Goal: Task Accomplishment & Management: Complete application form

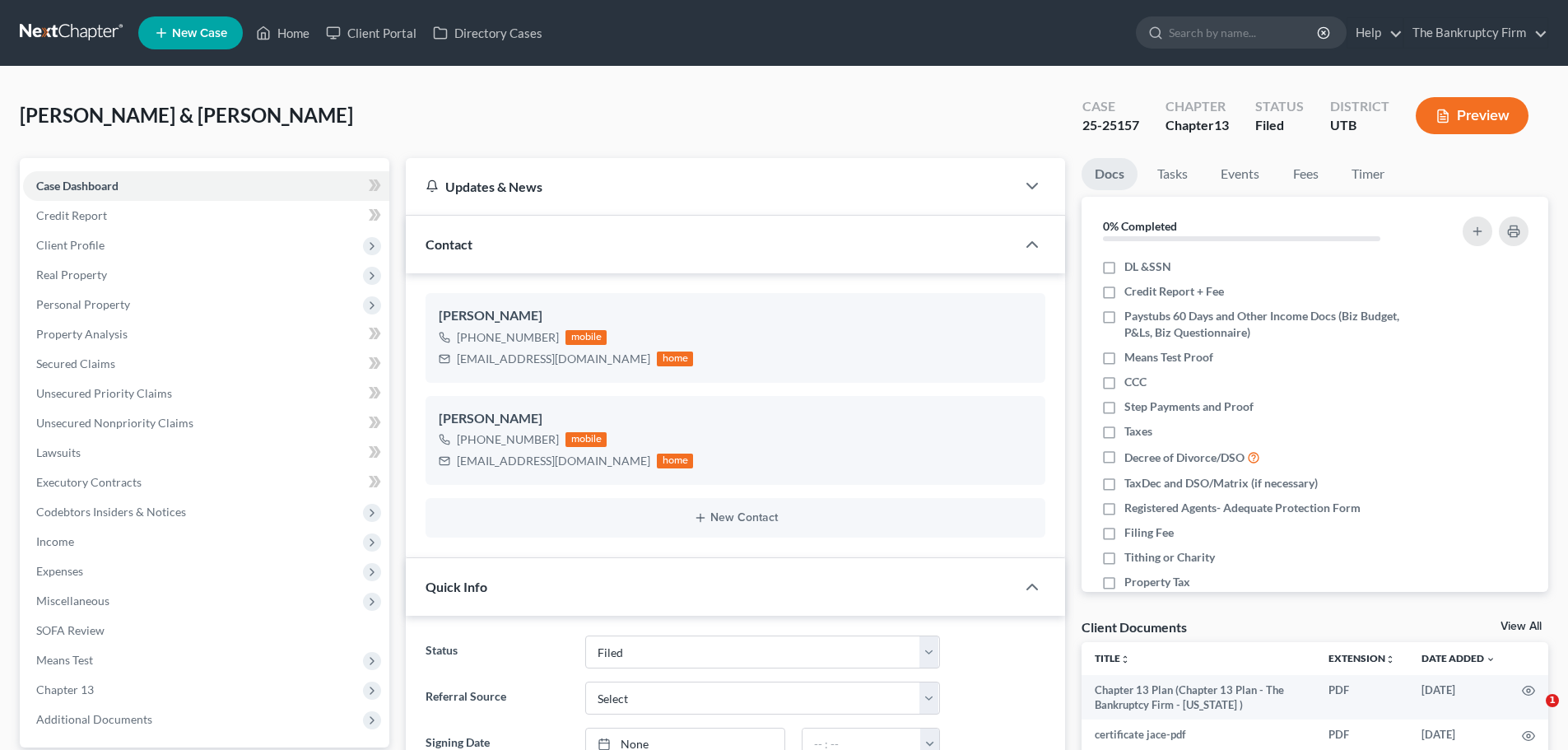
select select "3"
click at [280, 38] on link "Home" at bounding box center [282, 33] width 70 height 30
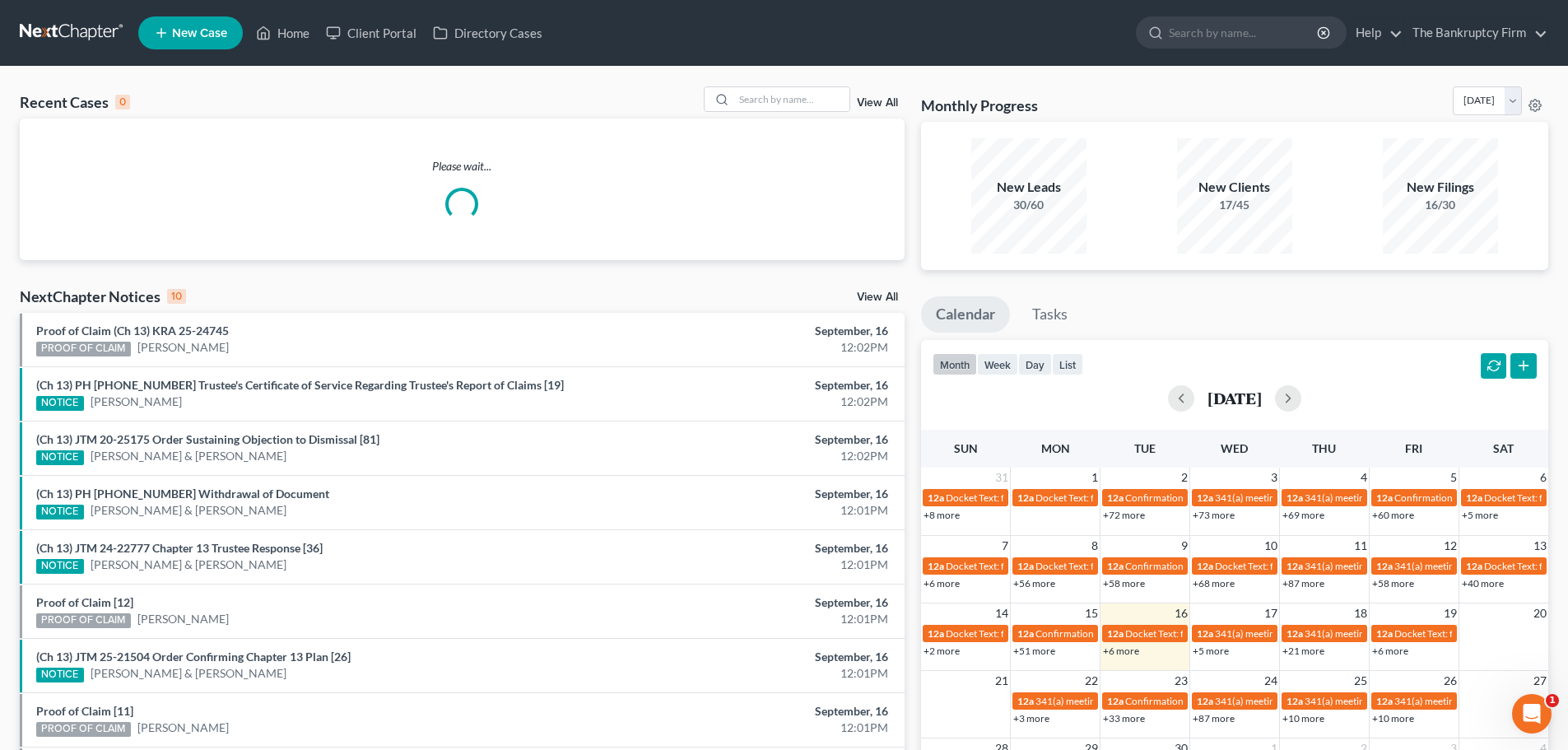
click at [865, 102] on link "View All" at bounding box center [878, 103] width 42 height 12
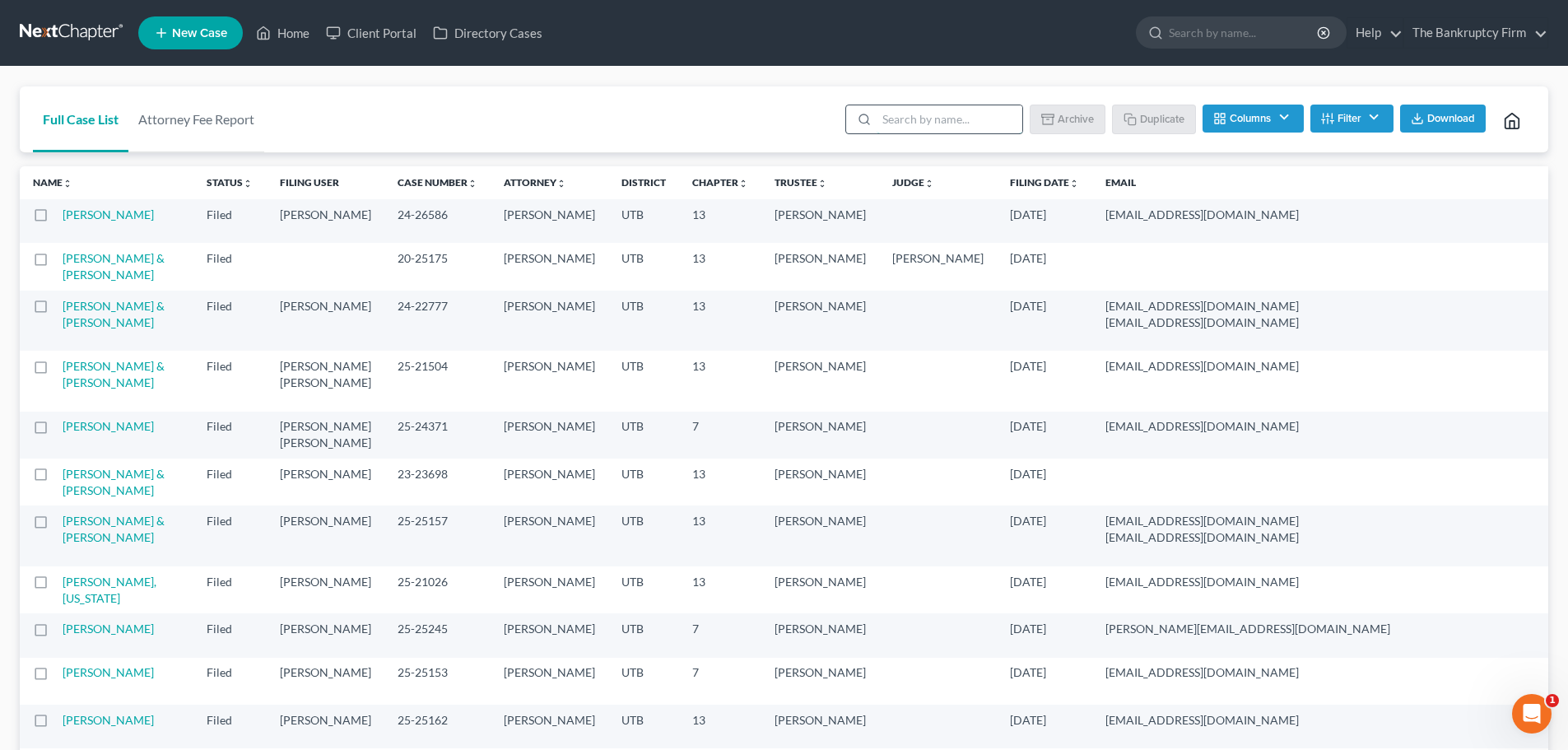
click at [913, 123] on input "search" at bounding box center [950, 119] width 146 height 28
type input "AAA"
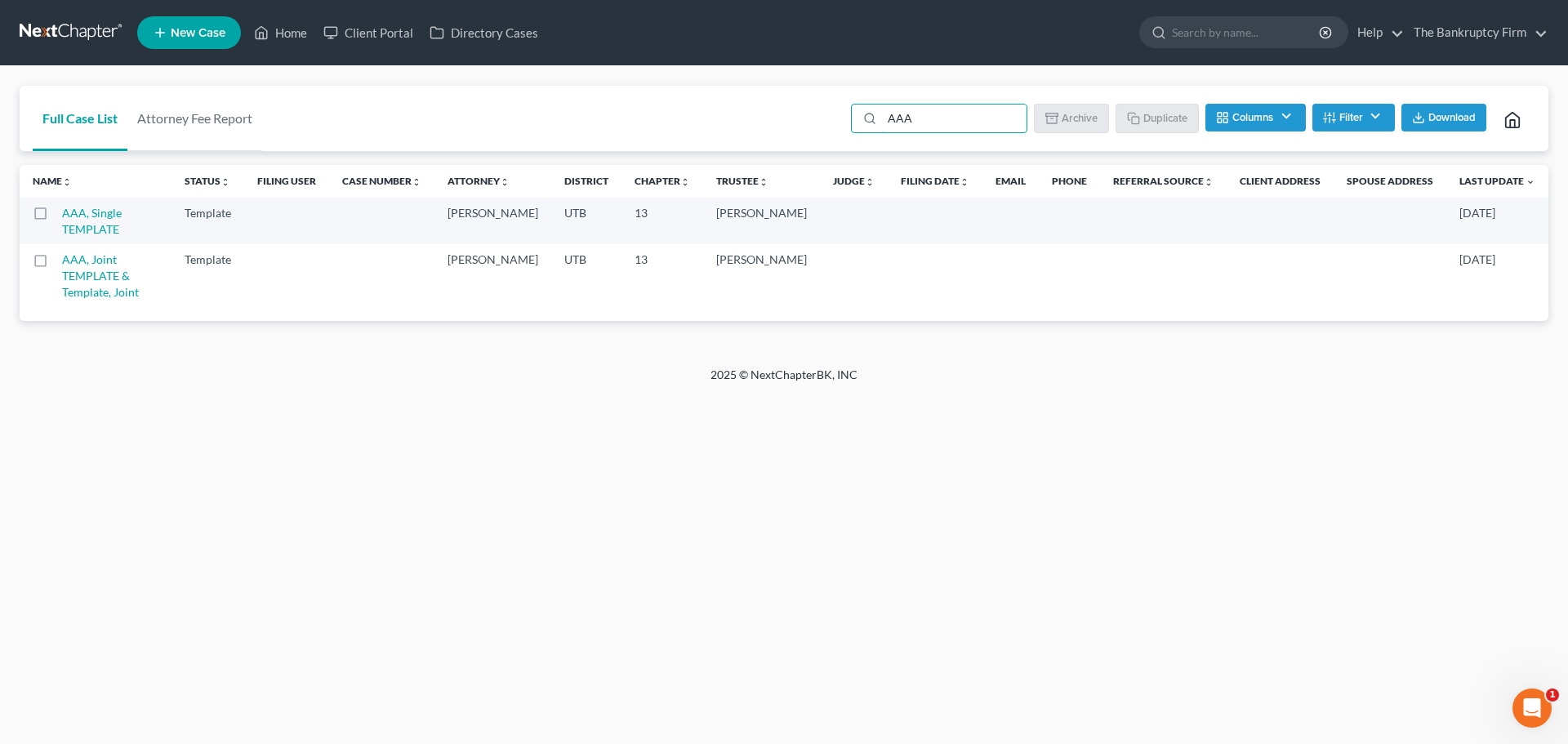
click at [55, 263] on label at bounding box center [55, 263] width 0 height 0
click at [62, 262] on input "checkbox" at bounding box center [67, 257] width 11 height 11
click at [1145, 108] on button "Duplicate" at bounding box center [1157, 117] width 82 height 28
checkbox input "false"
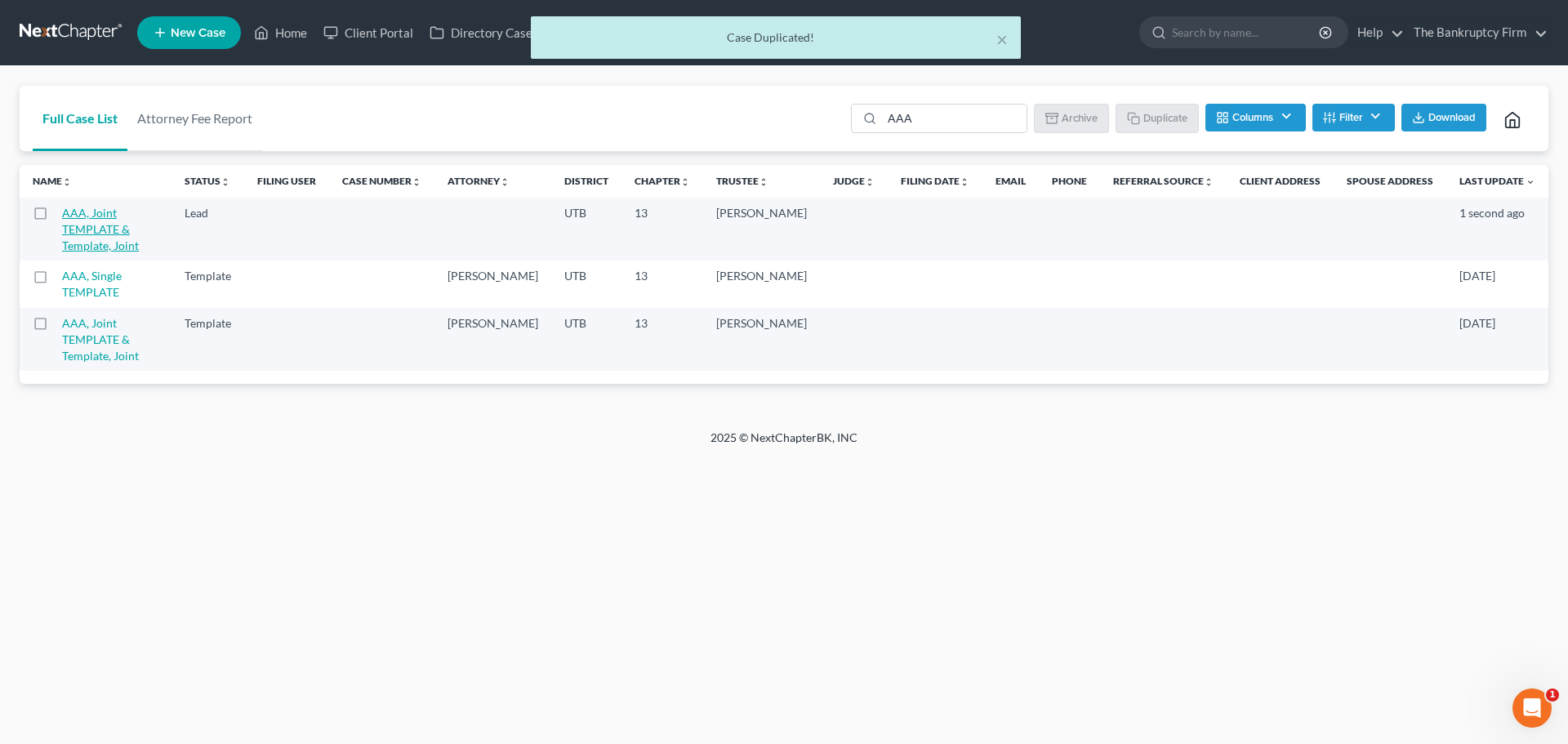
click at [138, 214] on link "AAA, Joint TEMPLATE & Template, Joint" at bounding box center [100, 228] width 77 height 46
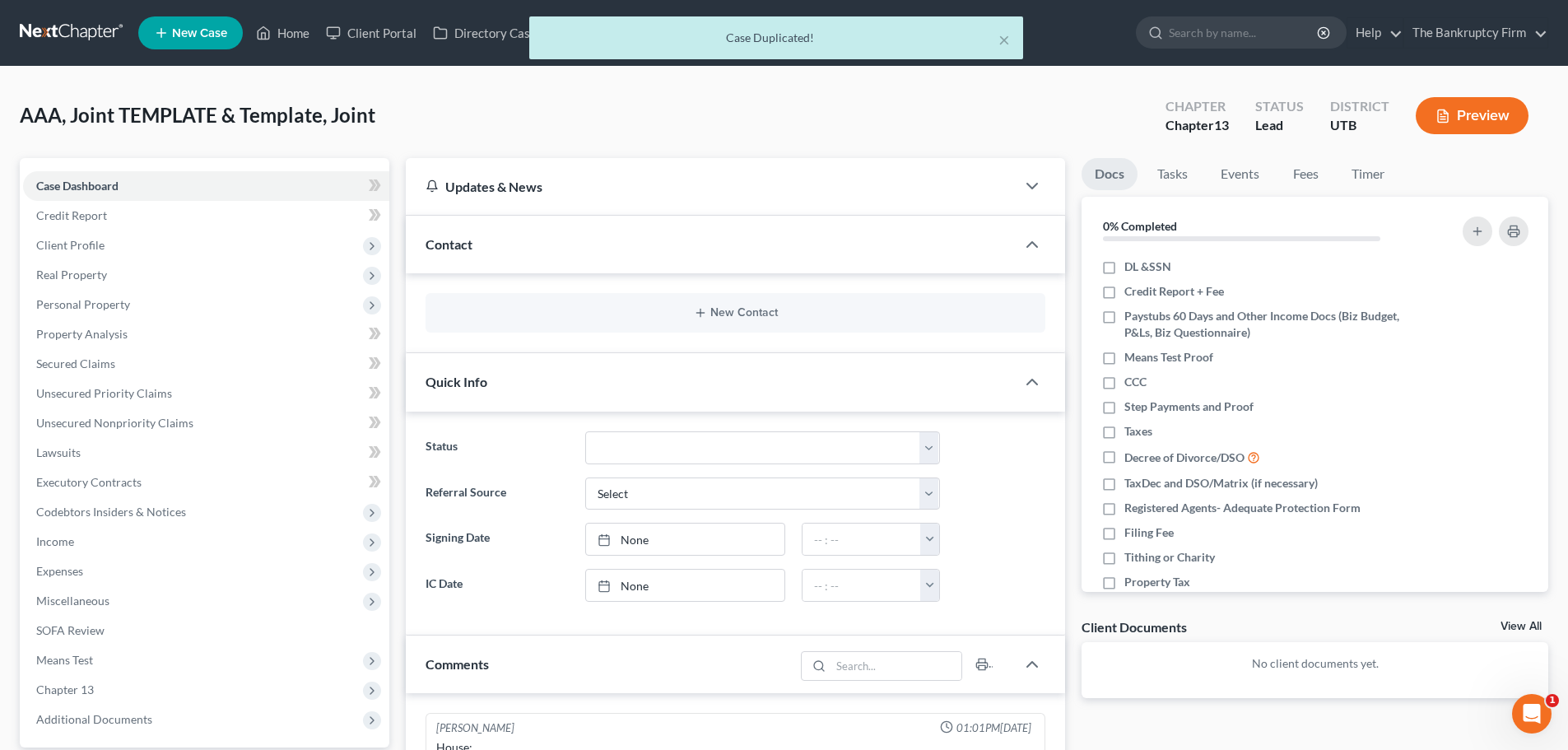
click at [696, 322] on div "New Contact" at bounding box center [735, 313] width 620 height 40
click at [704, 312] on icon "button" at bounding box center [700, 312] width 13 height 13
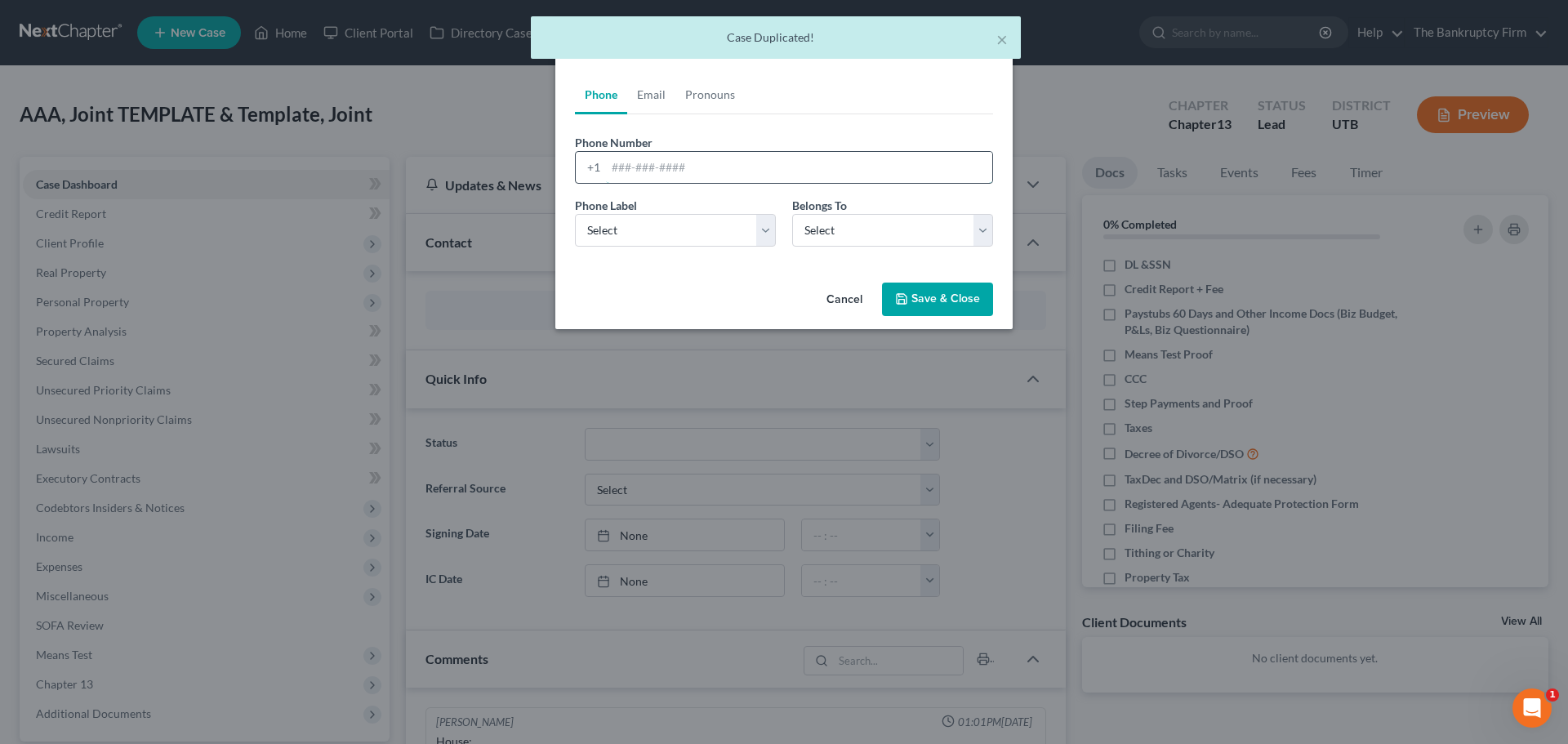
click at [690, 172] on input "tel" at bounding box center [798, 168] width 386 height 31
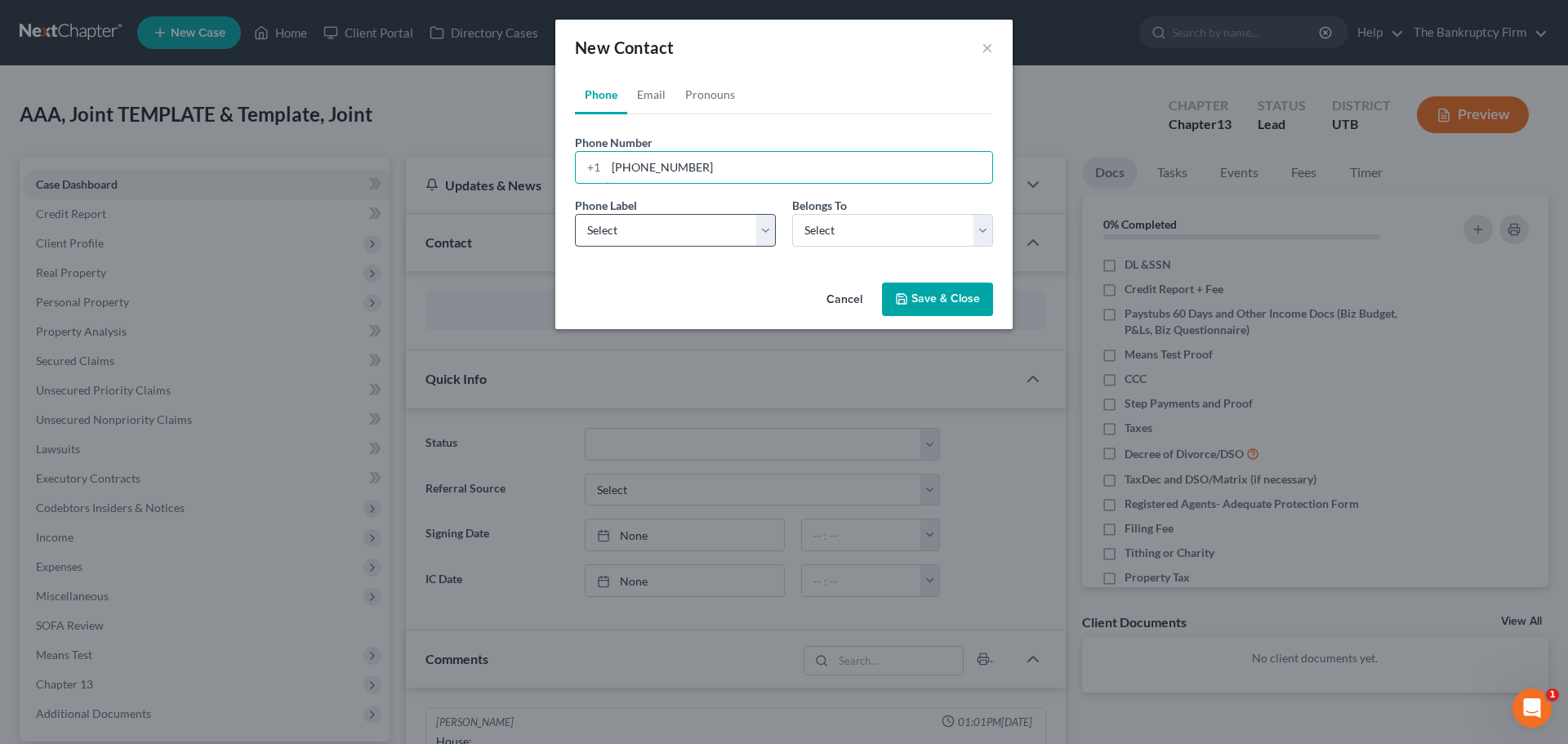
type input "[PHONE_NUMBER]"
click at [672, 230] on select "Select Mobile Home Work Other" at bounding box center [675, 230] width 201 height 32
select select "0"
click at [575, 214] on select "Select Mobile Home Work Other" at bounding box center [675, 230] width 201 height 32
click at [875, 235] on select "Select Client Spouse Other" at bounding box center [893, 230] width 201 height 32
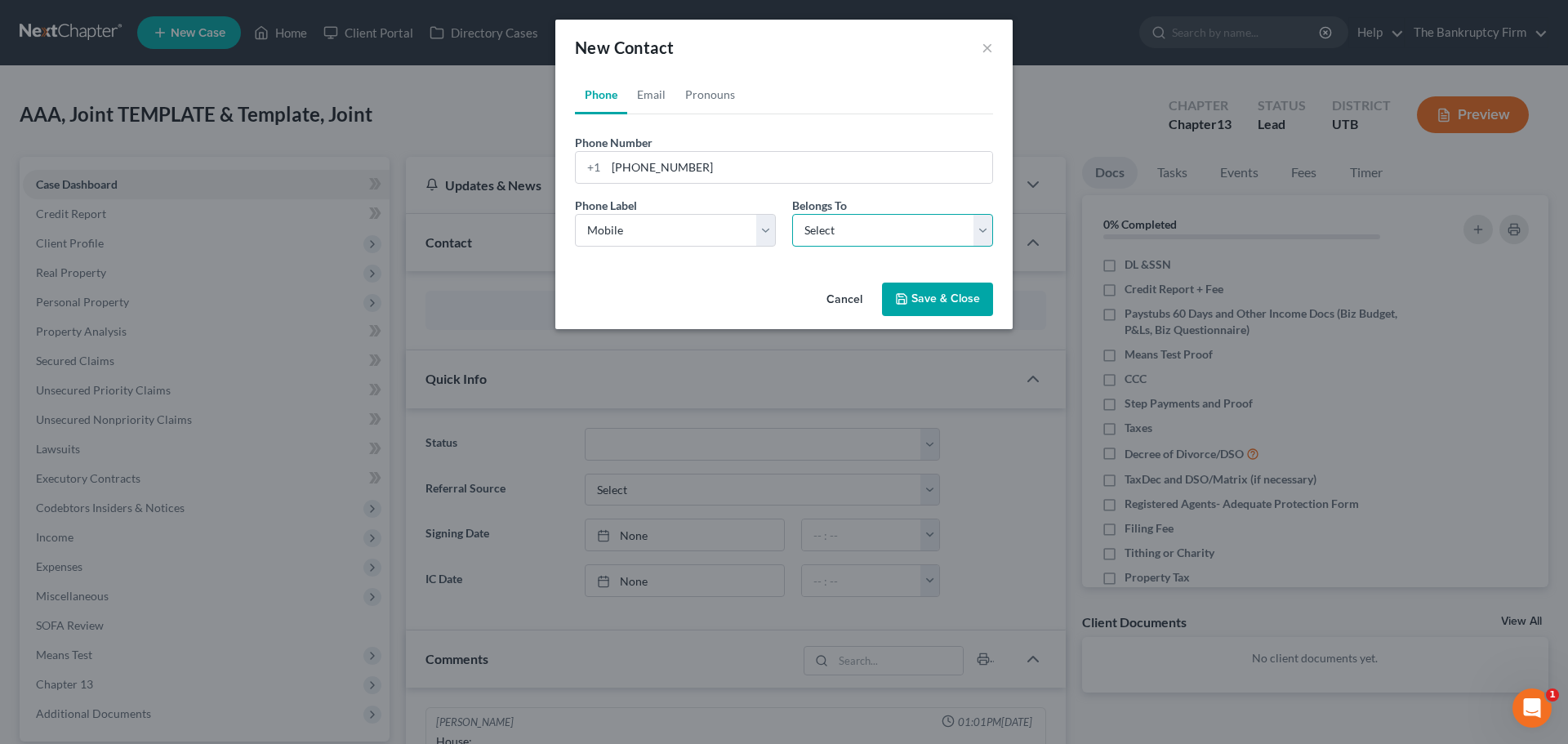
select select "0"
click at [792, 214] on select "Select Client Spouse Other" at bounding box center [893, 230] width 201 height 32
select select "0"
drag, startPoint x: 651, startPoint y: 94, endPoint x: 666, endPoint y: 115, distance: 25.8
click at [651, 93] on link "Email" at bounding box center [651, 94] width 48 height 39
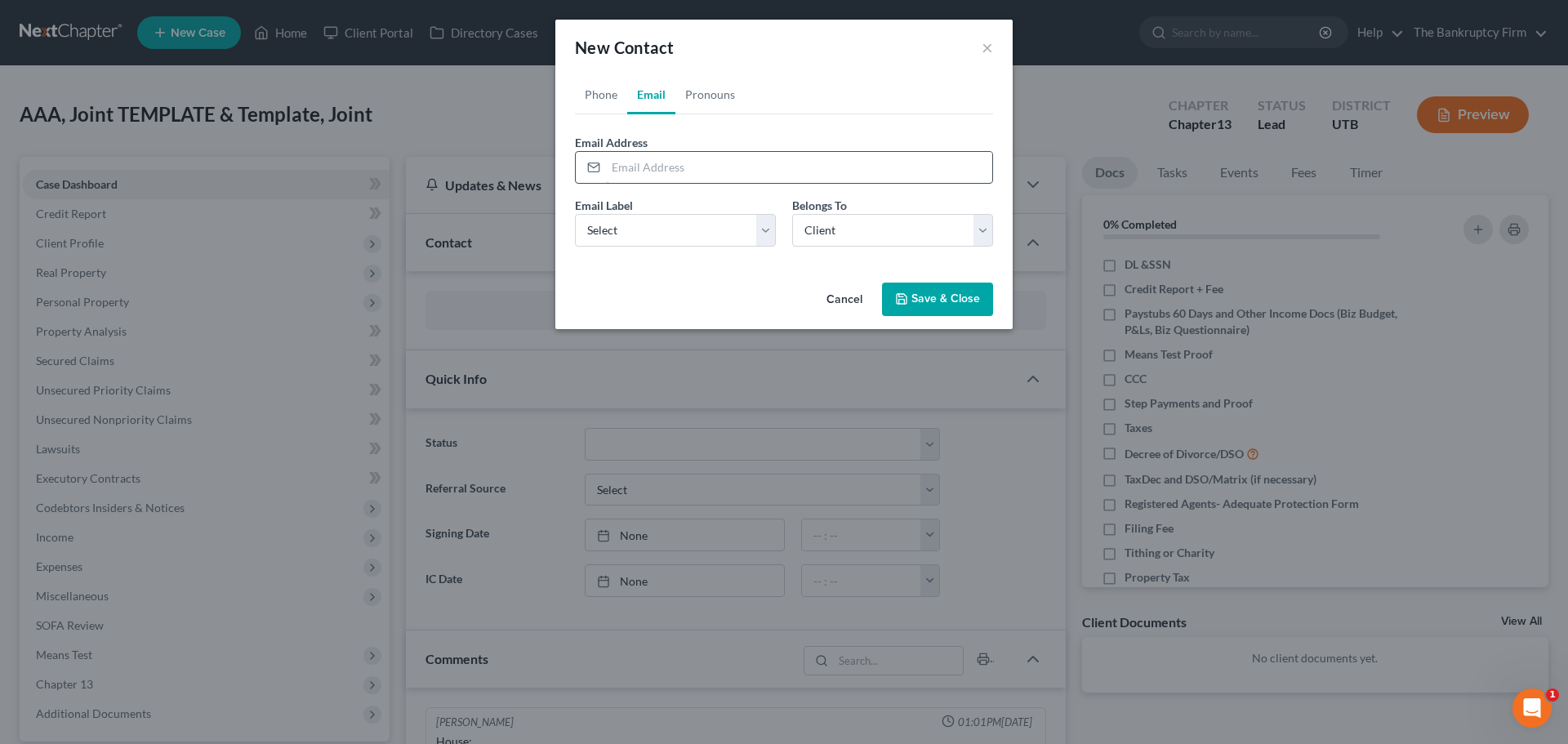
click at [666, 164] on input "email" at bounding box center [798, 168] width 386 height 31
type input "[EMAIL_ADDRESS][DOMAIN_NAME]"
click at [713, 246] on select "Select Home Work Other" at bounding box center [675, 230] width 201 height 32
select select "0"
click at [575, 214] on select "Select Home Work Other" at bounding box center [675, 230] width 201 height 32
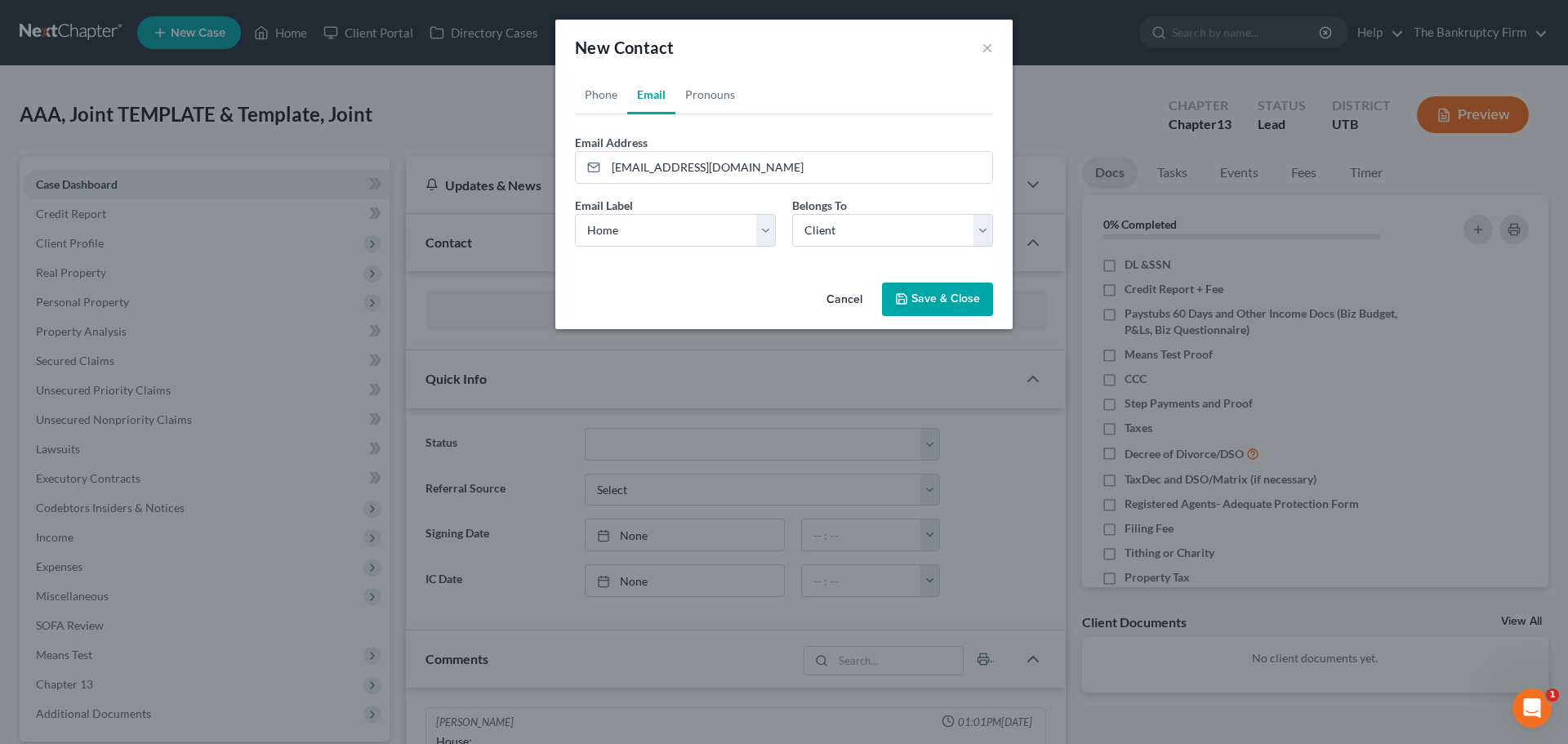
click at [925, 299] on button "Save & Close" at bounding box center [937, 299] width 111 height 34
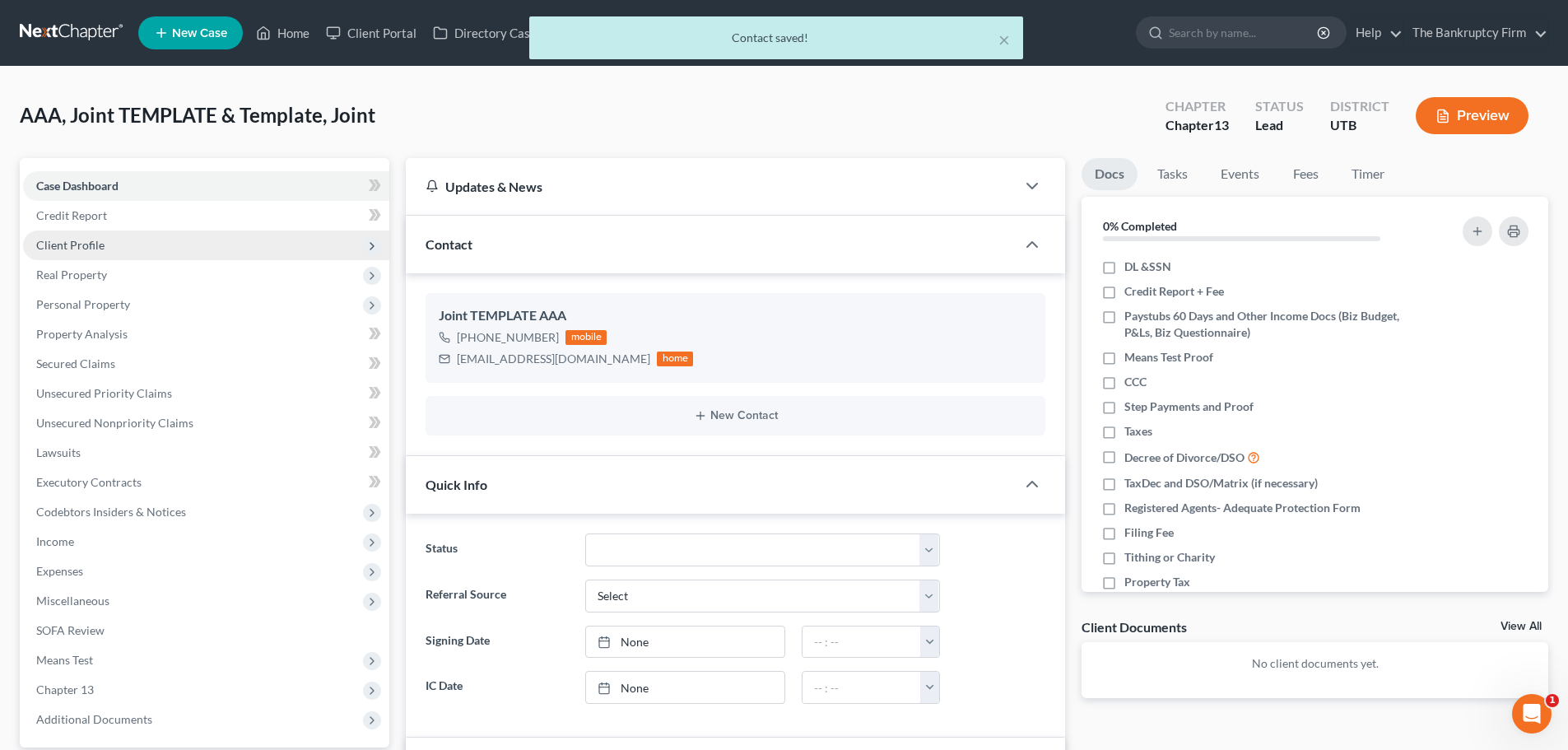
click at [172, 240] on span "Client Profile" at bounding box center [206, 246] width 367 height 30
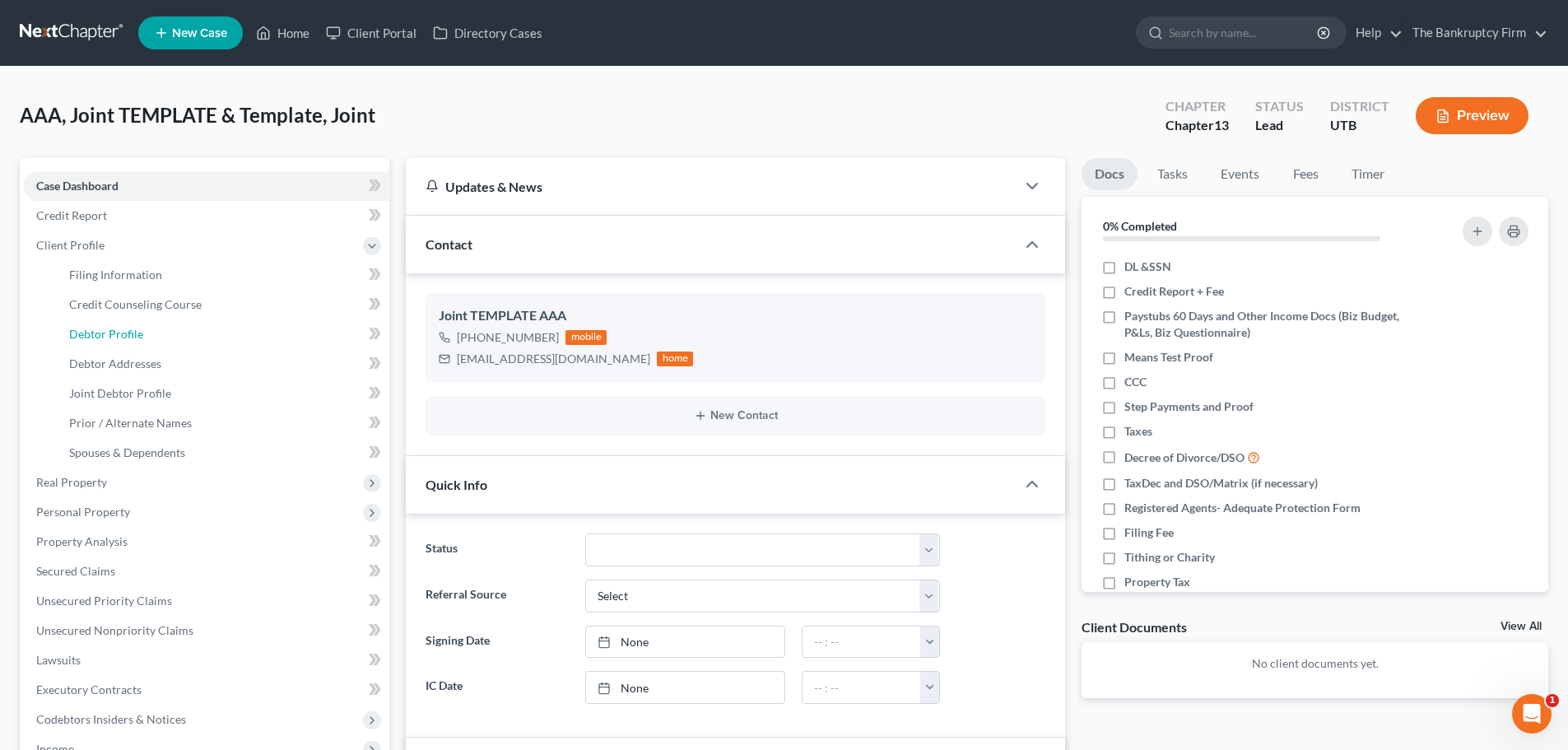
drag, startPoint x: 166, startPoint y: 342, endPoint x: 396, endPoint y: 299, distance: 234.0
click at [166, 342] on link "Debtor Profile" at bounding box center [222, 334] width 333 height 30
select select "1"
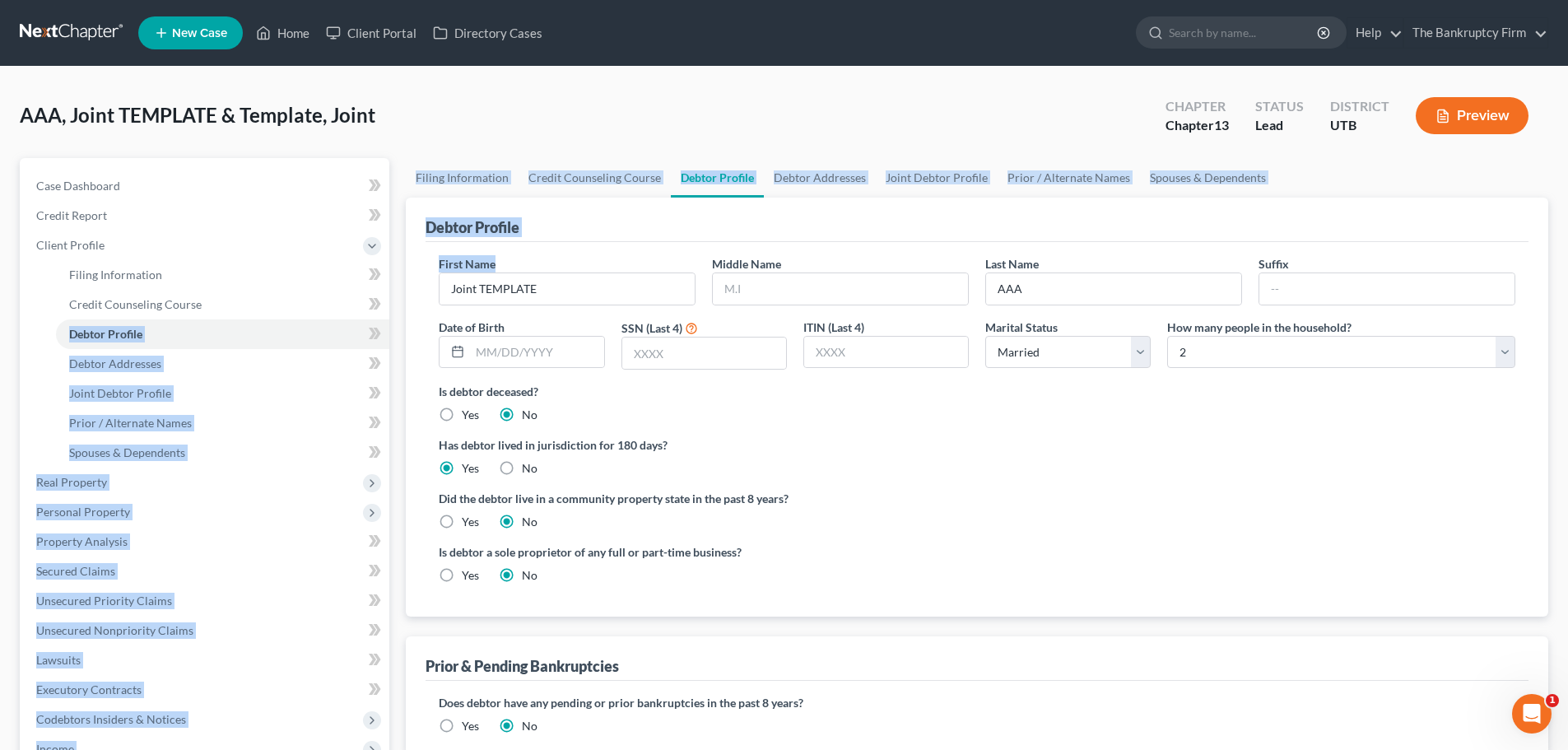
drag, startPoint x: 561, startPoint y: 304, endPoint x: 396, endPoint y: 289, distance: 165.7
click at [349, 291] on div "Petition Navigation Case Dashboard Payments Invoices Payments Payments Credit R…" at bounding box center [784, 603] width 1545 height 892
drag, startPoint x: 563, startPoint y: 255, endPoint x: 551, endPoint y: 289, distance: 36.1
click at [563, 256] on div "First Name Joint TEMPLATE" at bounding box center [567, 280] width 274 height 51
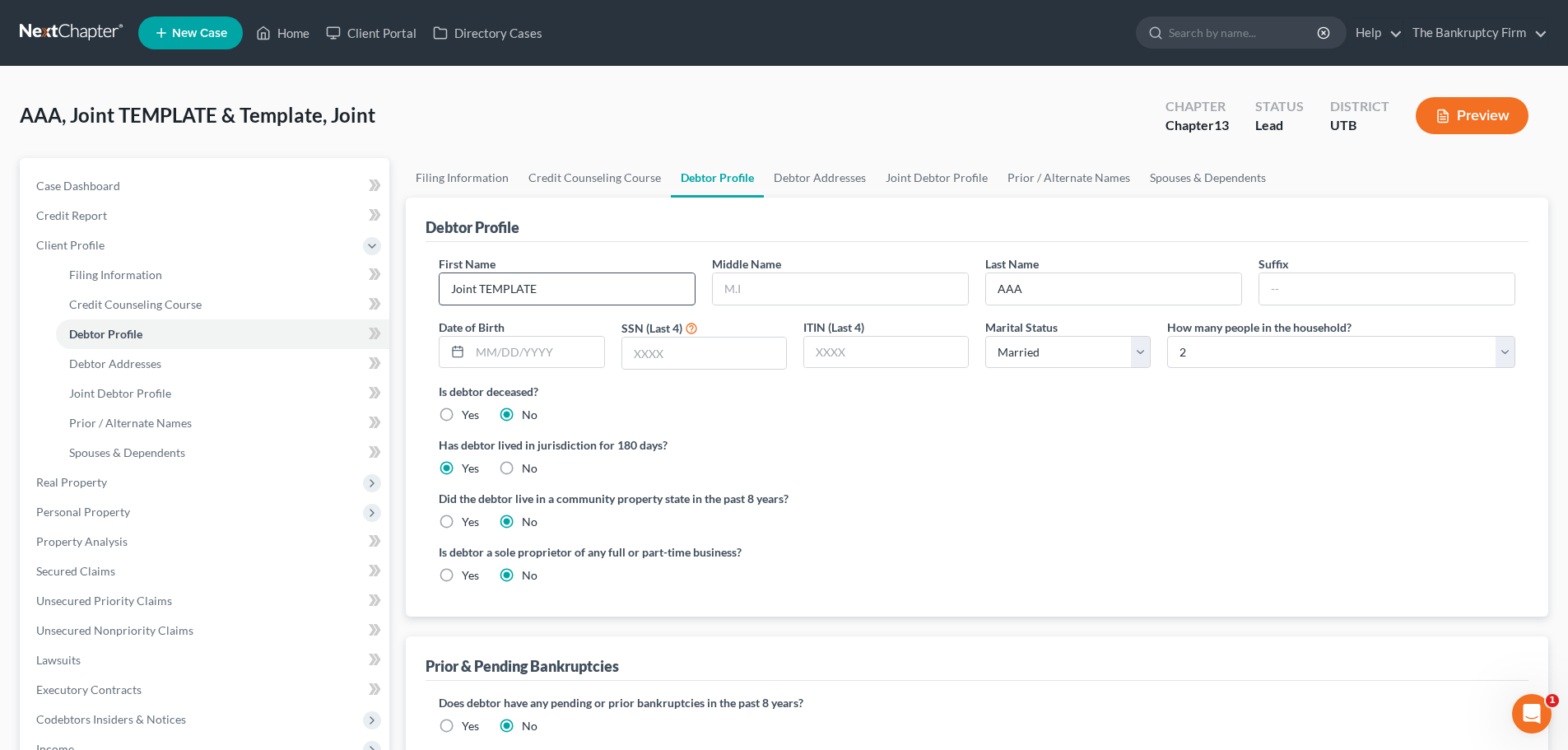
drag, startPoint x: 556, startPoint y: 287, endPoint x: 440, endPoint y: 281, distance: 116.2
click at [440, 281] on input "Joint TEMPLATE" at bounding box center [568, 289] width 256 height 32
type input "M"
type input "[PERSON_NAME]"
click at [1012, 307] on div "First Name [PERSON_NAME] Middle Name Last Name AAA Suffix Date of Birth SSN (La…" at bounding box center [976, 319] width 1093 height 128
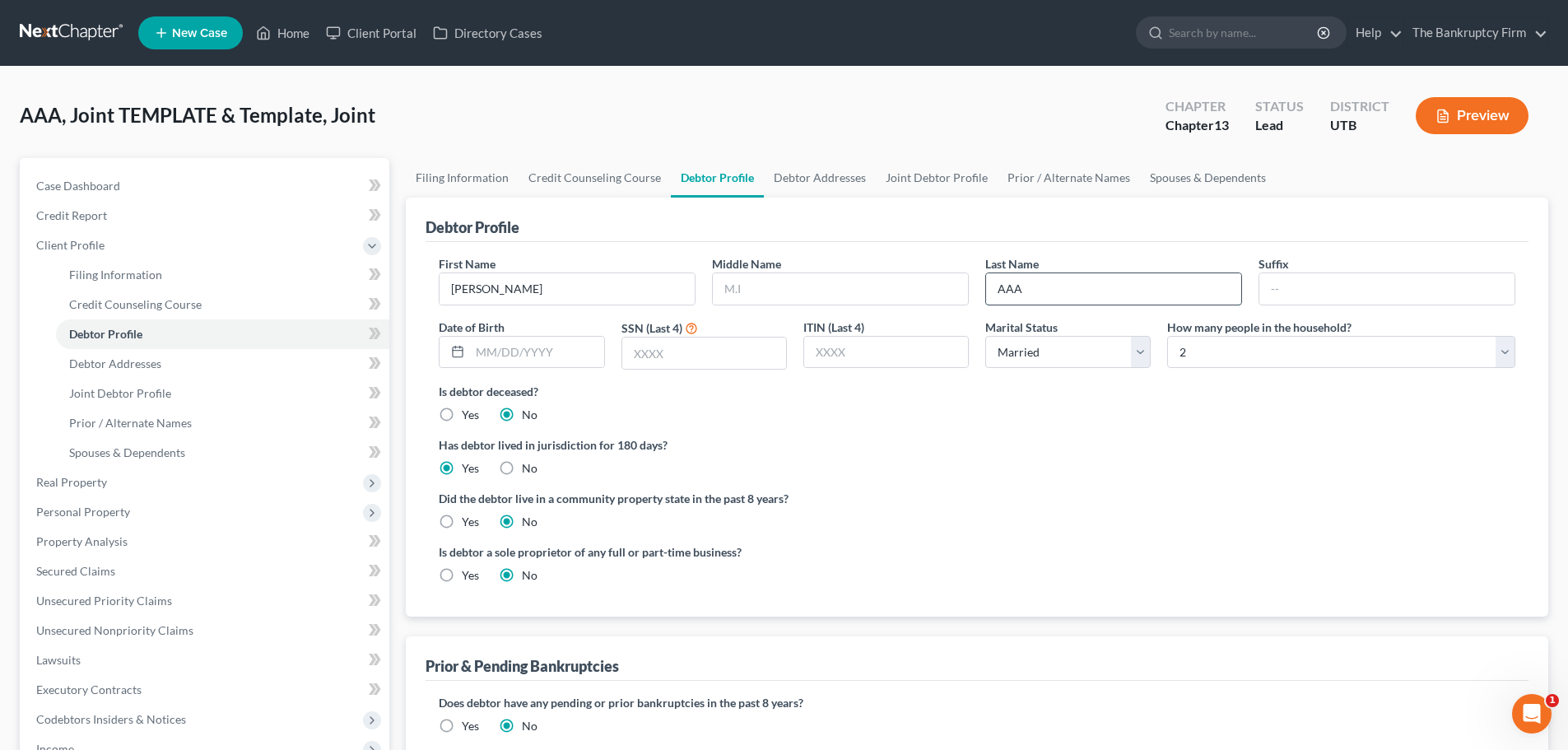
click at [1035, 294] on input "AAA" at bounding box center [1114, 289] width 256 height 32
type input "[PERSON_NAME]"
click at [1098, 518] on div "Did the debtor live in a community property state in the past 8 years? Yes No" at bounding box center [977, 509] width 1077 height 41
click at [566, 348] on input "text" at bounding box center [536, 353] width 134 height 32
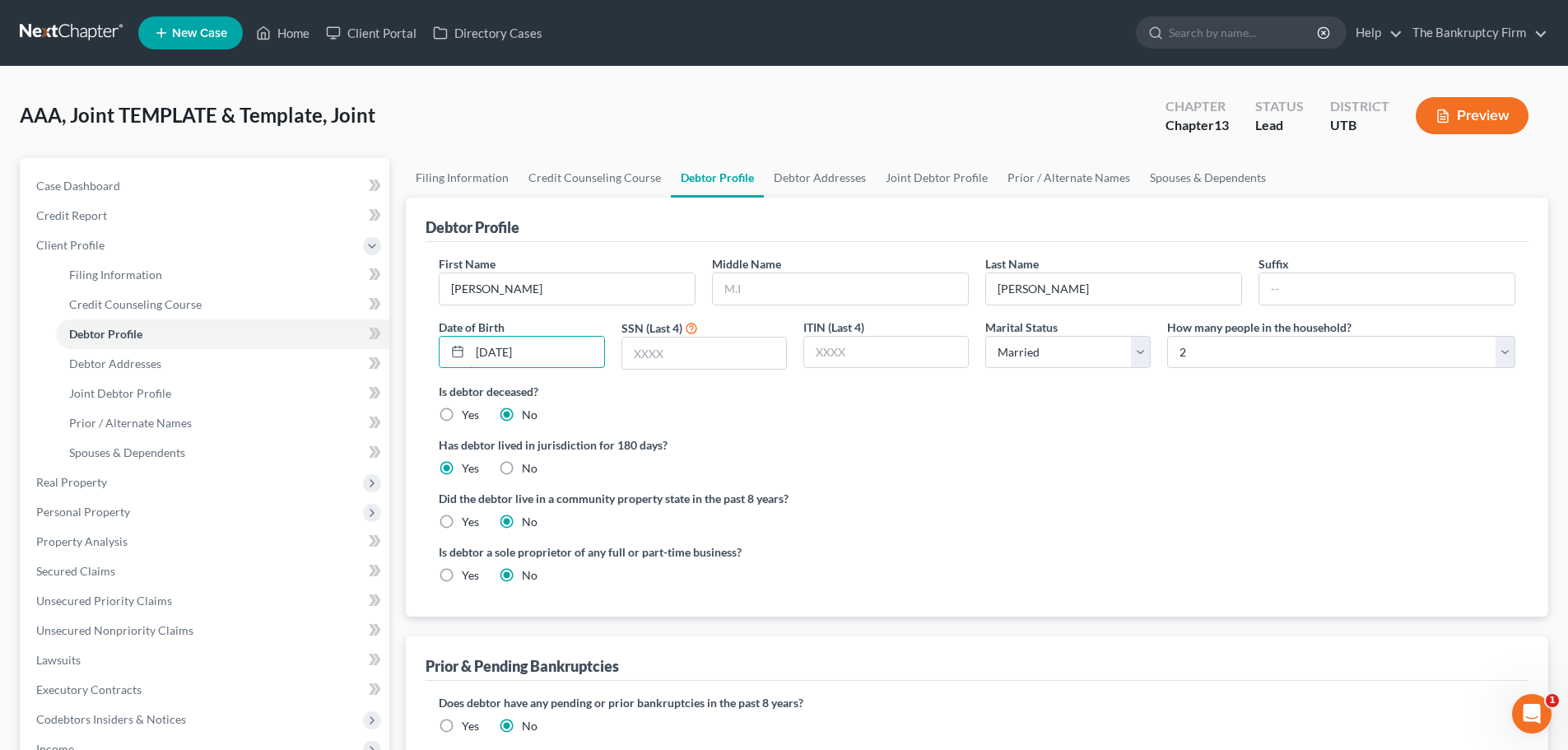
type input "[DATE]"
click at [731, 408] on div "Is debtor deceased? Yes No" at bounding box center [977, 402] width 1077 height 41
click at [510, 351] on input "[DATE]" at bounding box center [536, 353] width 134 height 32
click at [504, 352] on input "[DATE]" at bounding box center [536, 353] width 134 height 32
click at [651, 360] on input "text" at bounding box center [704, 354] width 164 height 32
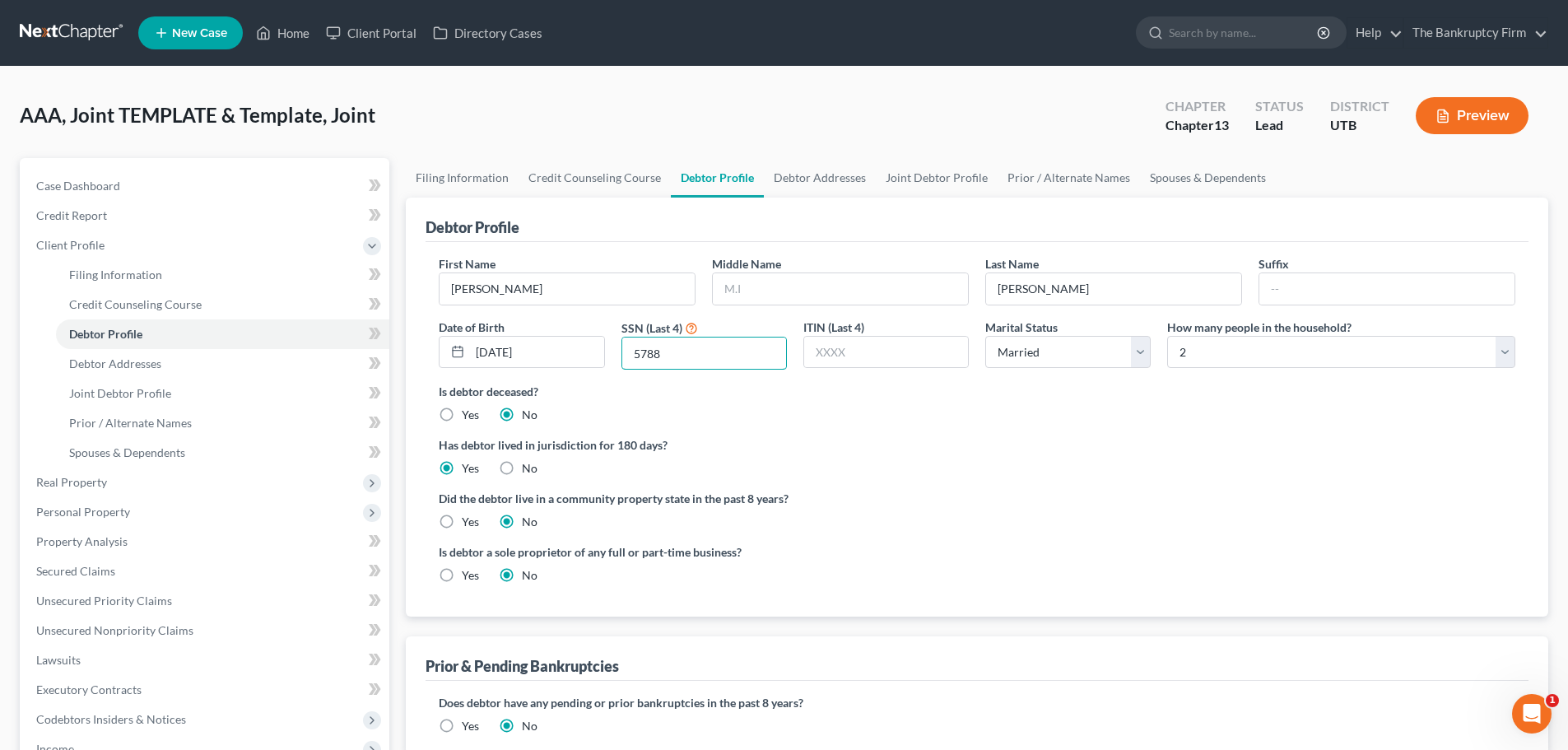
type input "5788"
click at [898, 391] on label "Is debtor deceased?" at bounding box center [977, 390] width 1077 height 17
click at [1097, 369] on div "Marital Status Select [DEMOGRAPHIC_DATA] Married [DEMOGRAPHIC_DATA] Divorced Wi…" at bounding box center [1068, 344] width 182 height 52
click at [1092, 358] on select "Select Single Married Separated Divorced Widowed" at bounding box center [1067, 352] width 166 height 33
click at [985, 336] on select "Select Single Married Separated Divorced Widowed" at bounding box center [1067, 352] width 166 height 33
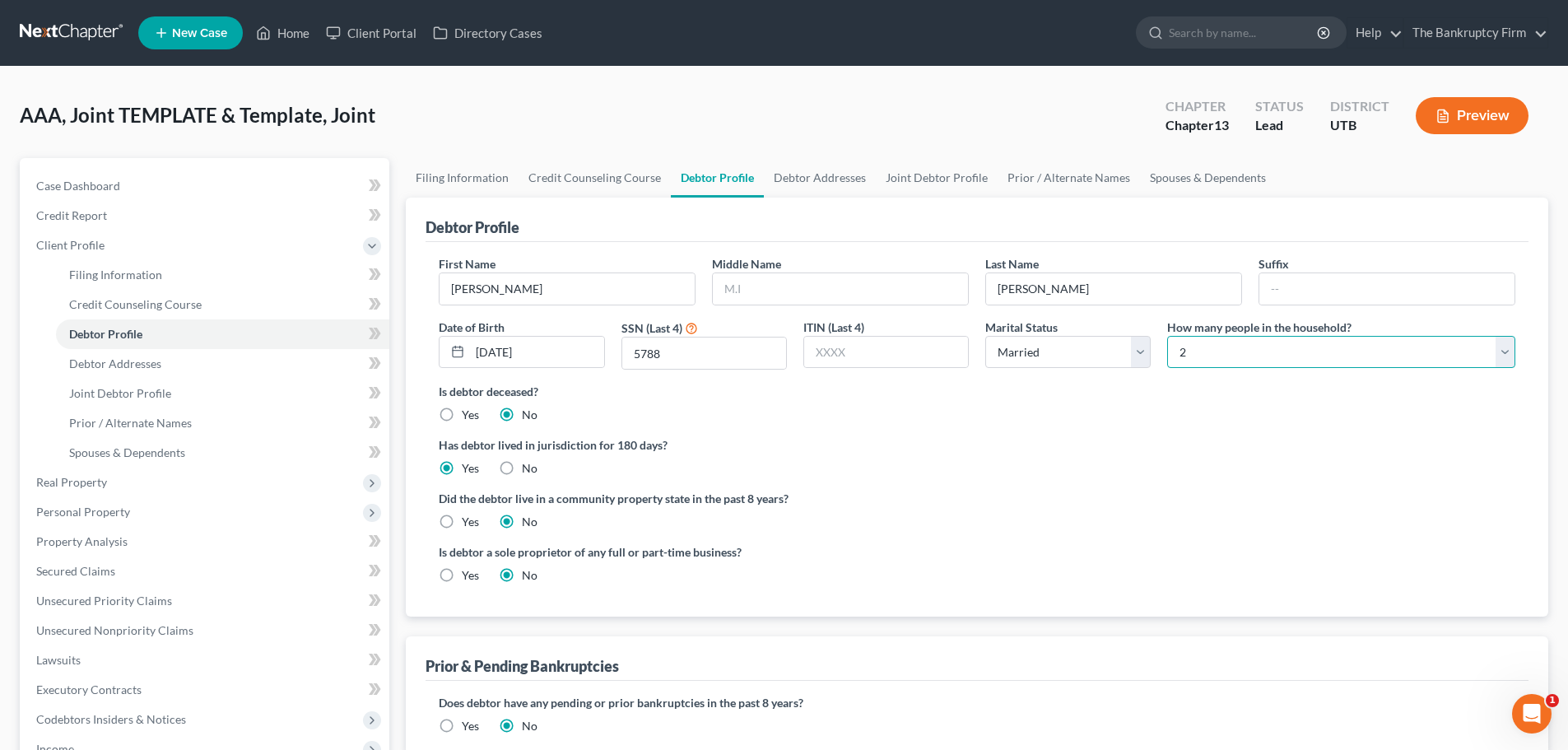
click at [1223, 352] on select "Select 1 2 3 4 5 6 7 8 9 10 11 12 13 14 15 16 17 18 19 20" at bounding box center [1341, 352] width 348 height 33
click at [1212, 464] on div "Has debtor lived in jurisdiction for 180 days? Yes No Debtor must reside in jur…" at bounding box center [977, 456] width 1077 height 41
click at [1288, 358] on select "Select 1 2 3 4 5 6 7 8 9 10 11 12 13 14 15 16 17 18 19 20" at bounding box center [1341, 352] width 348 height 33
click at [834, 182] on link "Debtor Addresses" at bounding box center [820, 177] width 112 height 40
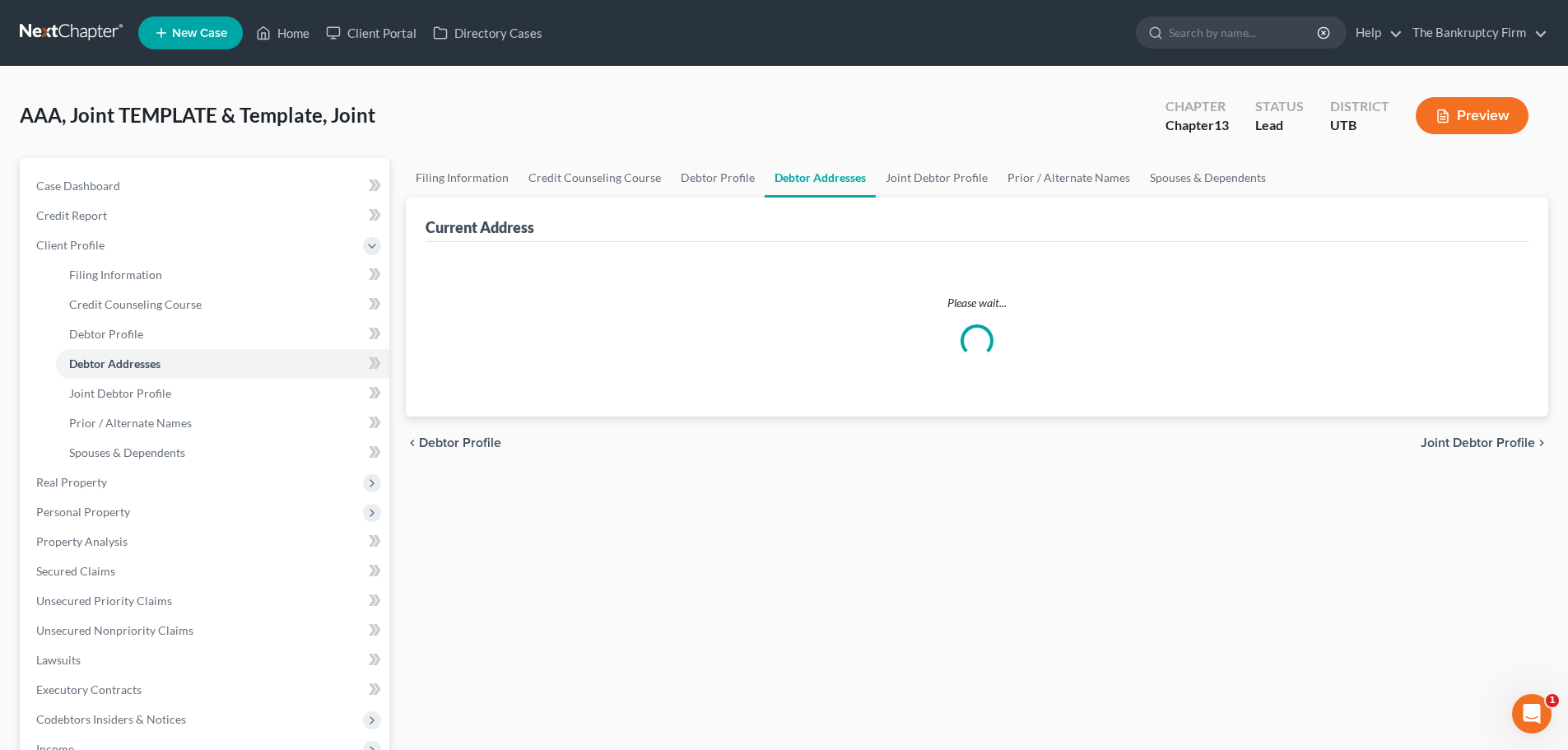
select select "0"
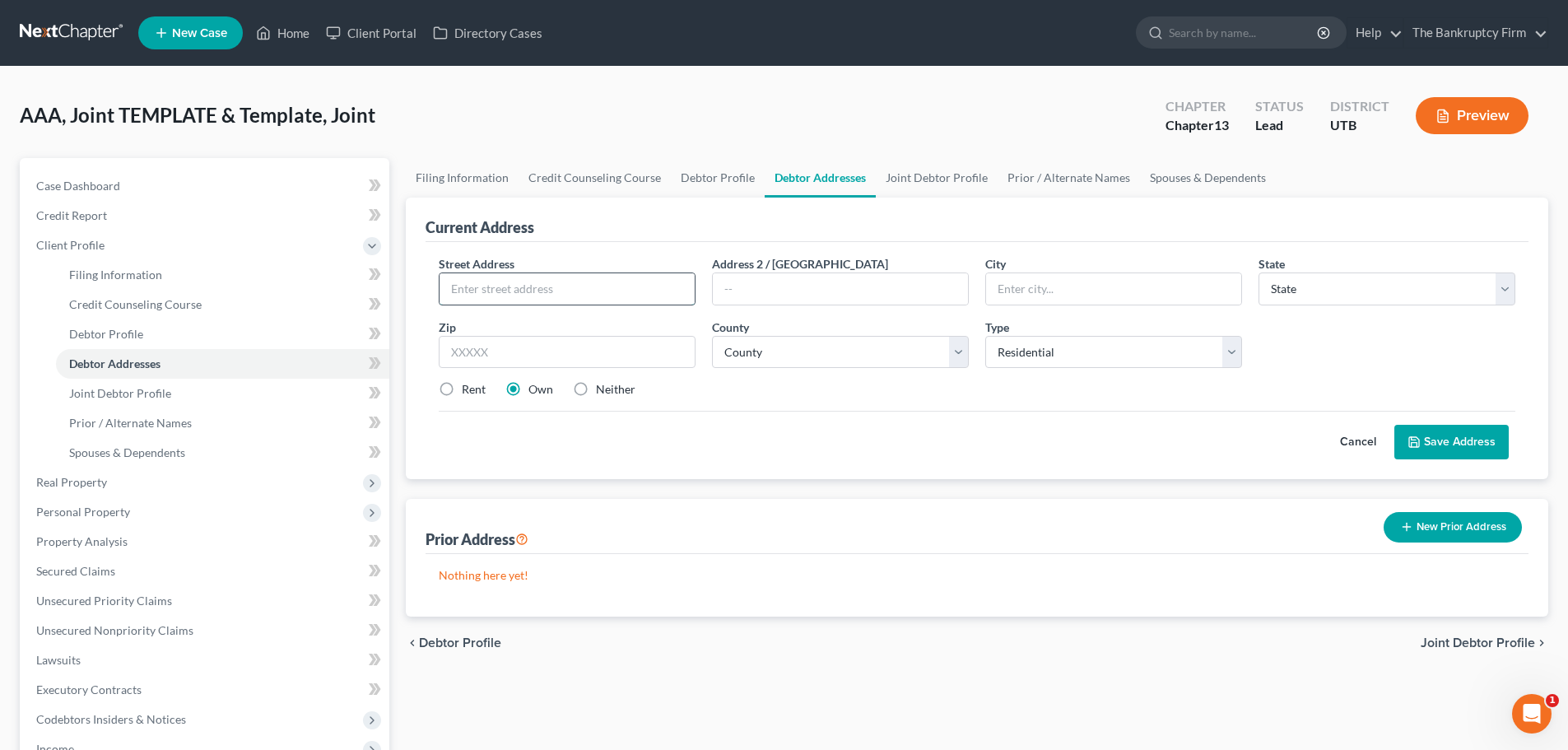
drag, startPoint x: 633, startPoint y: 278, endPoint x: 644, endPoint y: 280, distance: 11.2
click at [634, 278] on input "text" at bounding box center [568, 289] width 256 height 32
type input "842 E 5300 S"
click at [656, 345] on input "text" at bounding box center [567, 352] width 257 height 33
click at [848, 313] on div "Street Address * 842 E 5300 S Address 2 / [GEOGRAPHIC_DATA] * State * State [US…" at bounding box center [976, 334] width 1093 height 157
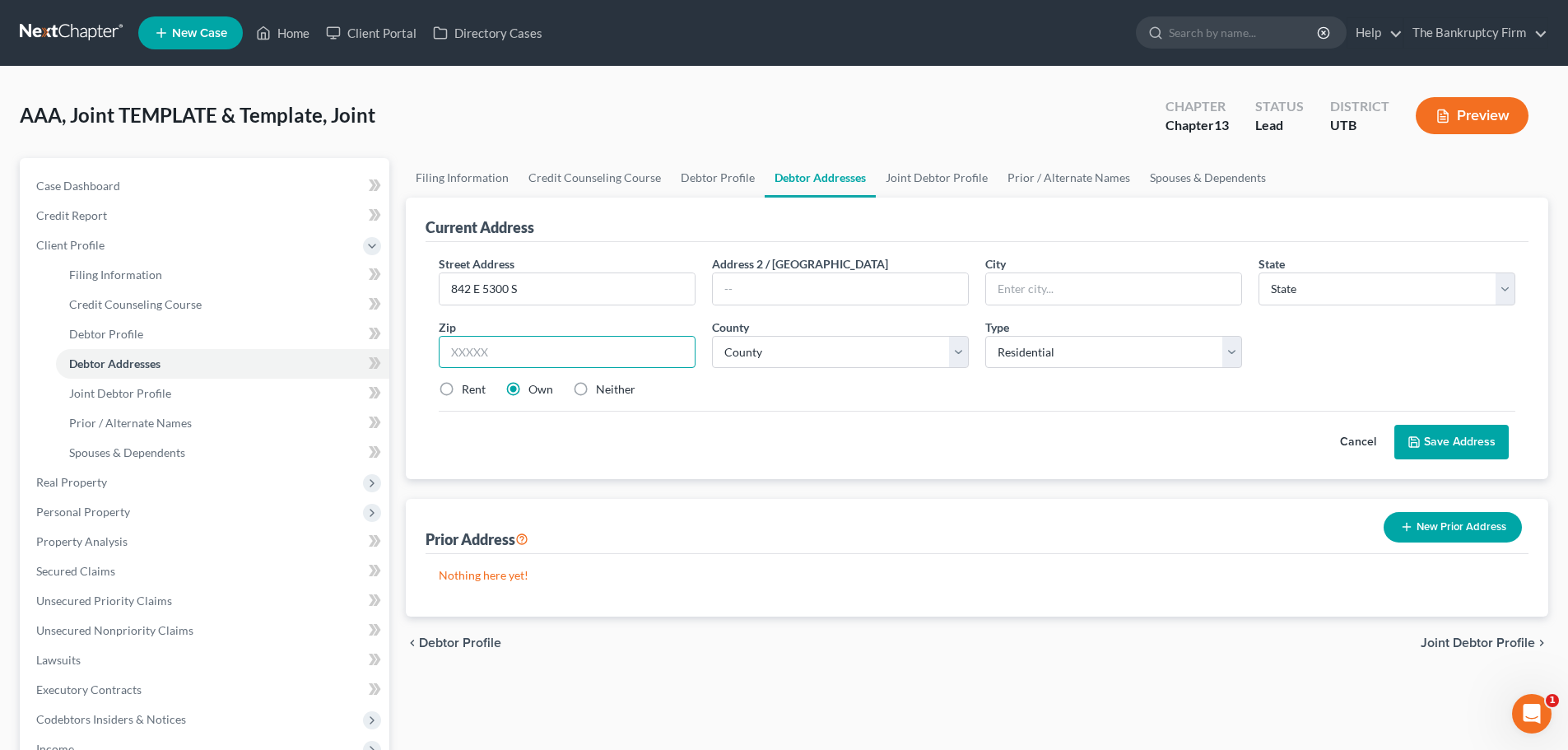
click at [645, 348] on input "text" at bounding box center [567, 352] width 257 height 33
type input "84405"
click at [872, 527] on div "Prior Address New Prior Address" at bounding box center [976, 526] width 1103 height 55
type input "[PERSON_NAME]"
select select "46"
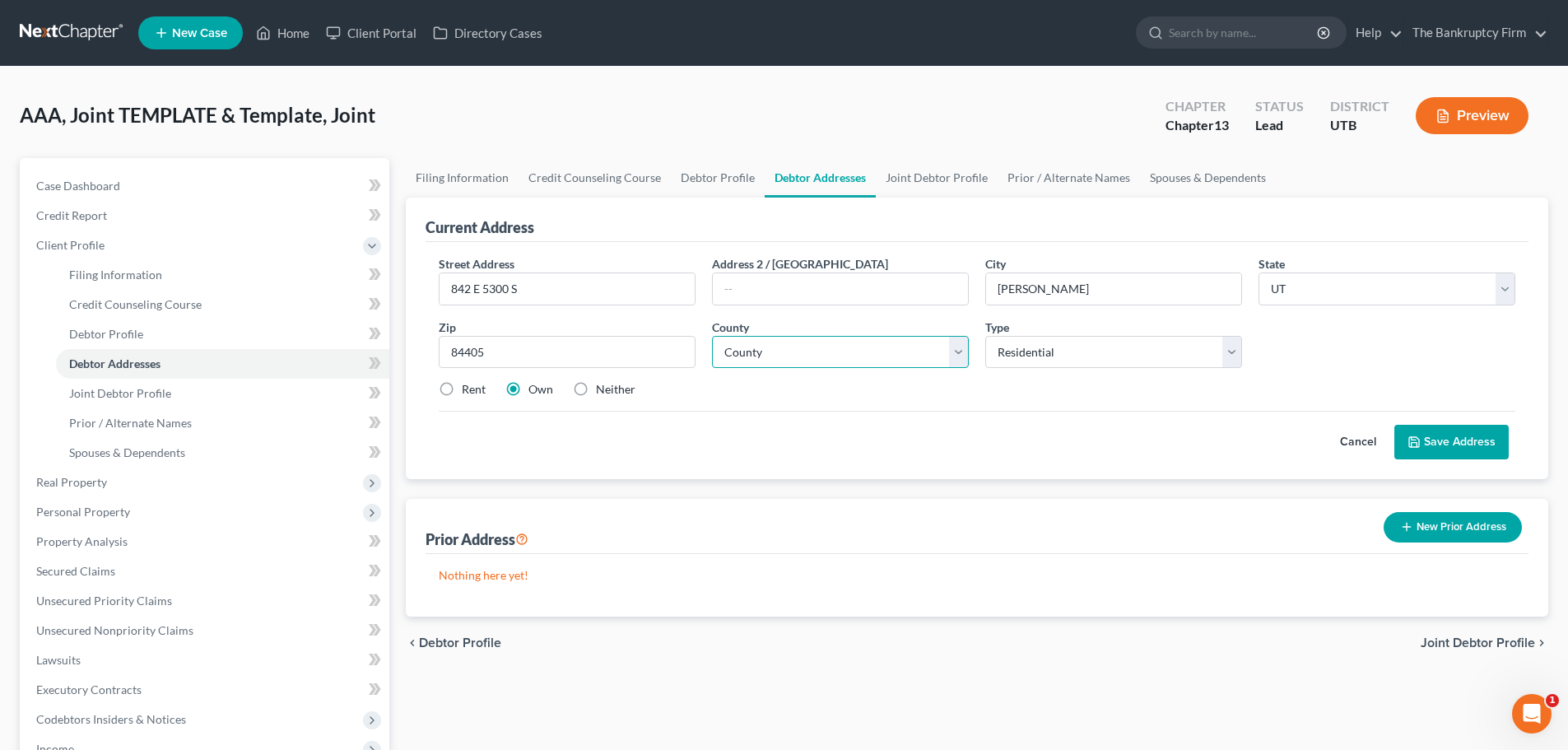
click at [845, 345] on select "County" at bounding box center [840, 352] width 257 height 33
click at [890, 352] on select "County" at bounding box center [840, 352] width 257 height 33
click at [601, 296] on input "842 E 5300 S" at bounding box center [568, 289] width 256 height 32
type input "842 E 5300 S Apt D"
click at [1026, 417] on div "Cancel Save Address" at bounding box center [977, 435] width 1077 height 49
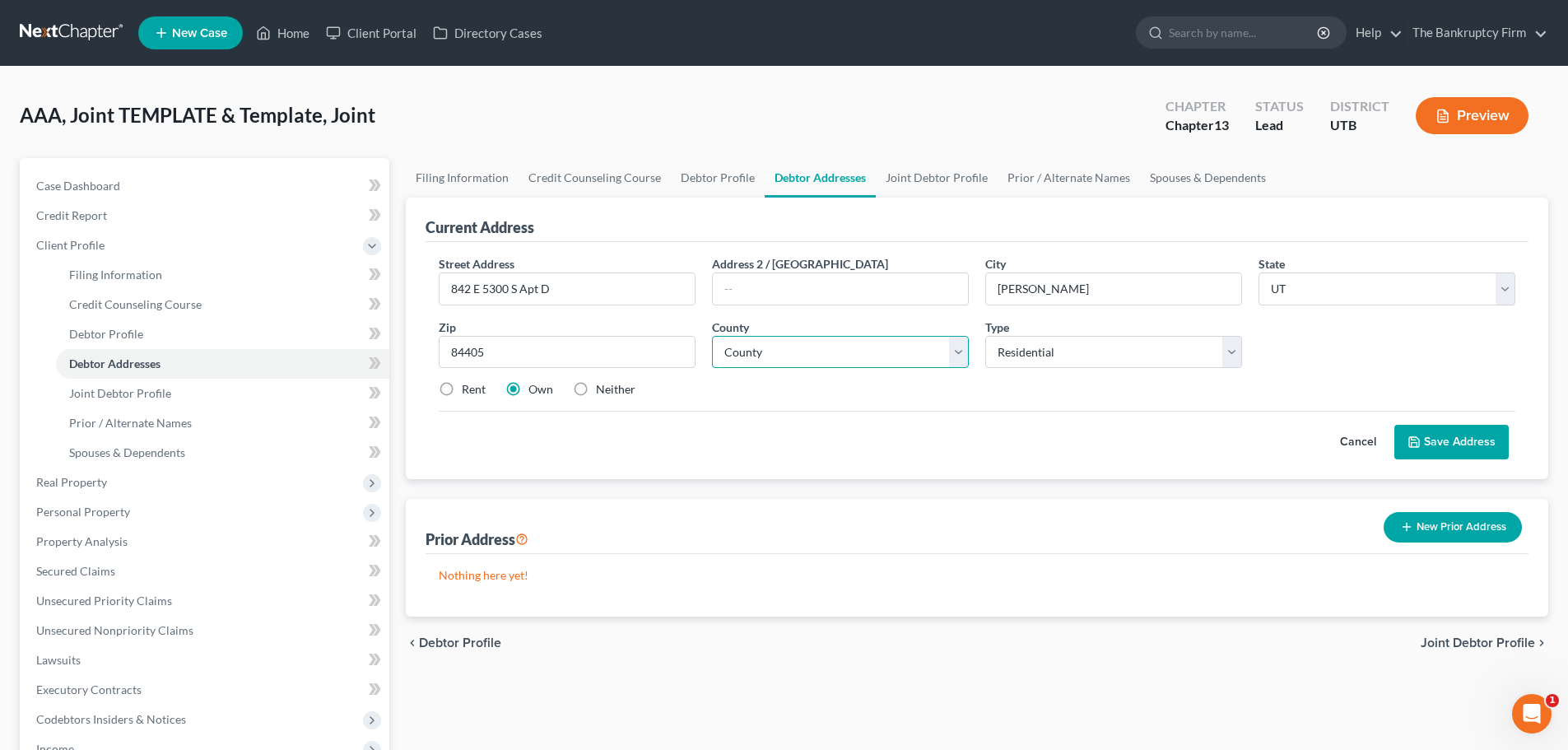
drag, startPoint x: 907, startPoint y: 351, endPoint x: 897, endPoint y: 380, distance: 30.7
click at [907, 351] on select "County [GEOGRAPHIC_DATA] [GEOGRAPHIC_DATA] [GEOGRAPHIC_DATA] [GEOGRAPHIC_DATA] …" at bounding box center [840, 352] width 257 height 33
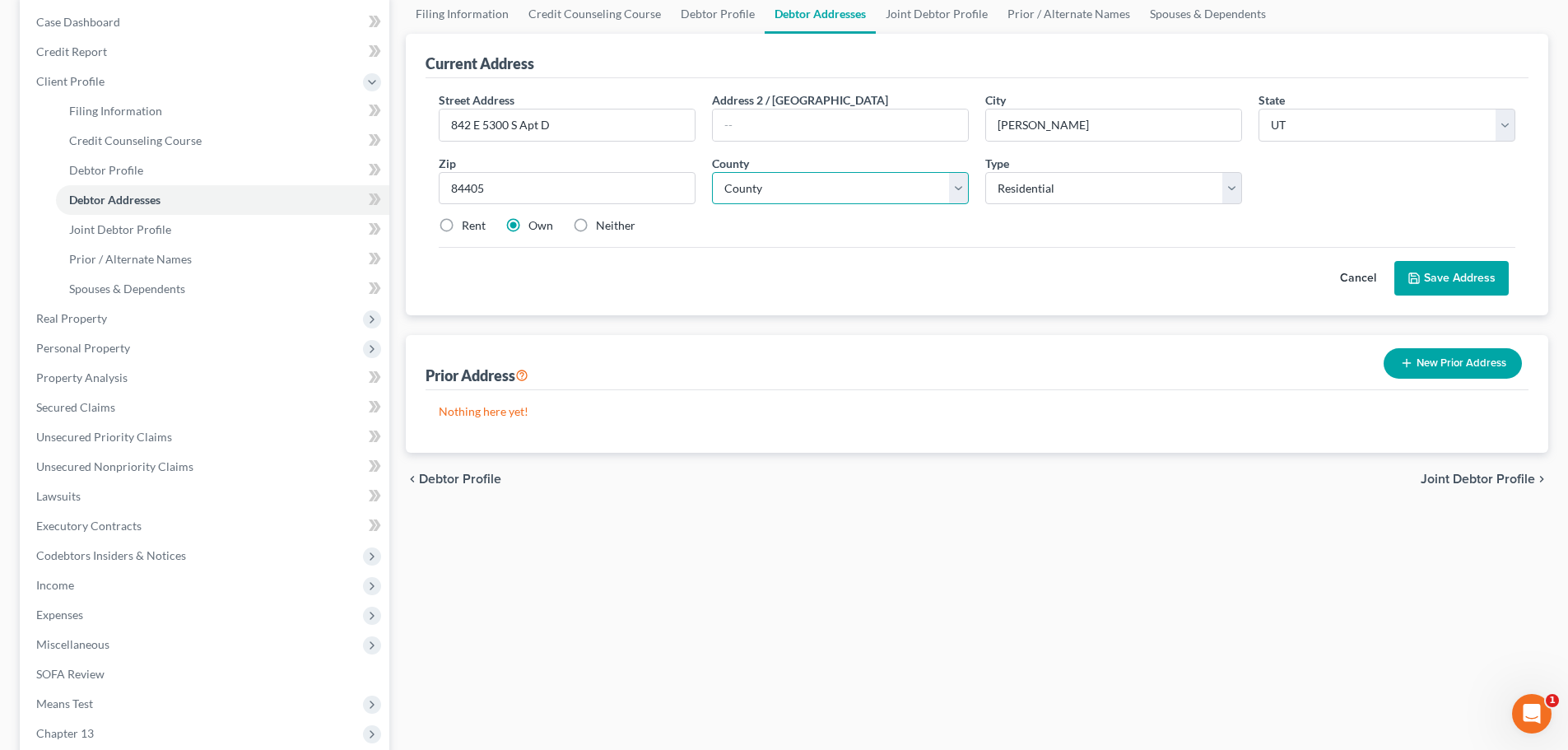
scroll to position [164, 0]
click at [891, 192] on select "County [GEOGRAPHIC_DATA] [GEOGRAPHIC_DATA] [GEOGRAPHIC_DATA] [GEOGRAPHIC_DATA] …" at bounding box center [840, 187] width 257 height 33
select select "28"
click at [713, 171] on select "County [GEOGRAPHIC_DATA] [GEOGRAPHIC_DATA] [GEOGRAPHIC_DATA] [GEOGRAPHIC_DATA] …" at bounding box center [840, 187] width 257 height 33
click at [959, 566] on div "Filing Information Credit Counseling Course Debtor Profile Debtor Addresses Joi…" at bounding box center [977, 439] width 1160 height 892
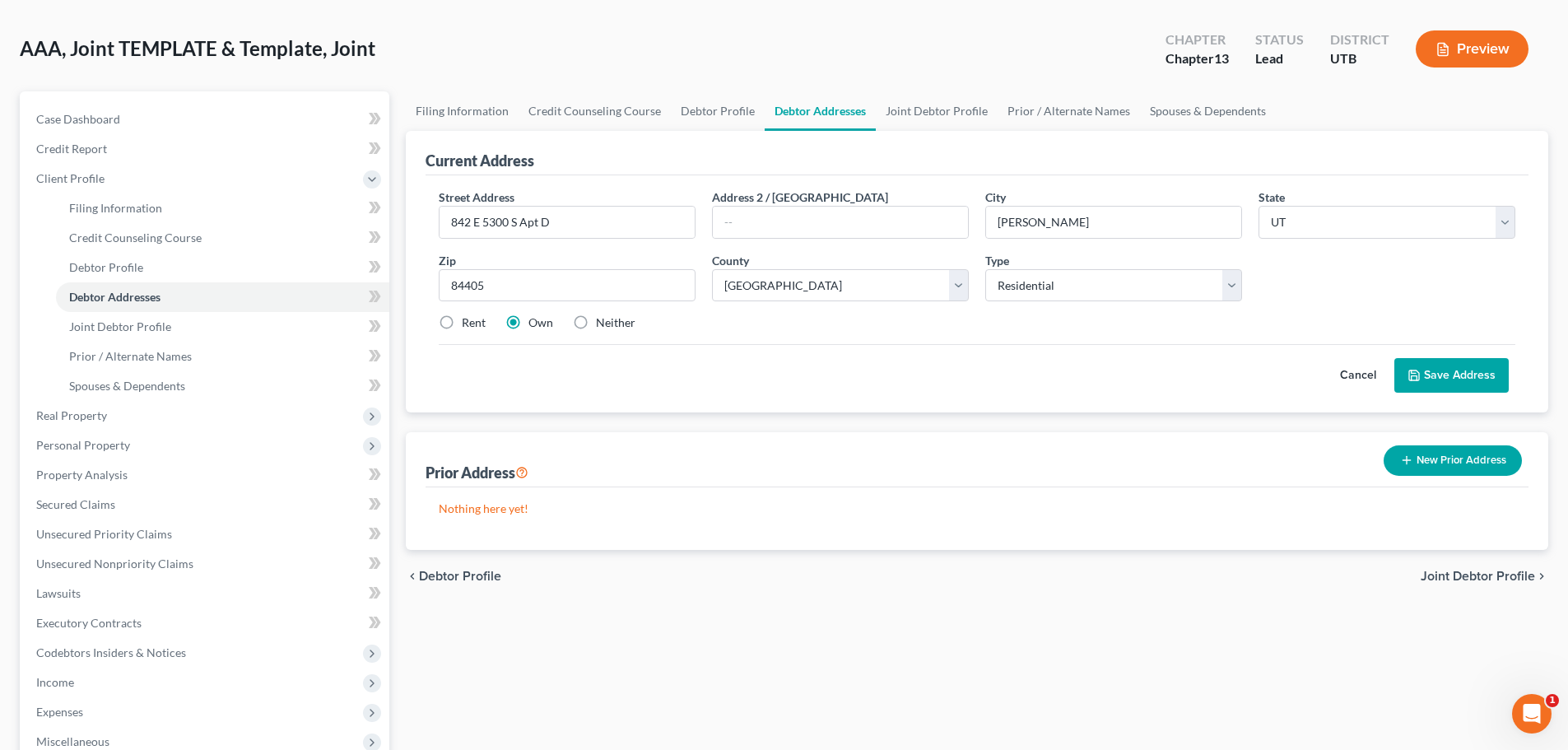
scroll to position [0, 0]
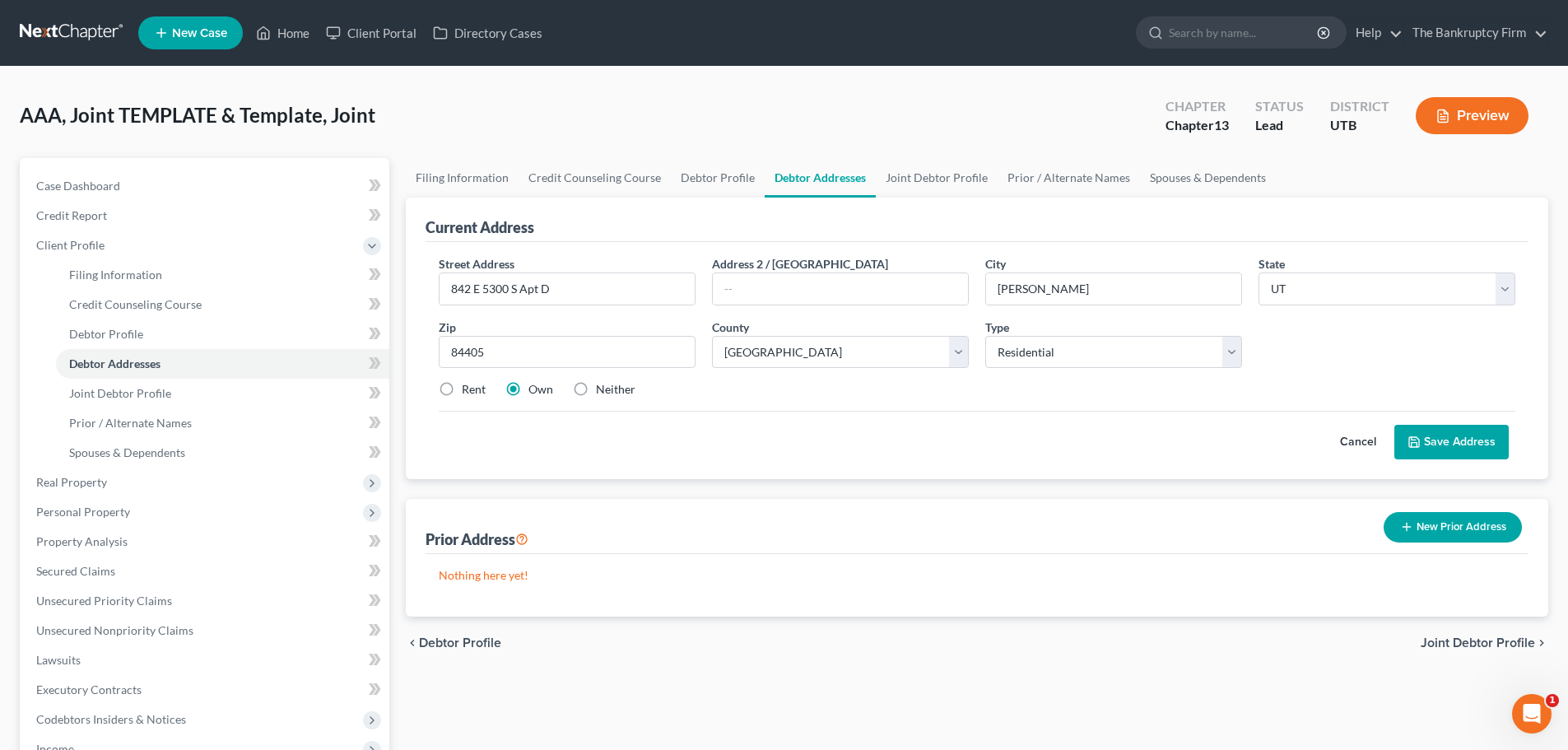
click at [470, 388] on label "Rent" at bounding box center [474, 389] width 24 height 17
click at [470, 388] on input "Rent" at bounding box center [474, 386] width 11 height 11
radio input "true"
click at [1422, 451] on button "Save Address" at bounding box center [1451, 442] width 114 height 35
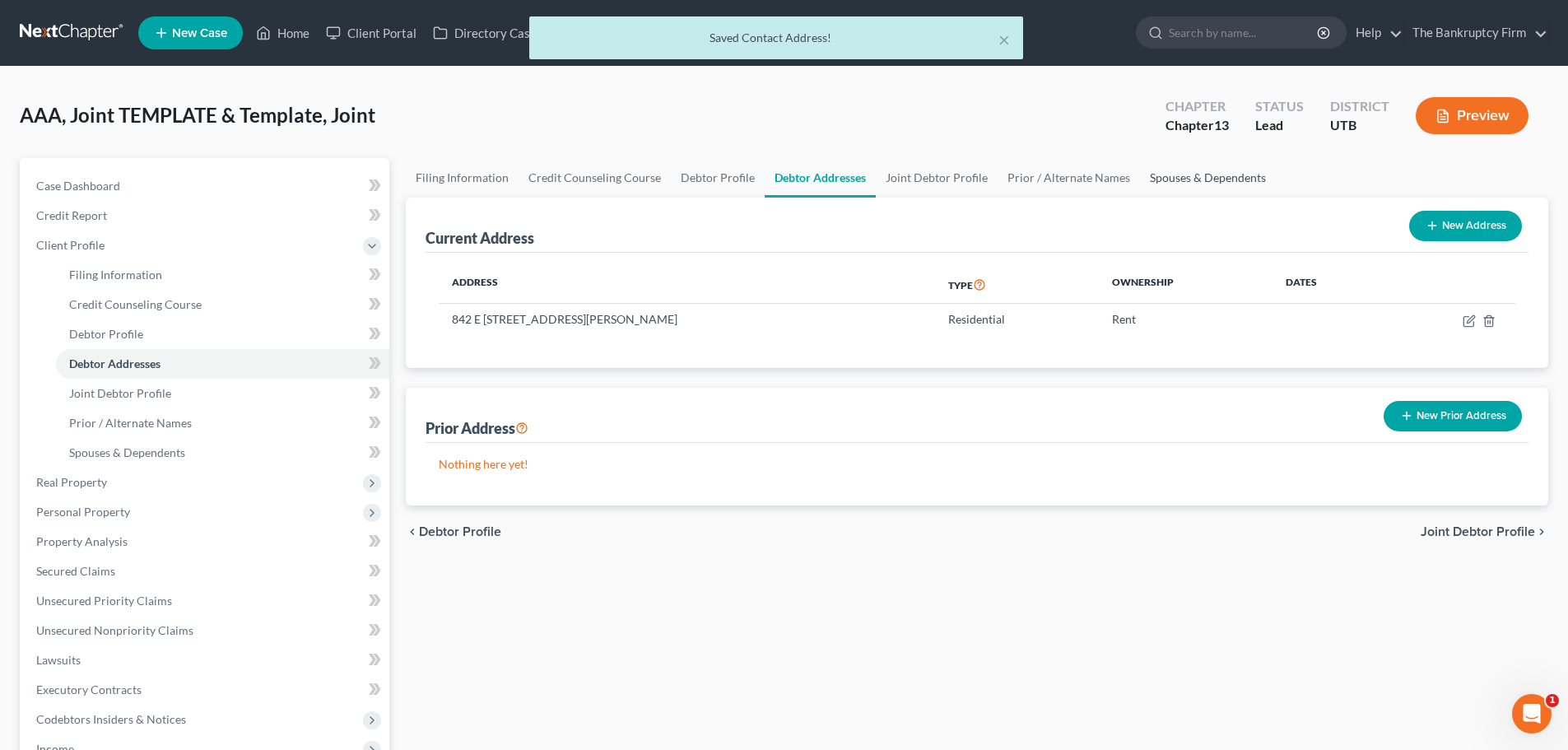
drag, startPoint x: 1193, startPoint y: 174, endPoint x: 1112, endPoint y: 200, distance: 85.1
click at [1193, 177] on link "Spouses & Dependents" at bounding box center [1208, 177] width 136 height 40
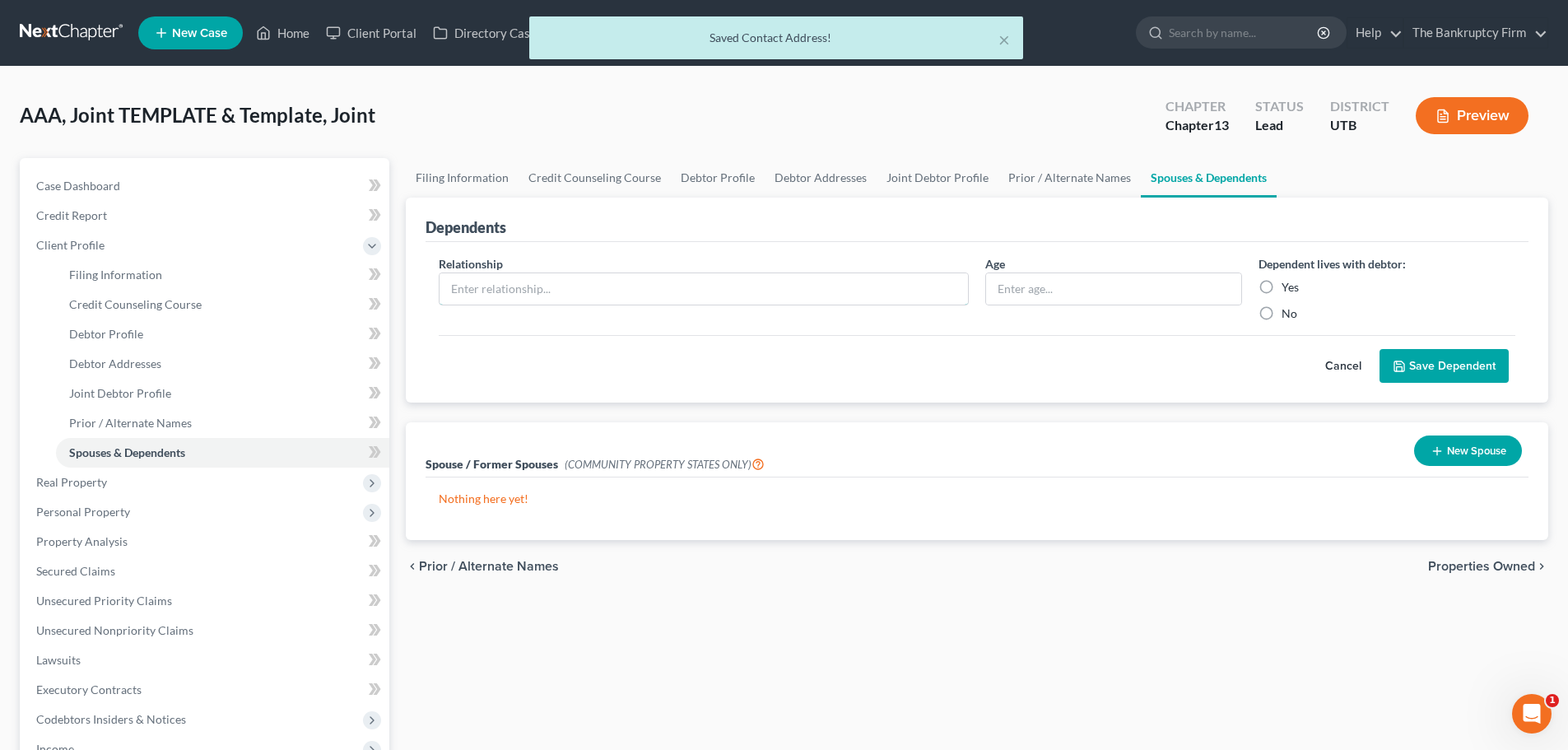
drag, startPoint x: 771, startPoint y: 300, endPoint x: 751, endPoint y: 311, distance: 22.8
click at [764, 307] on div "Relationship *" at bounding box center [704, 288] width 547 height 66
click at [772, 386] on div "Relationship * Age Dependent lives with debtor: Yes No Cancel Save Dependent" at bounding box center [976, 322] width 1103 height 161
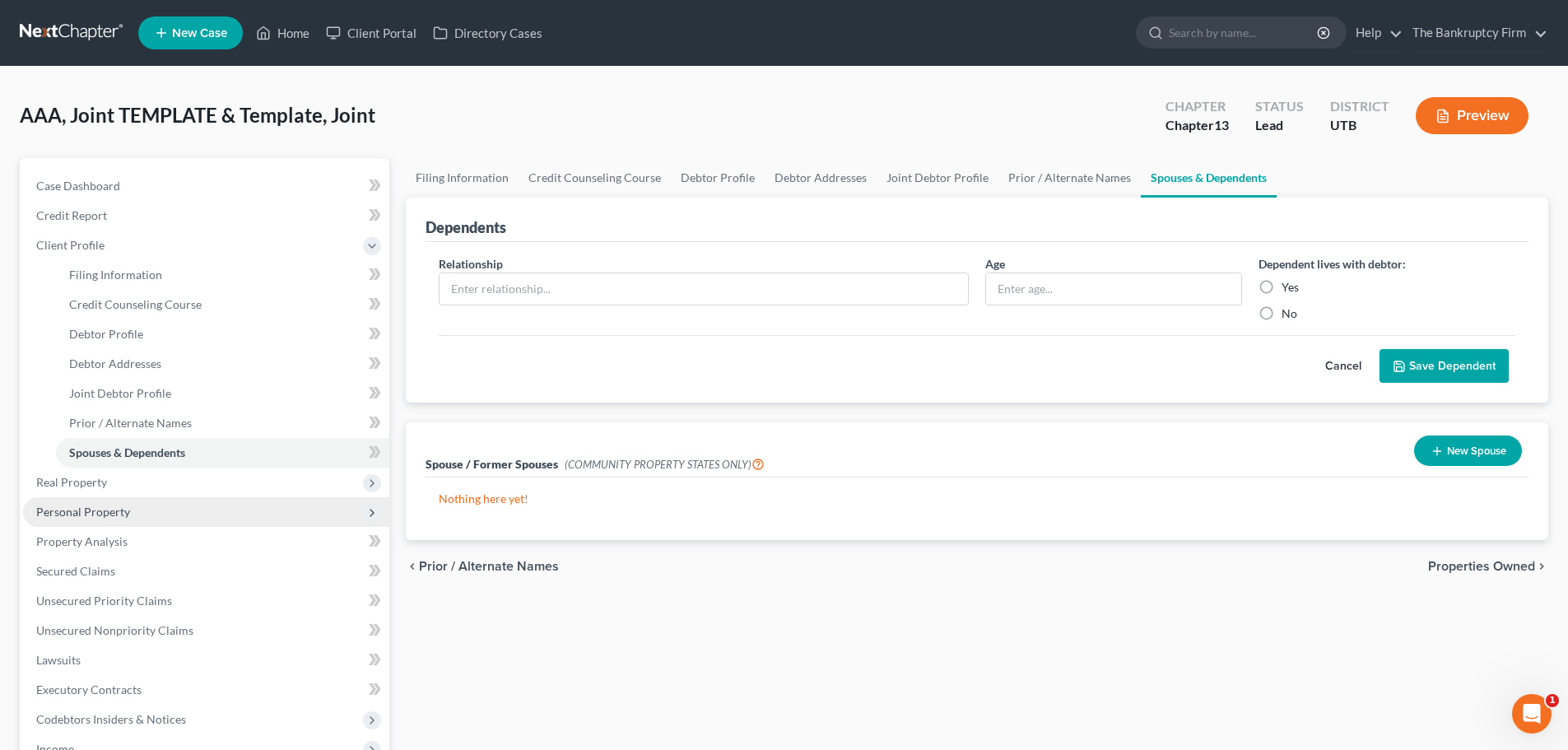
click at [204, 508] on span "Personal Property" at bounding box center [206, 512] width 367 height 30
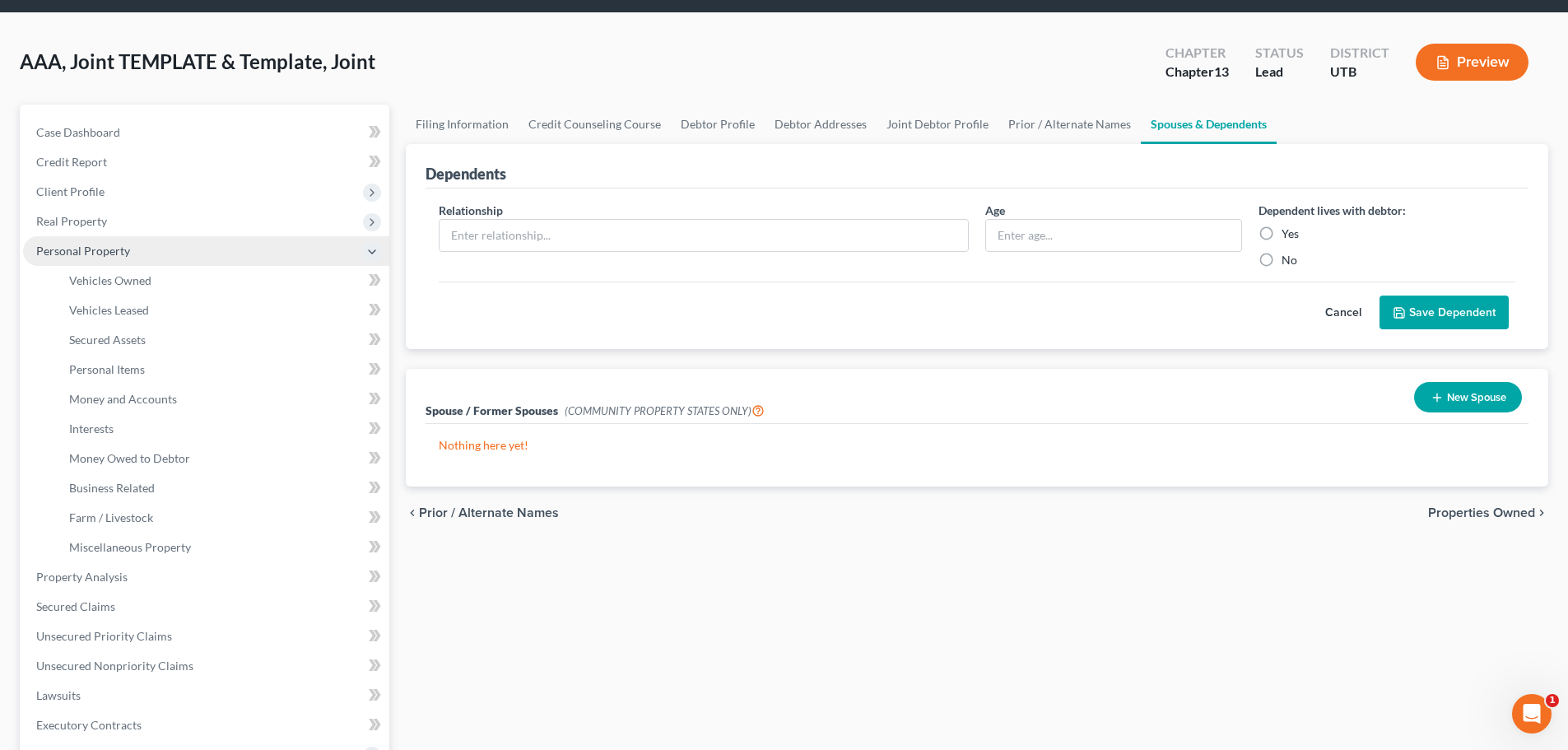
scroll to position [82, 0]
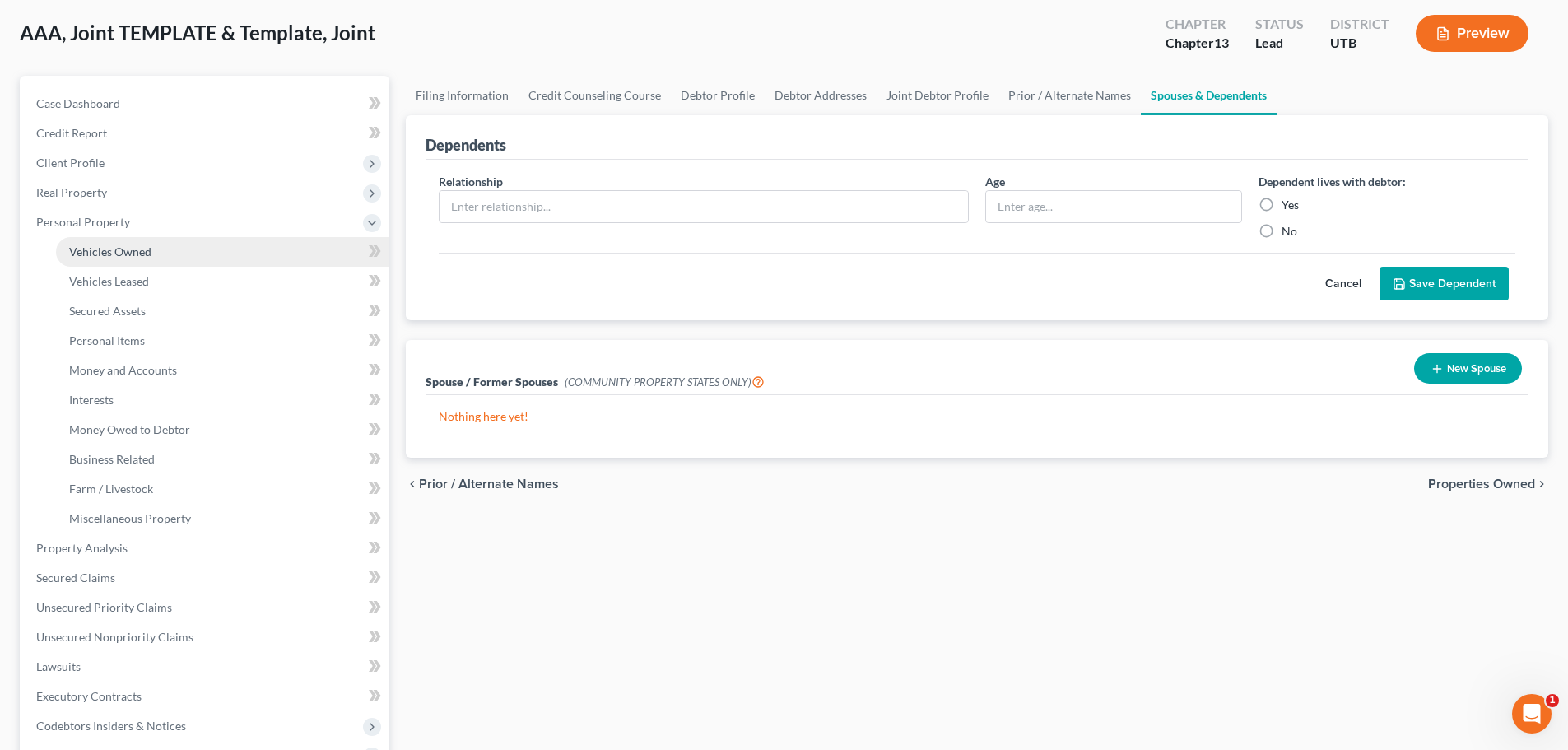
click at [164, 249] on link "Vehicles Owned" at bounding box center [222, 252] width 333 height 30
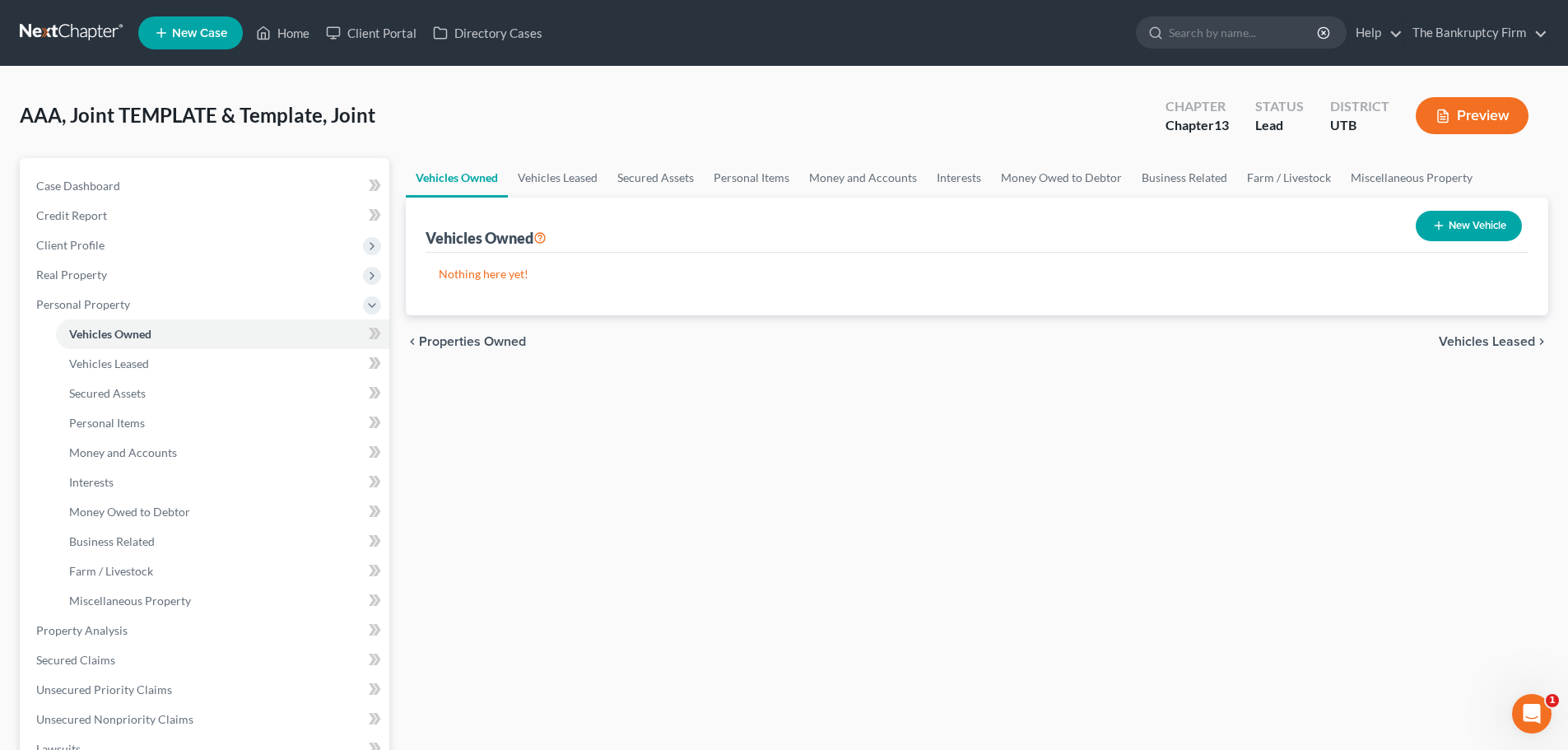
click at [1494, 233] on button "New Vehicle" at bounding box center [1469, 226] width 106 height 31
select select "0"
select select "2"
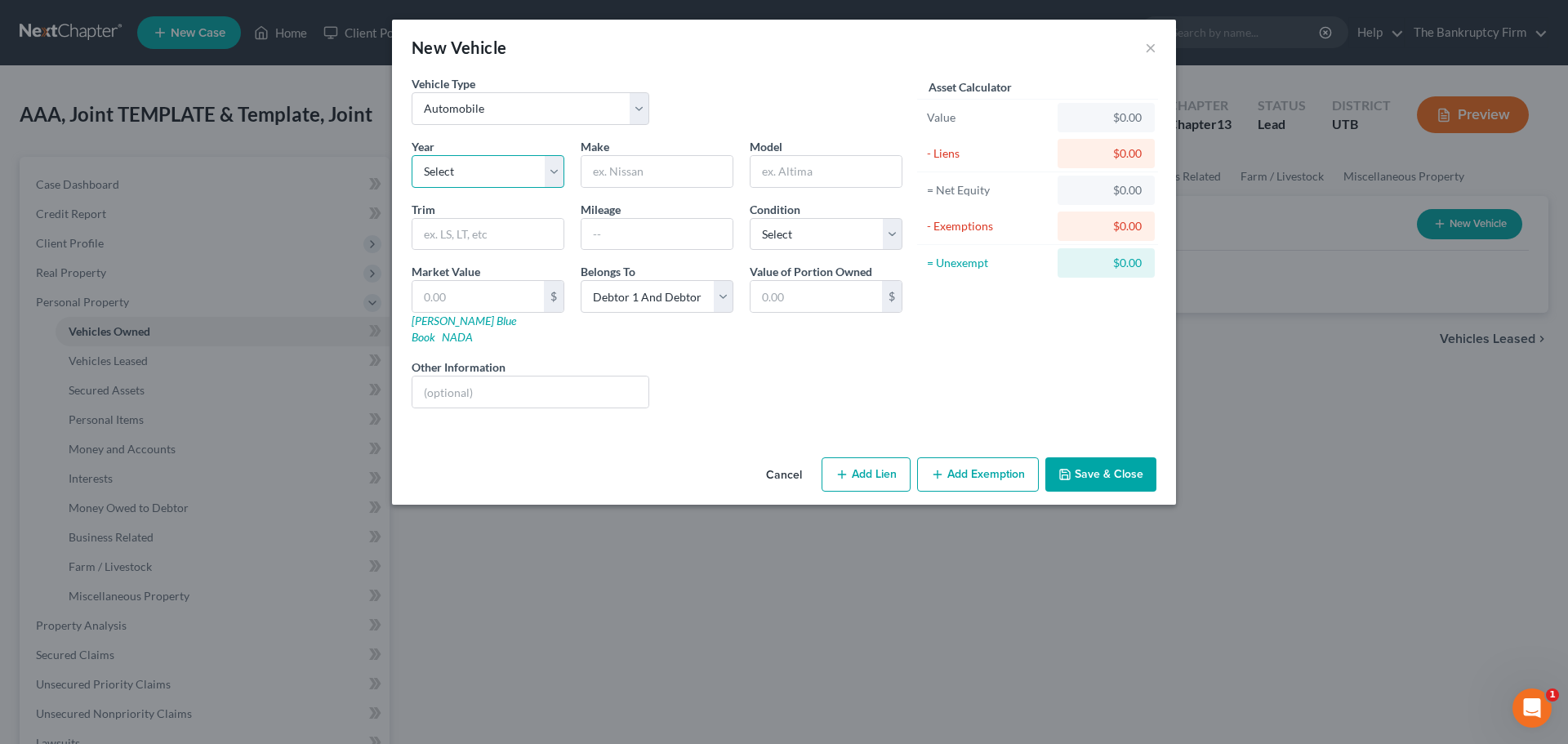
click at [557, 173] on select "Select 2026 2025 2024 2023 2022 2021 2020 2019 2018 2017 2016 2015 2014 2013 20…" at bounding box center [488, 171] width 152 height 32
click at [412, 155] on select "Select 2026 2025 2024 2023 2022 2021 2020 2019 2018 2017 2016 2015 2014 2013 20…" at bounding box center [488, 171] width 152 height 32
click at [562, 170] on select "Select 2026 2025 2024 2023 2022 2021 2020 2019 2018 2017 2016 2015 2014 2013 20…" at bounding box center [488, 171] width 152 height 32
select select "21"
click at [412, 155] on select "Select 2026 2025 2024 2023 2022 2021 2020 2019 2018 2017 2016 2015 2014 2013 20…" at bounding box center [488, 171] width 152 height 32
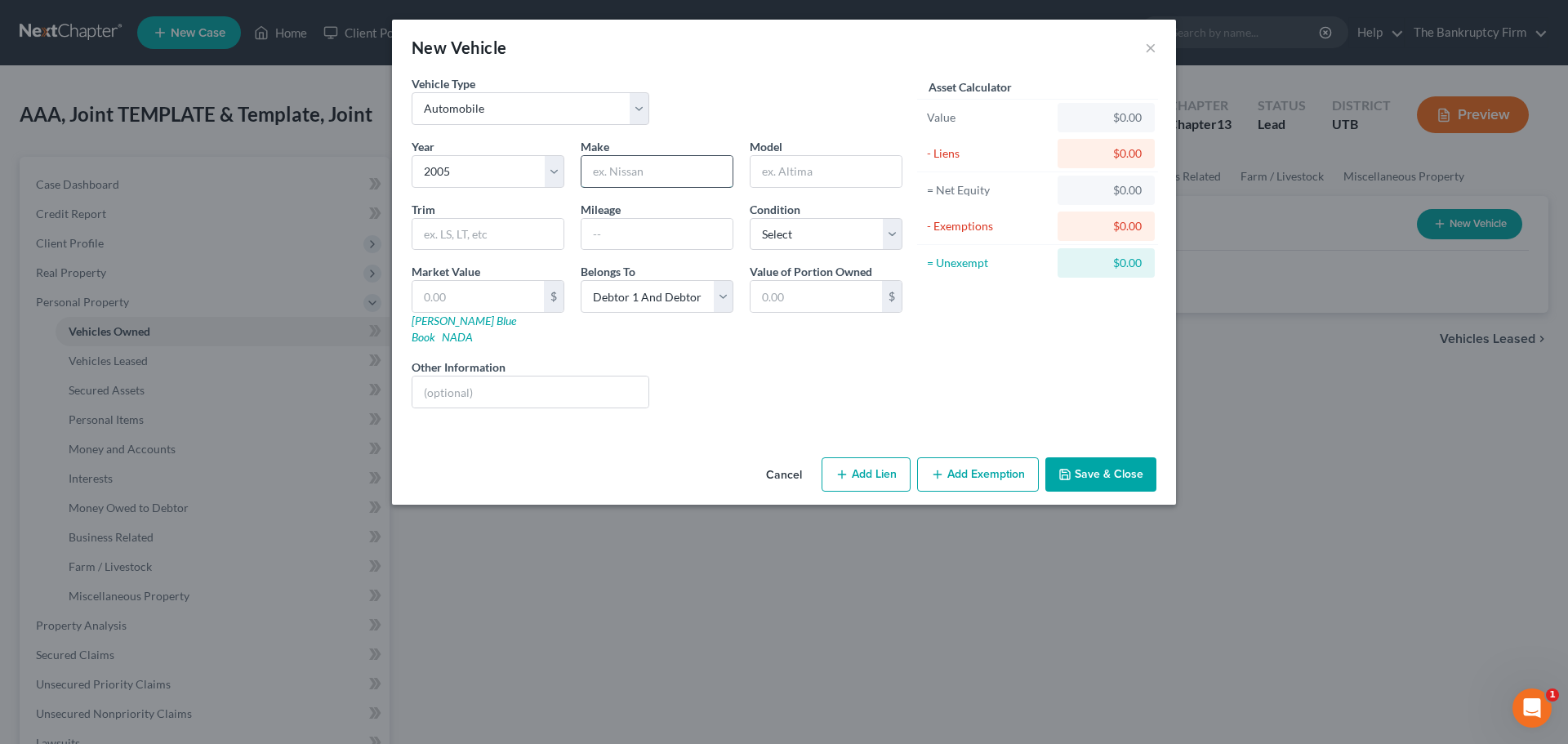
click at [647, 176] on input "text" at bounding box center [657, 172] width 151 height 31
type input "Dodge"
type input "Dakota"
click at [868, 359] on div "Liens Select" at bounding box center [784, 383] width 254 height 50
click at [1140, 459] on button "Save & Close" at bounding box center [1100, 474] width 111 height 34
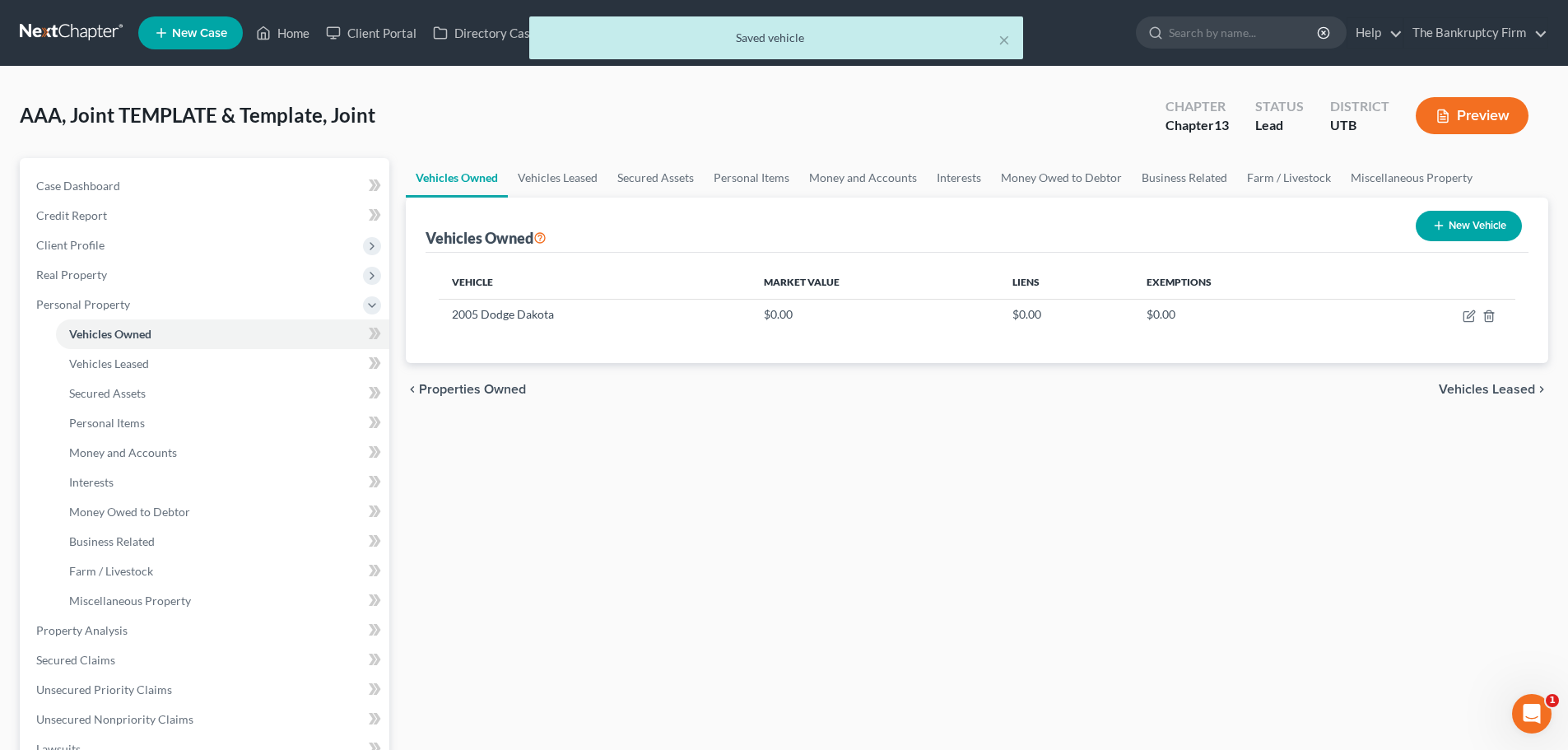
click at [1499, 236] on button "New Vehicle" at bounding box center [1469, 226] width 106 height 31
select select "0"
select select "2"
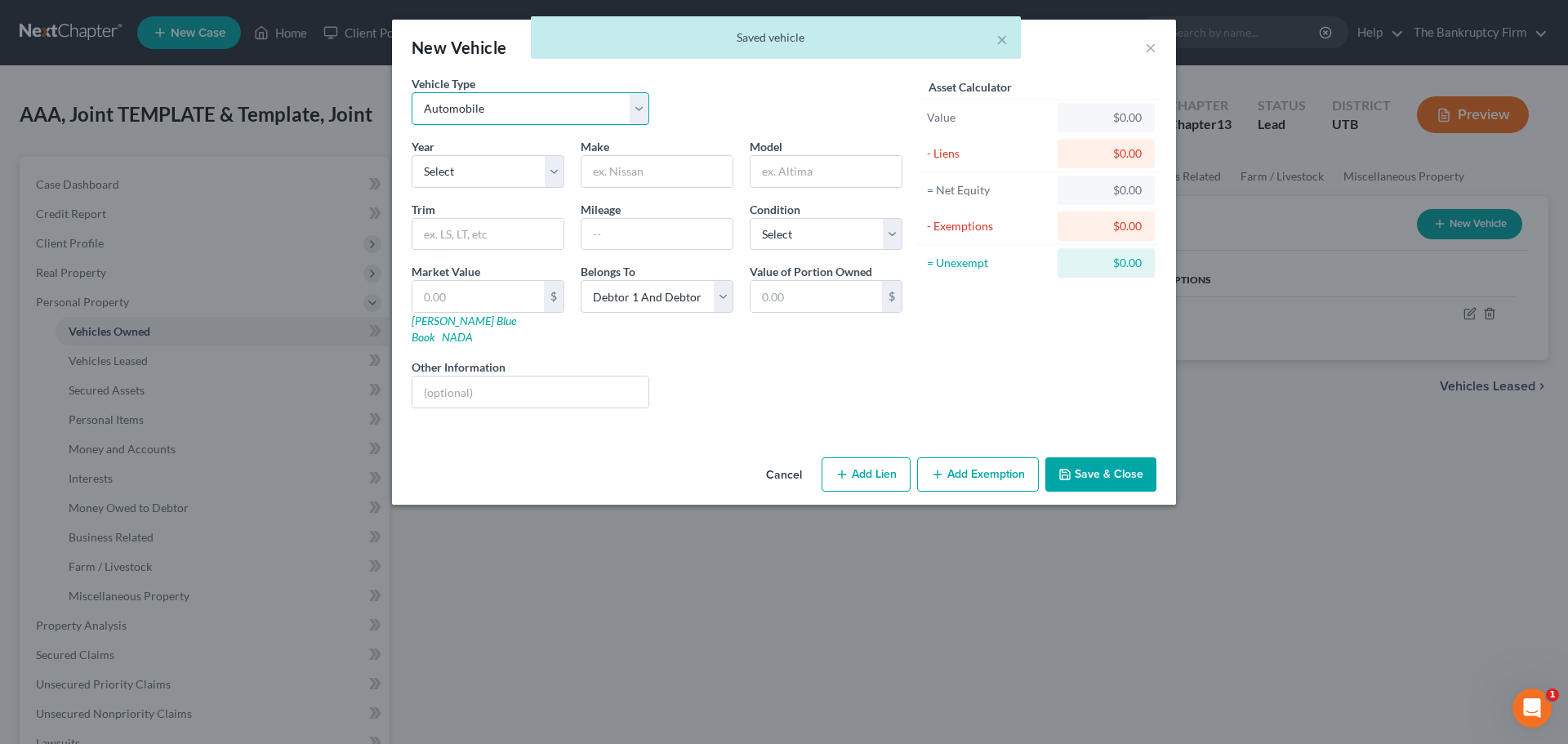
click at [503, 99] on select "Select Automobile Truck Trailer Watercraft Aircraft Motor Home Atv Other Vehicle" at bounding box center [531, 108] width 238 height 32
click at [412, 92] on select "Select Automobile Truck Trailer Watercraft Aircraft Motor Home Atv Other Vehicle" at bounding box center [531, 108] width 238 height 32
click at [553, 172] on select "Select 2026 2025 2024 2023 2022 2021 2020 2019 2018 2017 2016 2015 2014 2013 20…" at bounding box center [488, 171] width 152 height 32
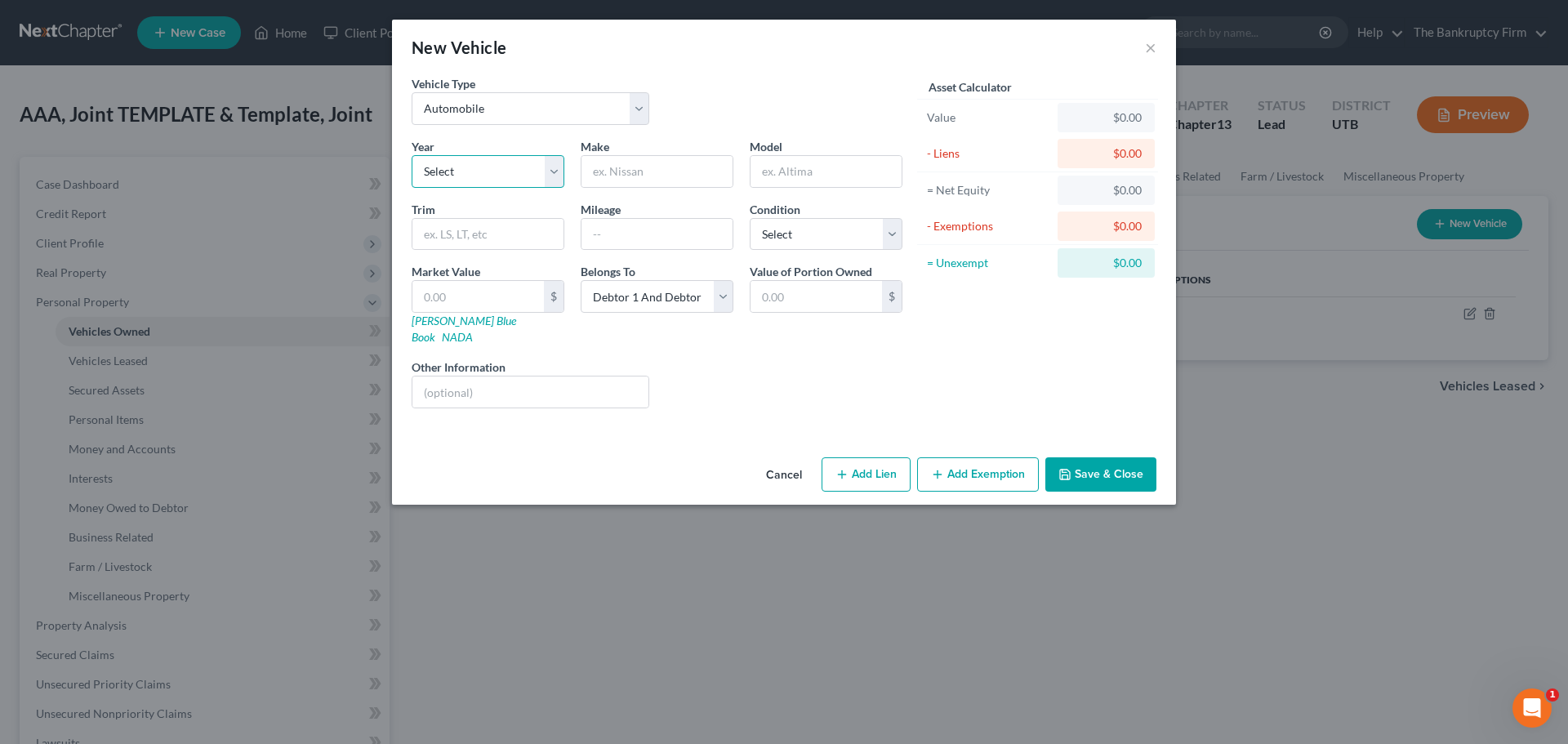
select select "7"
click at [412, 155] on select "Select 2026 2025 2024 2023 2022 2021 2020 2019 2018 2017 2016 2015 2014 2013 20…" at bounding box center [488, 171] width 152 height 32
click at [622, 188] on div "Year Select 2026 2025 2024 2023 2022 2021 2020 2019 2018 2017 2016 2015 2014 20…" at bounding box center [657, 279] width 507 height 283
click at [628, 178] on input "text" at bounding box center [657, 172] width 151 height 31
type input "Mitsubishi"
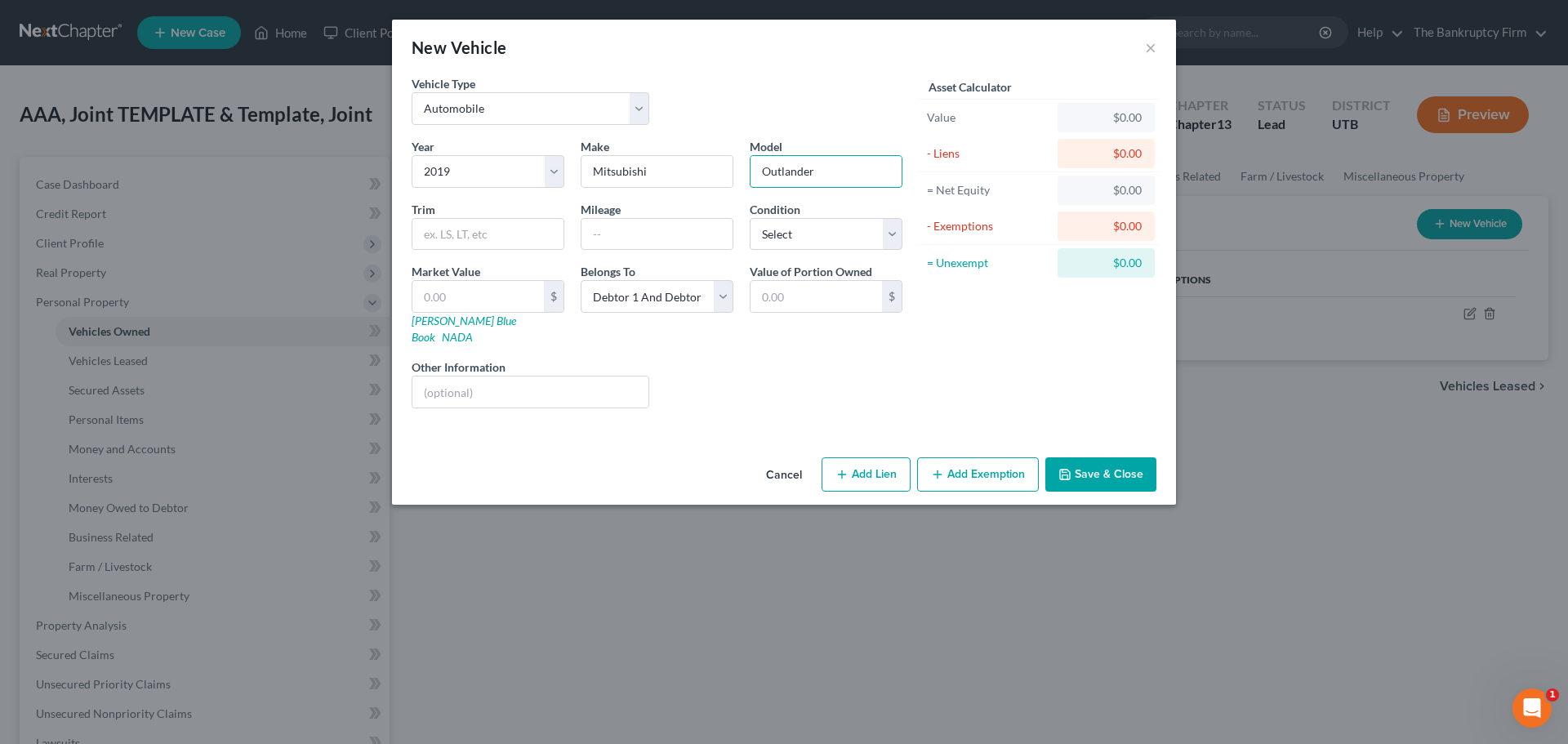
type input "Outlander"
drag, startPoint x: 706, startPoint y: 392, endPoint x: 713, endPoint y: 256, distance: 136.2
click at [707, 380] on div "Year Select 2026 2025 2024 2023 2022 2021 2020 2019 2018 2017 2016 2015 2014 20…" at bounding box center [657, 279] width 507 height 283
click at [709, 242] on input "text" at bounding box center [657, 235] width 151 height 31
type input "115000"
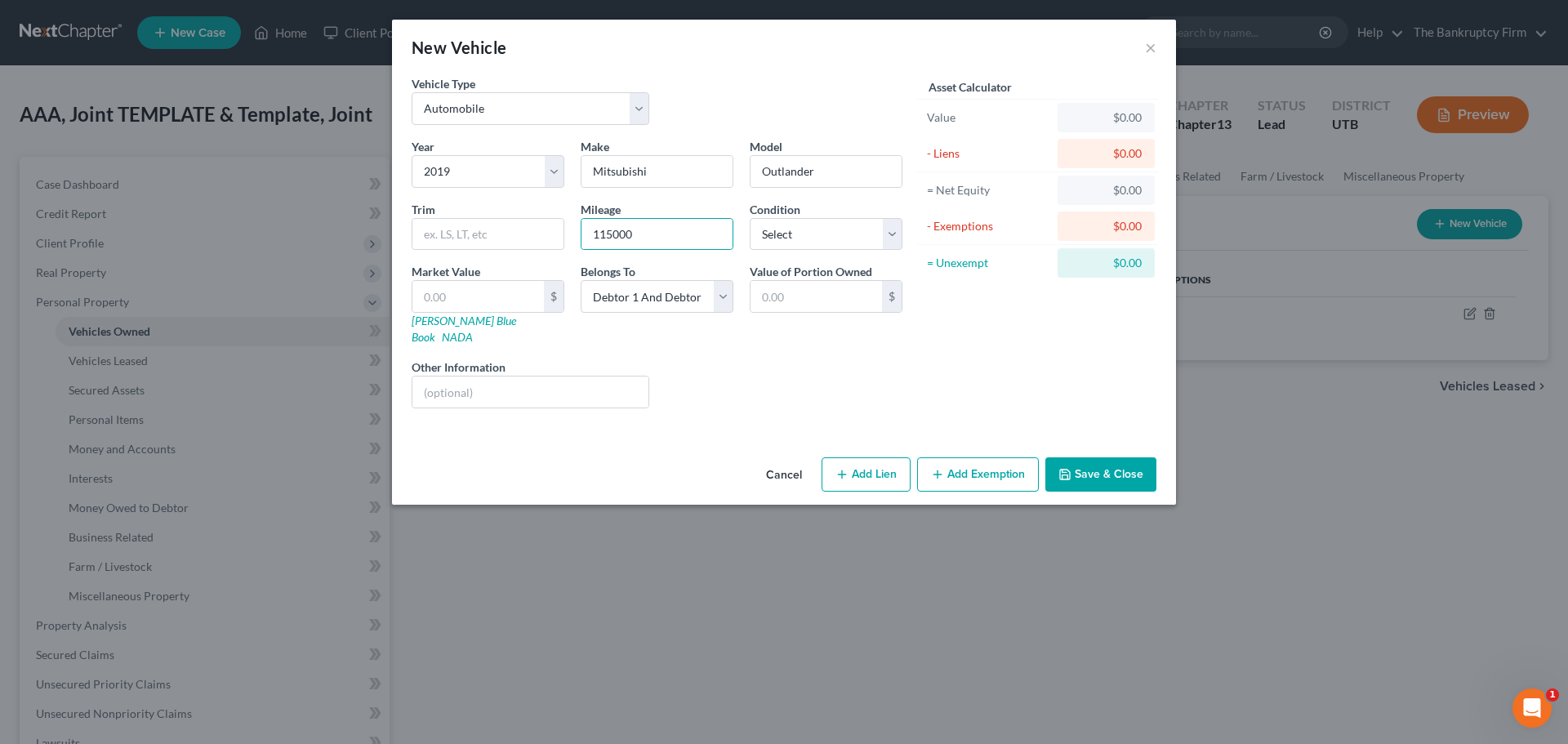
click at [956, 418] on div "Vehicle Type Select Automobile Truck Trailer Watercraft Aircraft Motor Home Atv…" at bounding box center [784, 262] width 784 height 375
click at [530, 294] on input "text" at bounding box center [478, 297] width 132 height 31
type input "5"
type input "5.00"
type input "50"
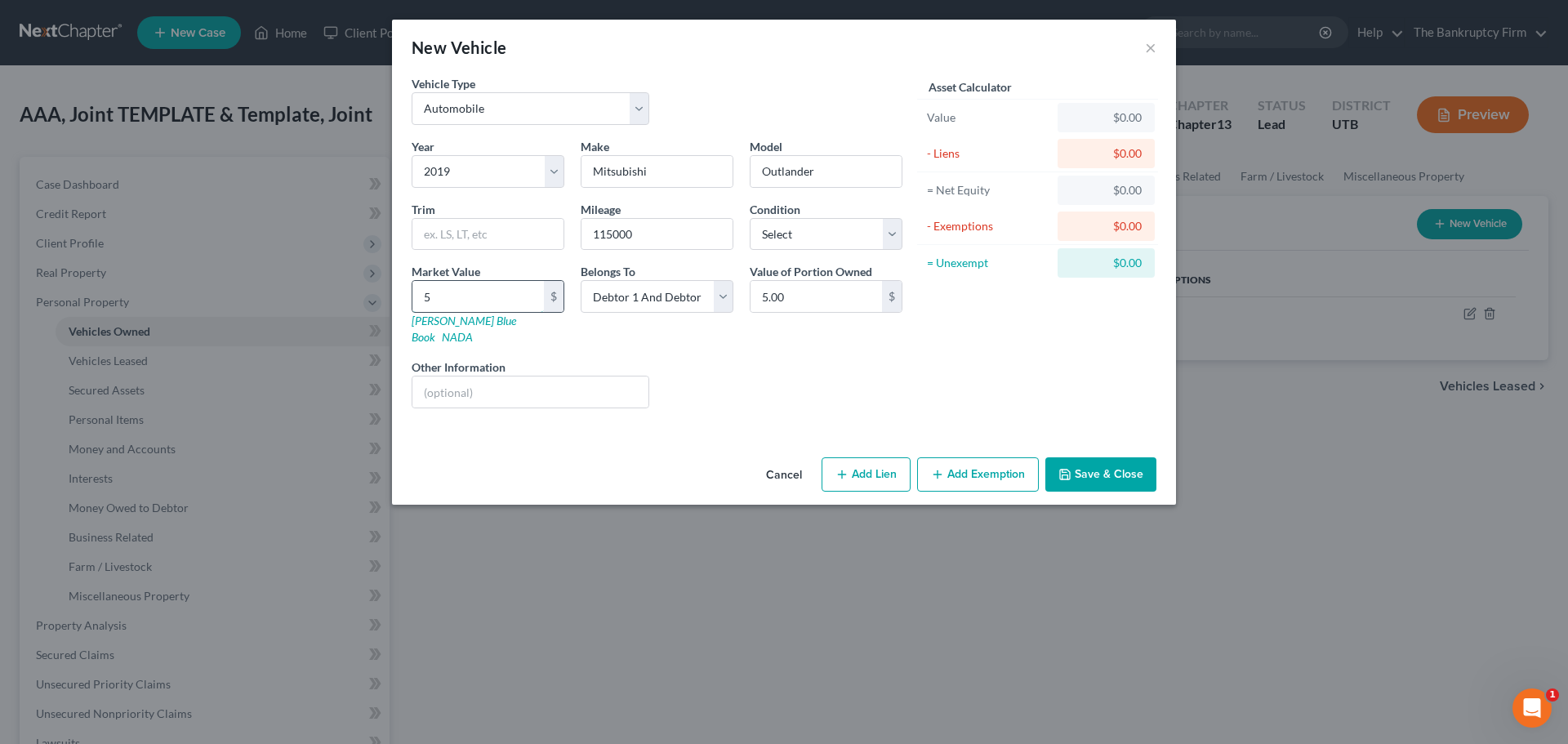
type input "50.00"
type input "500"
type input "500.00"
type input "5000"
type input "5,000.00"
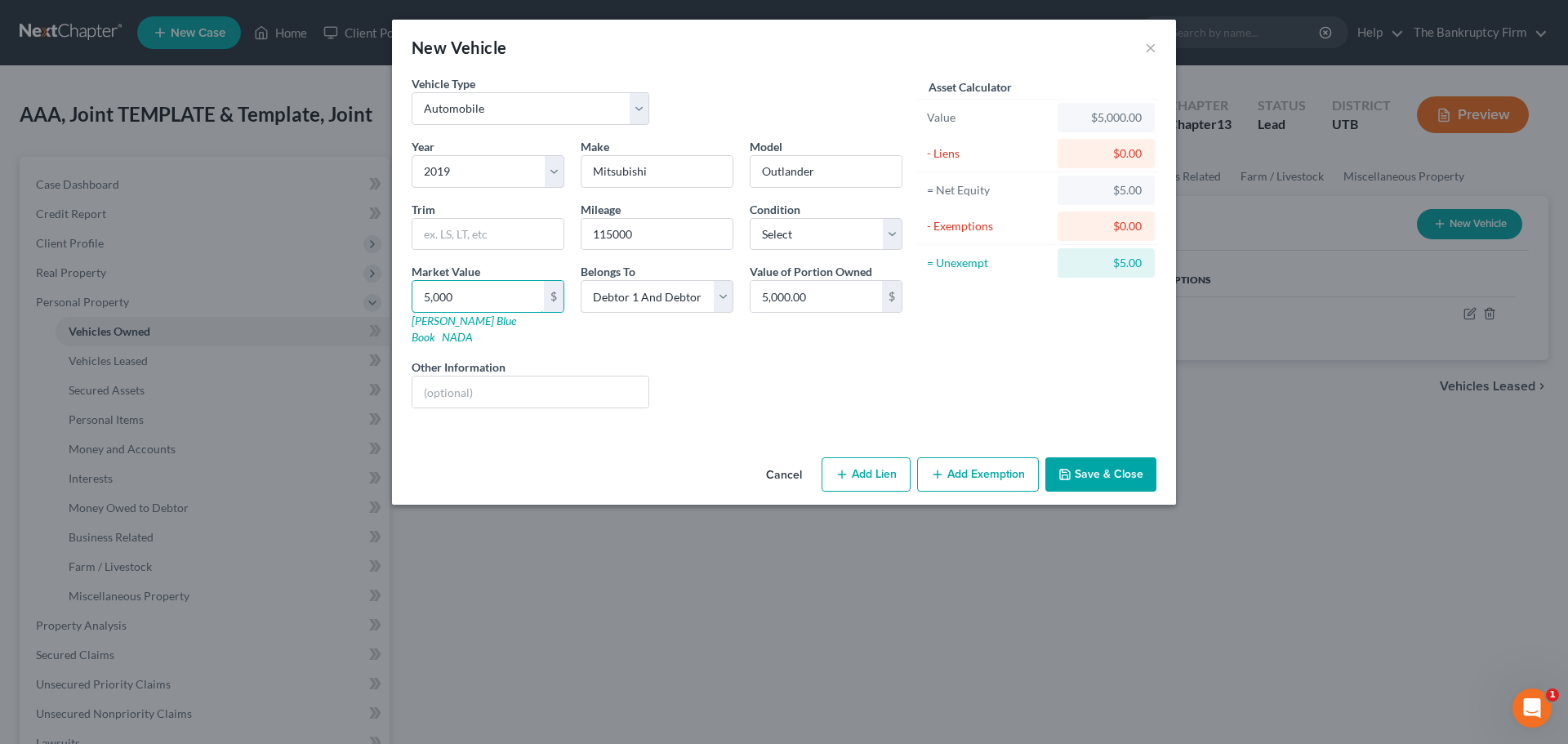
type input "5,000"
click at [676, 378] on div "Liens Select" at bounding box center [784, 383] width 254 height 50
click at [1092, 465] on button "Save & Close" at bounding box center [1100, 474] width 111 height 34
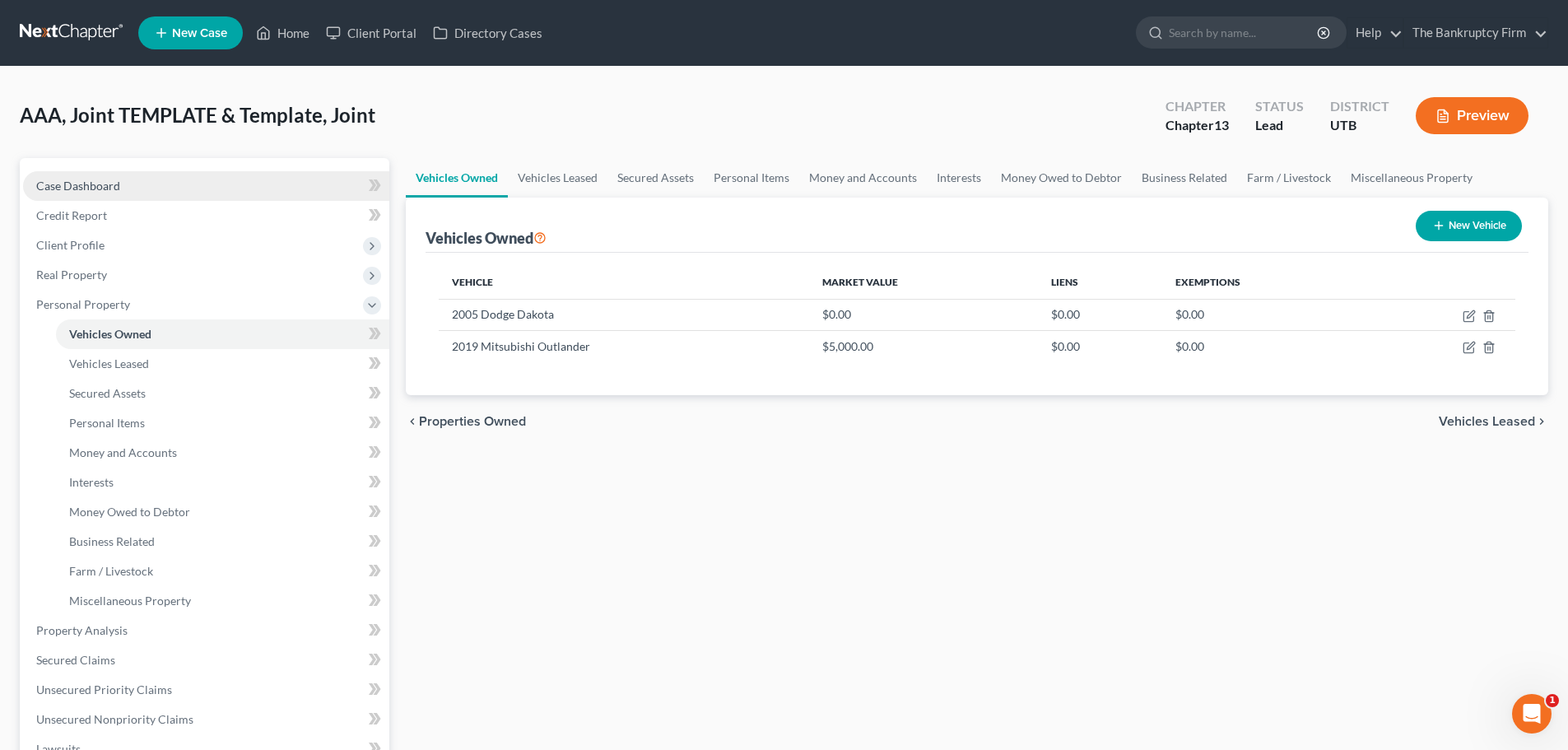
click at [184, 185] on link "Case Dashboard" at bounding box center [206, 186] width 367 height 30
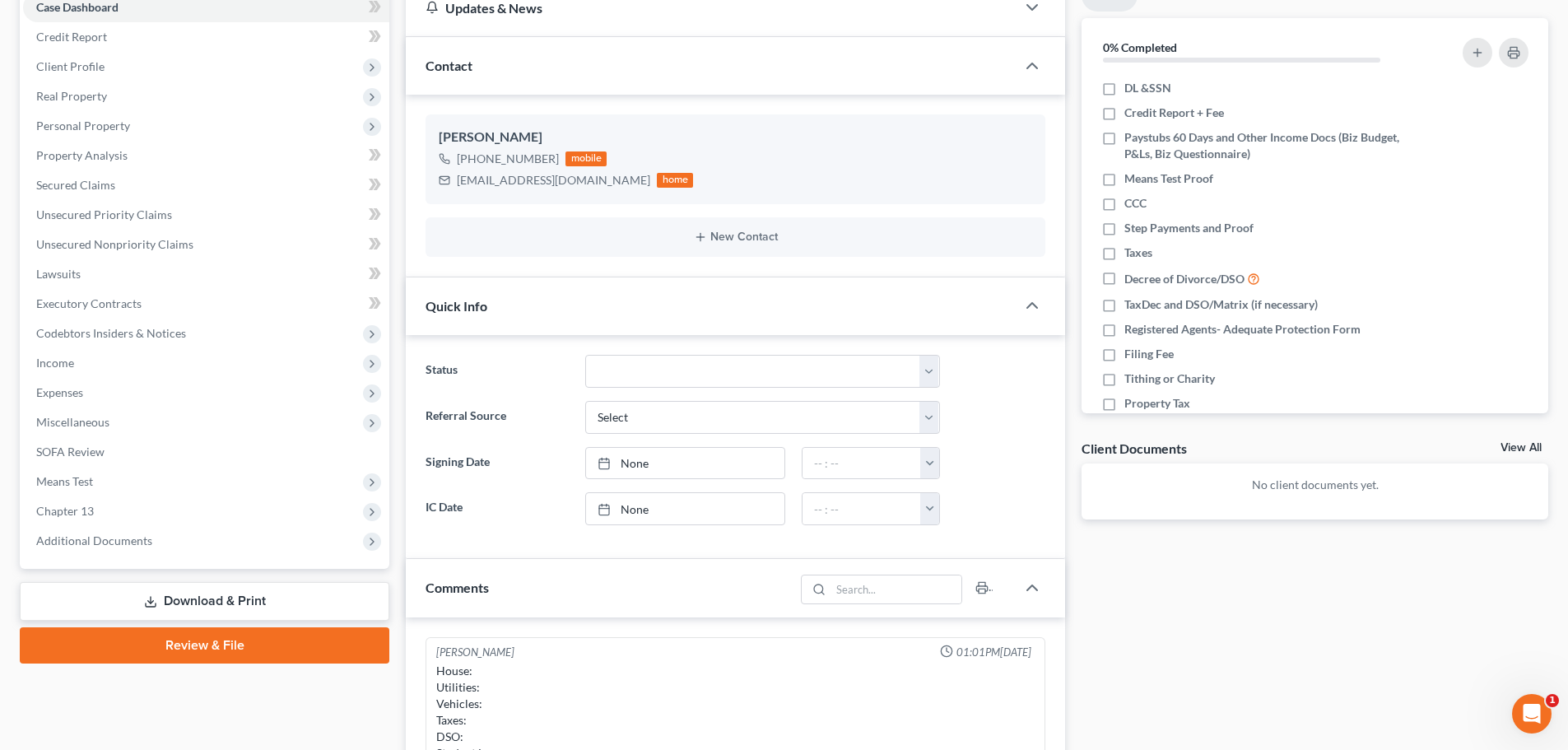
scroll to position [401, 0]
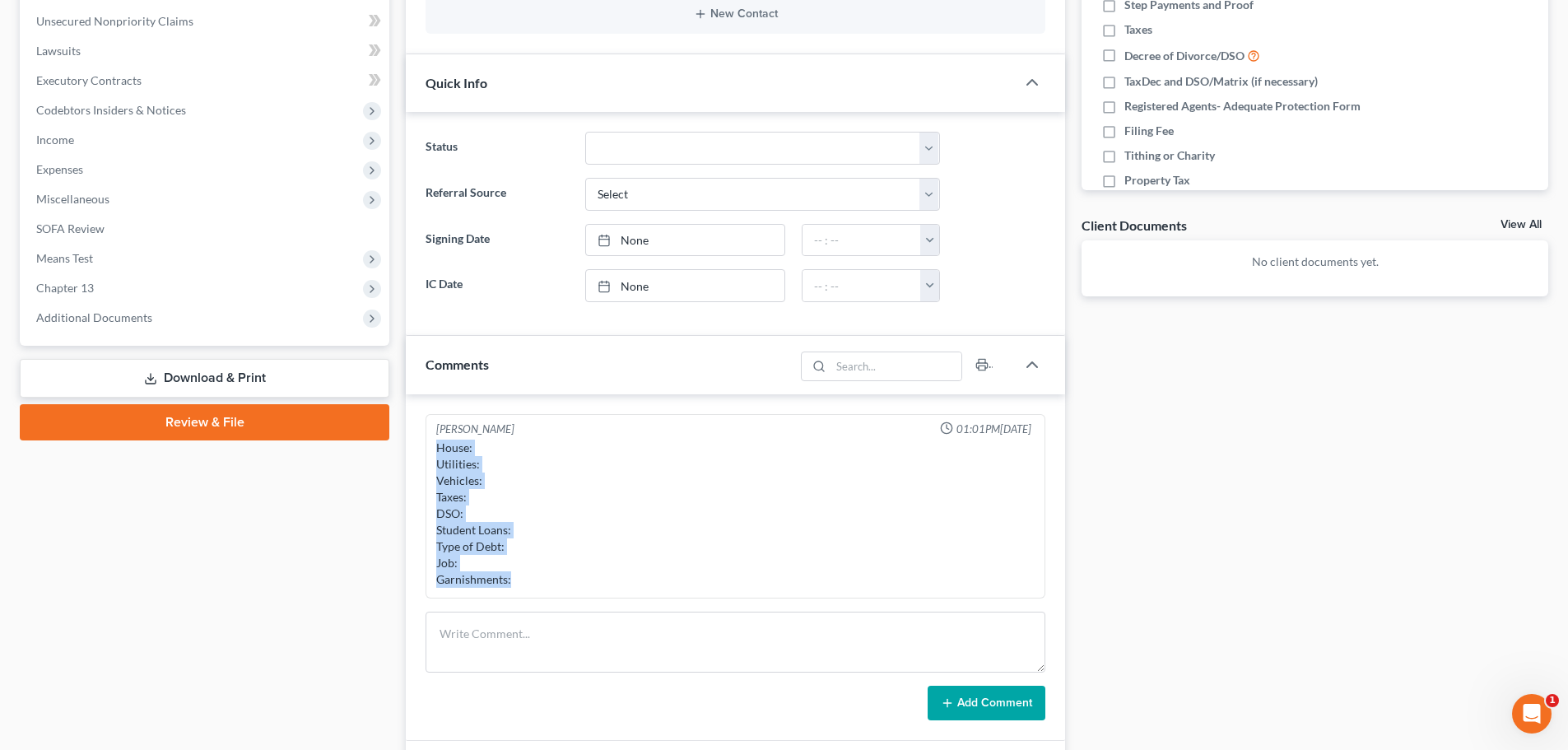
drag, startPoint x: 430, startPoint y: 450, endPoint x: 523, endPoint y: 583, distance: 162.3
click at [523, 583] on div "[PERSON_NAME] 01:01PM[DATE] House: Utilities: Vehicles: Taxes: DSO: Student Loa…" at bounding box center [735, 506] width 620 height 185
copy div "House: Utilities: Vehicles: Taxes: DSO: Student Loans: Type of Debt: Job: Garni…"
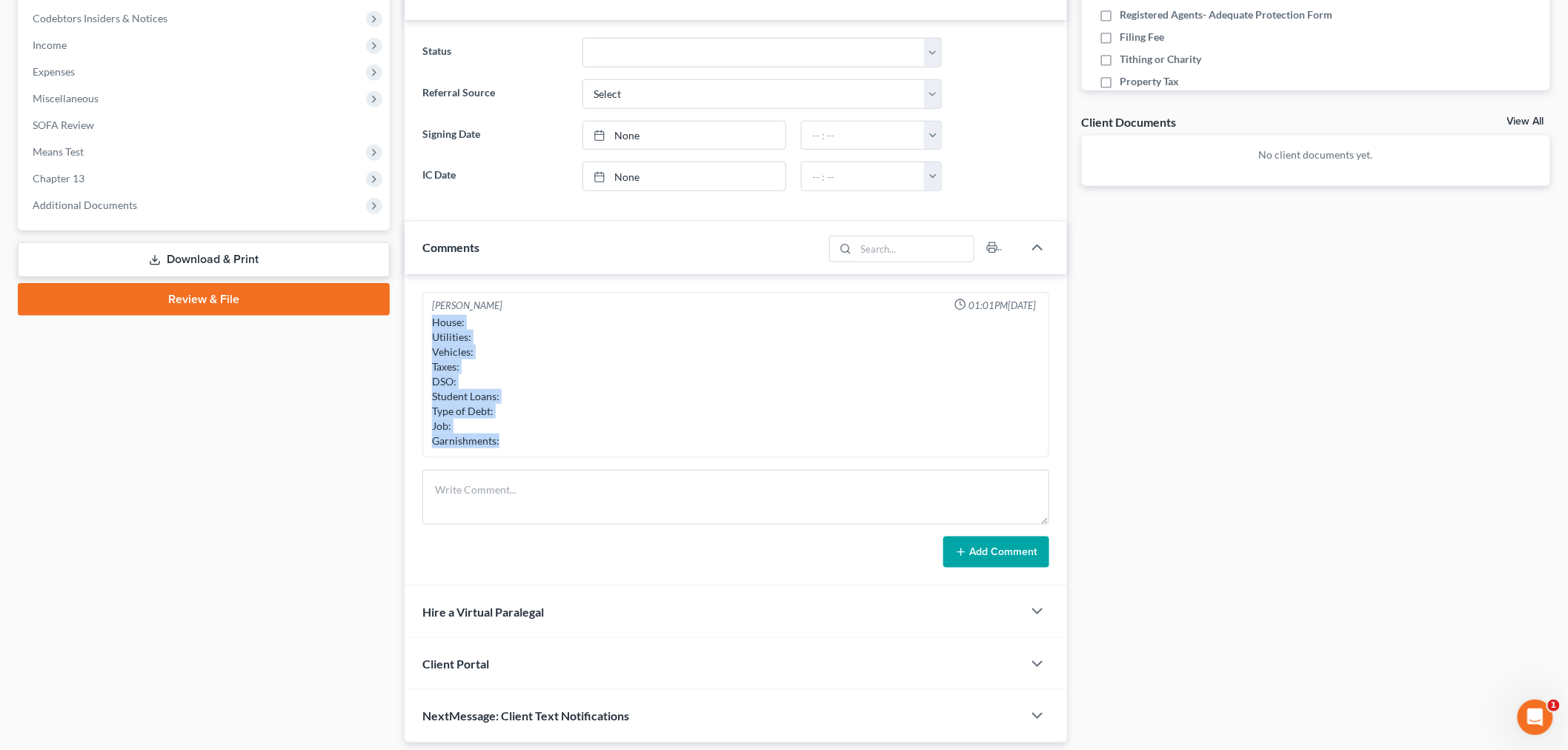
scroll to position [483, 0]
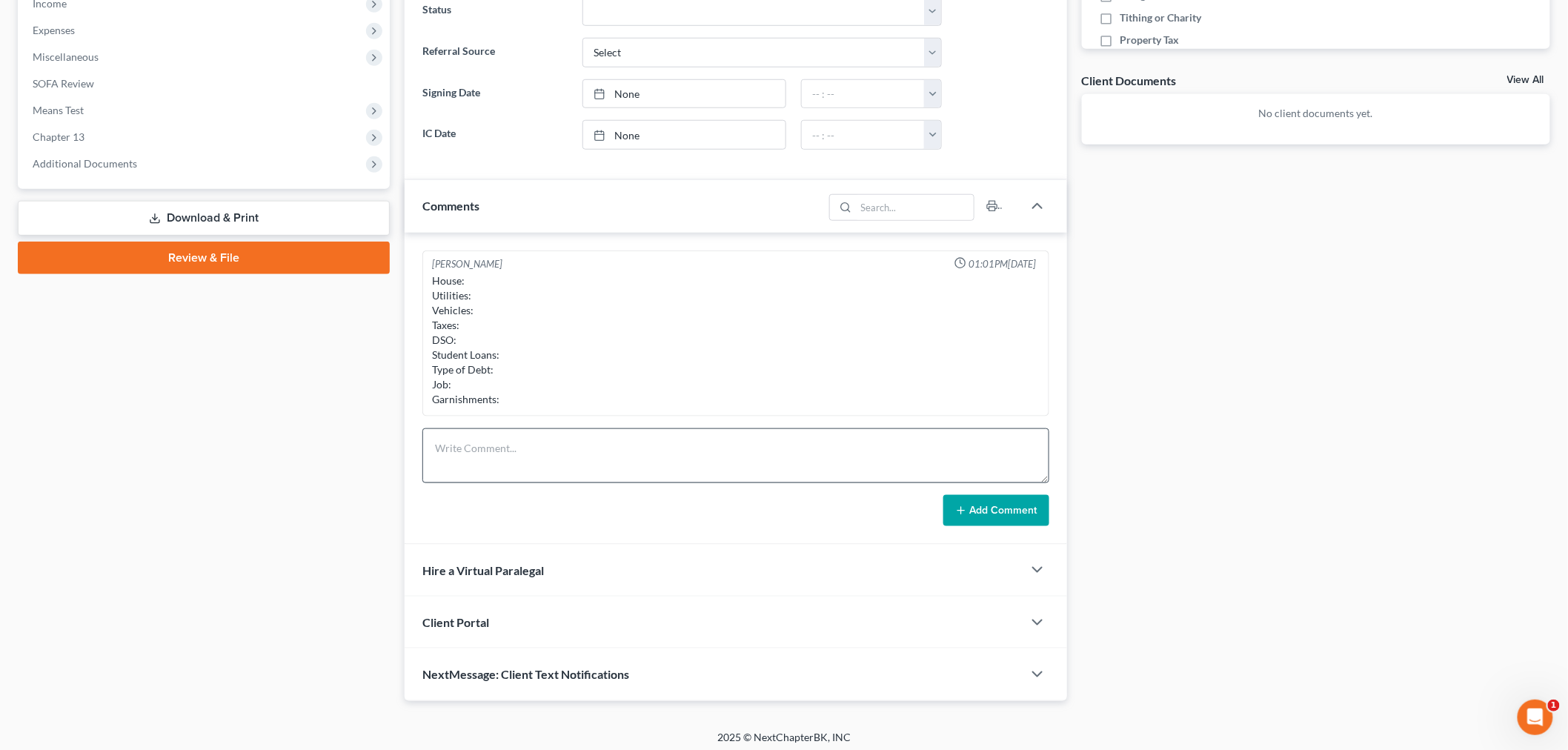
drag, startPoint x: 557, startPoint y: 508, endPoint x: 556, endPoint y: 453, distance: 55.0
click at [557, 505] on div "Add Comment" at bounding box center [735, 510] width 627 height 31
click at [556, 453] on textarea at bounding box center [735, 455] width 627 height 54
paste textarea "House: Utilities: Vehicles: Taxes: DSO: Student Loans: Type of Debt: Job: Garni…"
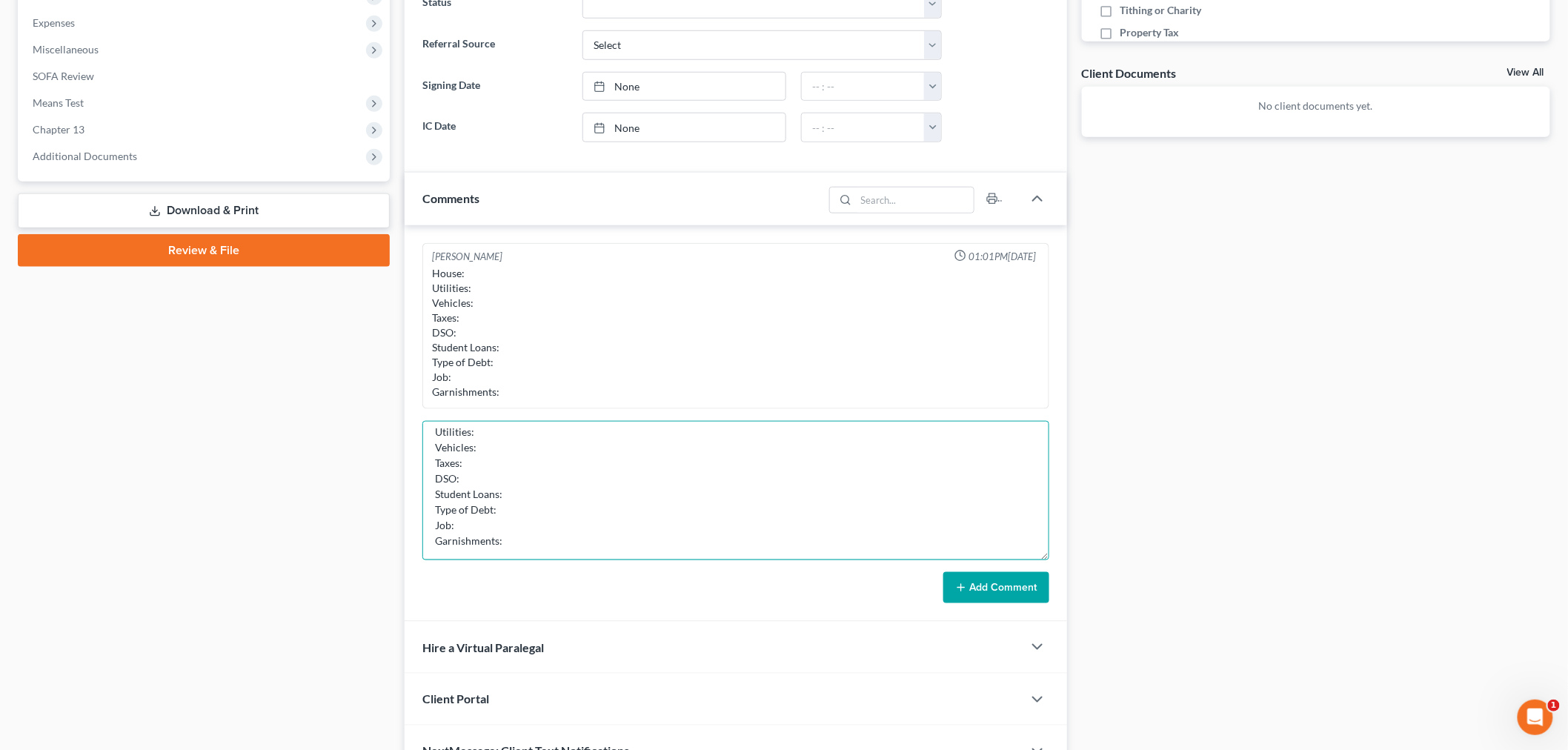
scroll to position [23, 0]
drag, startPoint x: 1046, startPoint y: 468, endPoint x: 991, endPoint y: 545, distance: 94.6
click at [1074, 554] on div "Updates & News × [US_STATE] District Notes: Take a look at NextChapter's Distri…" at bounding box center [977, 214] width 1160 height 1126
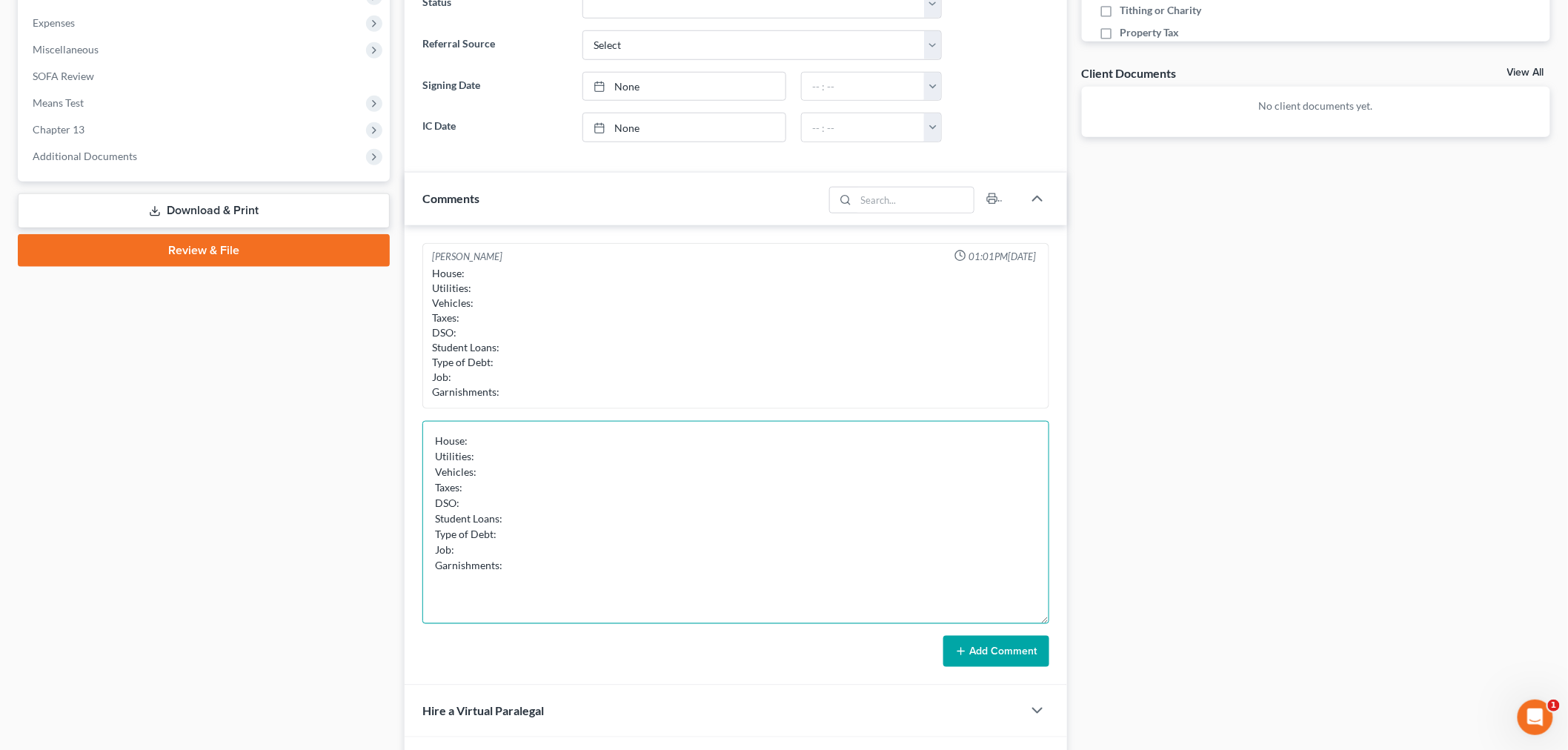
drag, startPoint x: 1046, startPoint y: 553, endPoint x: 967, endPoint y: 527, distance: 83.2
click at [1055, 616] on div "[PERSON_NAME] 01:01PM[DATE] House: Utilities: Vehicles: Taxes: DSO: Student Loa…" at bounding box center [736, 456] width 663 height 460
click at [851, 454] on textarea "House: Utilities: Vehicles: Taxes: DSO: Student Loans: Type of Debt: Job: Garni…" at bounding box center [735, 523] width 627 height 203
click at [842, 449] on textarea "House: Utilities: Vehicles: Taxes: DSO: Student Loans: Type of Debt: Job: Garni…" at bounding box center [735, 523] width 627 height 203
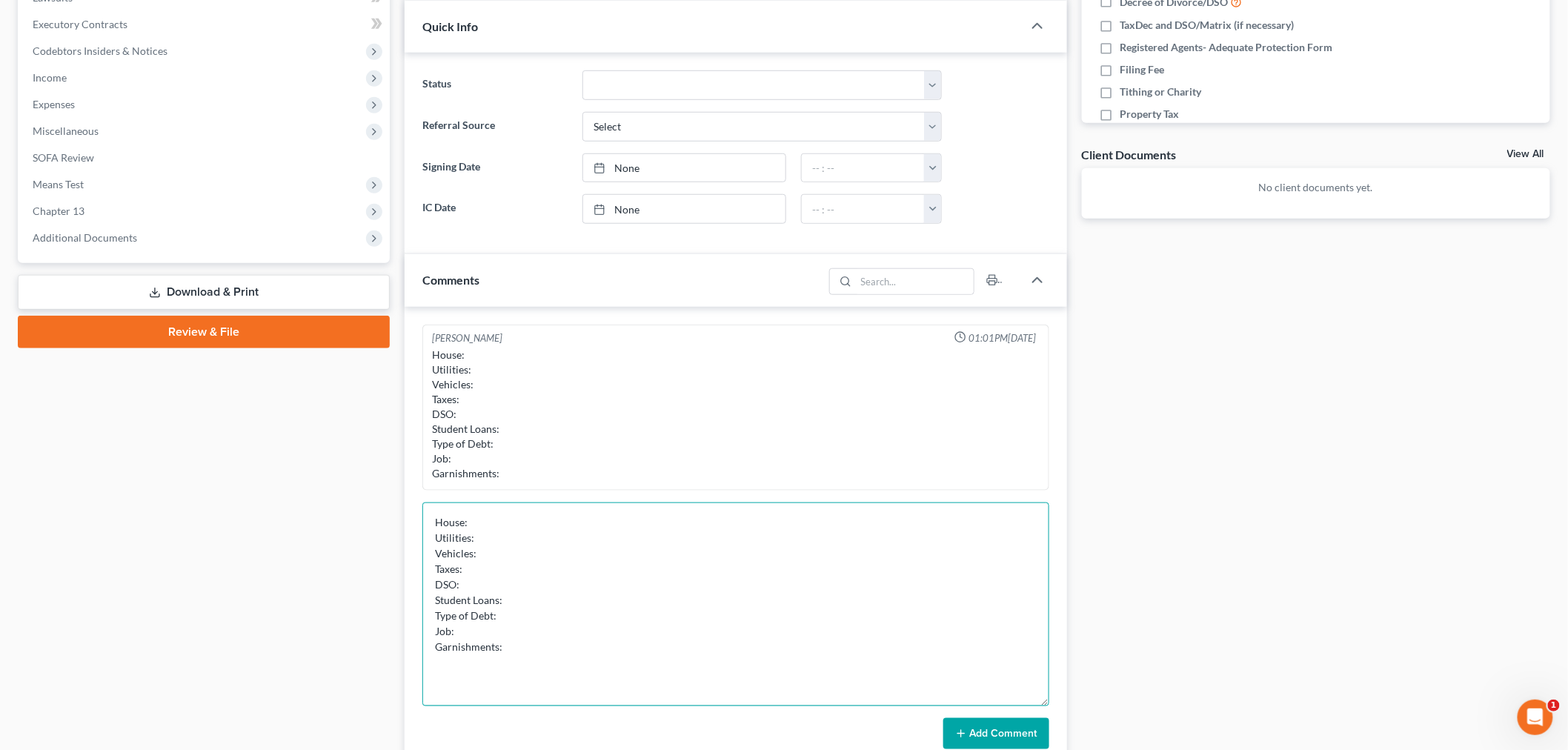
scroll to position [409, 0]
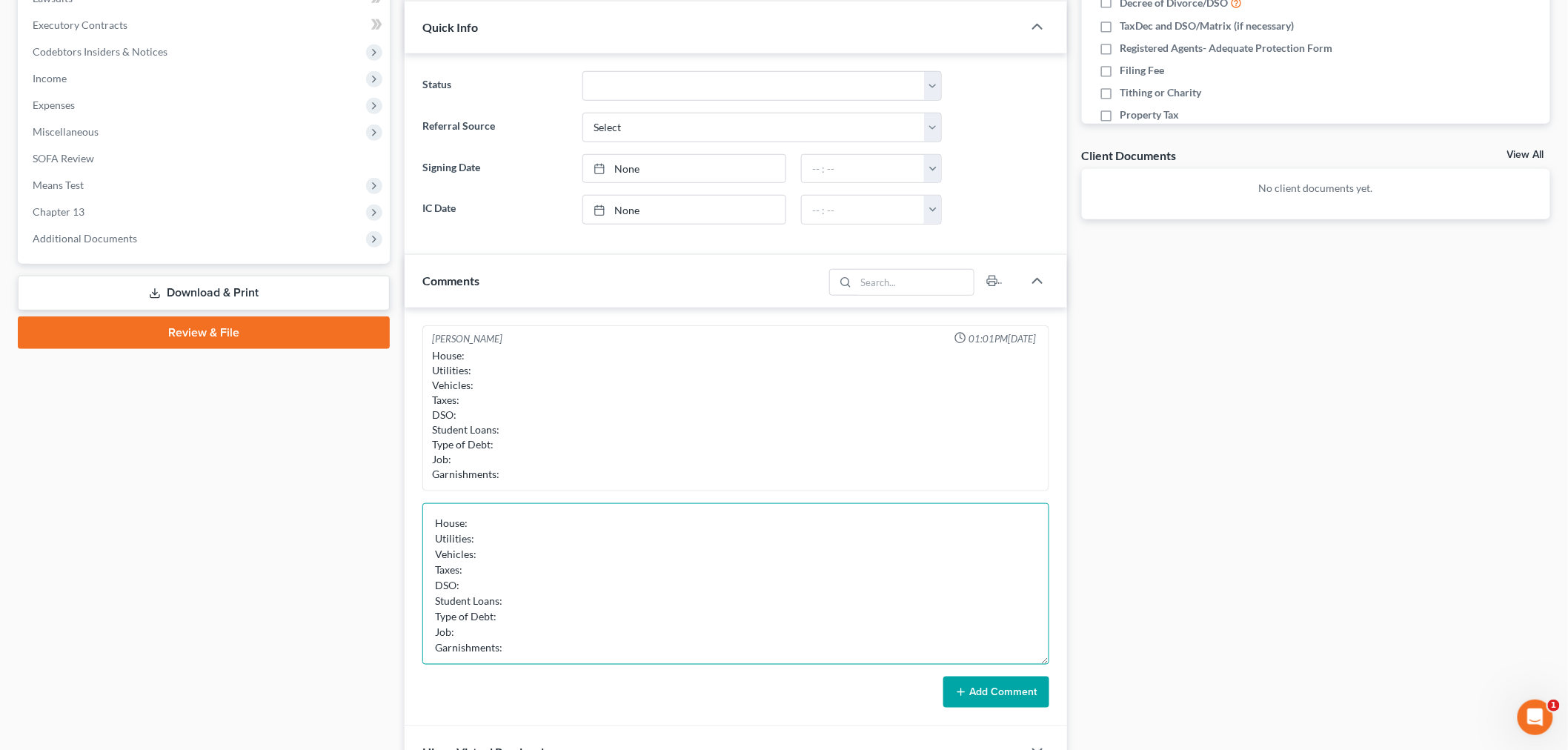
drag, startPoint x: 1044, startPoint y: 702, endPoint x: 838, endPoint y: 549, distance: 256.6
click at [1044, 659] on textarea "House: Utilities: Vehicles: Taxes: DSO: Student Loans: Type of Debt: Job: Garni…" at bounding box center [735, 583] width 627 height 161
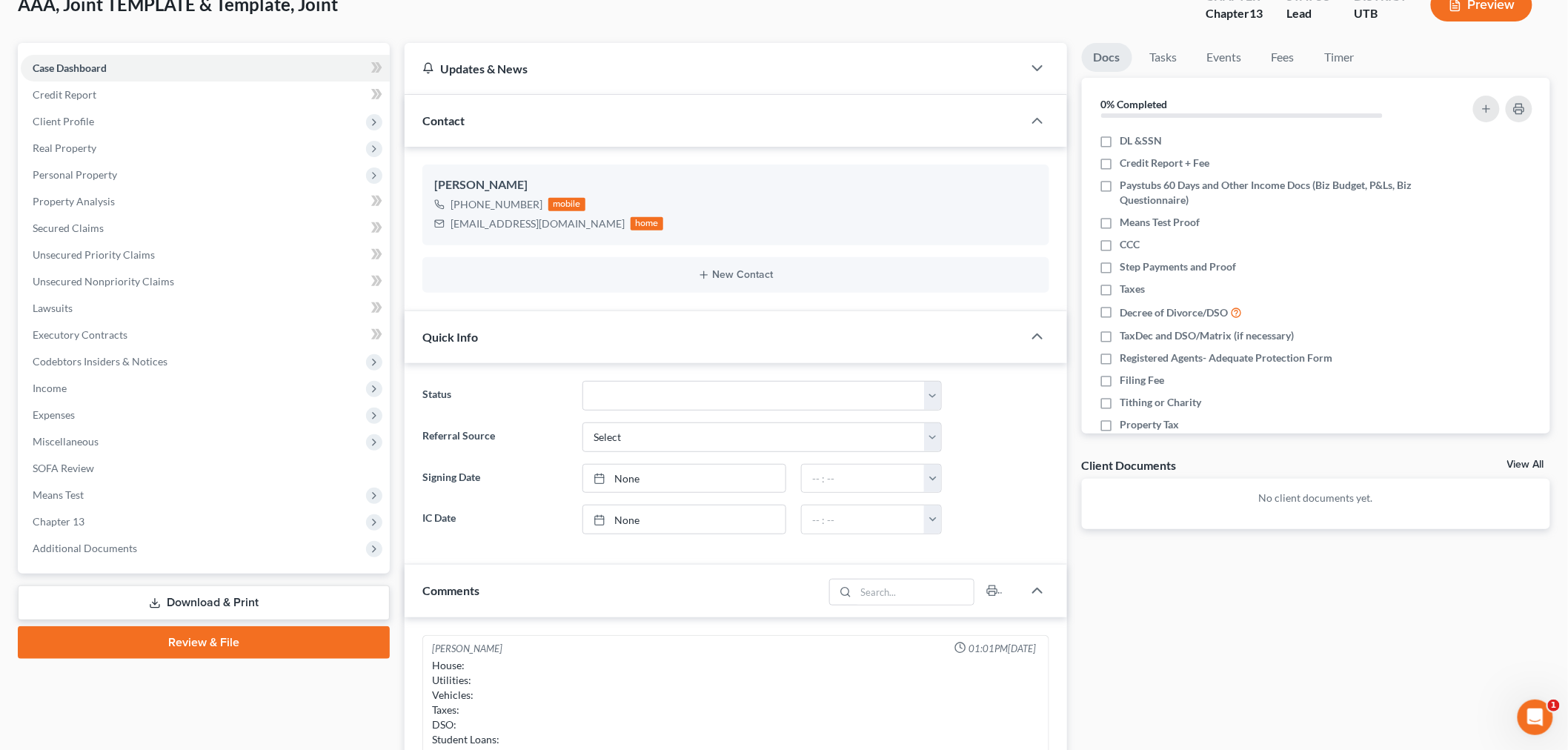
scroll to position [79, 0]
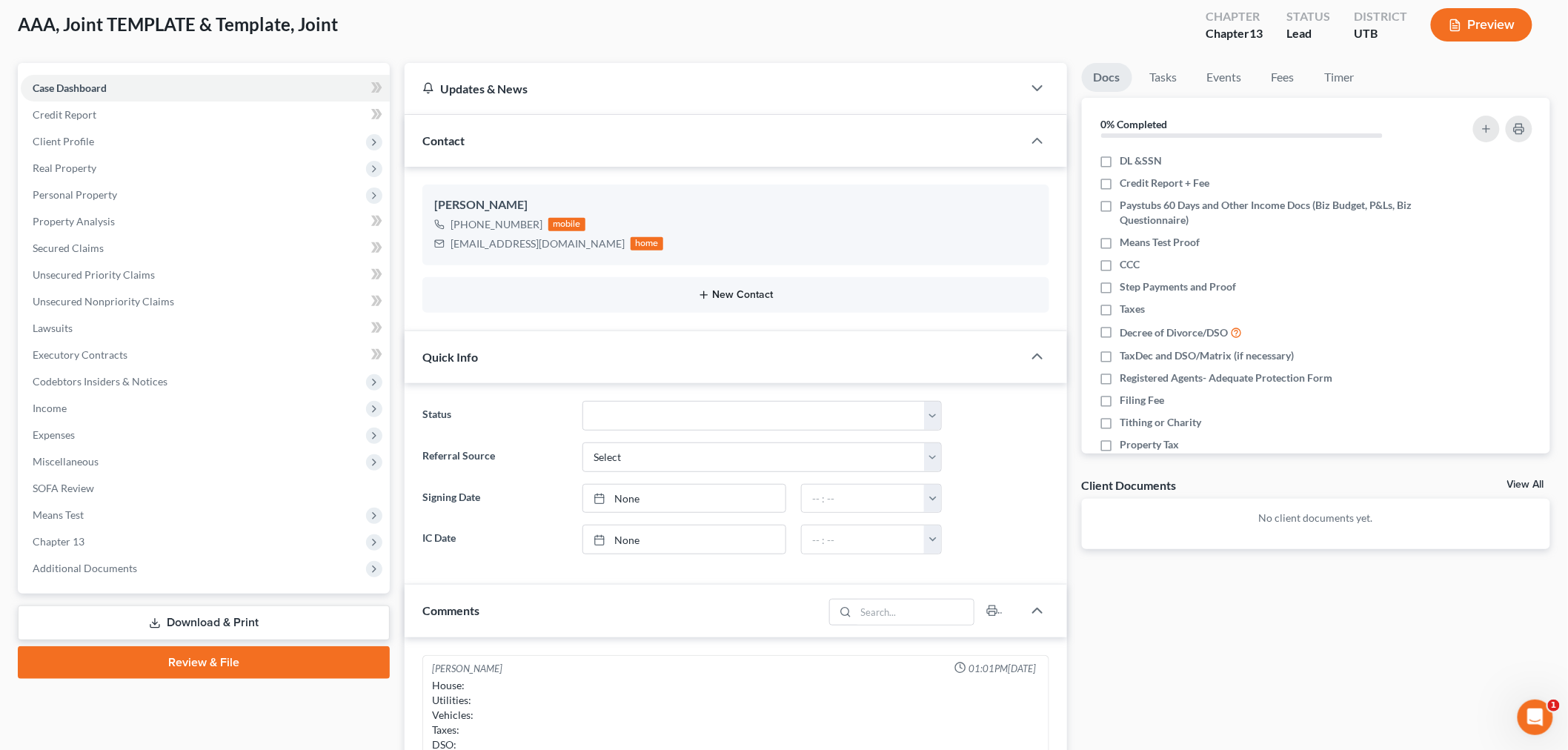
type textarea "House: Utilities: Vehicles: Taxes: DSO: Student Loans: Type of Debt: Job: Garni…"
click at [786, 296] on button "New Contact" at bounding box center [736, 294] width 603 height 12
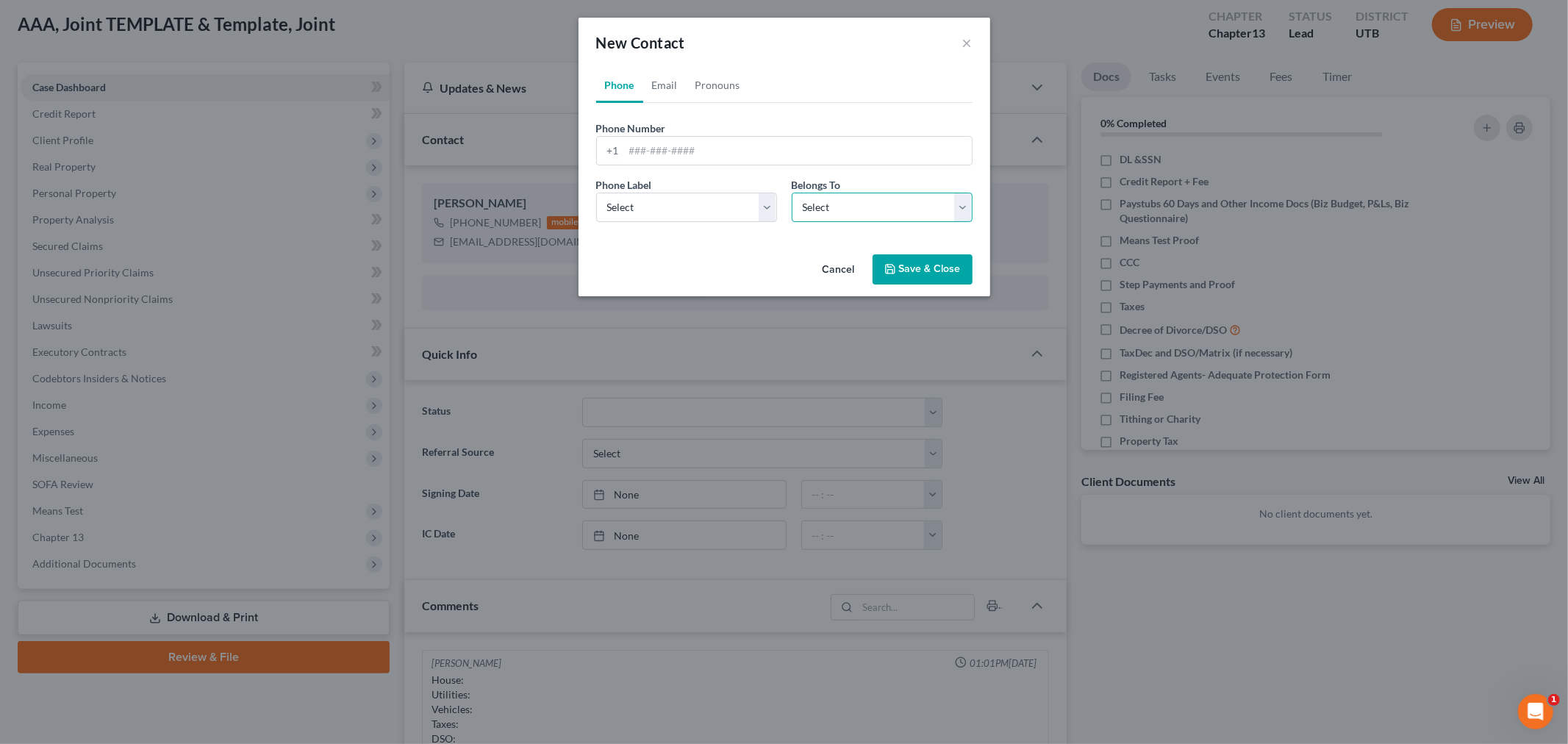
click at [842, 215] on select "Select Client Spouse Other" at bounding box center [882, 207] width 181 height 29
select select "1"
click at [792, 193] on select "Select Client Spouse Other" at bounding box center [882, 207] width 181 height 29
click at [721, 158] on input "tel" at bounding box center [797, 151] width 348 height 28
click at [665, 89] on link "Email" at bounding box center [665, 85] width 43 height 35
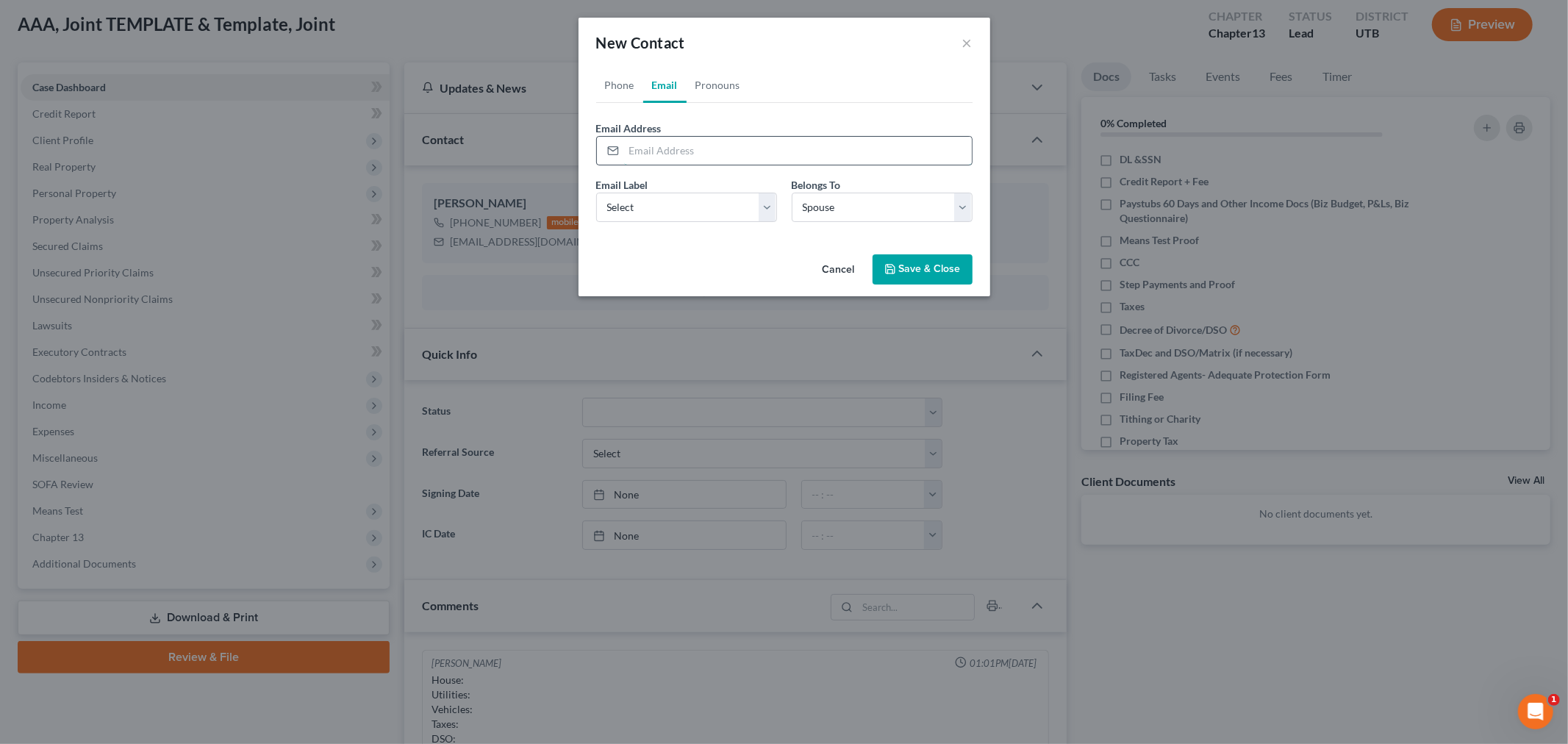
click at [696, 138] on input "email" at bounding box center [797, 151] width 348 height 28
click at [677, 237] on div "Phone Email Pronouns Phone Number * +1 Ext. Phone Label * Select Mobile Home Wo…" at bounding box center [784, 157] width 411 height 180
click at [827, 267] on button "Cancel" at bounding box center [838, 270] width 56 height 29
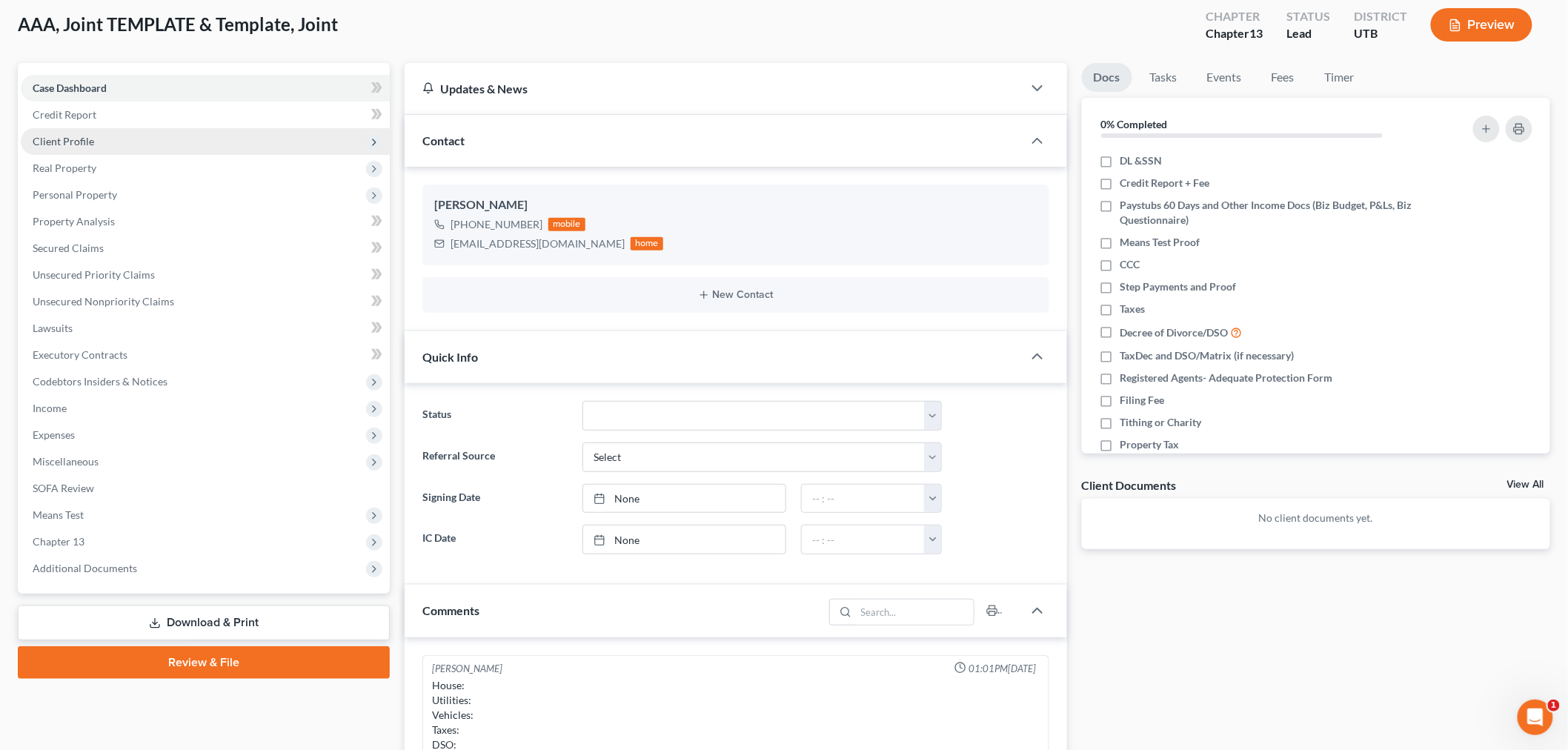
click at [233, 138] on span "Client Profile" at bounding box center [205, 142] width 369 height 27
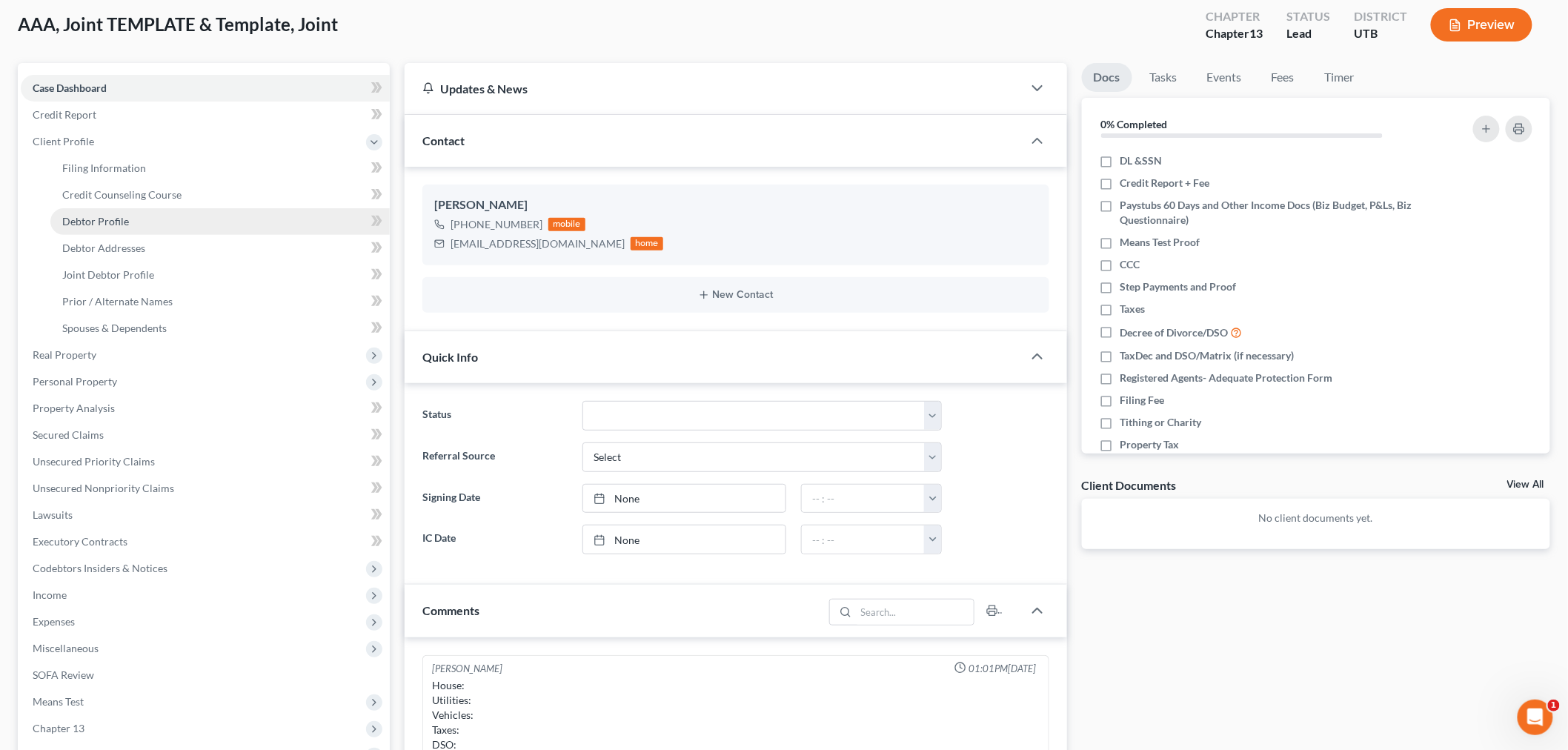
click at [287, 221] on link "Debtor Profile" at bounding box center [219, 221] width 339 height 27
select select "1"
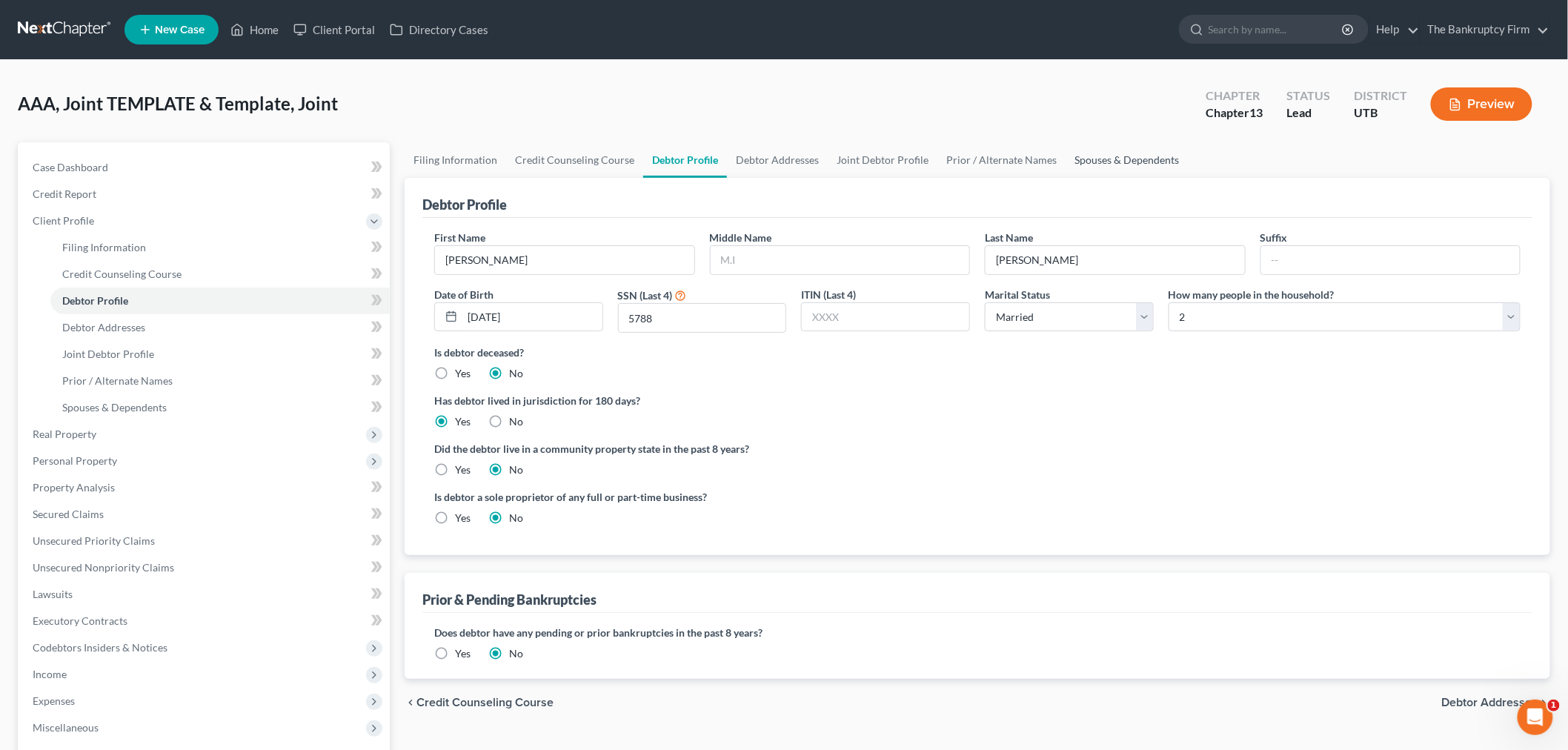
click at [1076, 161] on link "Spouses & Dependents" at bounding box center [1126, 160] width 122 height 36
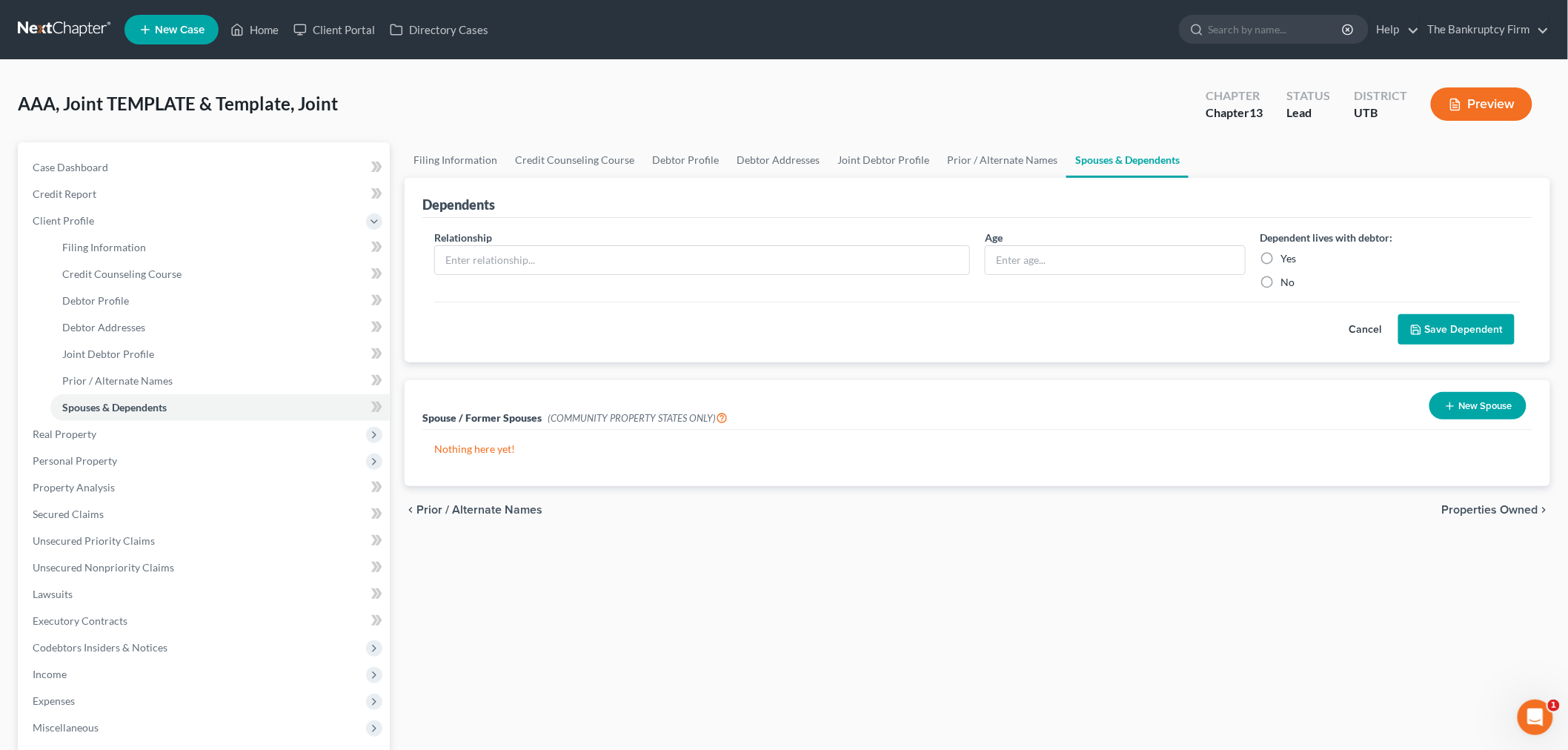
click at [1411, 401] on button "New Spouse" at bounding box center [1477, 405] width 97 height 28
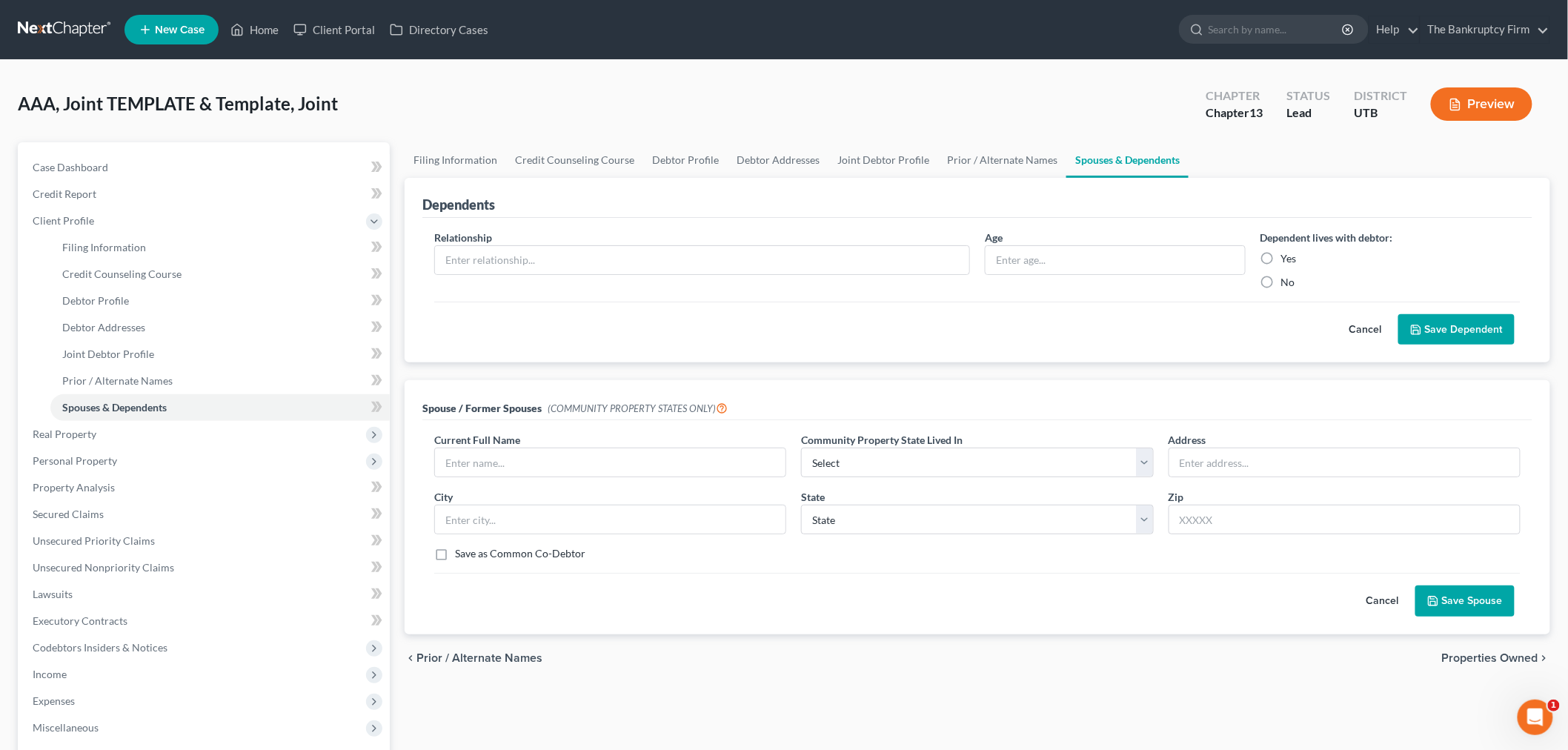
click at [1390, 596] on button "Cancel" at bounding box center [1382, 600] width 65 height 29
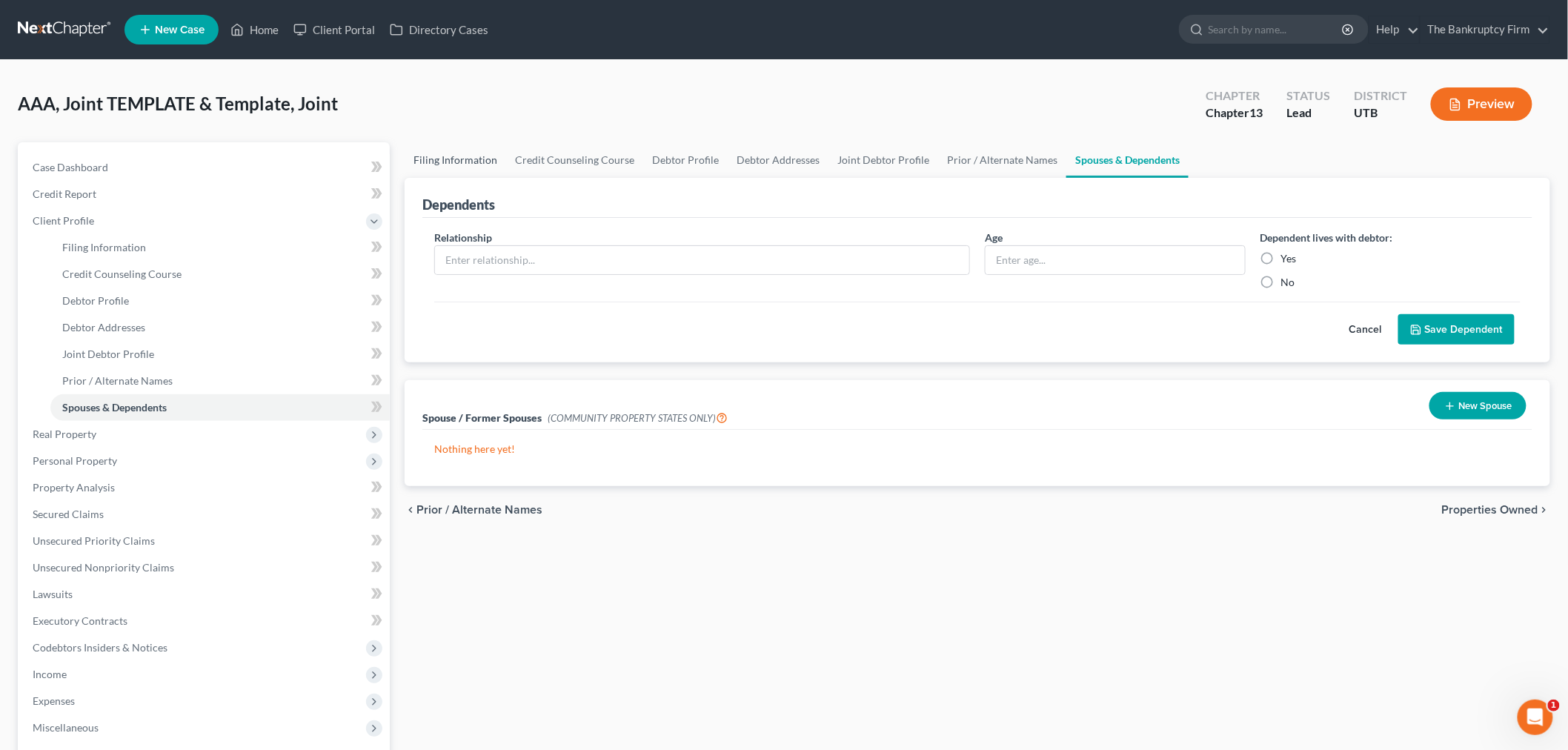
click at [425, 165] on link "Filing Information" at bounding box center [456, 160] width 102 height 36
select select "1"
select select "3"
select select "81"
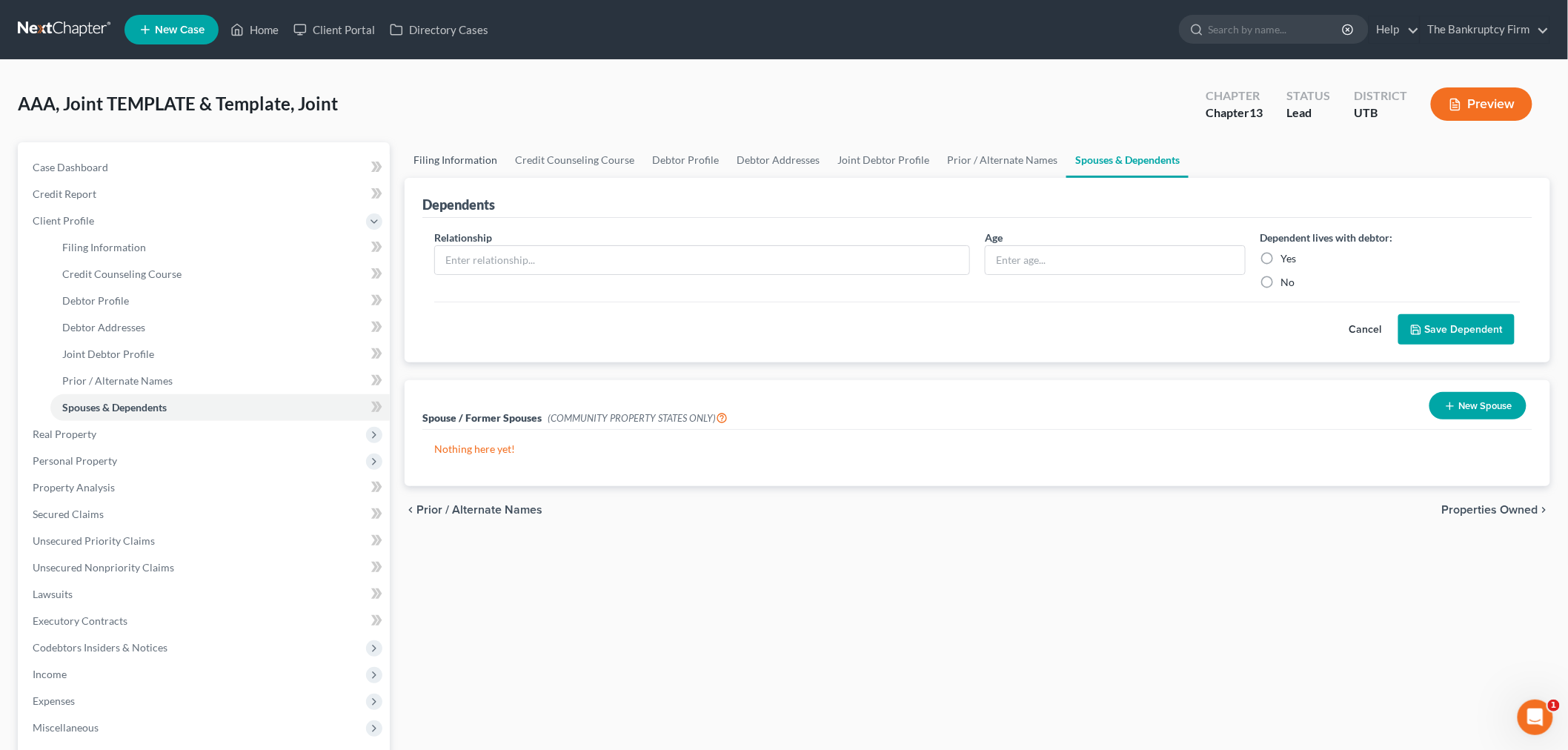
select select "0"
select select "46"
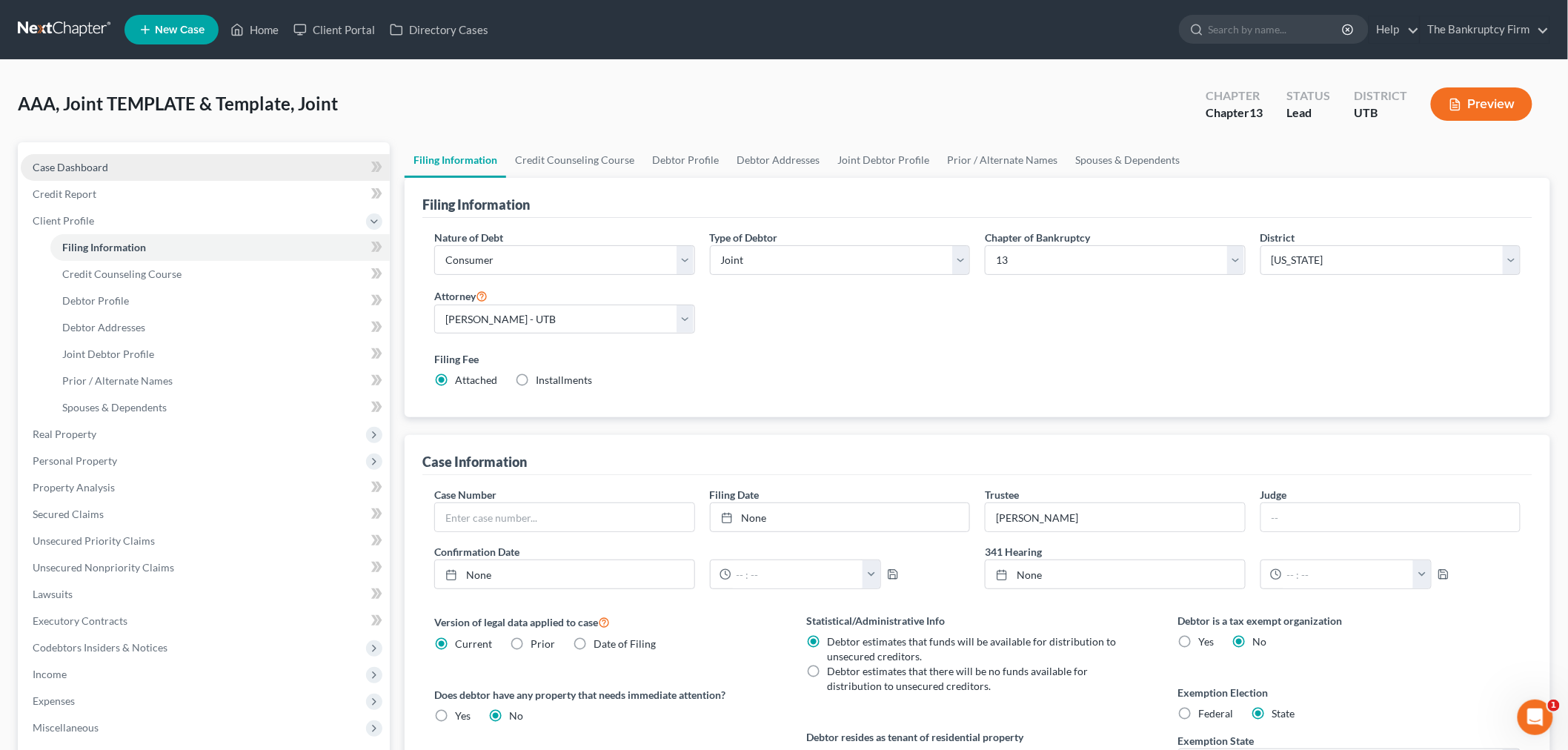
click at [151, 154] on link "Case Dashboard" at bounding box center [205, 168] width 369 height 27
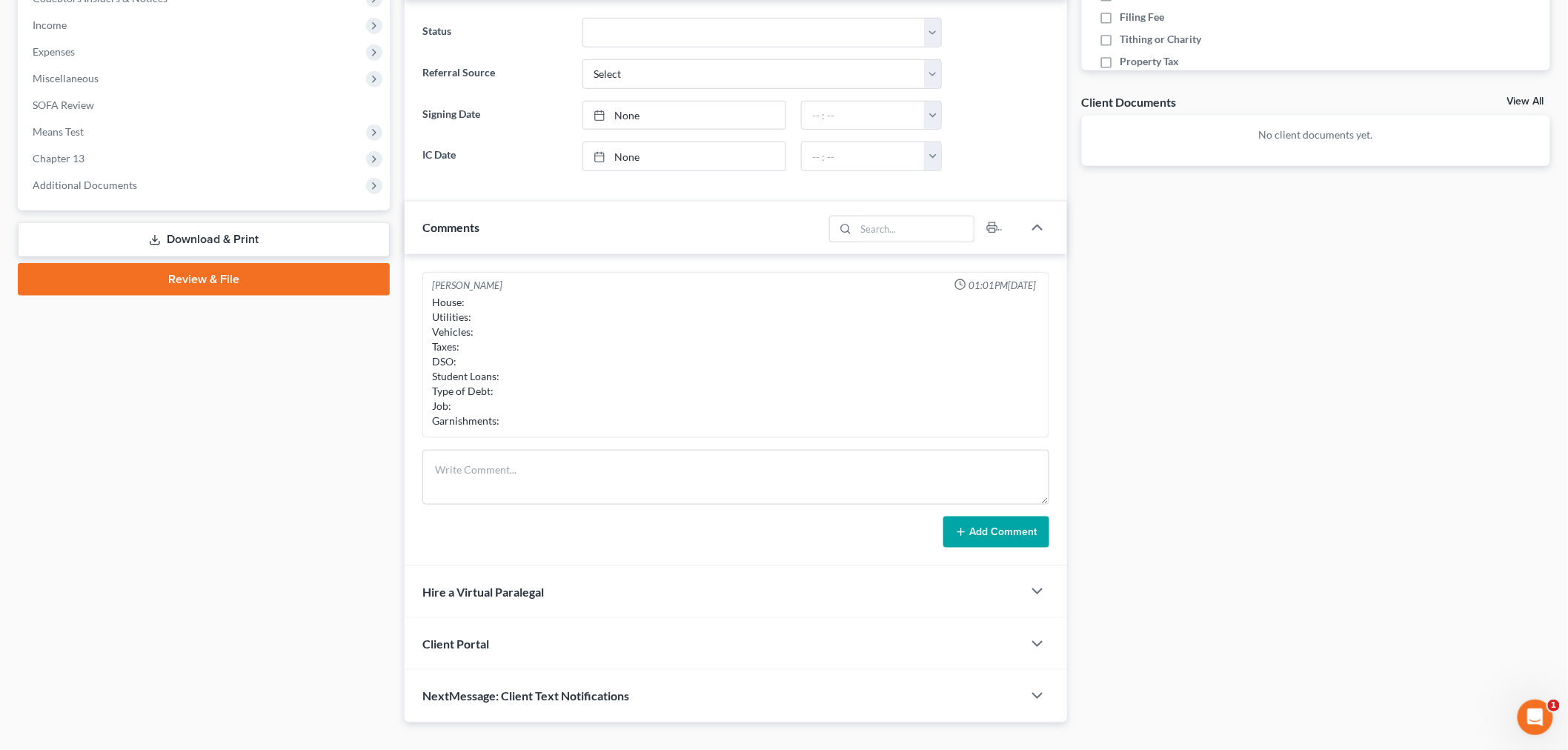
scroll to position [491, 0]
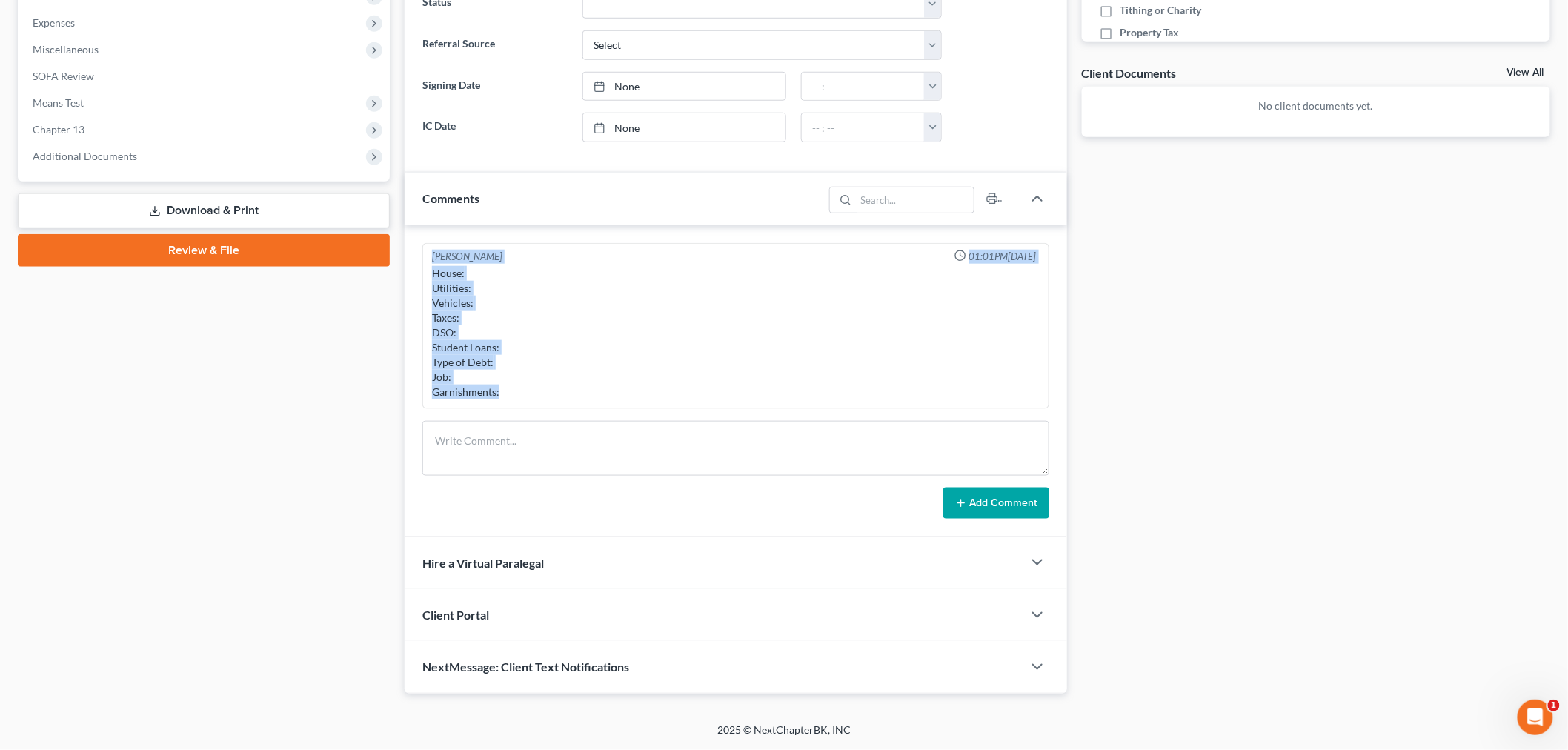
drag, startPoint x: 433, startPoint y: 273, endPoint x: 549, endPoint y: 409, distance: 178.8
click at [549, 409] on div "[PERSON_NAME] 01:01PM[DATE] House: Utilities: Vehicles: Taxes: DSO: Student Loa…" at bounding box center [735, 326] width 627 height 167
drag, startPoint x: 538, startPoint y: 375, endPoint x: 485, endPoint y: 316, distance: 79.3
click at [538, 374] on div "House: Utilities: Vehicles: Taxes: DSO: Student Loans: Type of Debt: Job: Garni…" at bounding box center [735, 333] width 607 height 134
drag, startPoint x: 447, startPoint y: 279, endPoint x: 433, endPoint y: 276, distance: 14.3
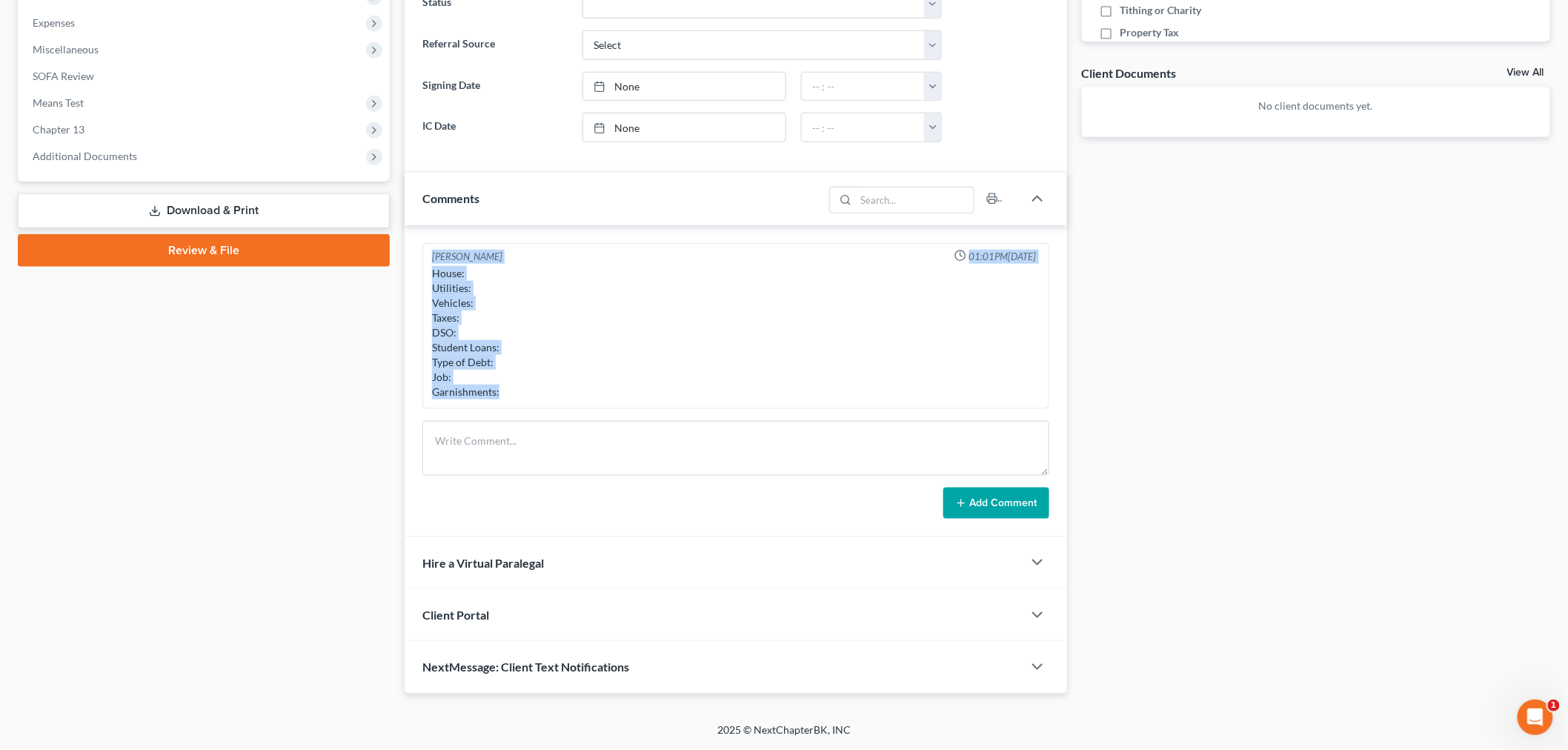
click at [446, 279] on div "House: Utilities: Vehicles: Taxes: DSO: Student Loans: Type of Debt: Job: Garni…" at bounding box center [735, 333] width 607 height 134
click at [432, 275] on div "House: Utilities: Vehicles: Taxes: DSO: Student Loans: Type of Debt: Job: Garni…" at bounding box center [735, 333] width 607 height 134
drag, startPoint x: 432, startPoint y: 271, endPoint x: 524, endPoint y: 389, distance: 149.6
click at [524, 389] on div "House: Utilities: Vehicles: Taxes: DSO: Student Loans: Type of Debt: Job: Garni…" at bounding box center [735, 333] width 607 height 134
copy div "House: Utilities: Vehicles: Taxes: DSO: Student Loans: Type of Debt: Job: Garni…"
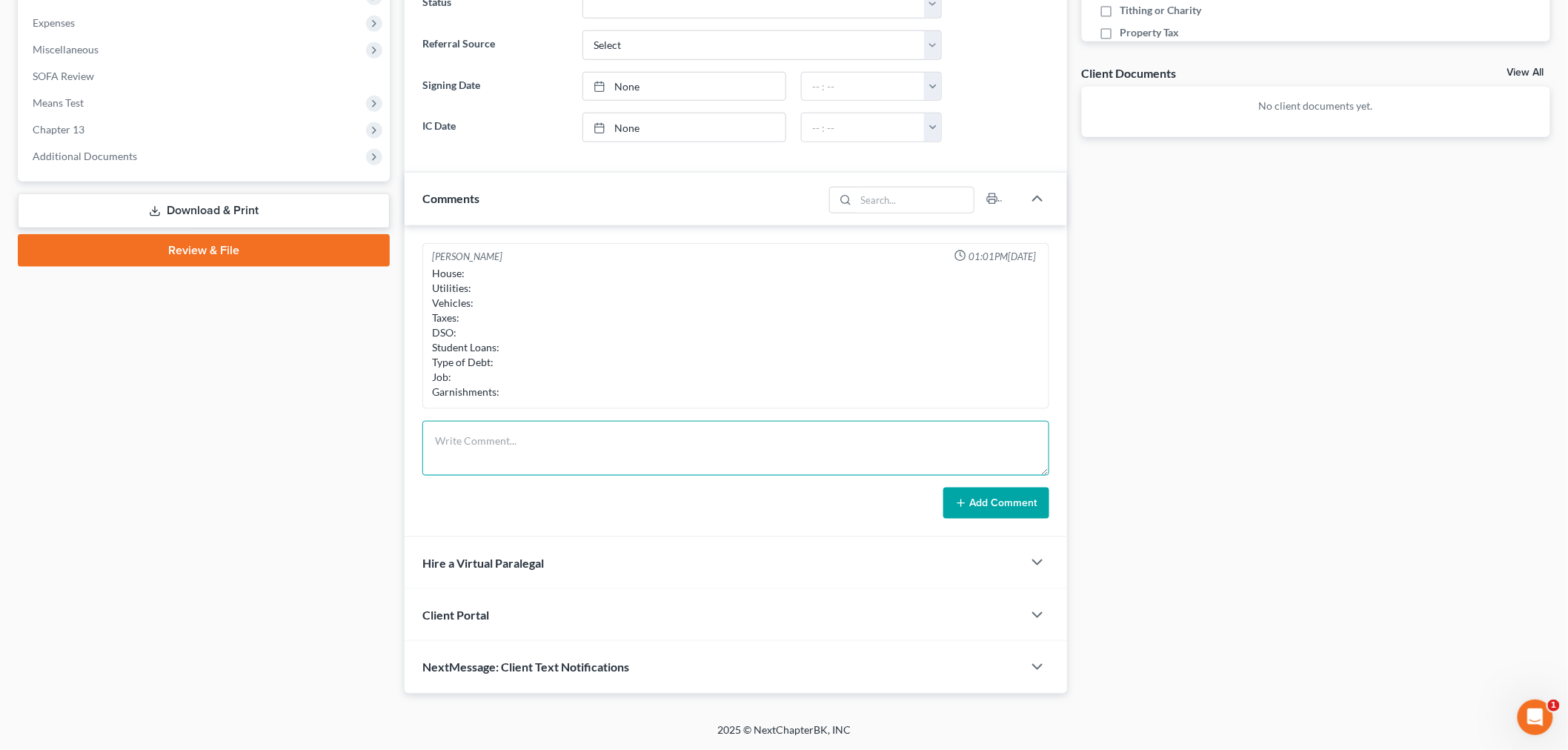
click at [523, 465] on textarea at bounding box center [735, 448] width 627 height 54
paste textarea "House: Utilities: Vehicles: Taxes: DSO: Student Loans: Type of Debt: Job: Garni…"
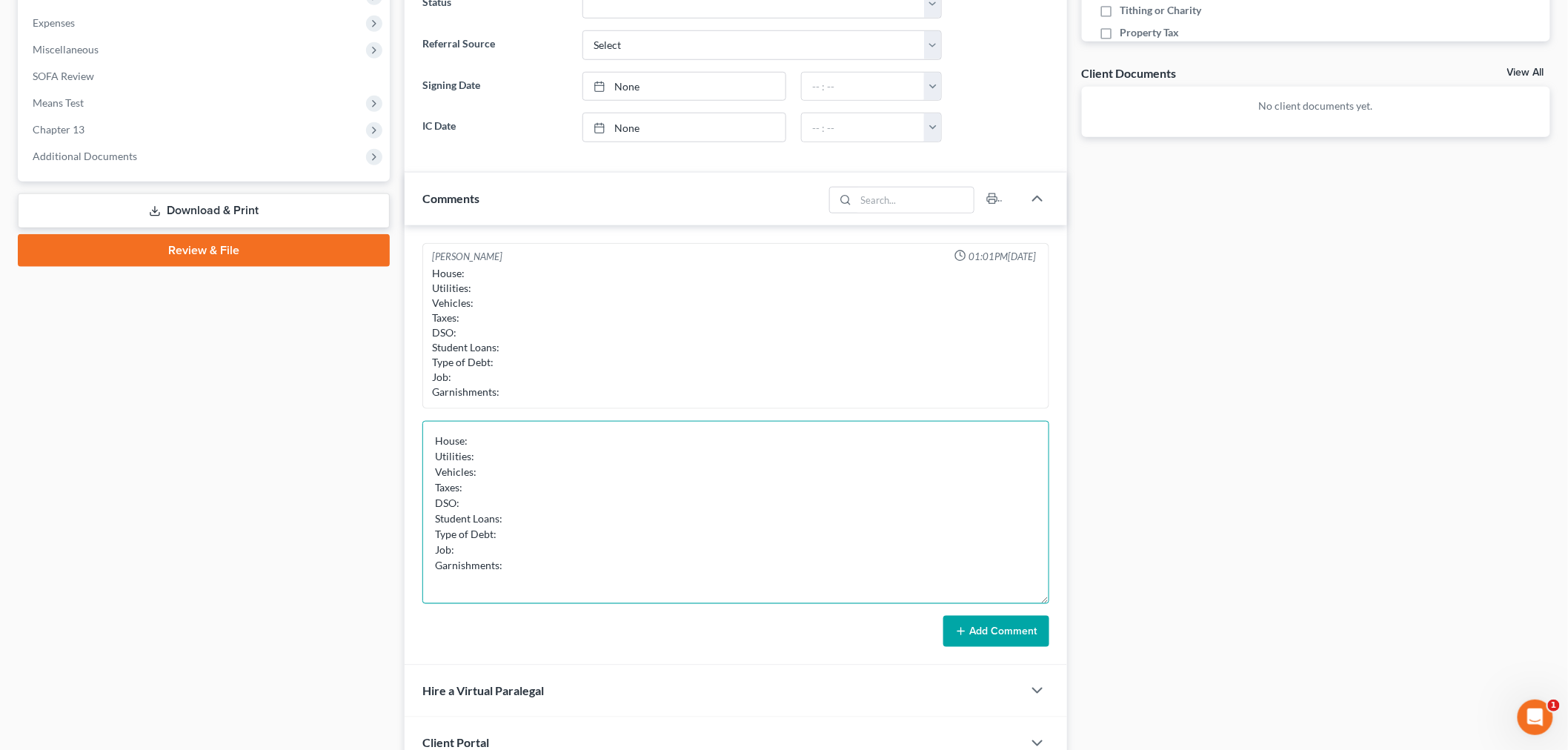
drag, startPoint x: 1044, startPoint y: 468, endPoint x: 854, endPoint y: 457, distance: 190.3
click at [1083, 667] on div "Updates & News × [US_STATE] District Notes: Take a look at NextChapter's Distri…" at bounding box center [977, 236] width 1160 height 1170
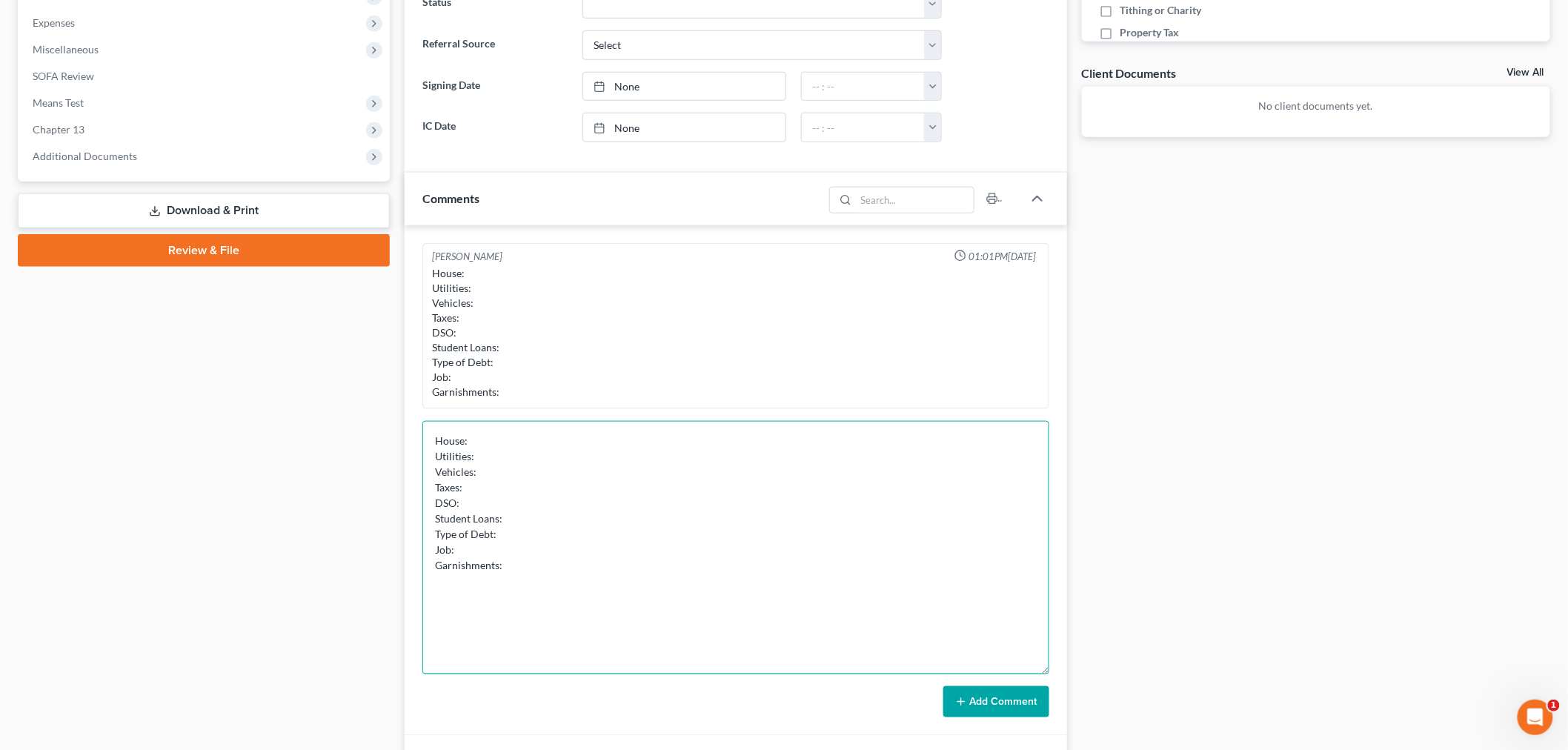
click at [843, 461] on textarea "House: Utilities: Vehicles: Taxes: DSO: Student Loans: Type of Debt: Job: Garni…" at bounding box center [735, 548] width 627 height 253
click at [849, 443] on textarea "House: Utilities: Vehicles: Taxes: DSO: Student Loans: Type of Debt: Job: Garni…" at bounding box center [735, 548] width 627 height 253
click at [699, 465] on textarea "House: Current ($ 900 monthly) Utilities: Vehicles: Taxes: DSO: Student Loans: …" at bounding box center [735, 548] width 627 height 253
click at [660, 457] on textarea "House: Current ($ 900 monthly) Utilities: Vehicles: Taxes: DSO: Student Loans: …" at bounding box center [735, 548] width 627 height 253
click at [613, 471] on textarea "House: Current ($ 900 monthly) Utilities: Current Vehicles: Taxes: DSO: Student…" at bounding box center [735, 548] width 627 height 253
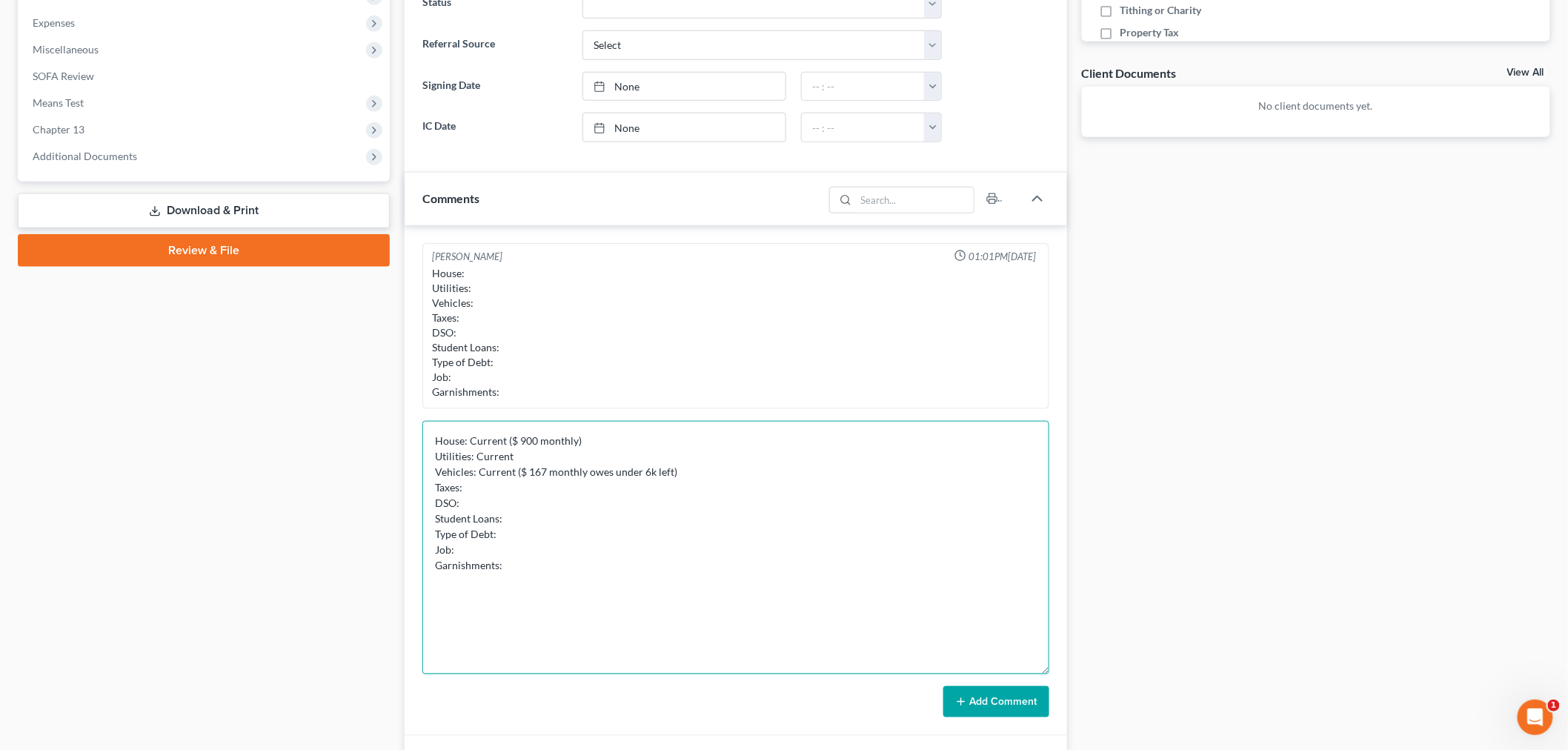
click at [648, 465] on textarea "House: Current ($ 900 monthly) Utilities: Current Vehicles: Current ($ 167 mont…" at bounding box center [735, 548] width 627 height 253
click at [641, 490] on textarea "House: Current ($ 900 monthly) Utilities: Current Vehicles: Current ($ 167 mont…" at bounding box center [735, 548] width 627 height 253
click at [499, 485] on textarea "House: Current ($ 900 monthly) Utilities: Current Vehicles: Current ($ 167 mont…" at bounding box center [735, 548] width 627 height 253
click at [501, 486] on textarea "House: Current ($ 900 monthly) Utilities: Current Vehicles: Current ($ 167 mont…" at bounding box center [735, 548] width 627 height 253
click at [663, 491] on textarea "House: Current ($ 900 monthly) Utilities: Current Vehicles: Current ($ 167 mont…" at bounding box center [735, 548] width 627 height 253
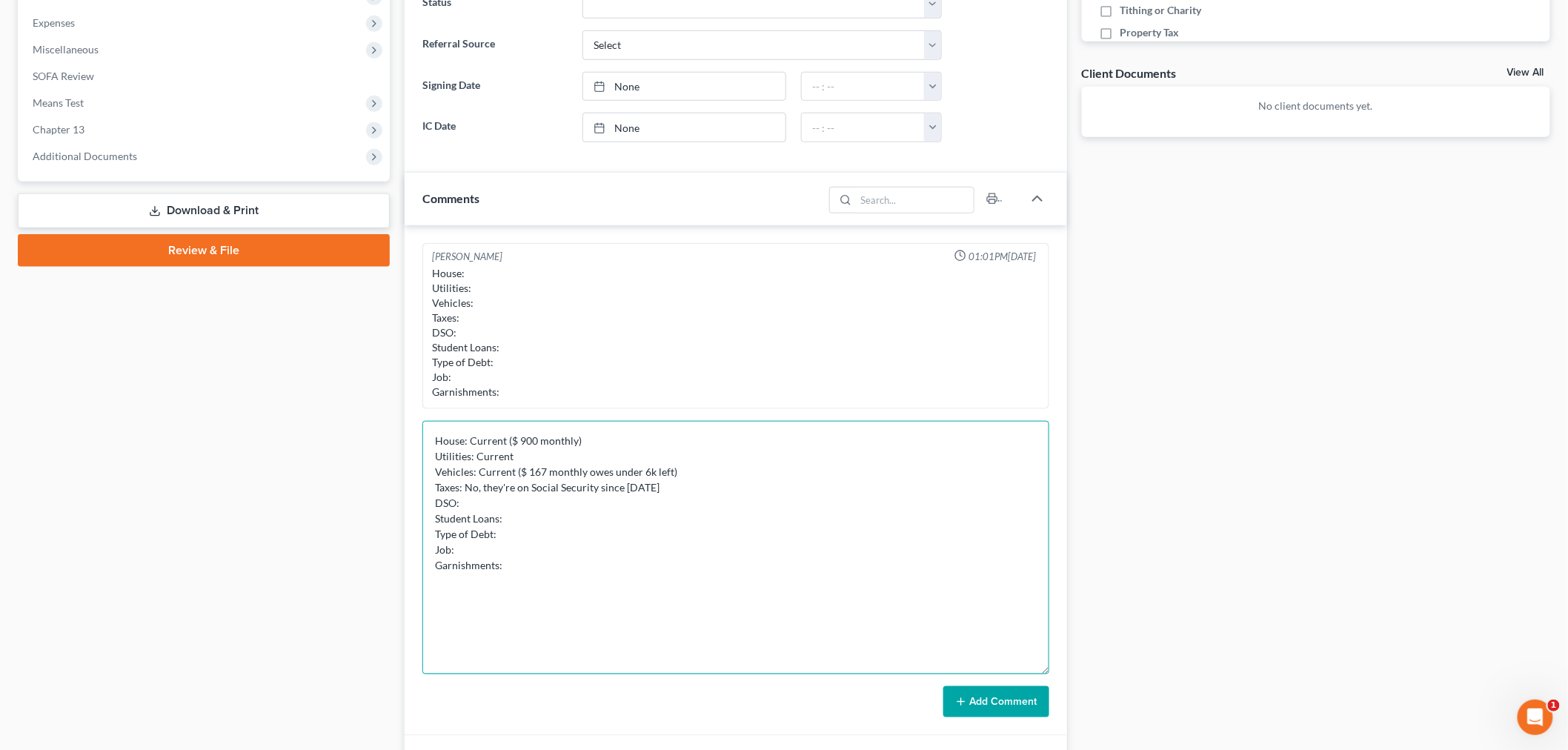
click at [677, 521] on textarea "House: Current ($ 900 monthly) Utilities: Current Vehicles: Current ($ 167 mont…" at bounding box center [735, 548] width 627 height 253
drag, startPoint x: 654, startPoint y: 506, endPoint x: 630, endPoint y: 505, distance: 24.0
click at [654, 505] on textarea "House: Current ($ 900 monthly) Utilities: Current Vehicles: Current ($ 167 mont…" at bounding box center [735, 548] width 627 height 253
click at [582, 520] on textarea "House: Current ($ 900 monthly) Utilities: Current Vehicles: Current ($ 167 mont…" at bounding box center [735, 548] width 627 height 253
click at [607, 540] on textarea "House: Current ($ 900 monthly) Utilities: Current Vehicles: Current ($ 167 mont…" at bounding box center [735, 548] width 627 height 253
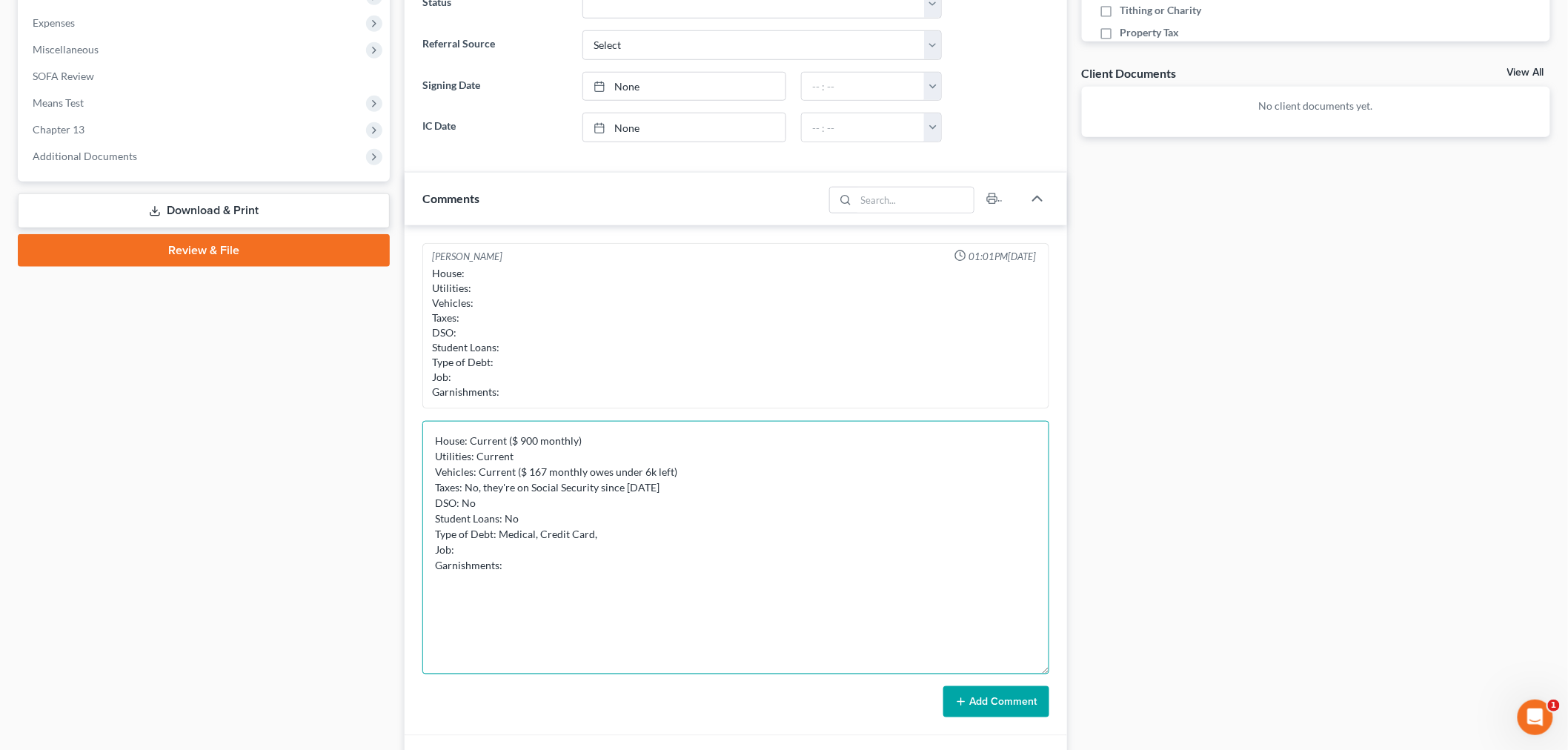
click at [653, 552] on textarea "House: Current ($ 900 monthly) Utilities: Current Vehicles: Current ($ 167 mont…" at bounding box center [735, 548] width 627 height 253
click at [590, 554] on textarea "House: Current ($ 900 monthly) Utilities: Current Vehicles: Current ($ 167 mont…" at bounding box center [735, 548] width 627 height 253
drag, startPoint x: 537, startPoint y: 543, endPoint x: 456, endPoint y: 548, distance: 81.2
click at [456, 548] on textarea "House: Current ($ 900 monthly) Utilities: Current Vehicles: Current ($ 167 mont…" at bounding box center [735, 548] width 627 height 253
click at [549, 544] on textarea "House: Current ($ 900 monthly) Utilities: Current Vehicles: Current ($ 167 mont…" at bounding box center [735, 548] width 627 height 253
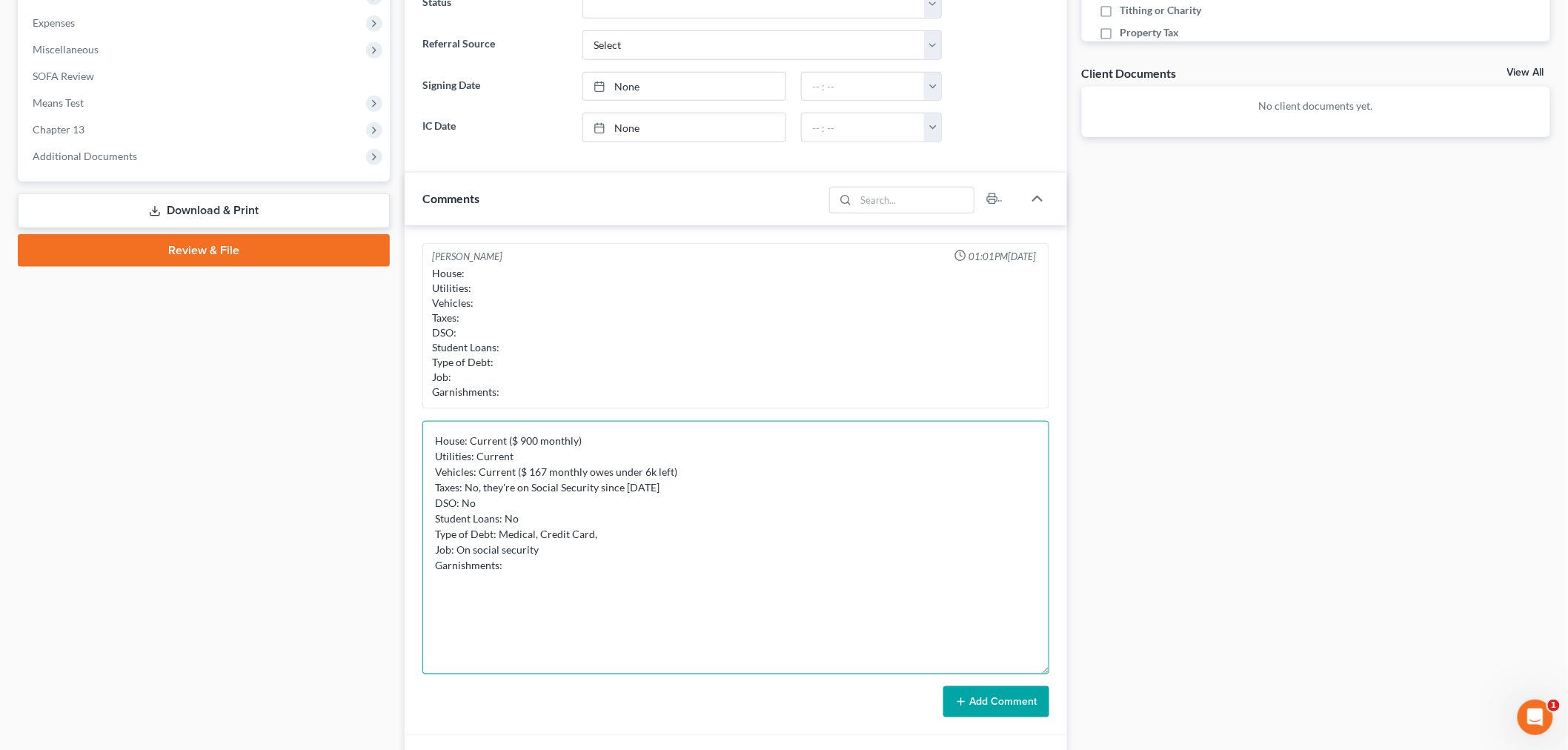
click at [566, 571] on textarea "House: Current ($ 900 monthly) Utilities: Current Vehicles: Current ($ 167 mont…" at bounding box center [735, 548] width 627 height 253
click at [736, 530] on textarea "House: Current ($ 900 monthly) Utilities: Current Vehicles: Current ($ 167 mont…" at bounding box center [735, 548] width 627 height 253
type textarea "House: Current ($ 900 monthly) Utilities: Current Vehicles: Current ($ 167 mont…"
click at [956, 674] on button "Add Comment" at bounding box center [995, 701] width 106 height 31
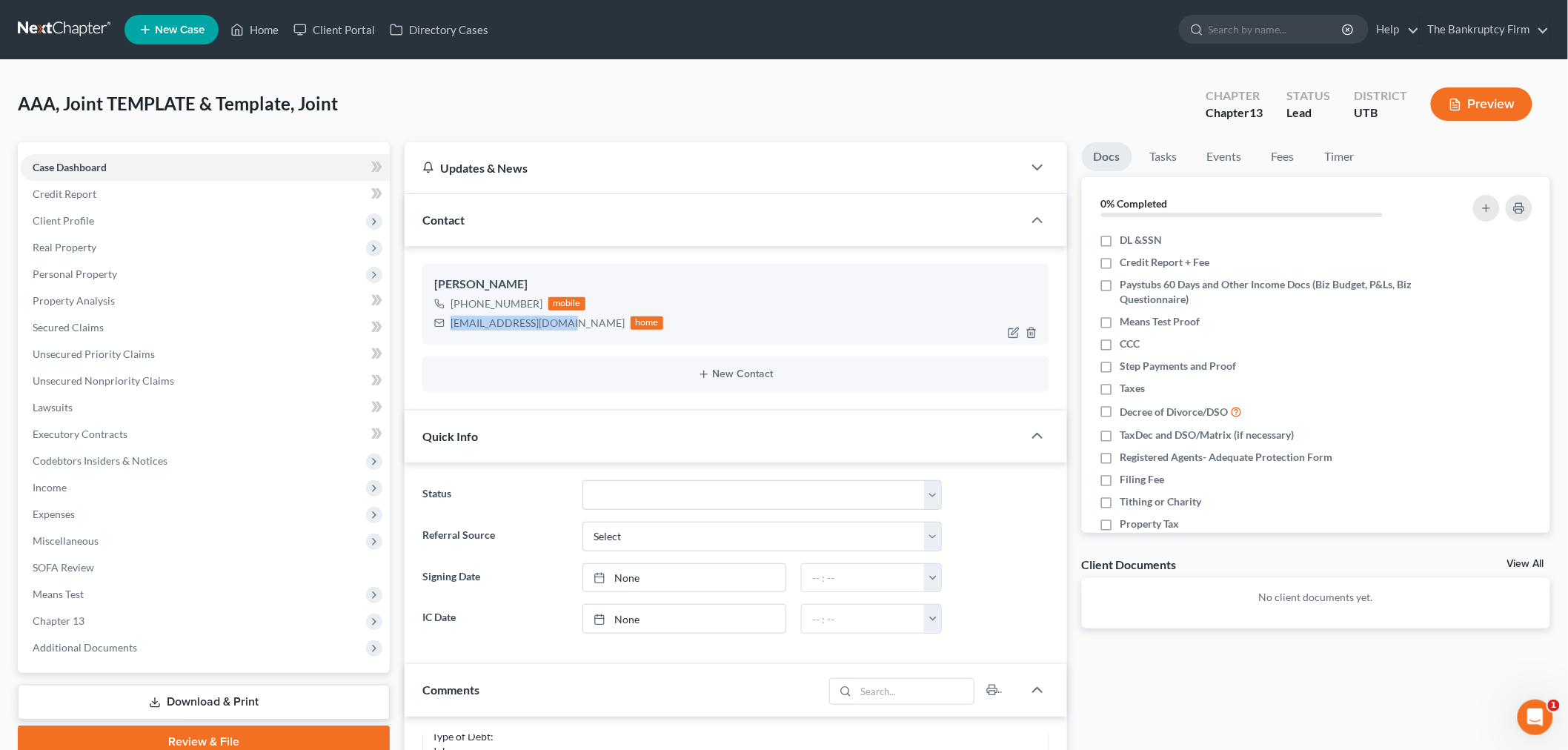
drag, startPoint x: 450, startPoint y: 322, endPoint x: 556, endPoint y: 330, distance: 106.3
click at [556, 330] on div "[EMAIL_ADDRESS][DOMAIN_NAME] home" at bounding box center [549, 323] width 229 height 20
copy div "[EMAIL_ADDRESS][DOMAIN_NAME]"
click at [681, 277] on div "[PERSON_NAME]" at bounding box center [736, 284] width 603 height 18
drag, startPoint x: 448, startPoint y: 317, endPoint x: 563, endPoint y: 329, distance: 115.6
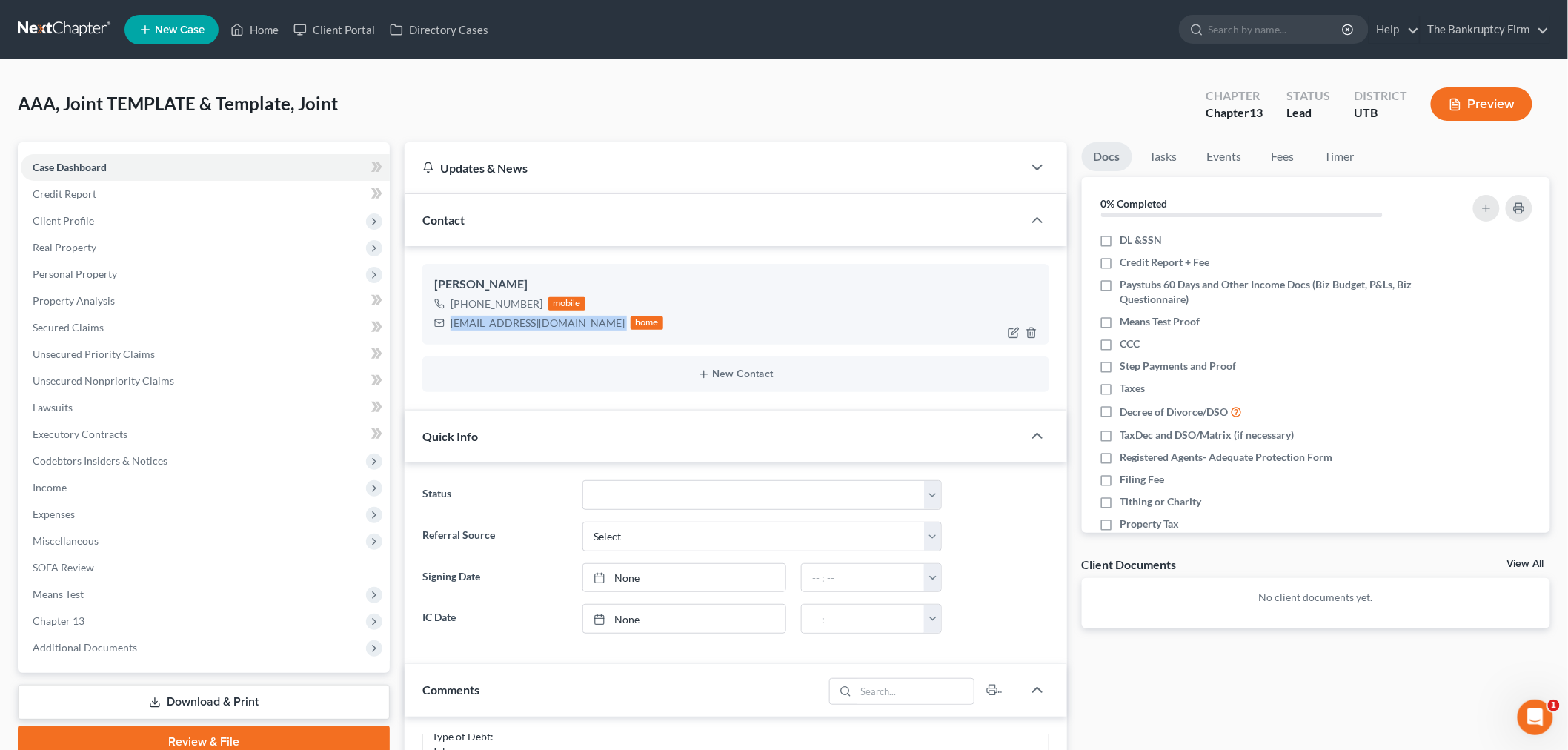
click at [563, 329] on div "[EMAIL_ADDRESS][DOMAIN_NAME] home" at bounding box center [549, 323] width 229 height 20
copy div "[EMAIL_ADDRESS][DOMAIN_NAME]"
drag, startPoint x: 465, startPoint y: 306, endPoint x: 534, endPoint y: 309, distance: 69.1
click at [534, 309] on div "[PHONE_NUMBER]" at bounding box center [496, 303] width 92 height 15
copy div "[PHONE_NUMBER]"
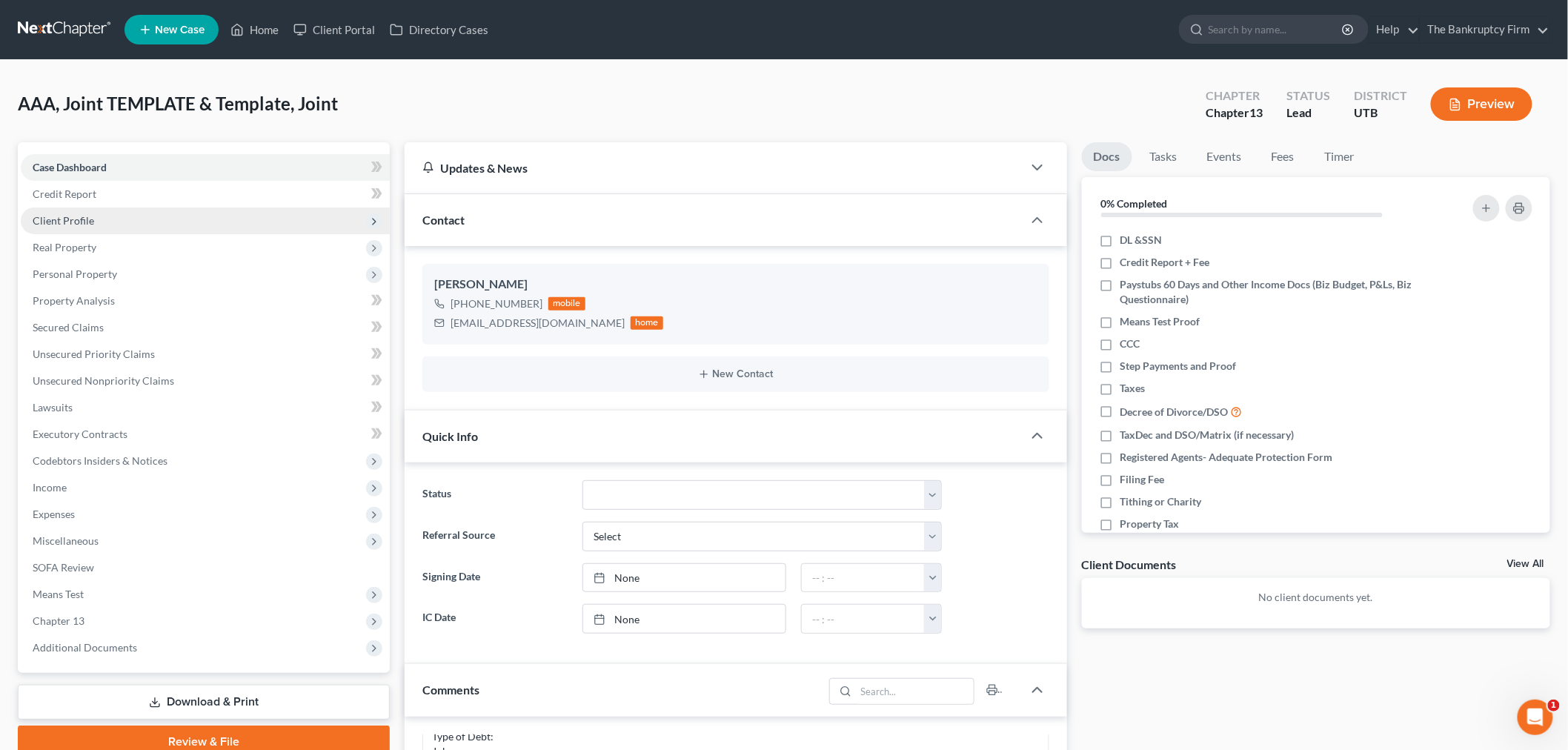
click at [194, 221] on span "Client Profile" at bounding box center [205, 221] width 369 height 27
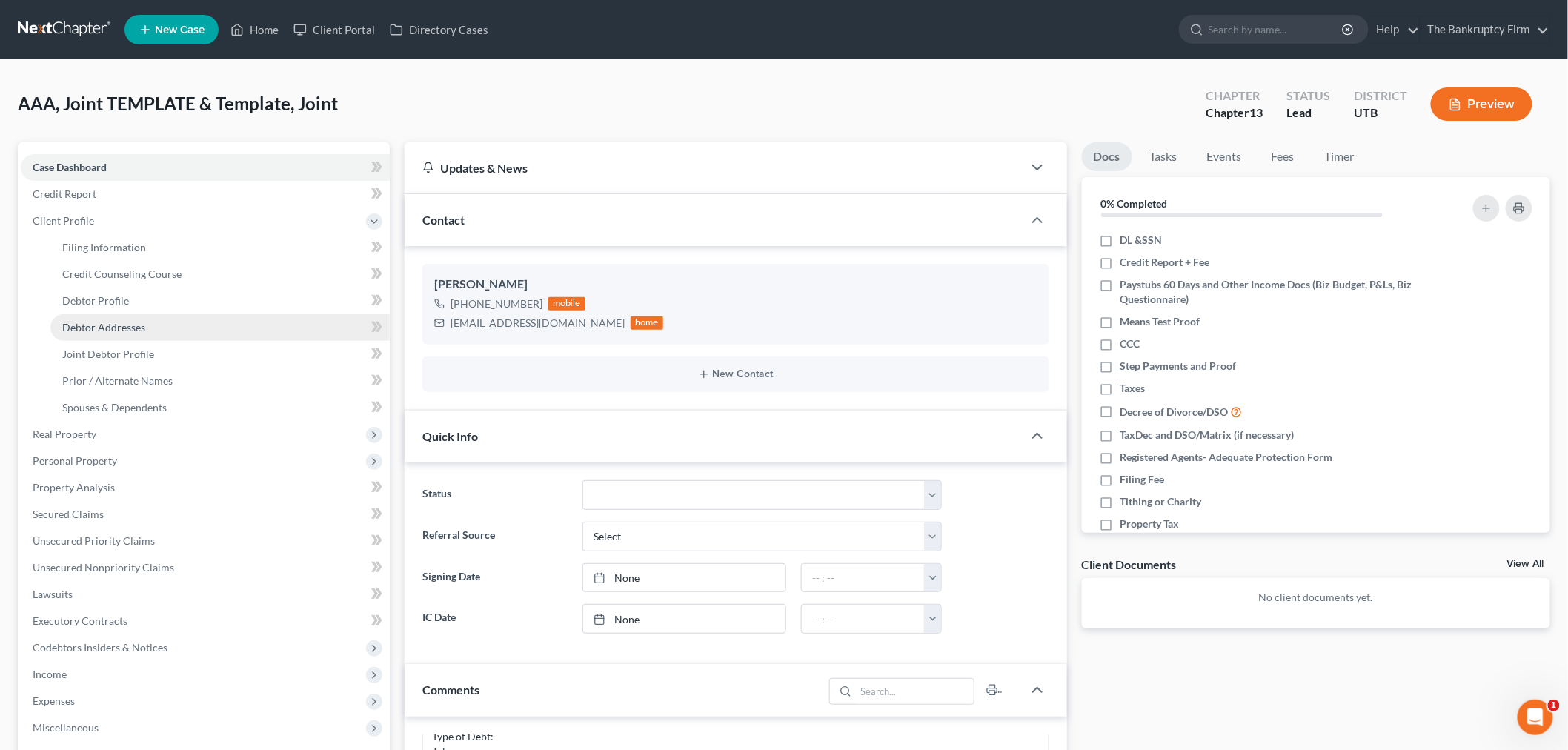
click at [179, 321] on link "Debtor Addresses" at bounding box center [219, 327] width 339 height 27
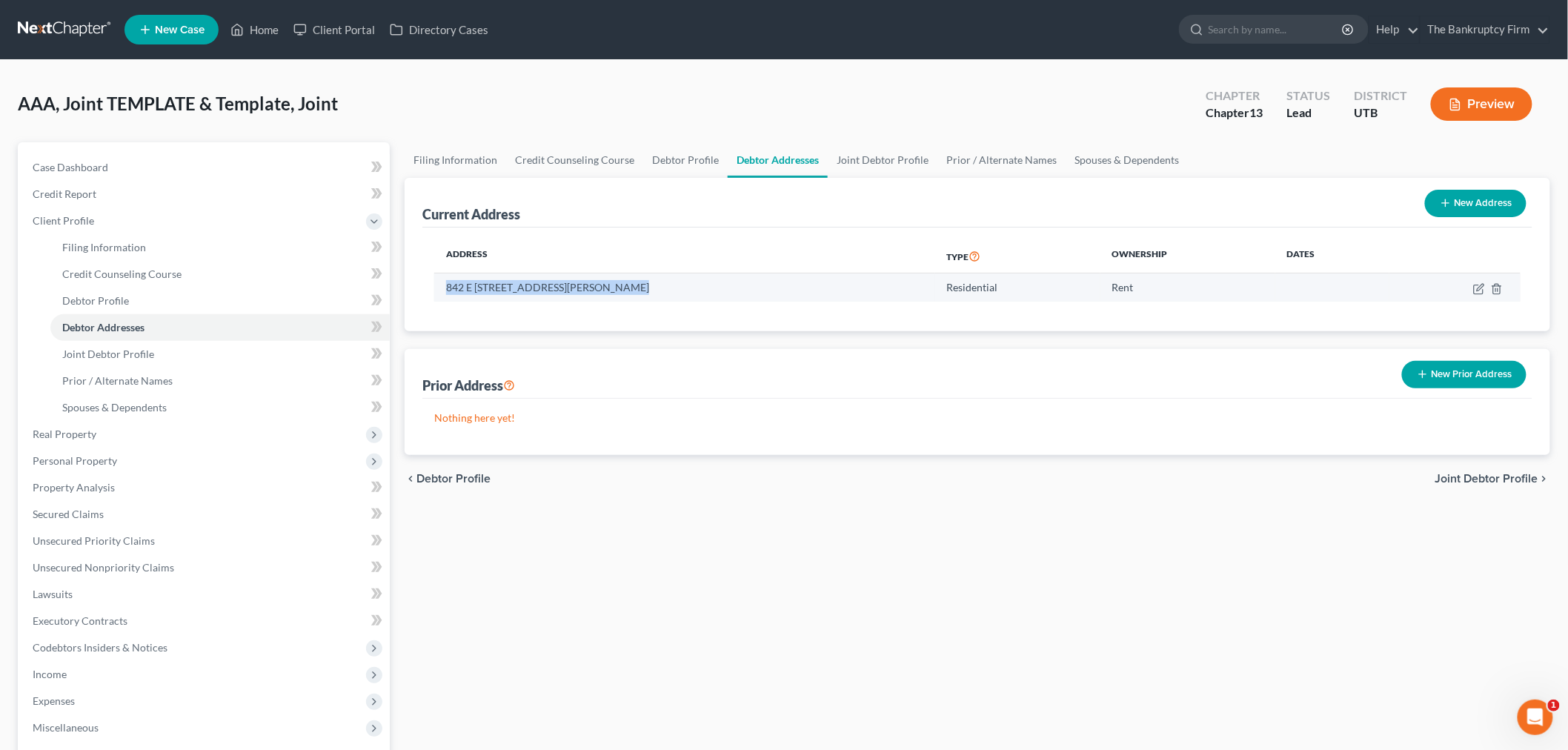
drag, startPoint x: 438, startPoint y: 280, endPoint x: 632, endPoint y: 292, distance: 194.4
click at [632, 292] on td "842 E [STREET_ADDRESS][PERSON_NAME]" at bounding box center [685, 288] width 501 height 29
copy td "842 E [STREET_ADDRESS][PERSON_NAME]"
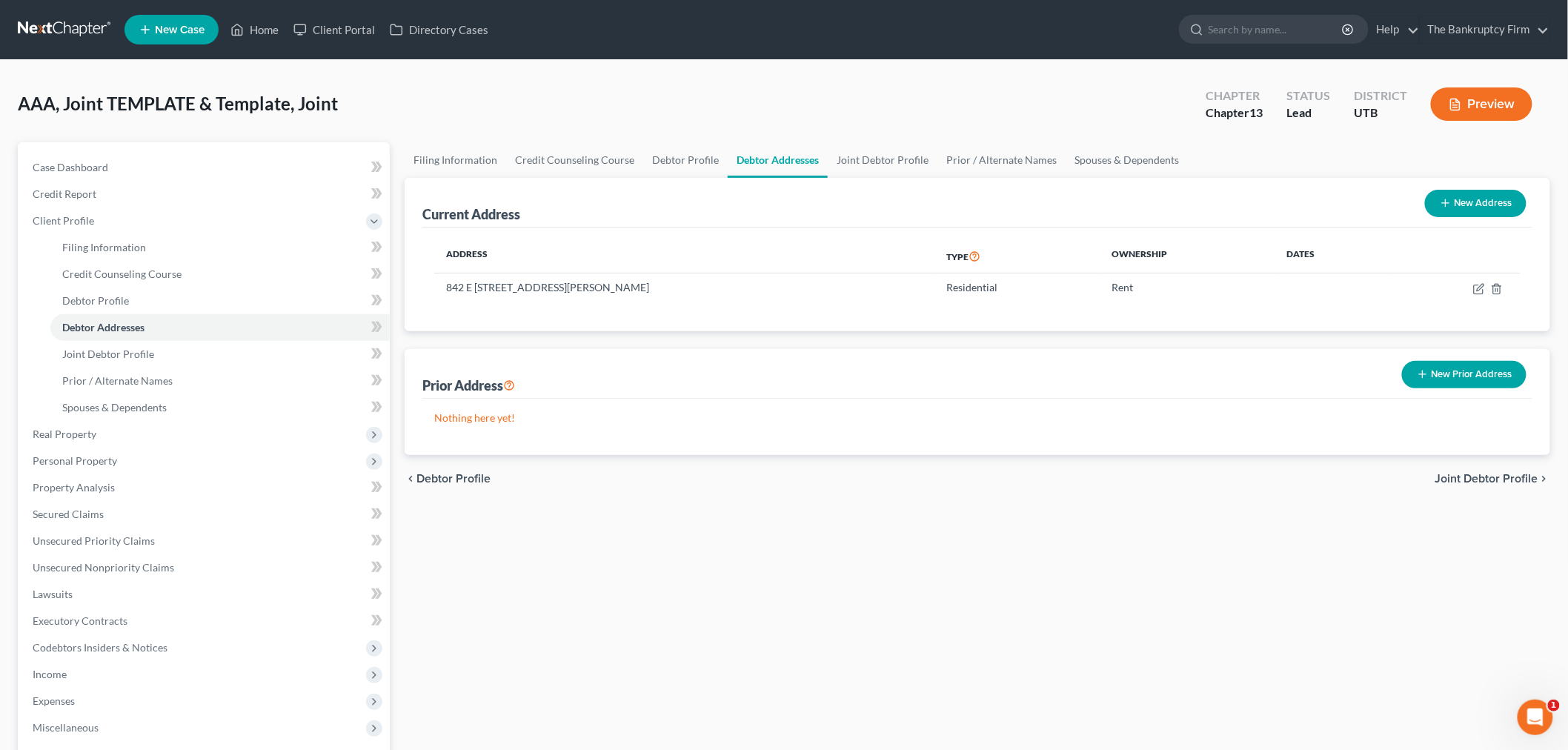
click at [574, 102] on div "AAA, Joint TEMPLATE & Template, Joint Upgraded Chapter Chapter 13 Status Lead D…" at bounding box center [784, 110] width 1532 height 64
click at [124, 160] on link "Case Dashboard" at bounding box center [205, 168] width 369 height 27
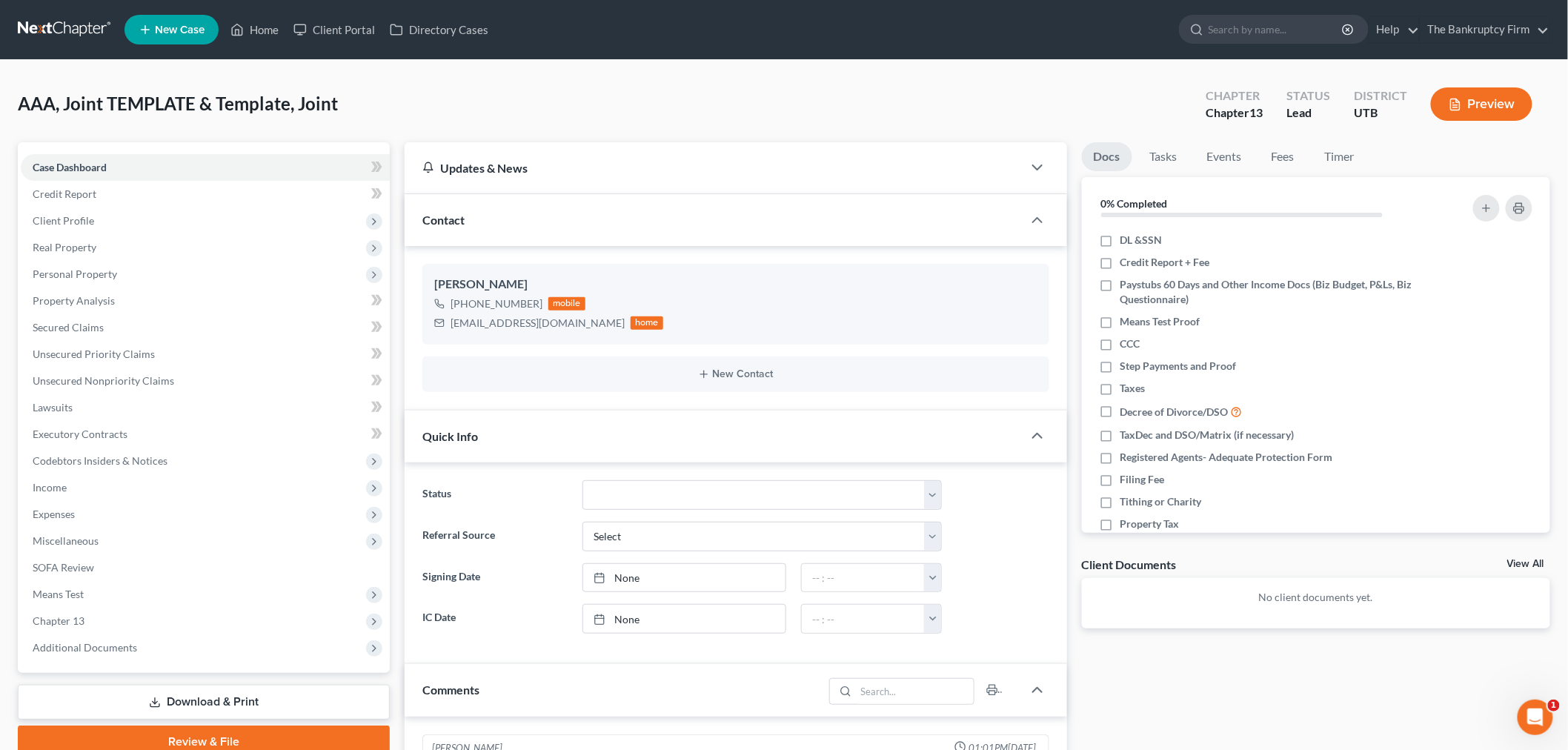
scroll to position [117, 0]
drag, startPoint x: 244, startPoint y: 35, endPoint x: 328, endPoint y: 22, distance: 85.0
click at [243, 34] on icon at bounding box center [236, 29] width 13 height 18
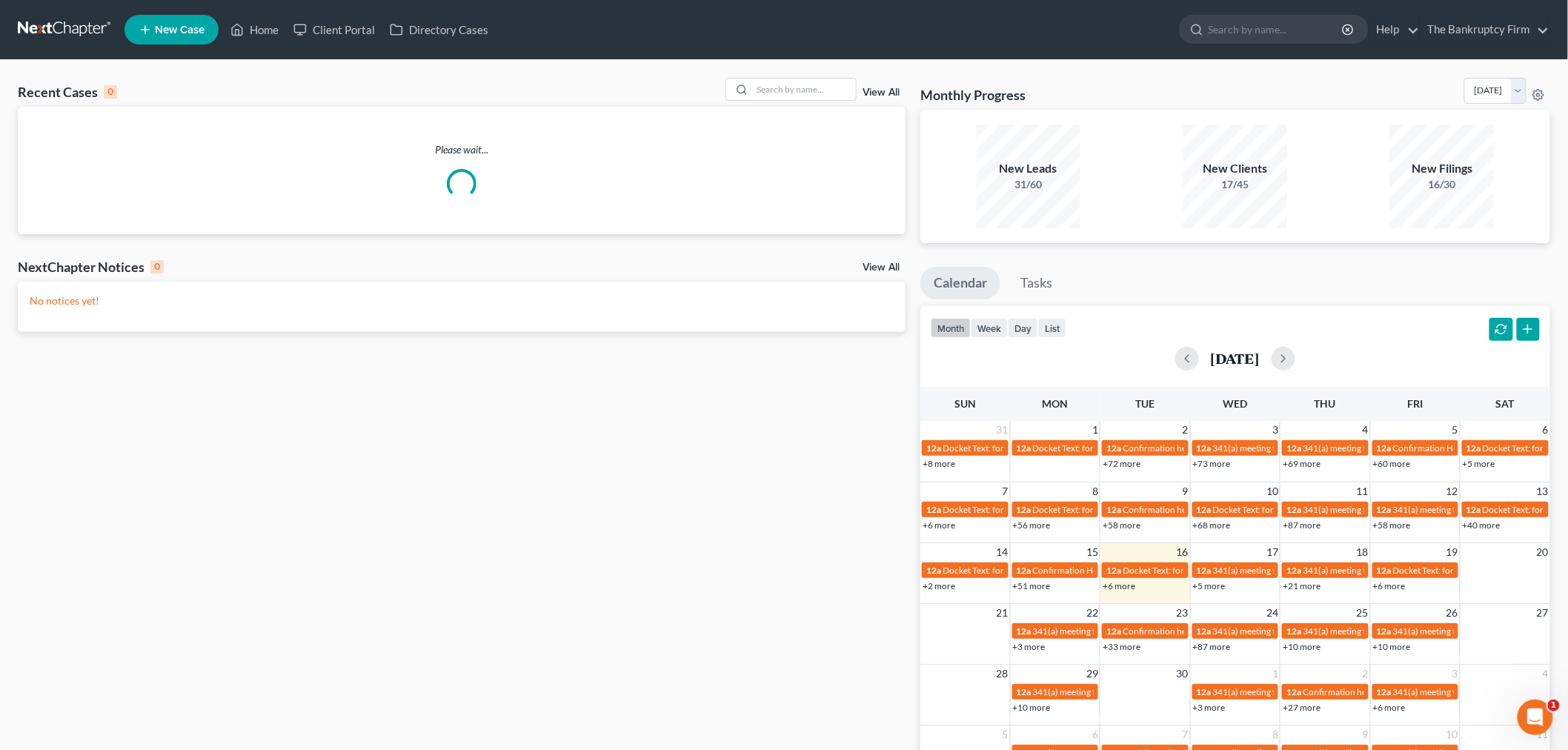
click at [887, 94] on link "View All" at bounding box center [881, 93] width 37 height 11
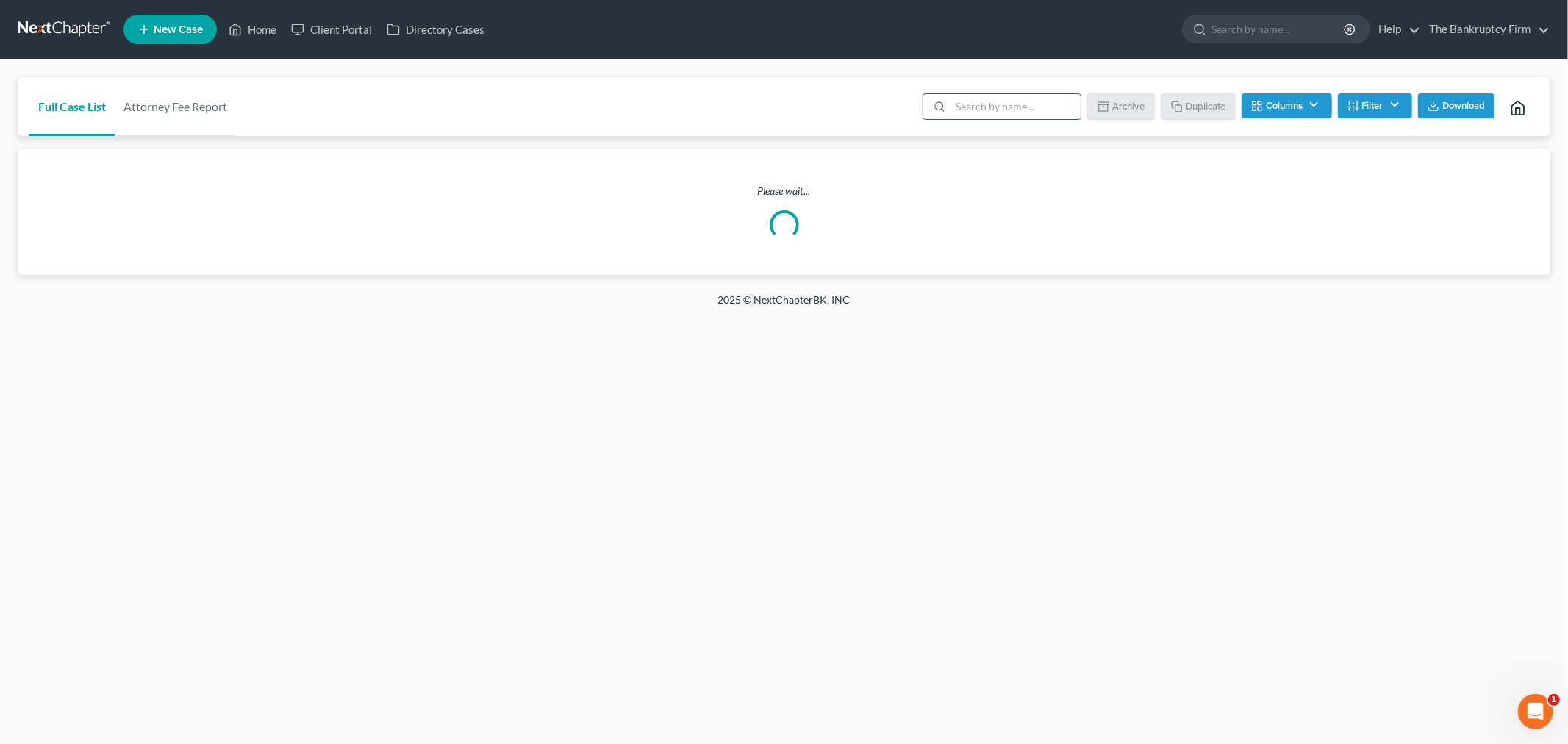
click at [957, 104] on input "search" at bounding box center [1015, 106] width 130 height 25
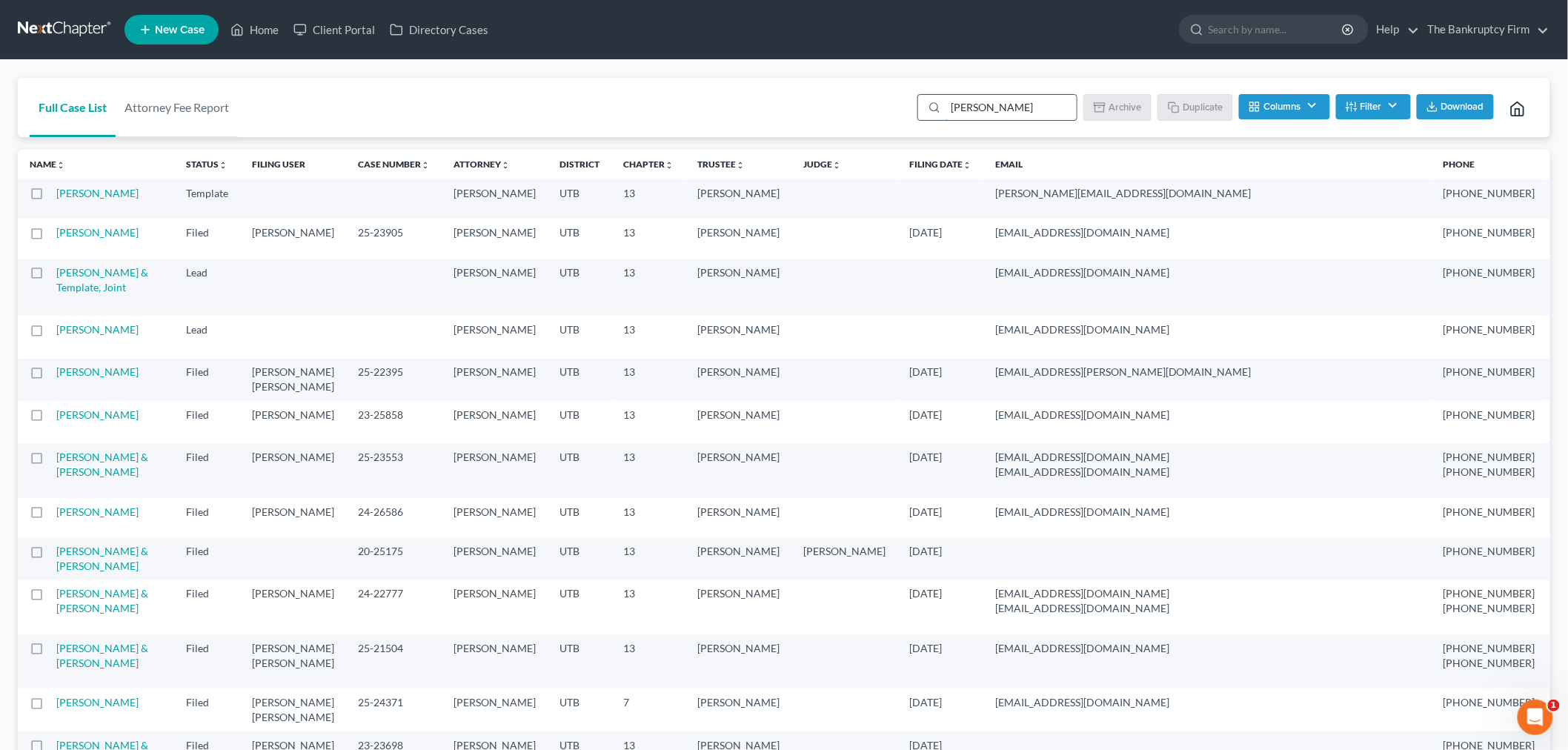
click at [974, 109] on input "[PERSON_NAME]" at bounding box center [1011, 107] width 131 height 25
click at [974, 107] on input "[PERSON_NAME]" at bounding box center [1011, 107] width 131 height 25
type input "[PERSON_NAME]"
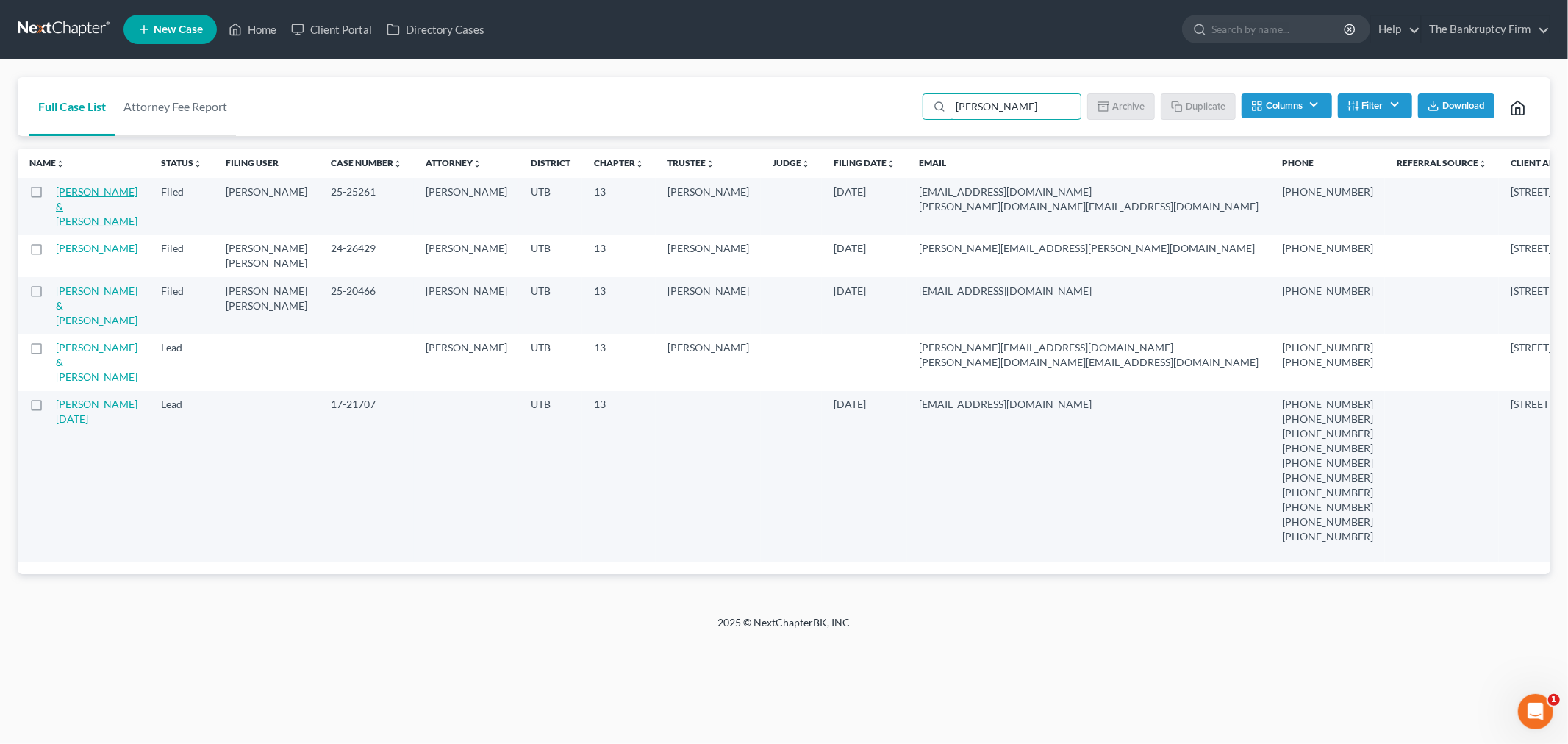
click at [101, 192] on link "[PERSON_NAME] & [PERSON_NAME]" at bounding box center [96, 205] width 81 height 42
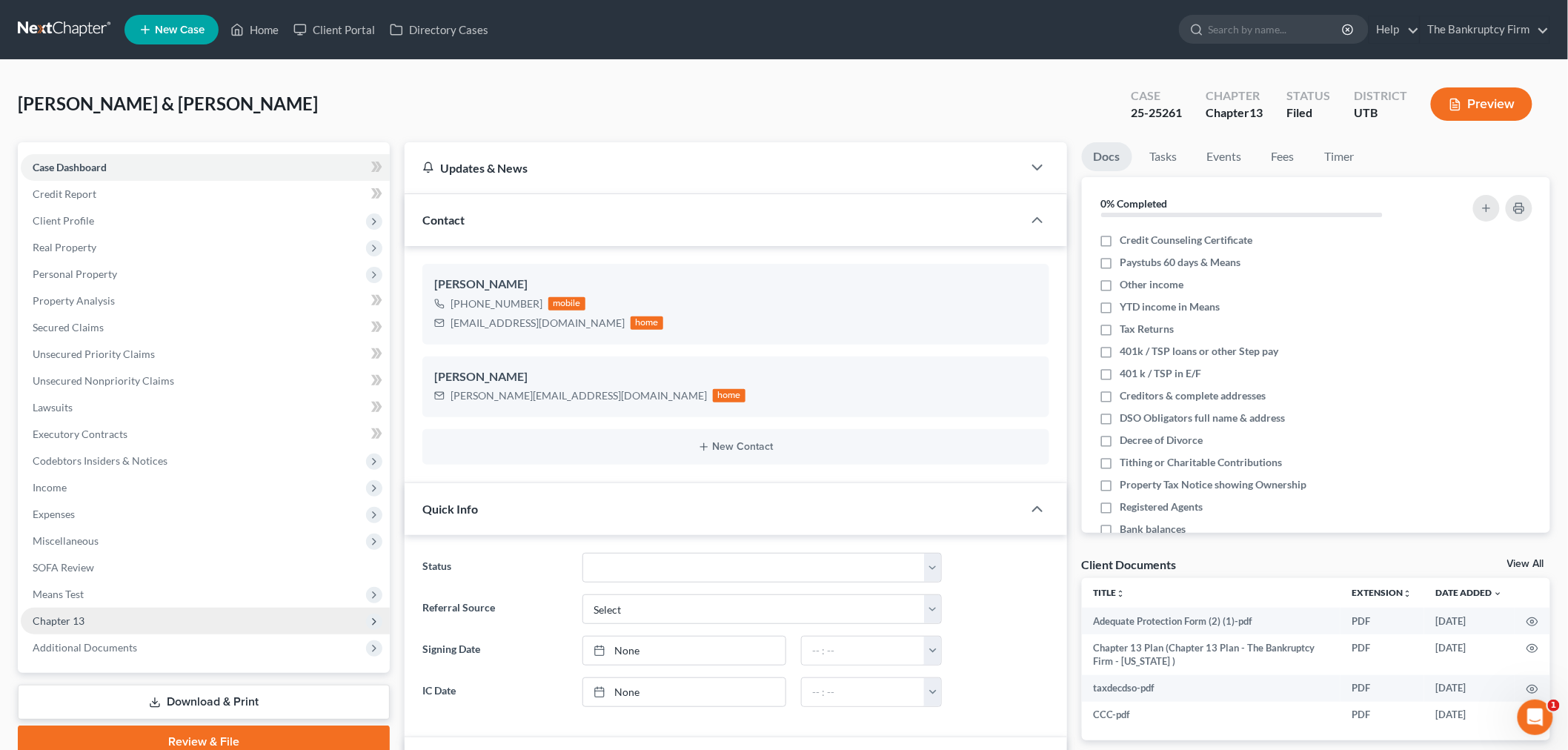
click at [194, 631] on span "Chapter 13" at bounding box center [205, 621] width 369 height 27
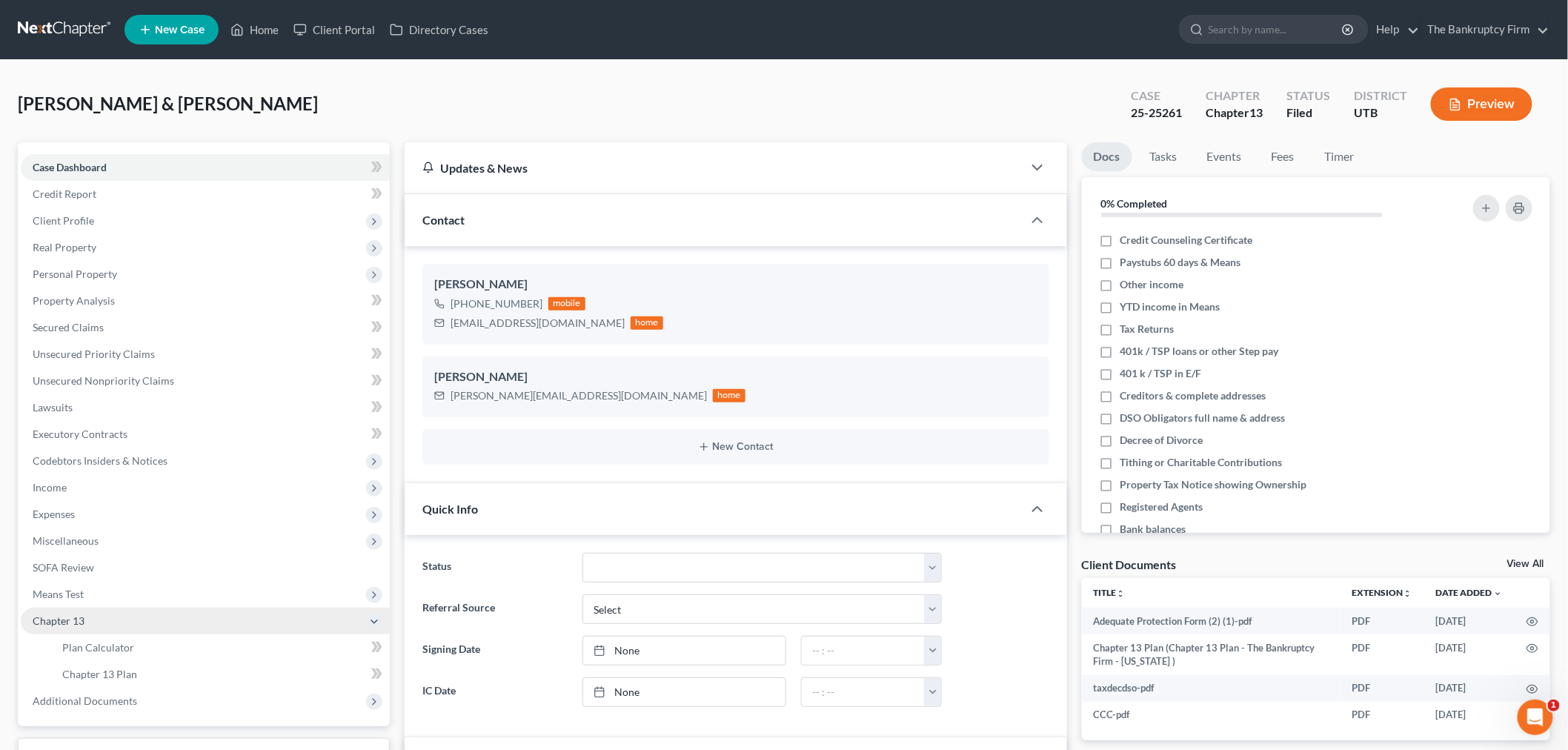
click at [197, 624] on span "Chapter 13" at bounding box center [205, 621] width 369 height 27
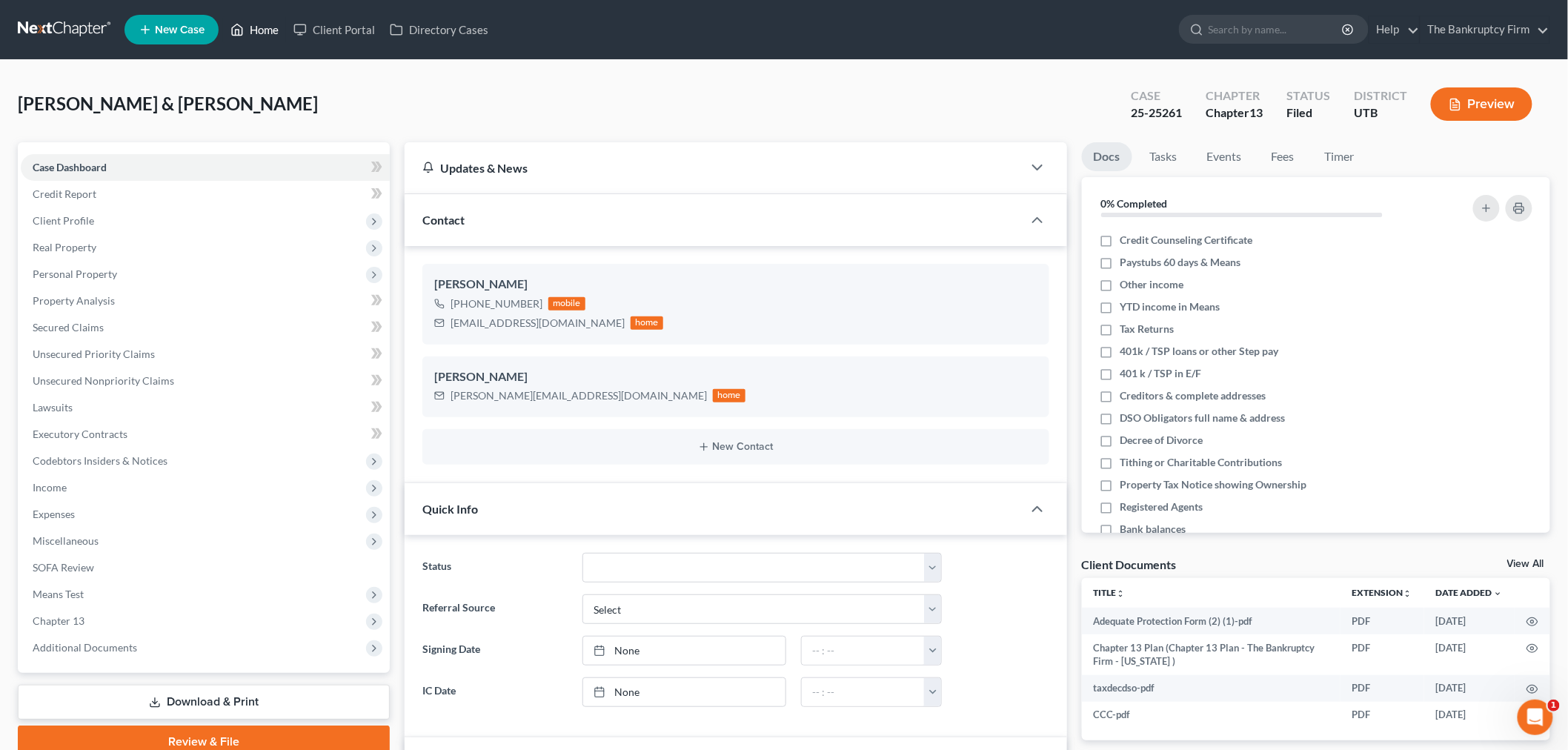
click at [238, 28] on icon at bounding box center [236, 29] width 13 height 18
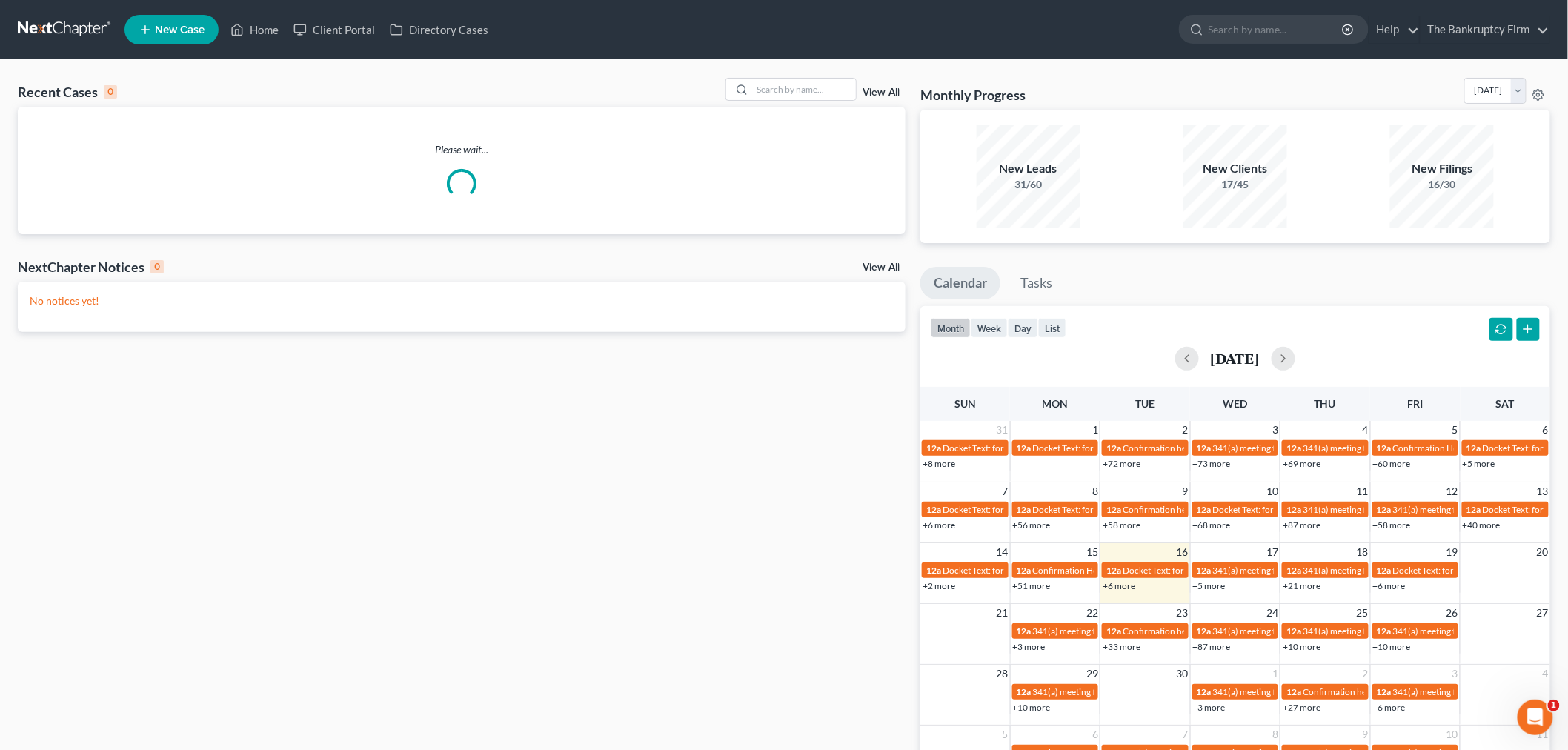
click at [885, 85] on div "View All" at bounding box center [815, 89] width 181 height 23
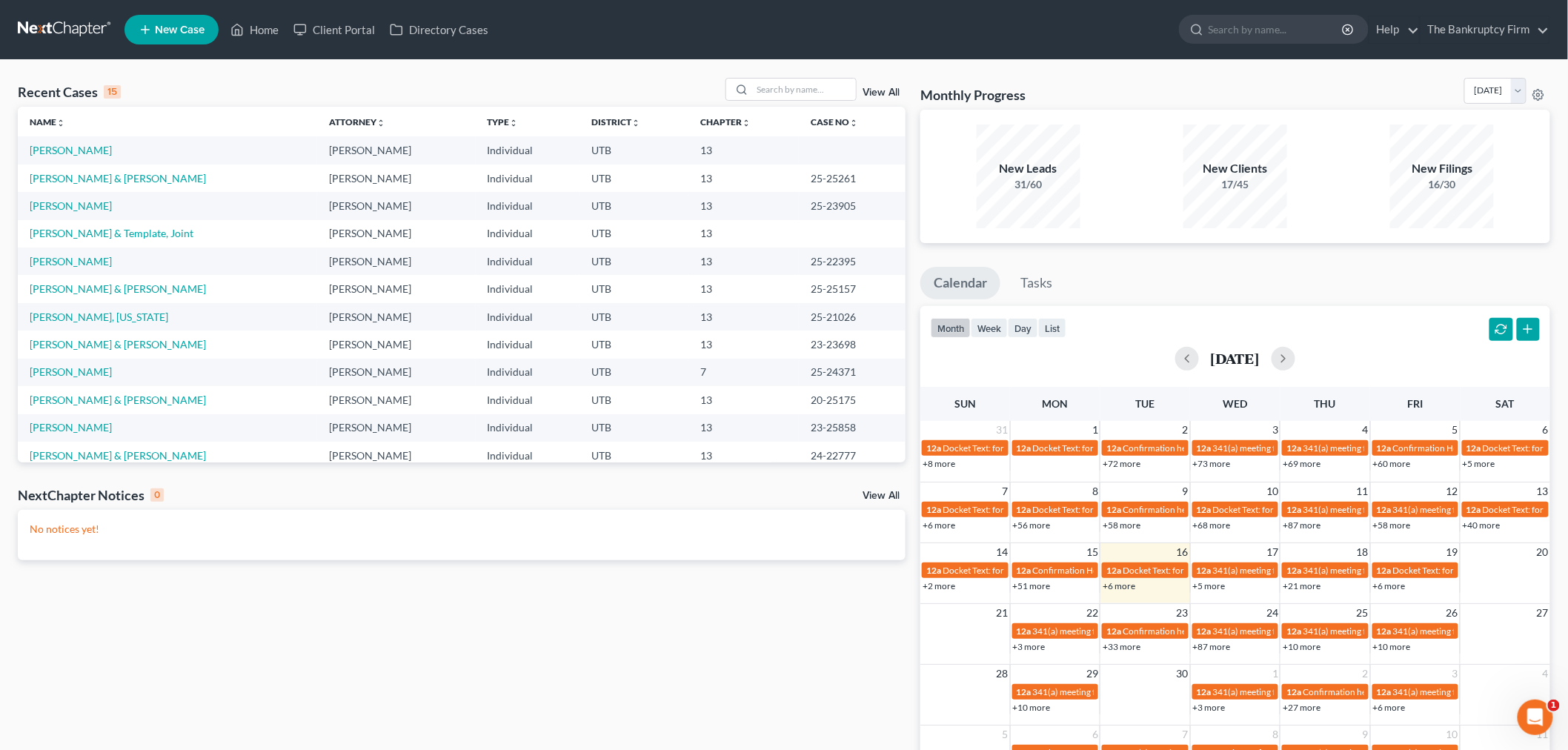
click at [878, 87] on link "View All" at bounding box center [881, 93] width 37 height 11
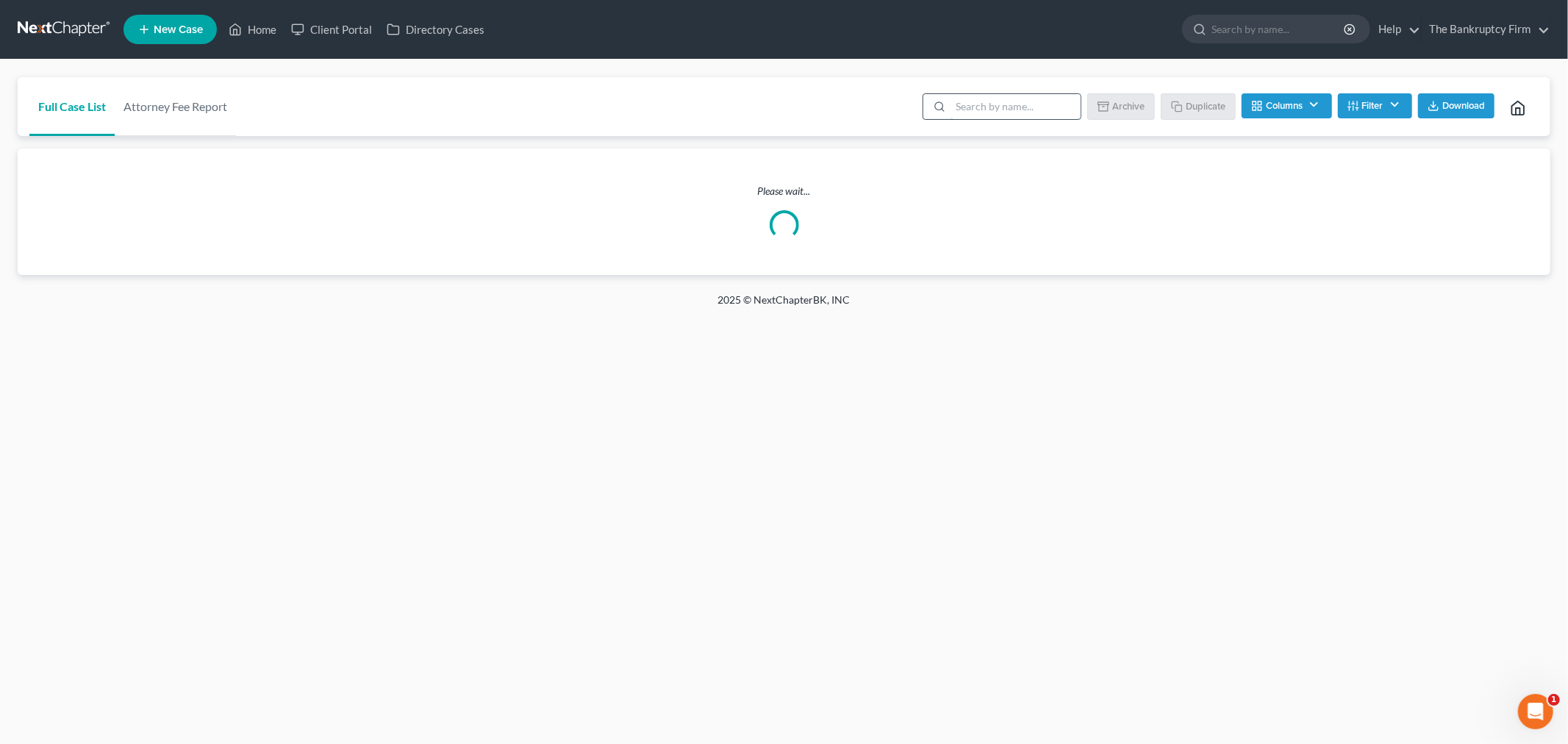
click at [994, 101] on input "search" at bounding box center [1015, 106] width 130 height 25
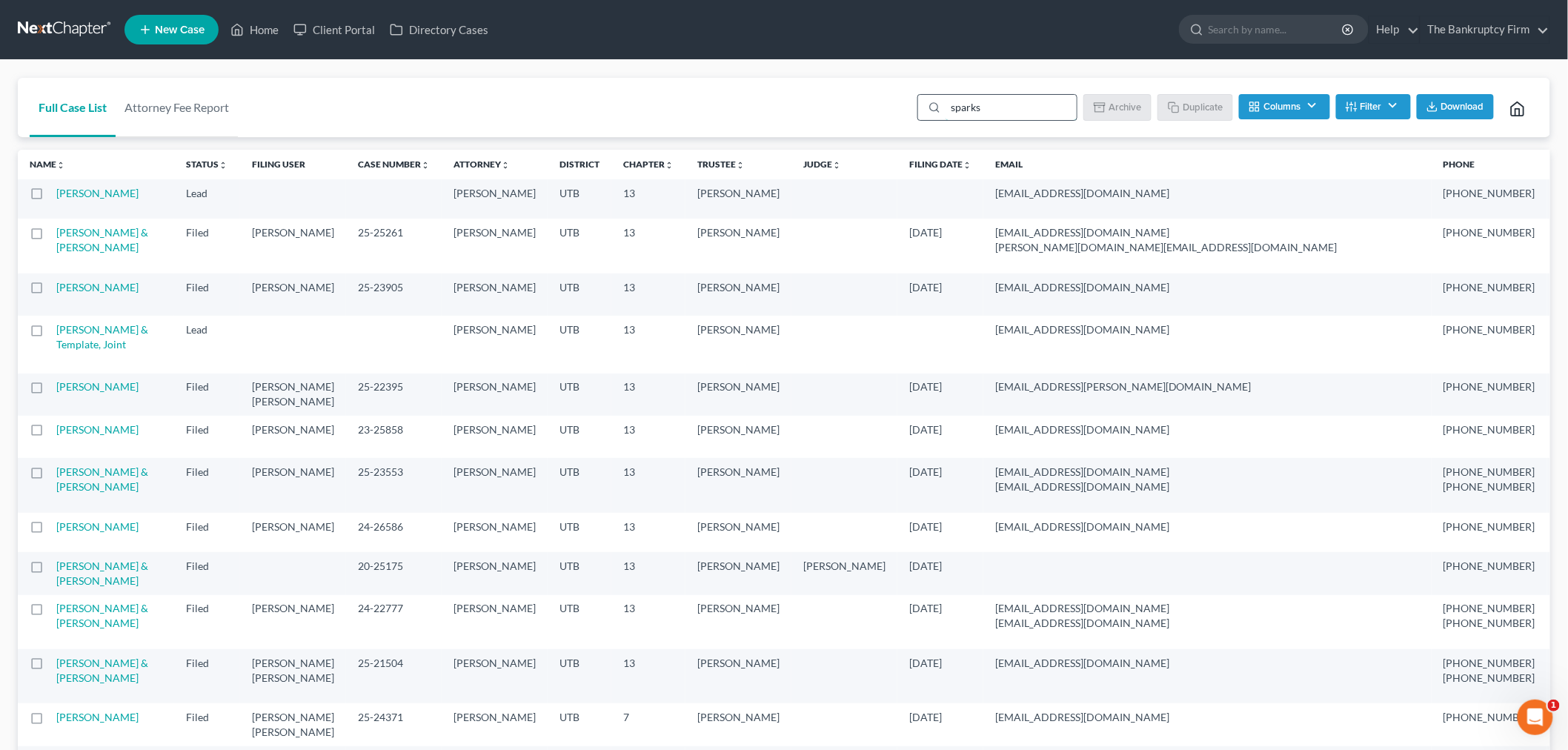
type input "sparks"
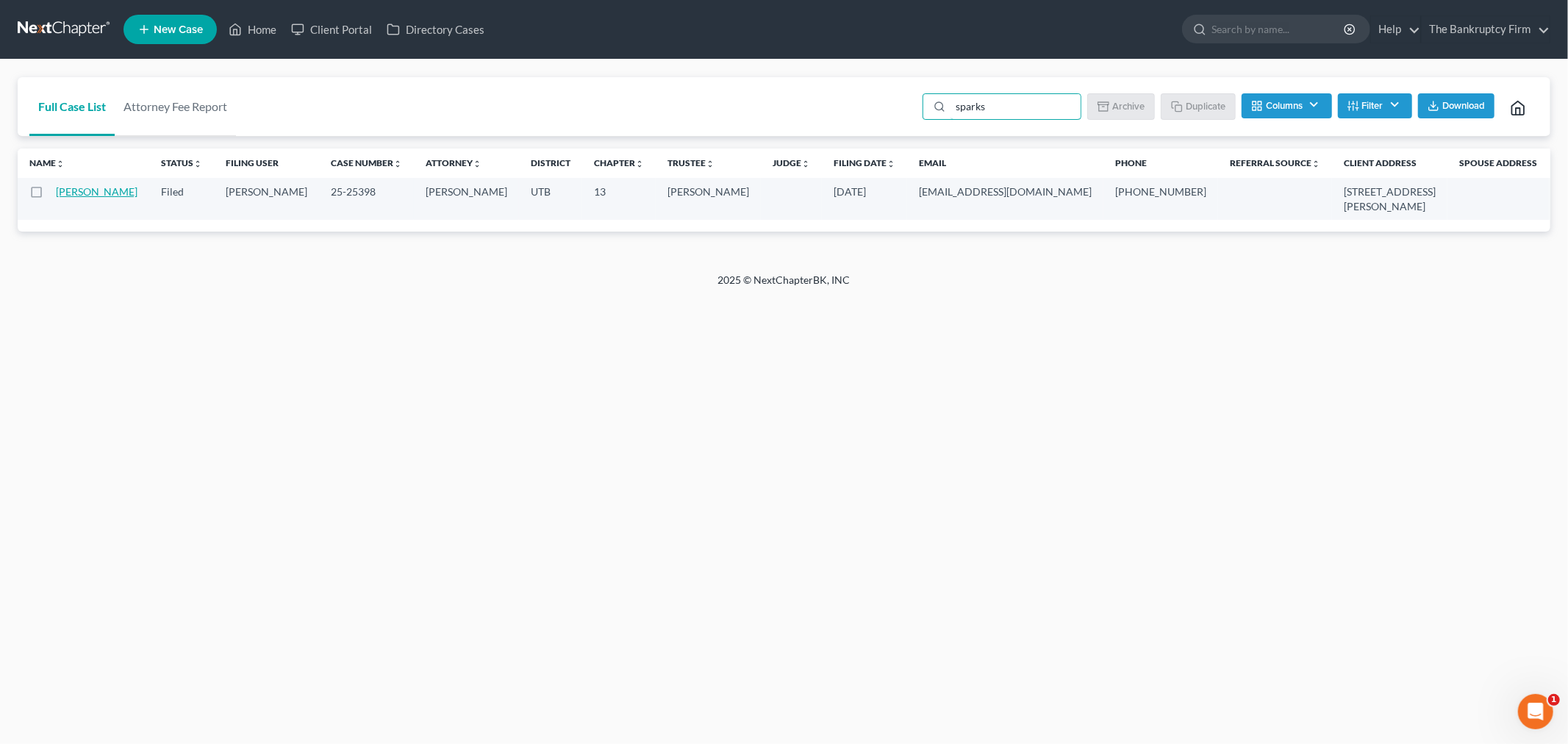
click at [71, 197] on link "[PERSON_NAME]" at bounding box center [96, 191] width 81 height 12
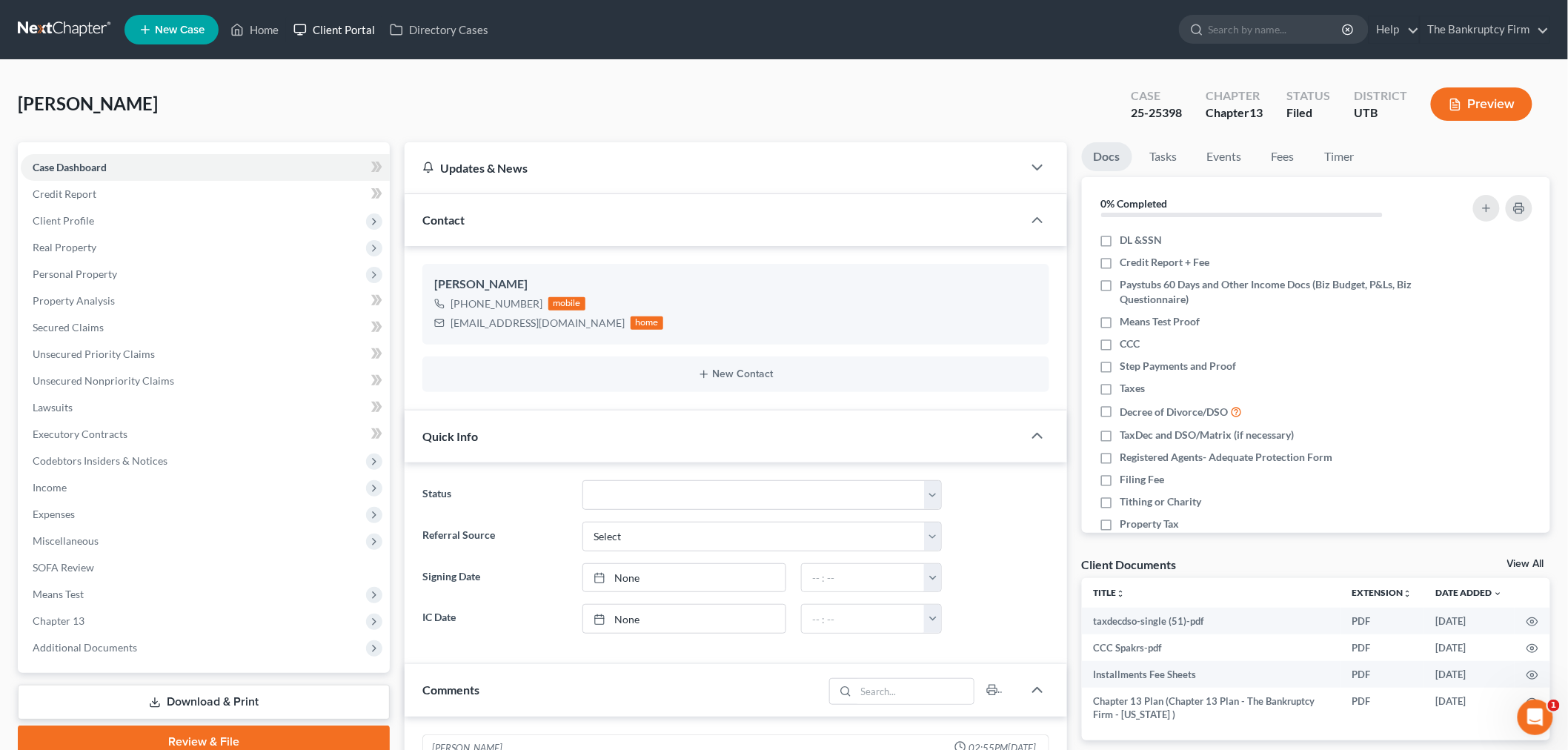
scroll to position [132, 0]
click at [245, 34] on link "Home" at bounding box center [254, 29] width 63 height 27
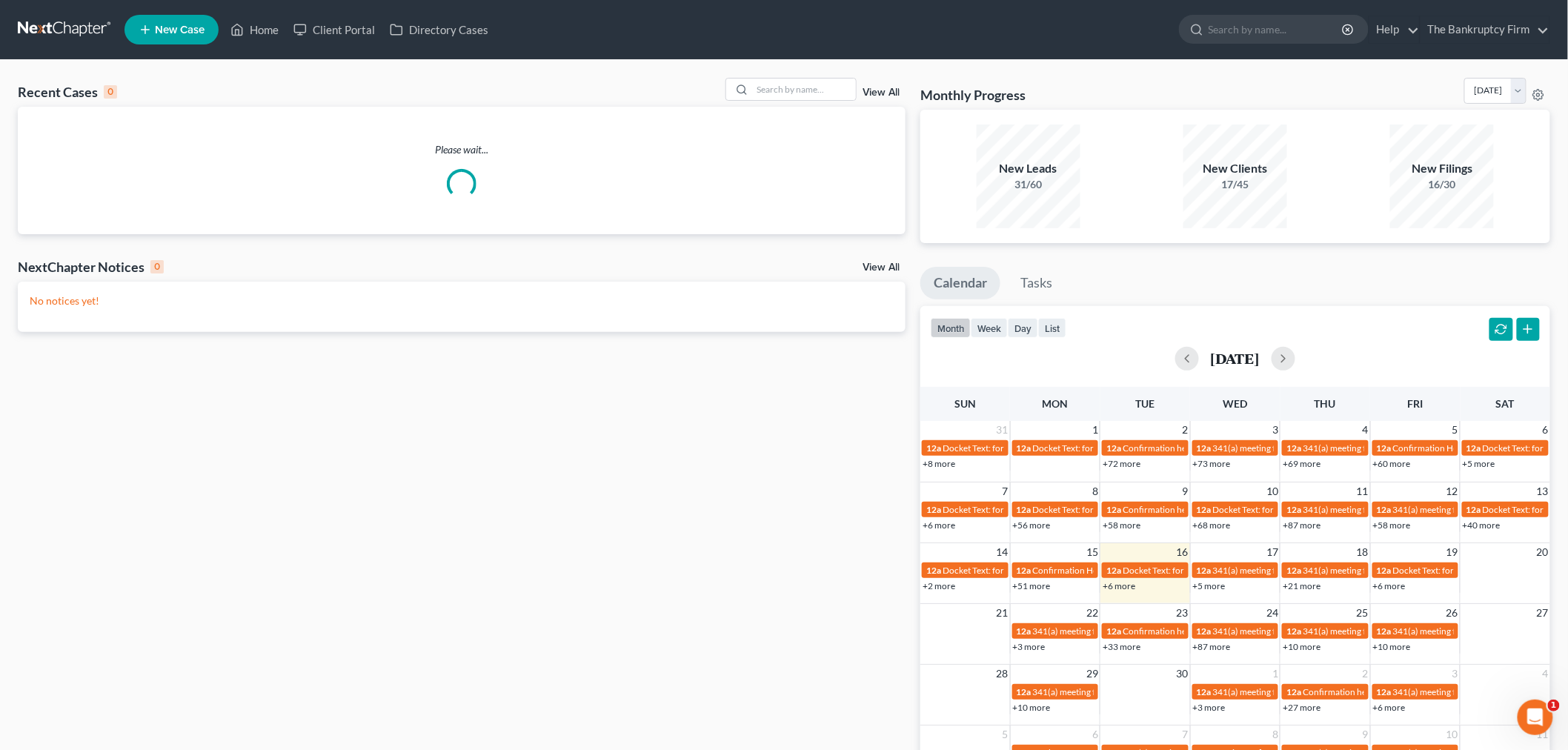
click at [870, 84] on div "View All" at bounding box center [815, 89] width 181 height 23
click at [871, 91] on link "View All" at bounding box center [881, 93] width 37 height 11
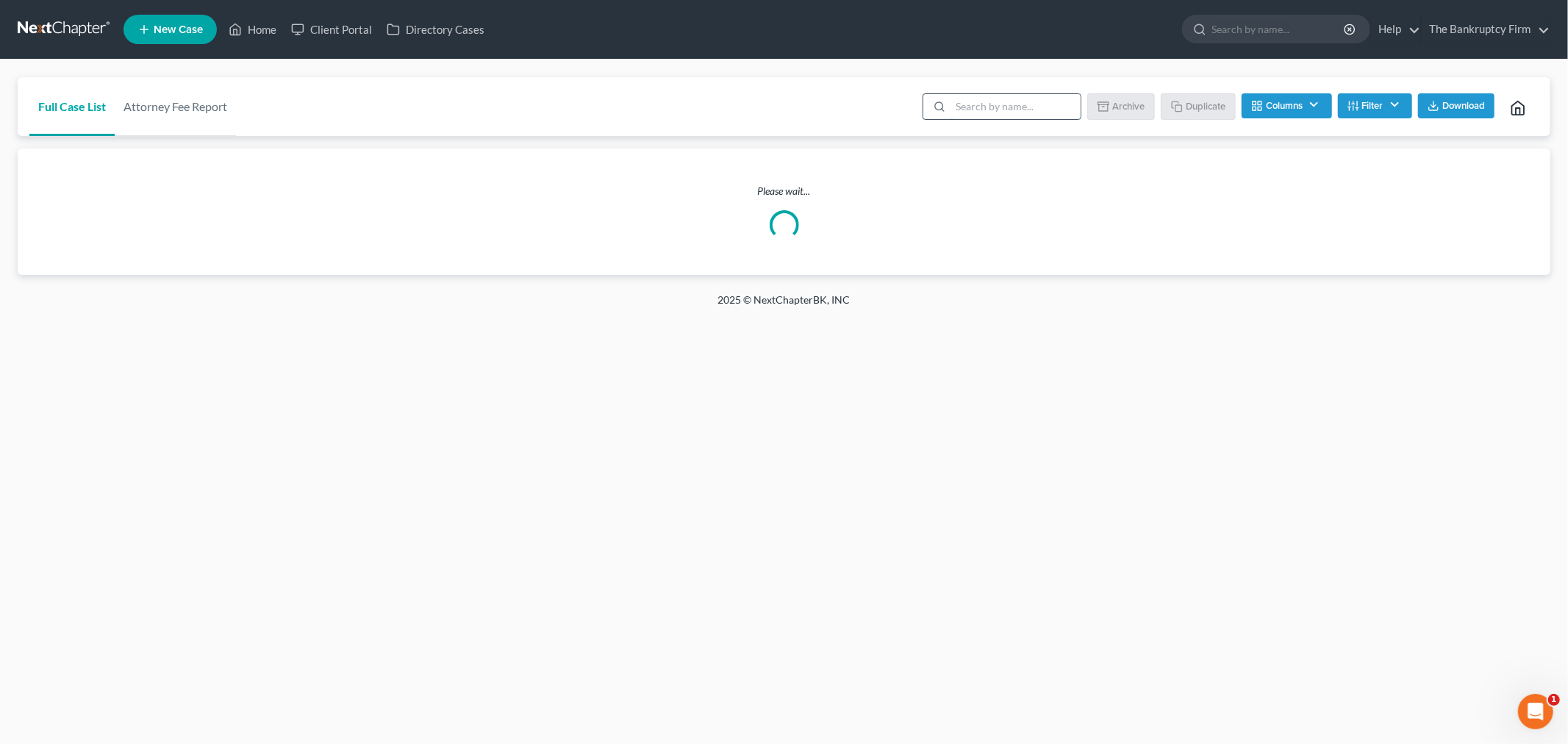
click at [1033, 98] on input "search" at bounding box center [1015, 106] width 130 height 25
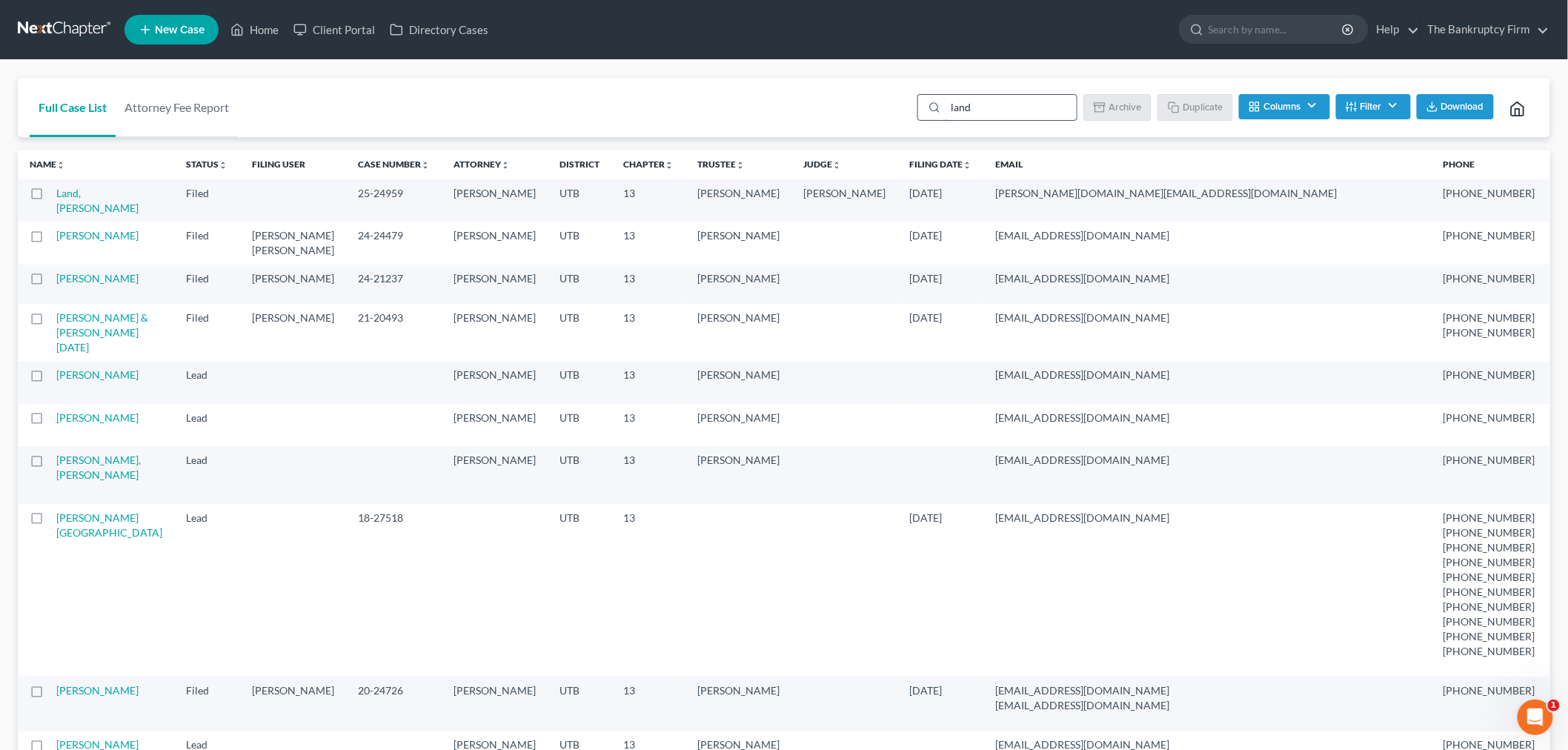
click at [982, 101] on input "land" at bounding box center [1011, 107] width 131 height 25
type input "[PERSON_NAME]"
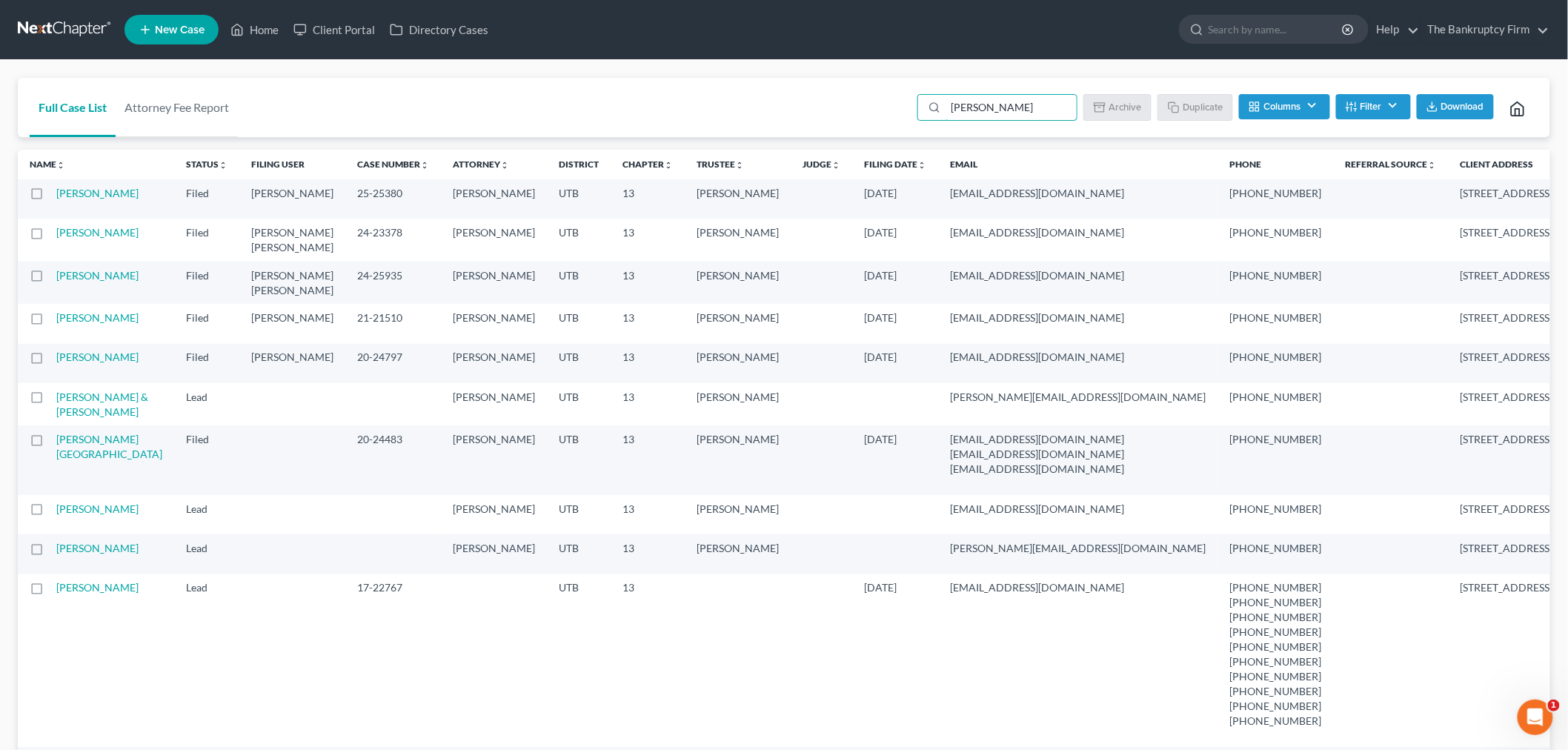
drag, startPoint x: 334, startPoint y: 197, endPoint x: 282, endPoint y: 185, distance: 53.4
click at [345, 185] on td "25-25380" at bounding box center [392, 199] width 95 height 39
click at [284, 28] on link "Home" at bounding box center [254, 29] width 63 height 27
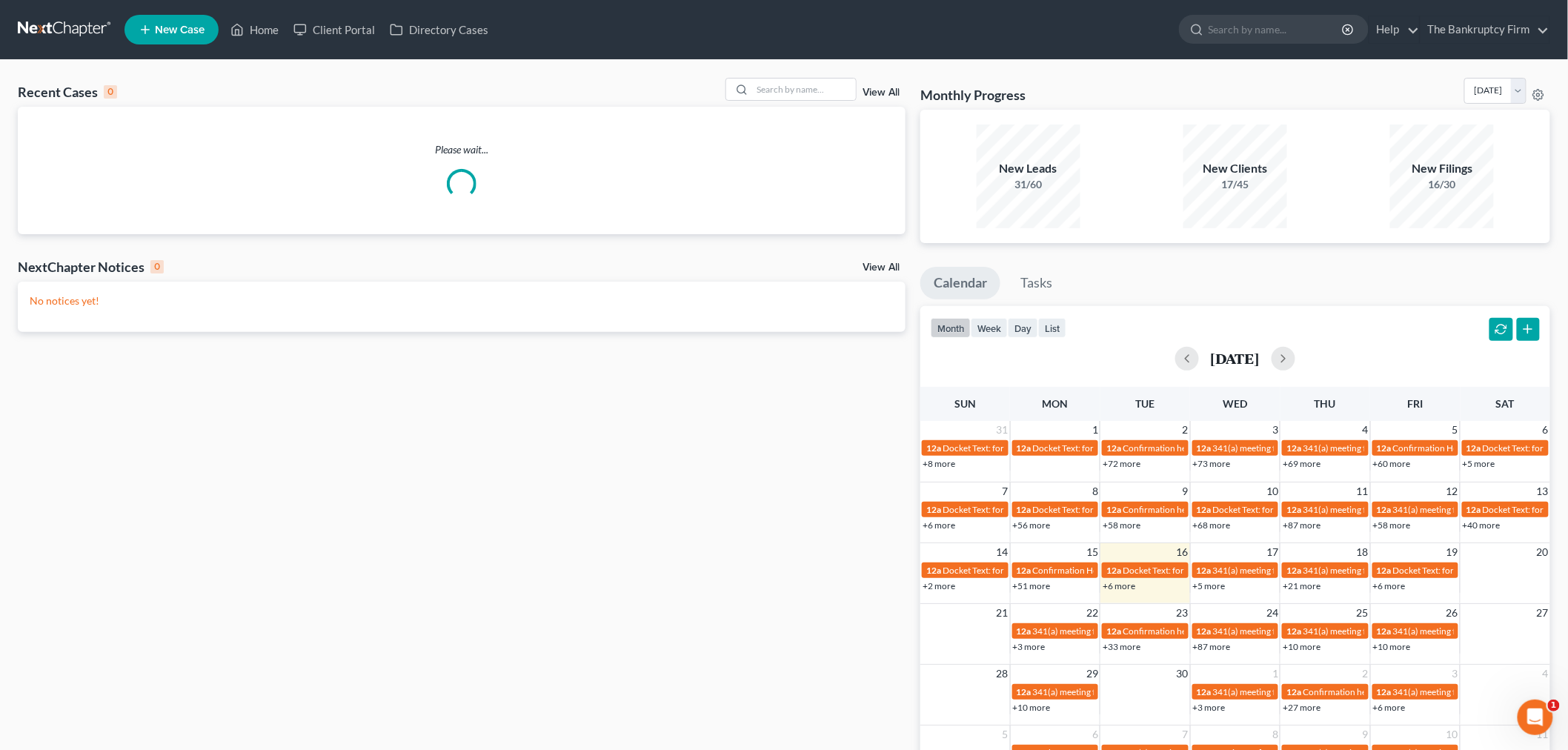
click at [871, 90] on link "View All" at bounding box center [881, 93] width 37 height 11
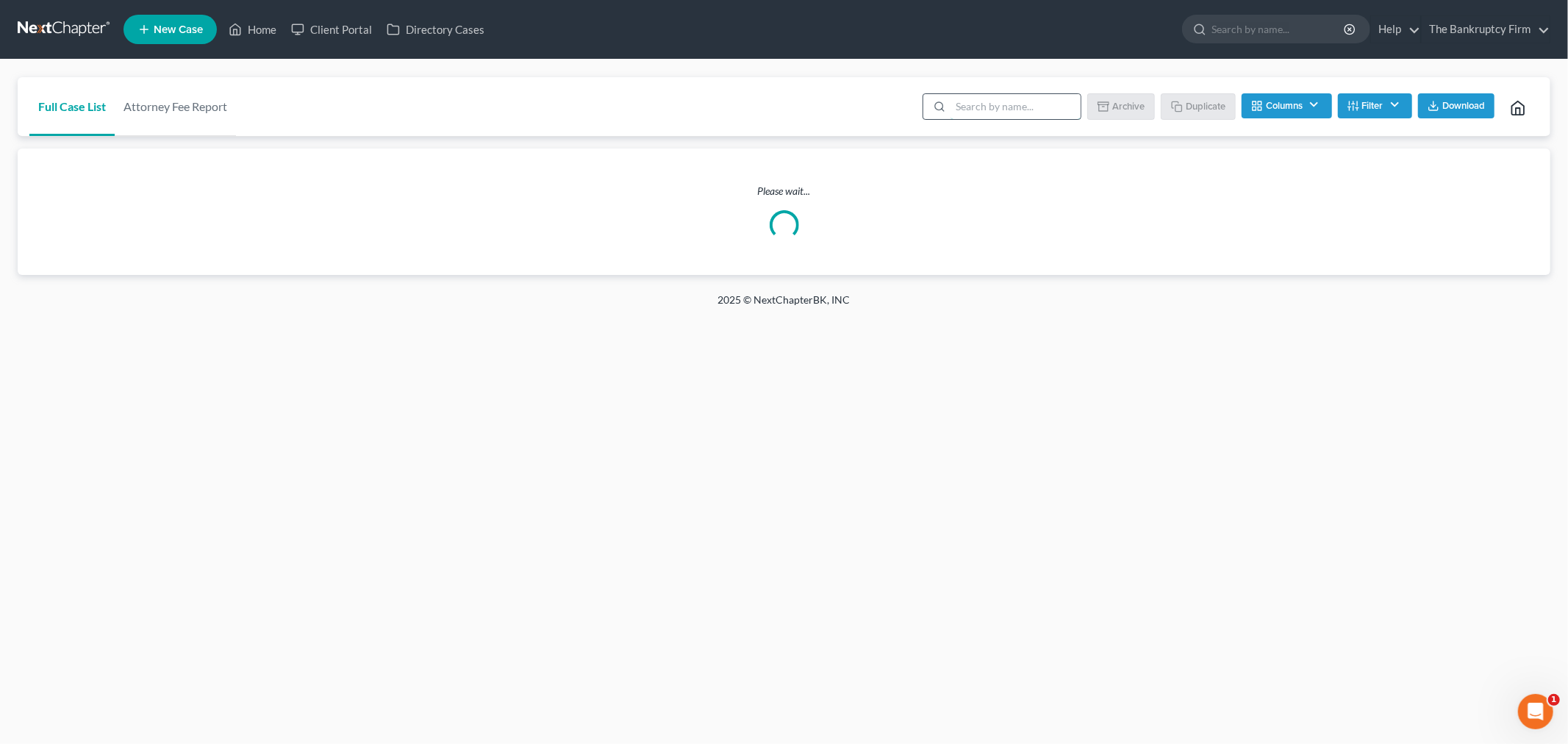
click at [985, 109] on input "search" at bounding box center [1015, 106] width 130 height 25
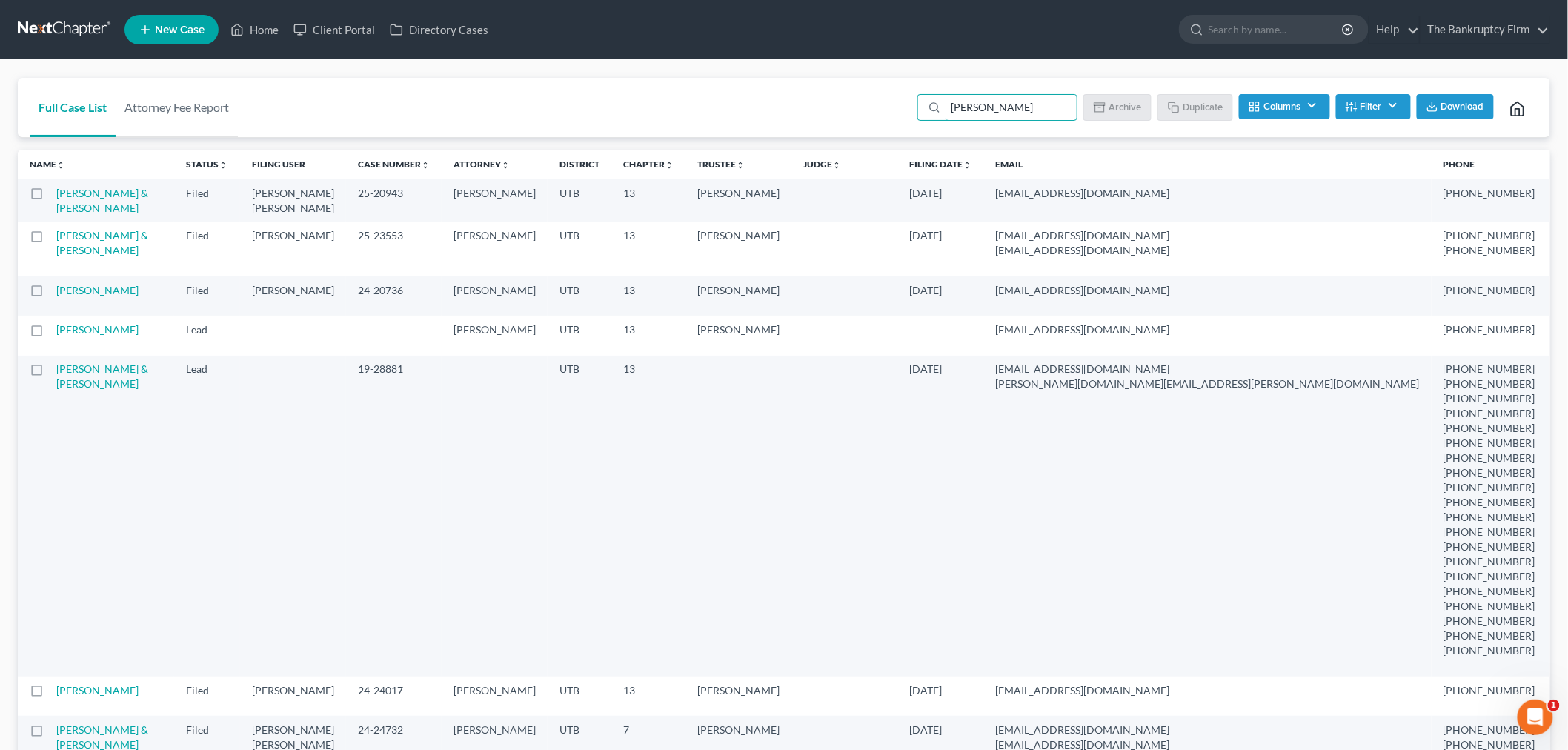
type input "[PERSON_NAME]"
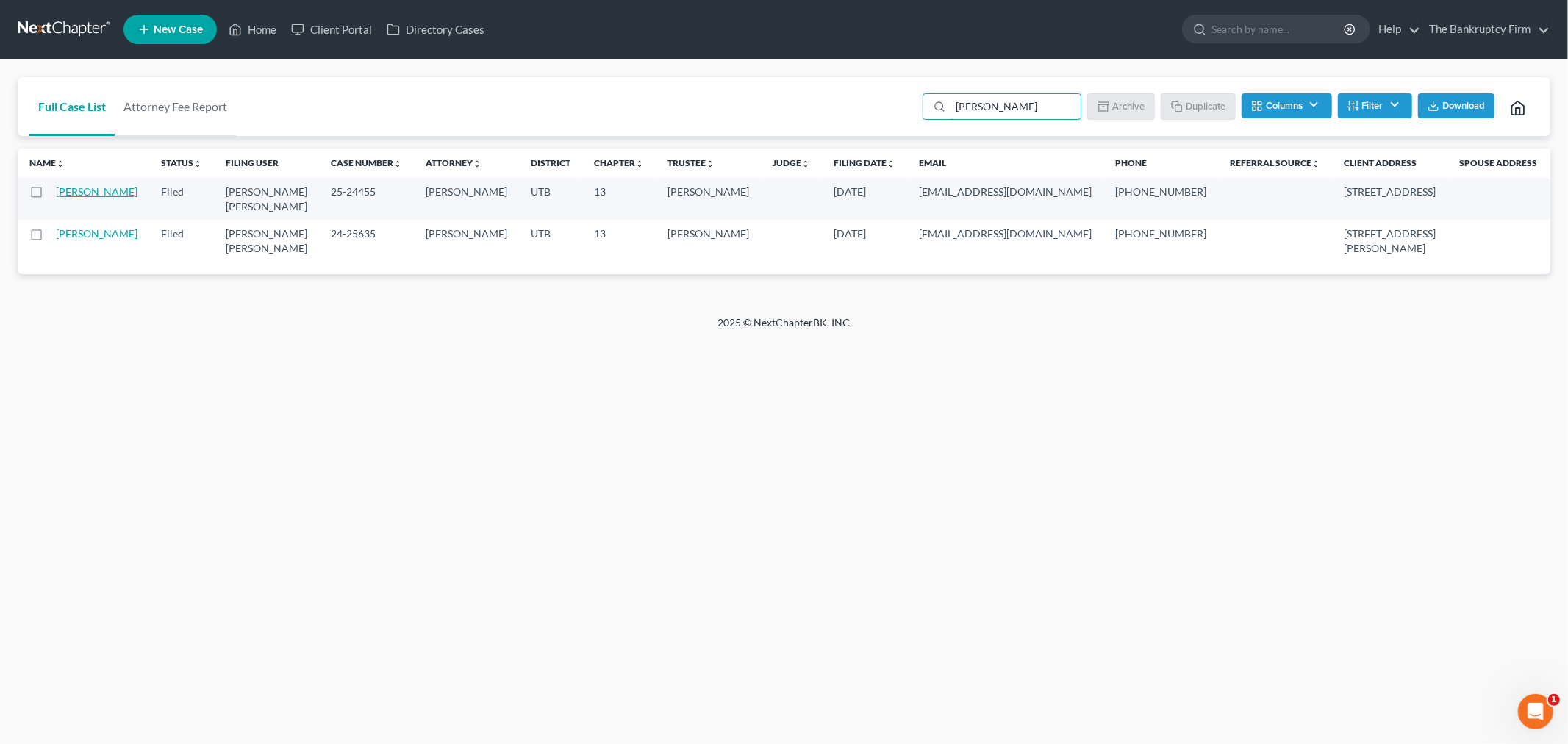
click at [80, 188] on link "[PERSON_NAME]" at bounding box center [96, 191] width 81 height 12
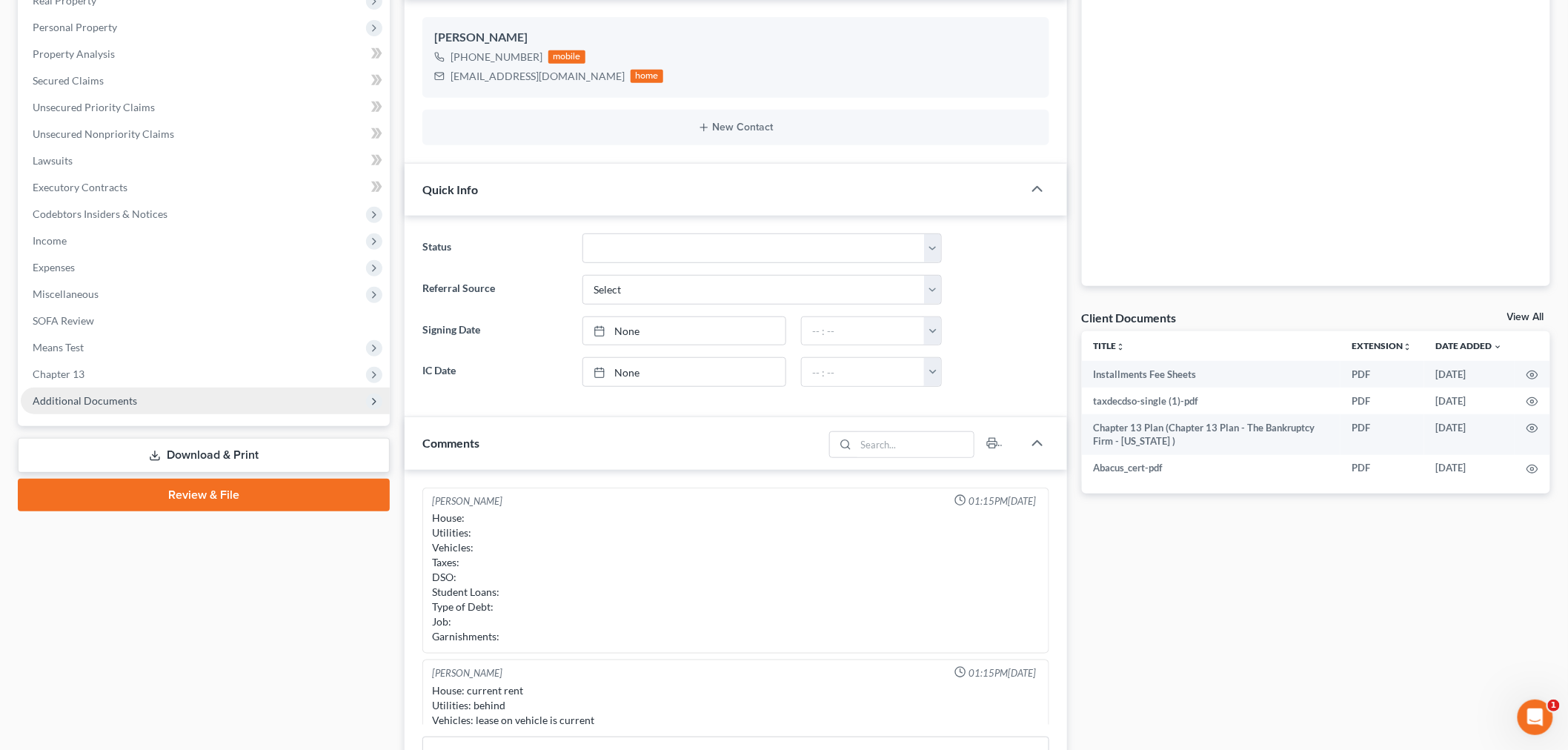
scroll to position [116, 0]
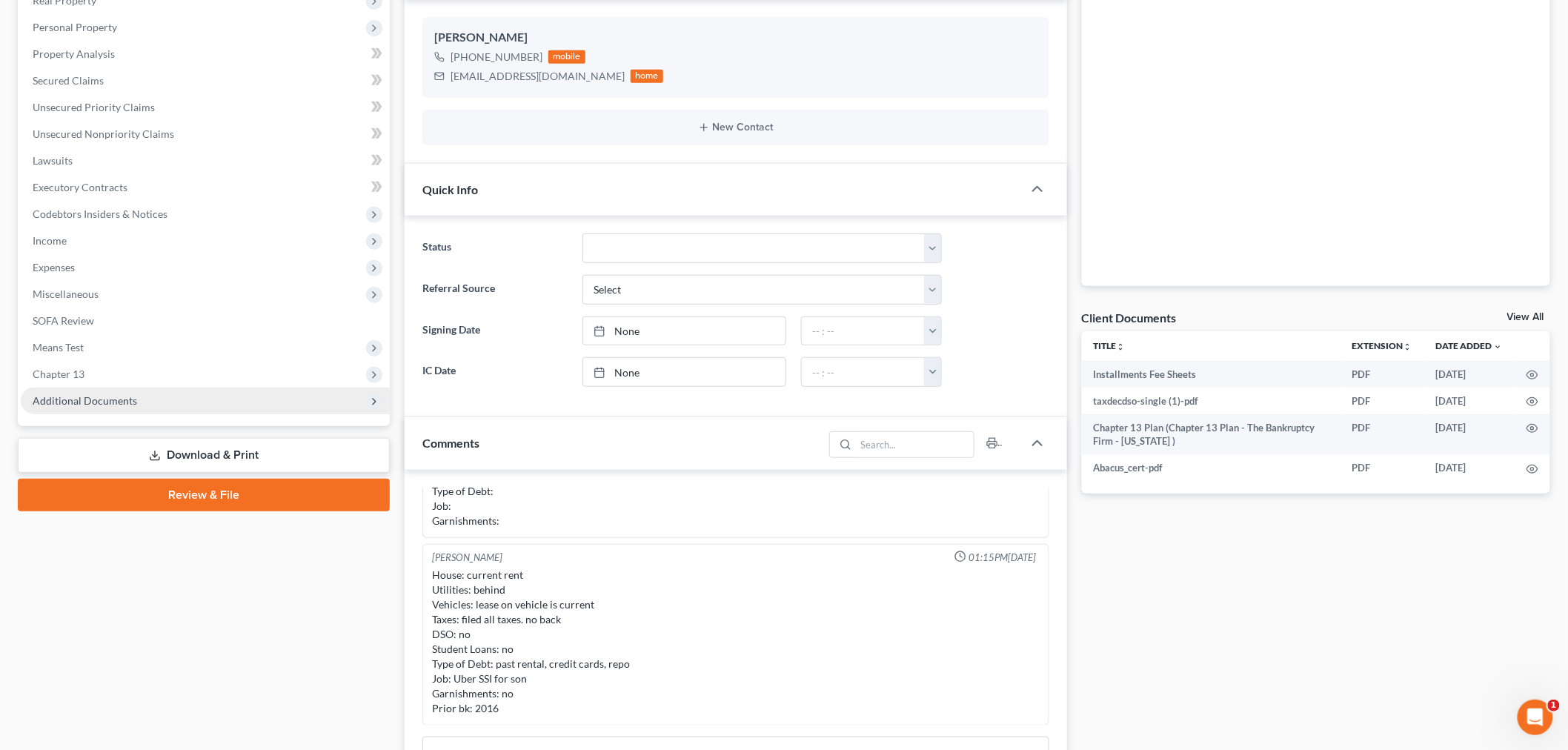
click at [219, 389] on span "Additional Documents" at bounding box center [205, 400] width 369 height 27
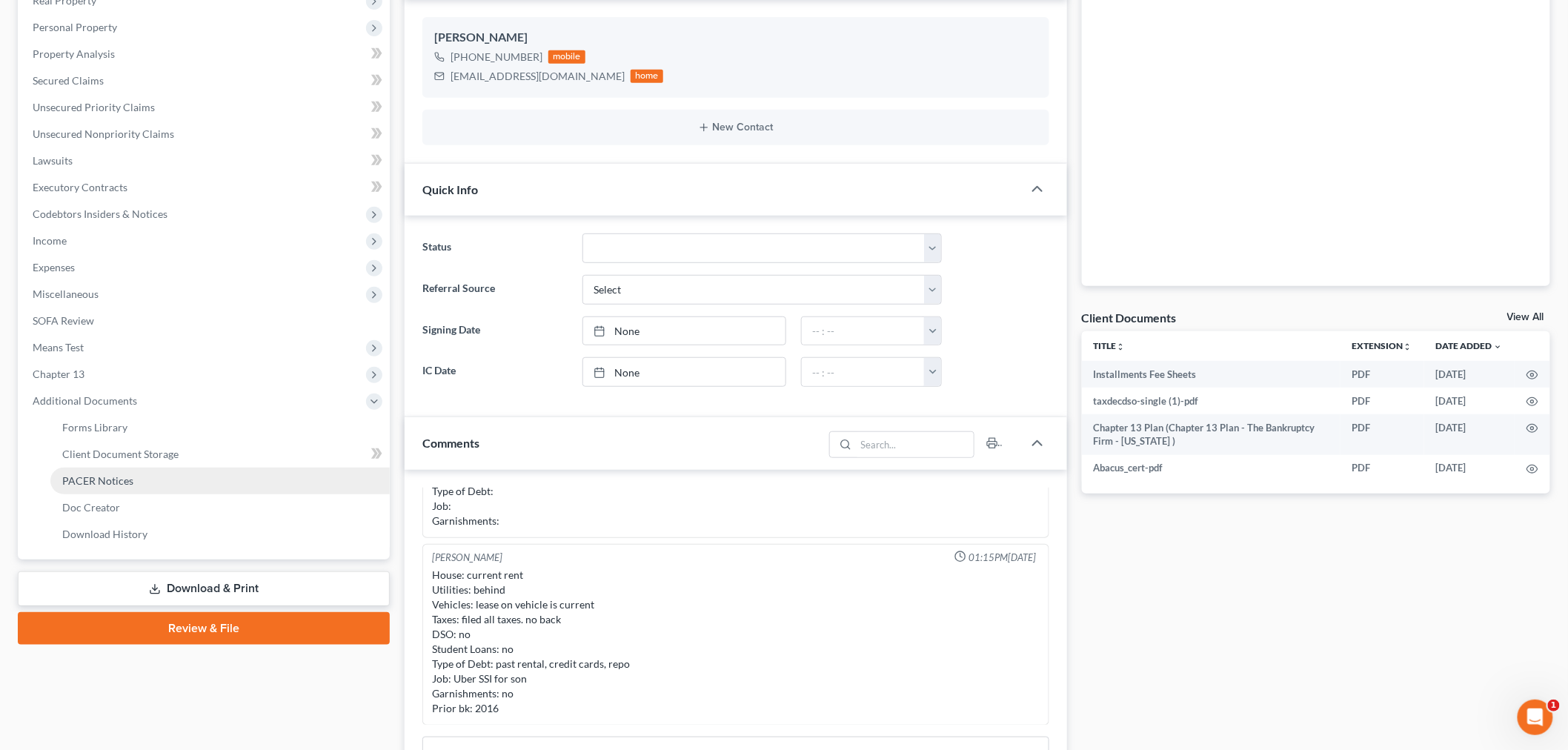
click at [276, 484] on link "PACER Notices" at bounding box center [219, 481] width 339 height 27
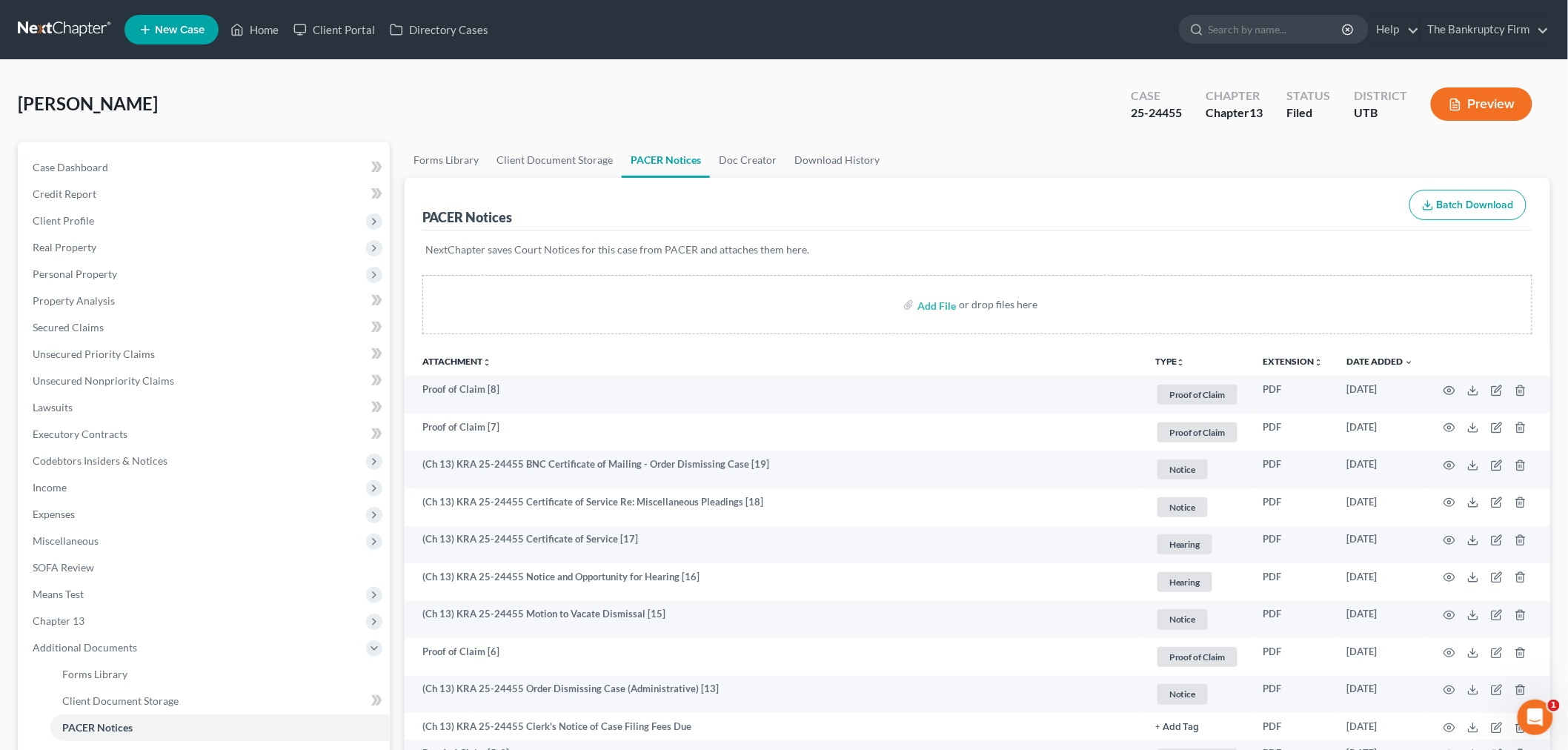
drag, startPoint x: 531, startPoint y: 82, endPoint x: 532, endPoint y: 6, distance: 76.0
click at [531, 82] on div "[PERSON_NAME] Upgraded Case 25-24455 Chapter Chapter 13 Status Filed District […" at bounding box center [784, 110] width 1532 height 64
click at [275, 24] on link "Home" at bounding box center [254, 29] width 63 height 27
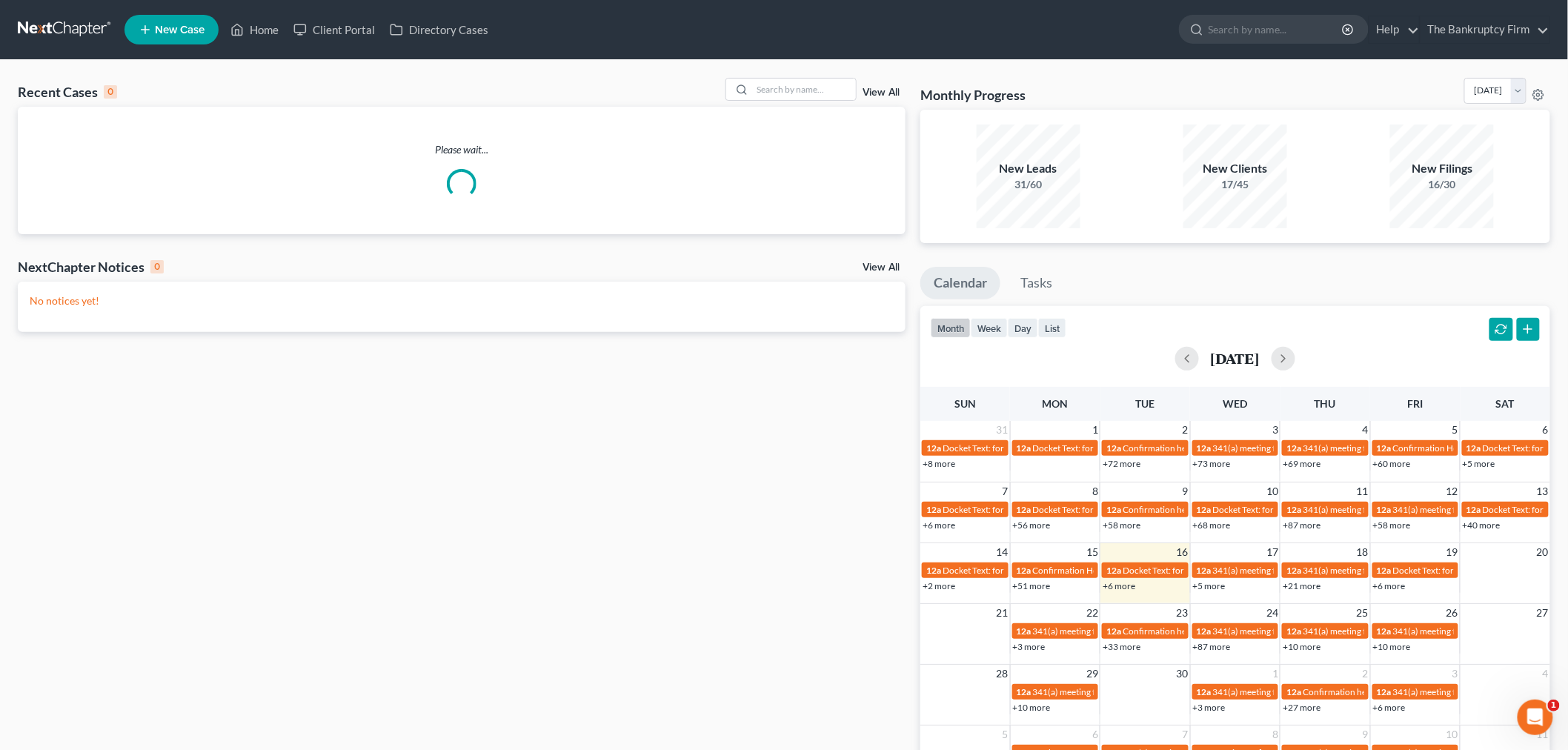
click at [875, 90] on link "View All" at bounding box center [881, 93] width 37 height 11
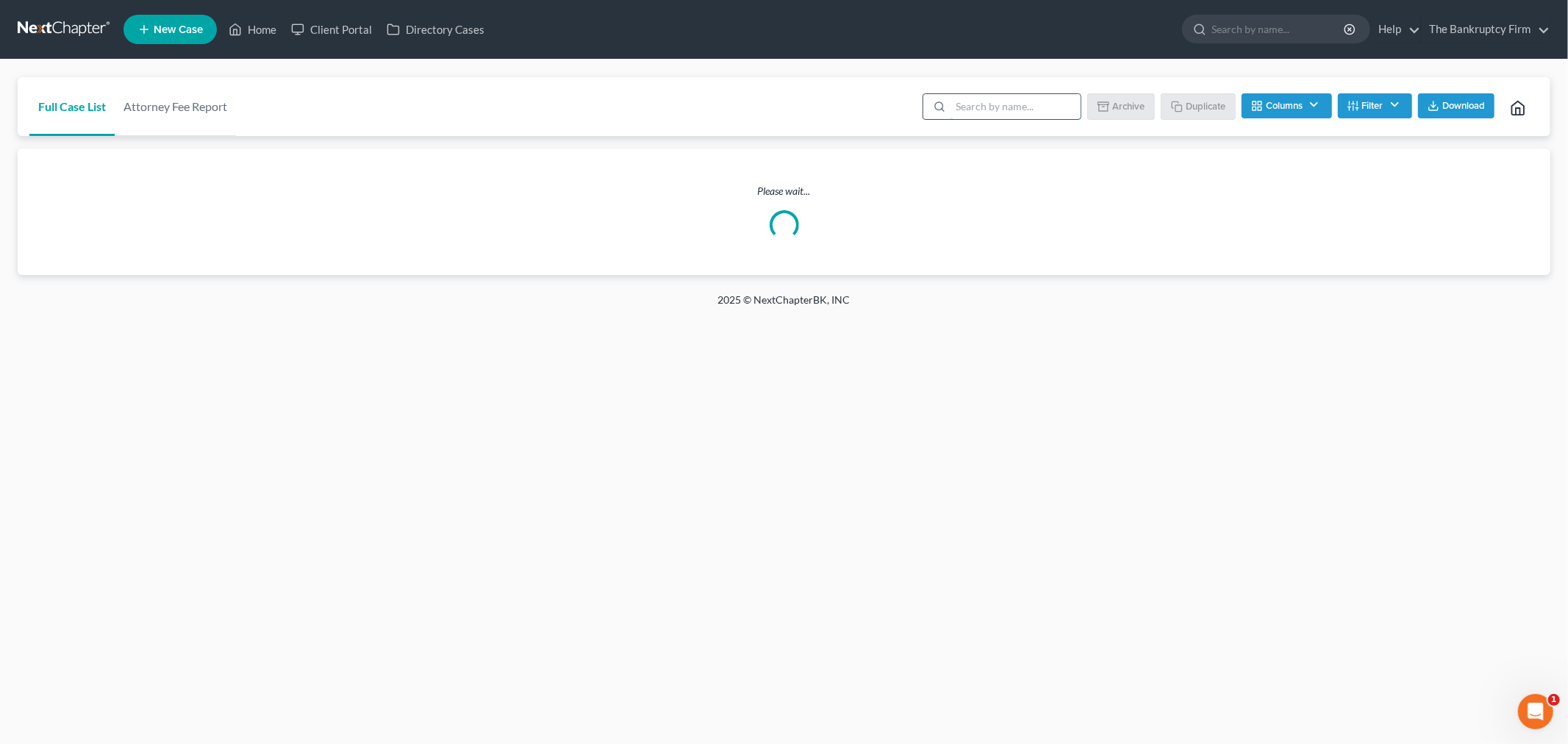
click at [1031, 103] on input "search" at bounding box center [1015, 106] width 130 height 25
type input "heath"
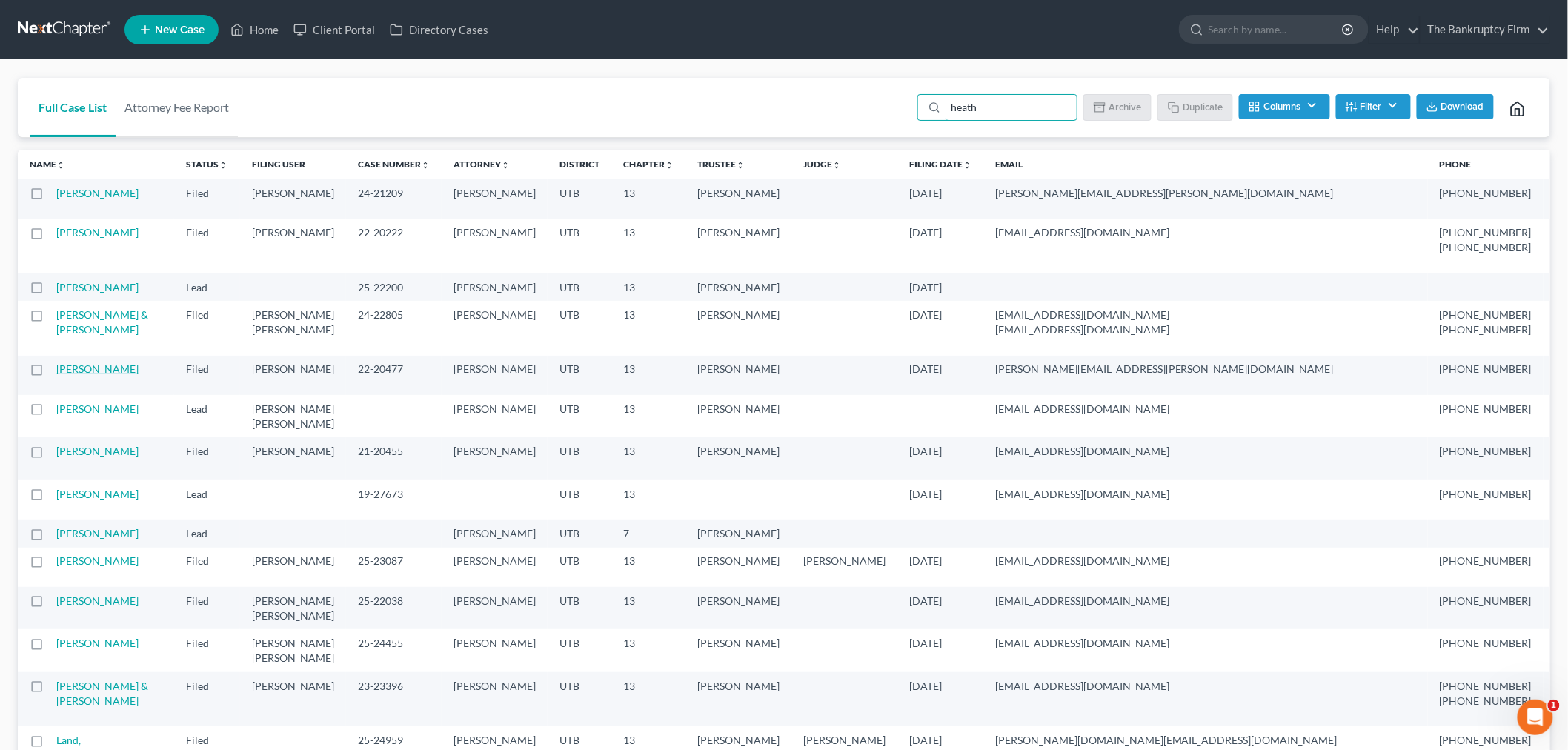
click at [104, 375] on link "[PERSON_NAME]" at bounding box center [97, 368] width 82 height 12
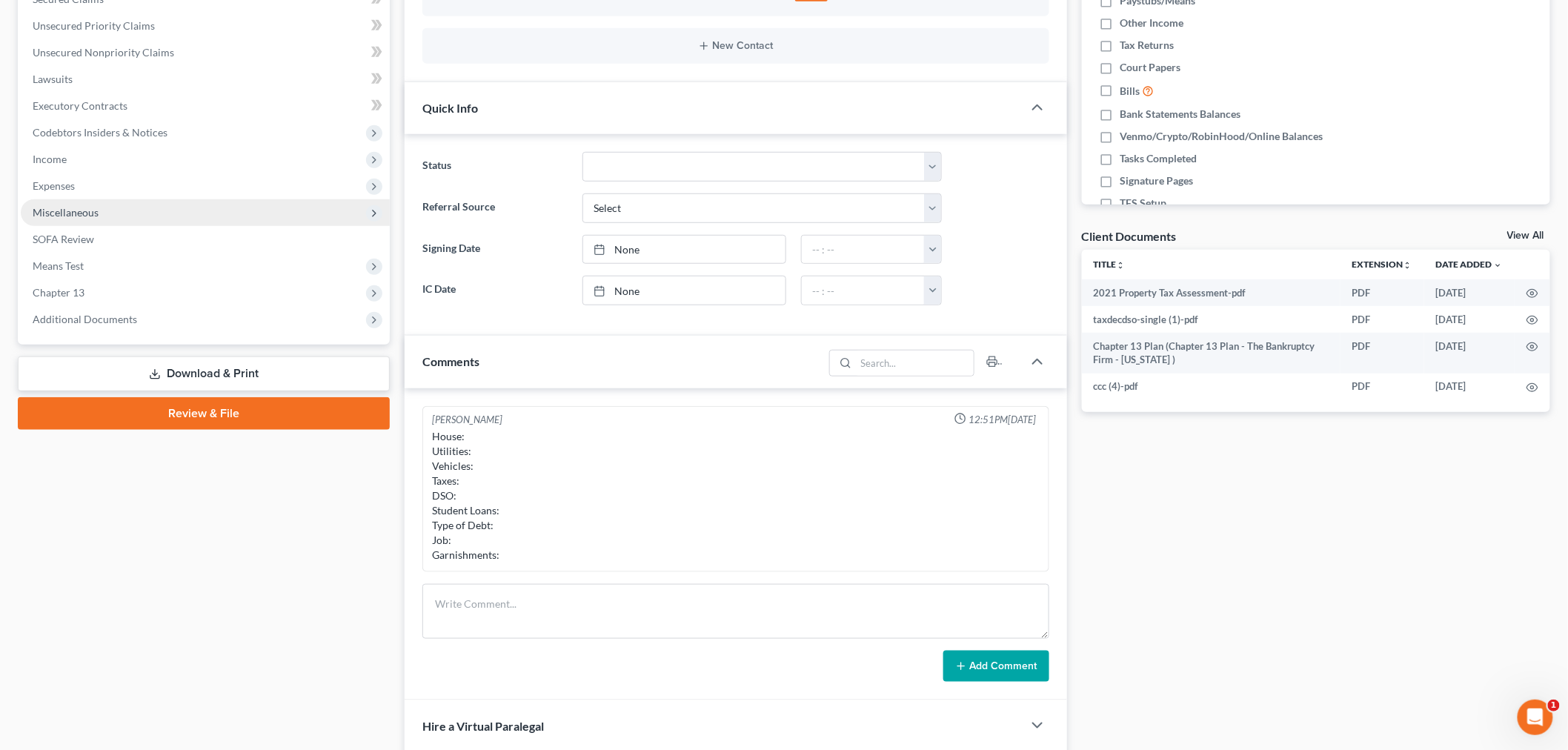
scroll to position [329, 0]
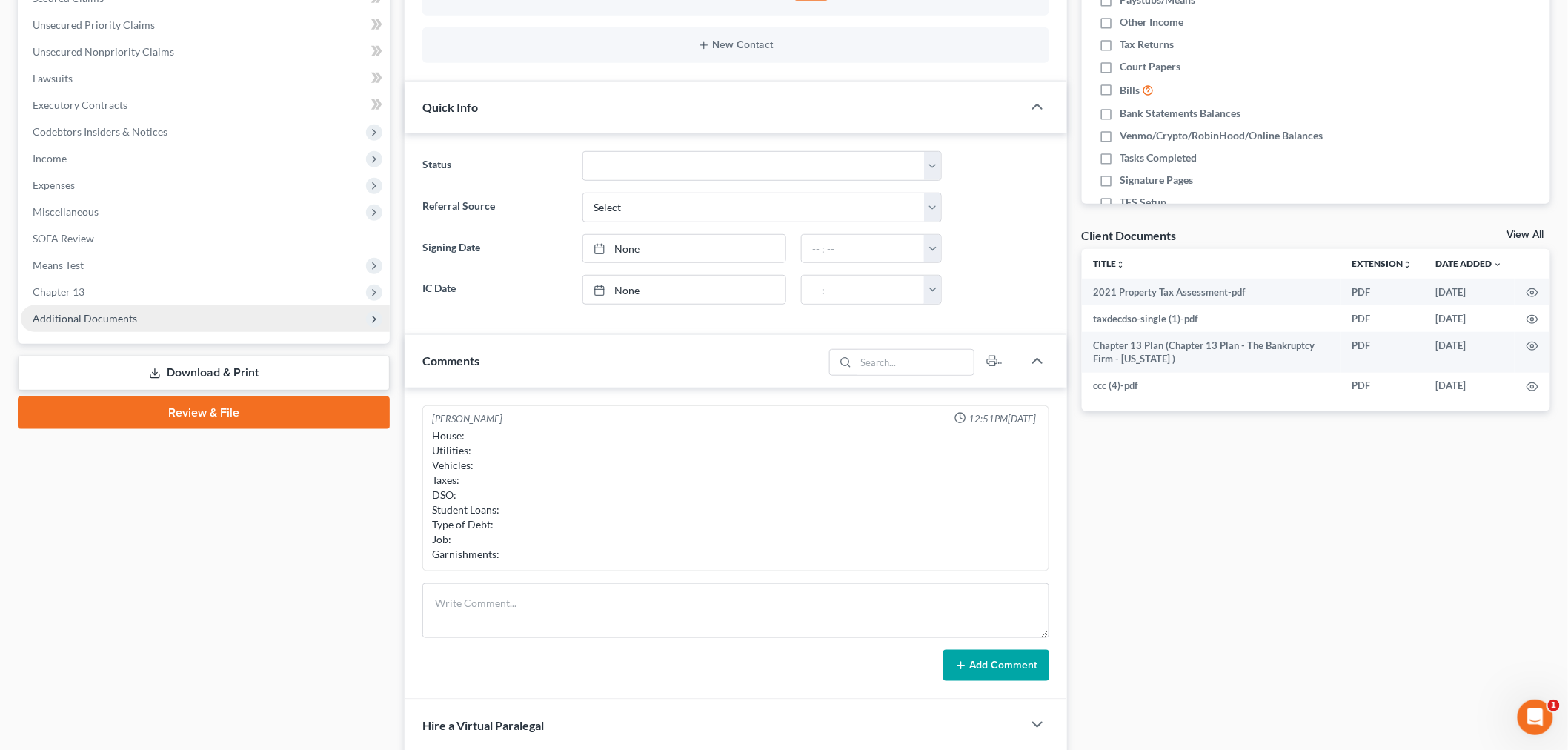
click at [181, 305] on span "Additional Documents" at bounding box center [205, 318] width 369 height 27
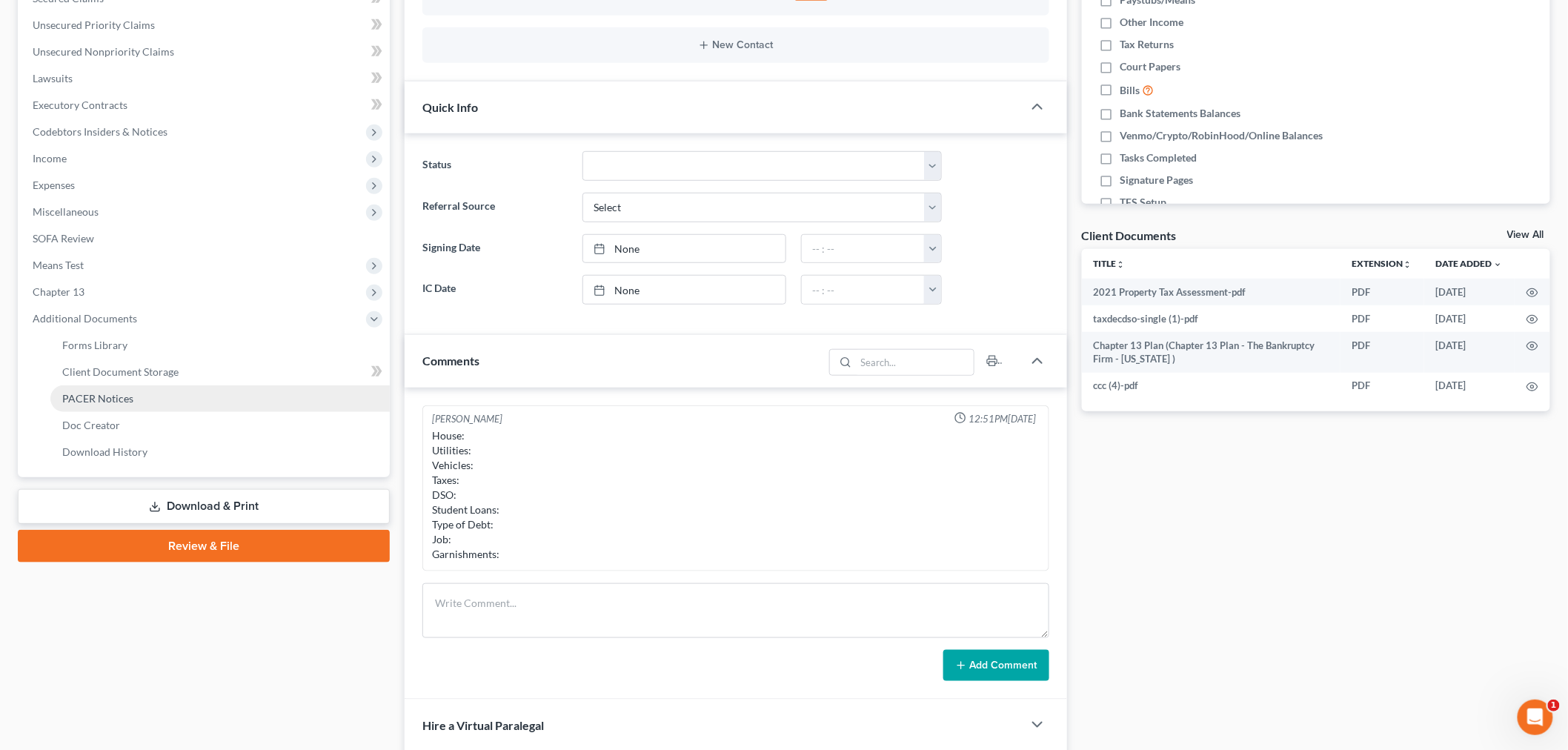
click at [163, 399] on link "PACER Notices" at bounding box center [219, 399] width 339 height 27
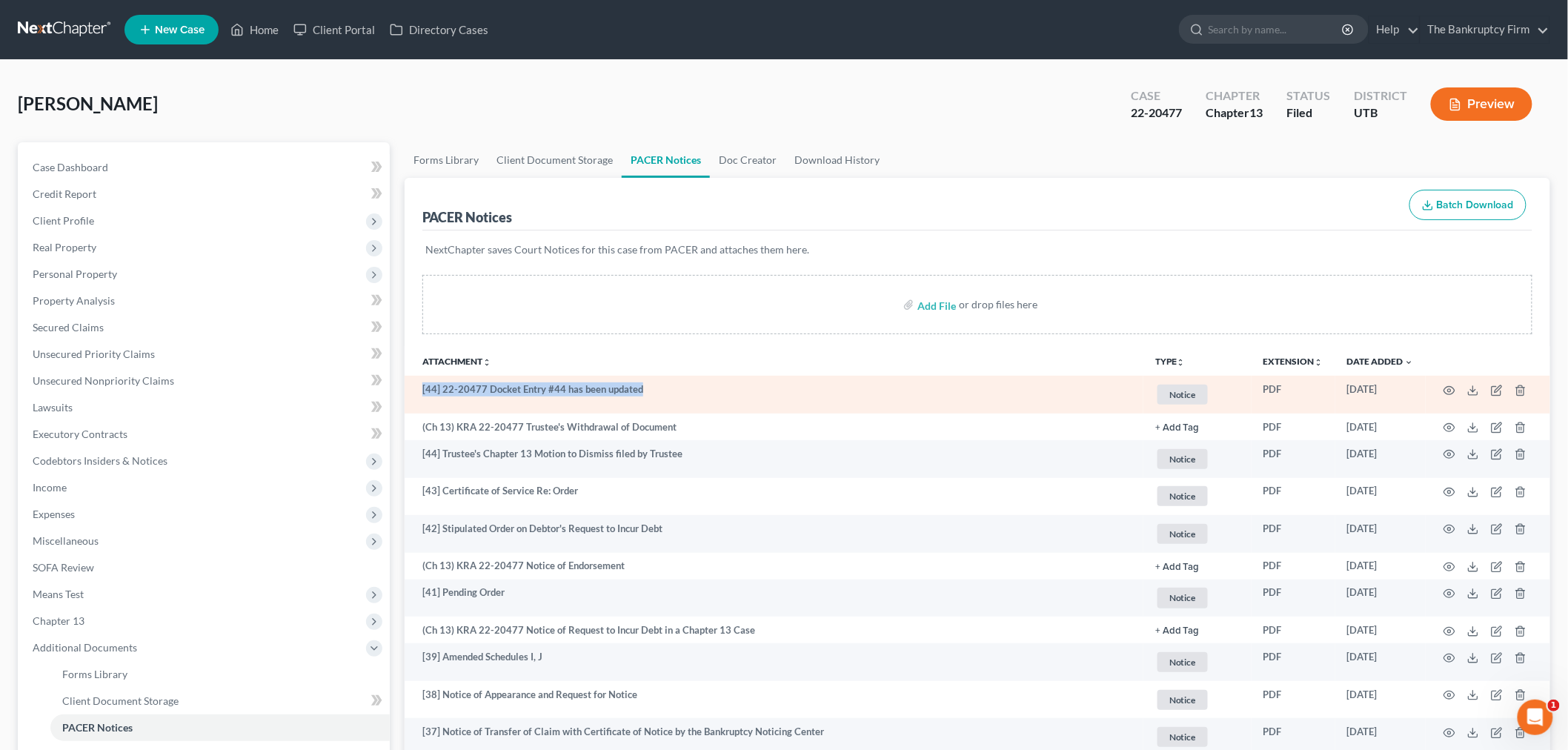
drag, startPoint x: 639, startPoint y: 383, endPoint x: 421, endPoint y: 383, distance: 218.0
click at [421, 383] on td "[44] 22-20477 Docket Entry #44 has been updated" at bounding box center [774, 394] width 739 height 37
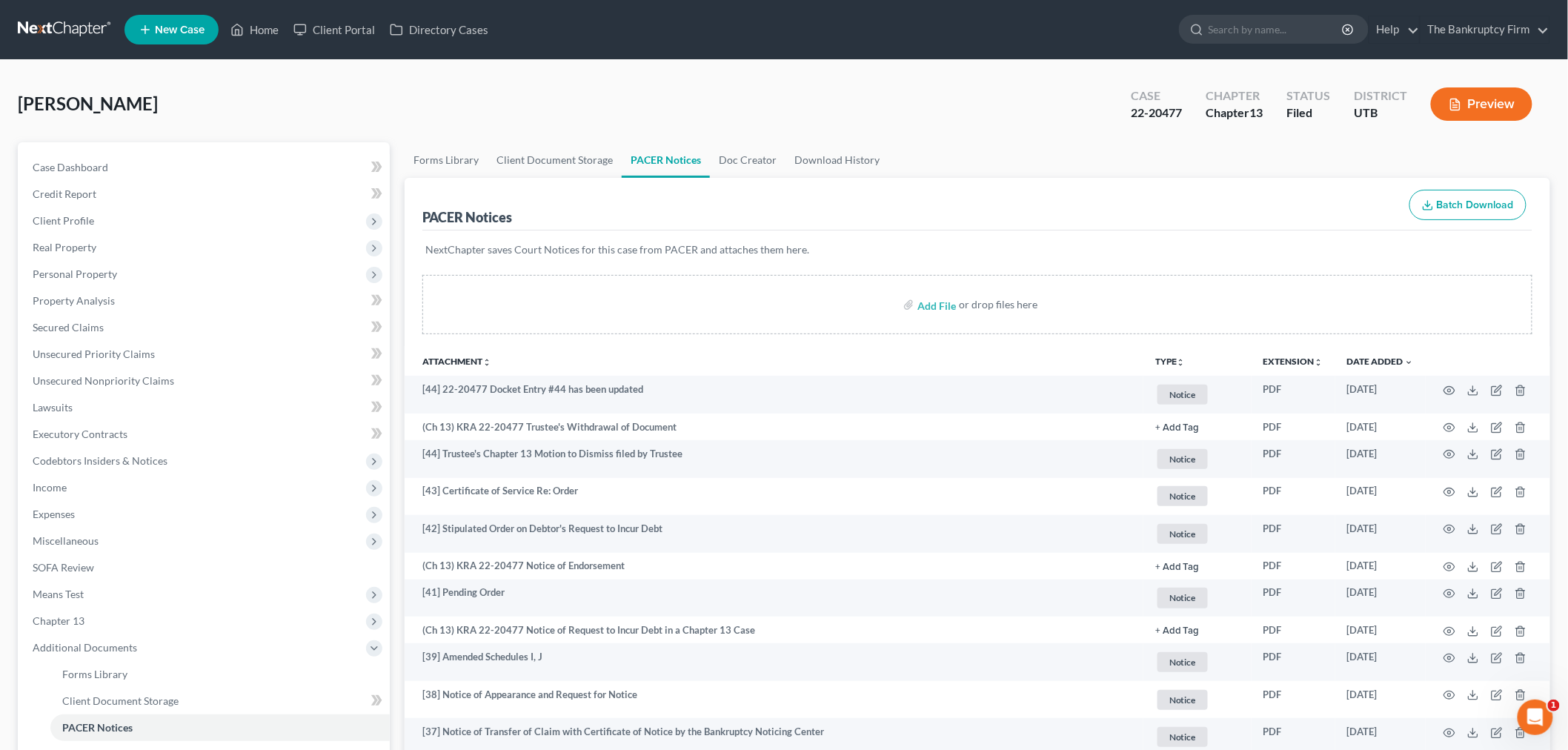
click at [795, 351] on th "Attachment unfold_more expand_more expand_less" at bounding box center [774, 360] width 739 height 29
drag, startPoint x: 979, startPoint y: 354, endPoint x: 855, endPoint y: 383, distance: 127.3
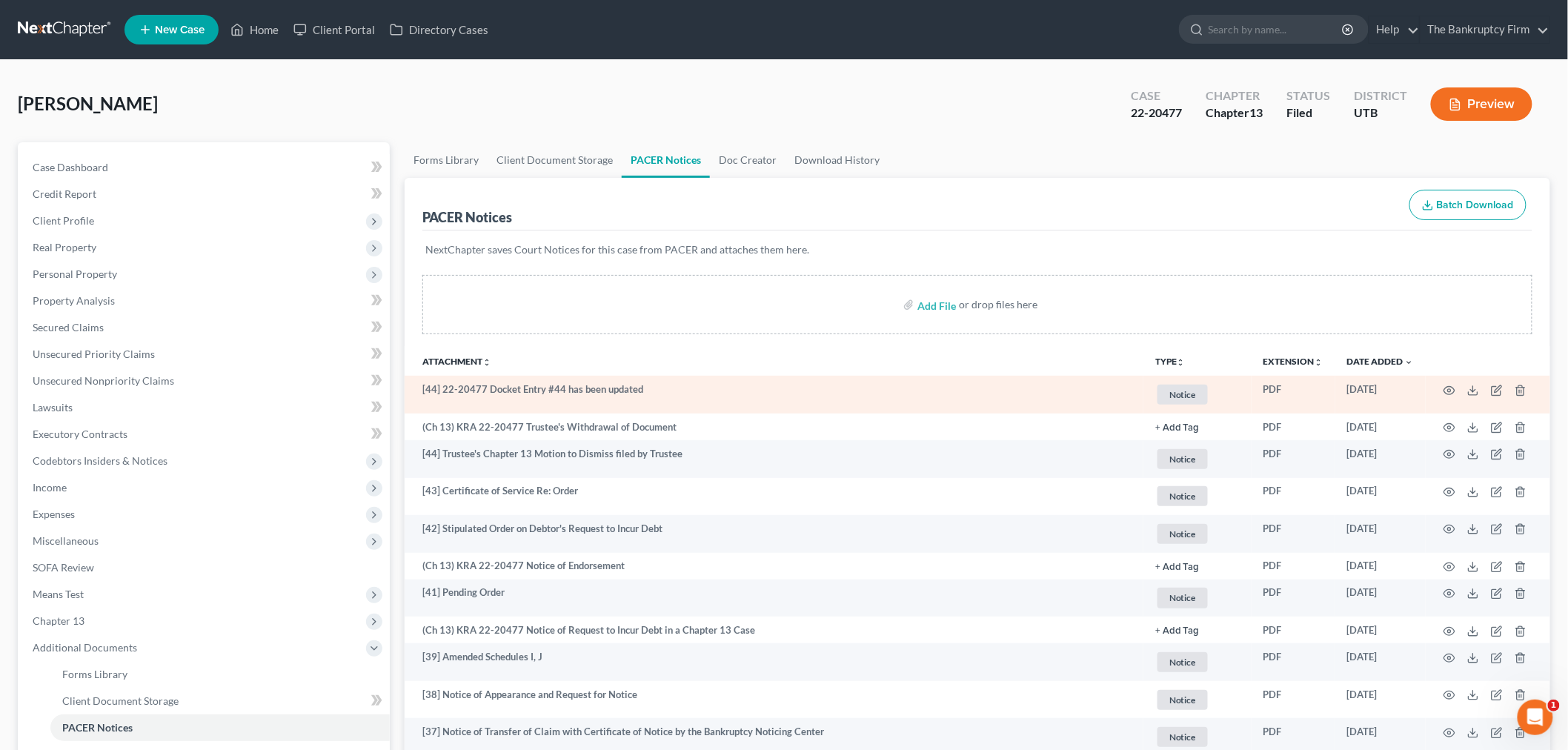
click at [980, 354] on th "Attachment unfold_more expand_more expand_less" at bounding box center [774, 360] width 739 height 29
drag, startPoint x: 420, startPoint y: 389, endPoint x: 714, endPoint y: 395, distance: 294.1
click at [714, 395] on td "[44] 22-20477 Docket Entry #44 has been updated" at bounding box center [774, 394] width 739 height 37
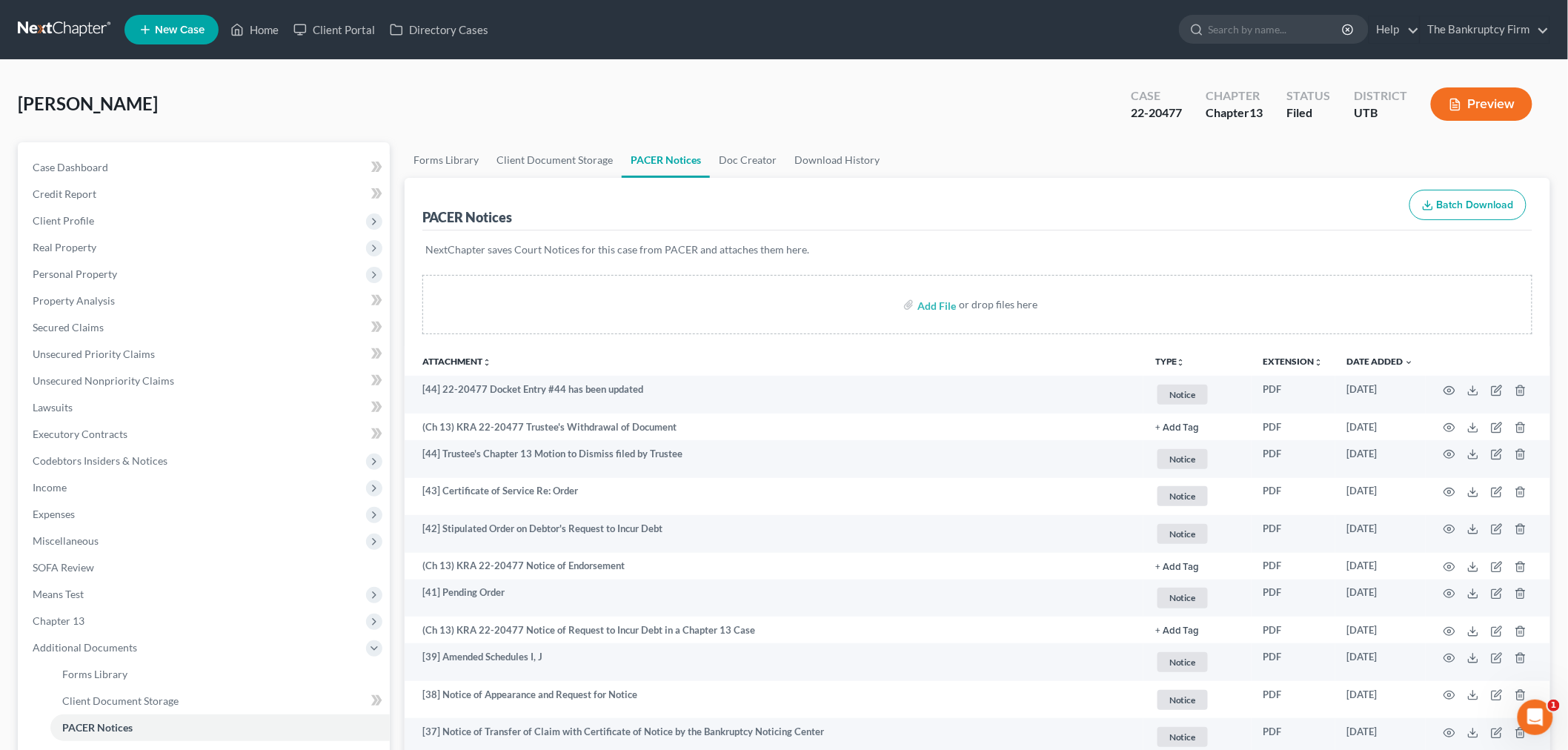
click at [715, 352] on th "Attachment unfold_more expand_more expand_less" at bounding box center [774, 360] width 739 height 29
drag, startPoint x: 253, startPoint y: 26, endPoint x: 473, endPoint y: 52, distance: 221.5
click at [253, 24] on link "Home" at bounding box center [254, 29] width 63 height 27
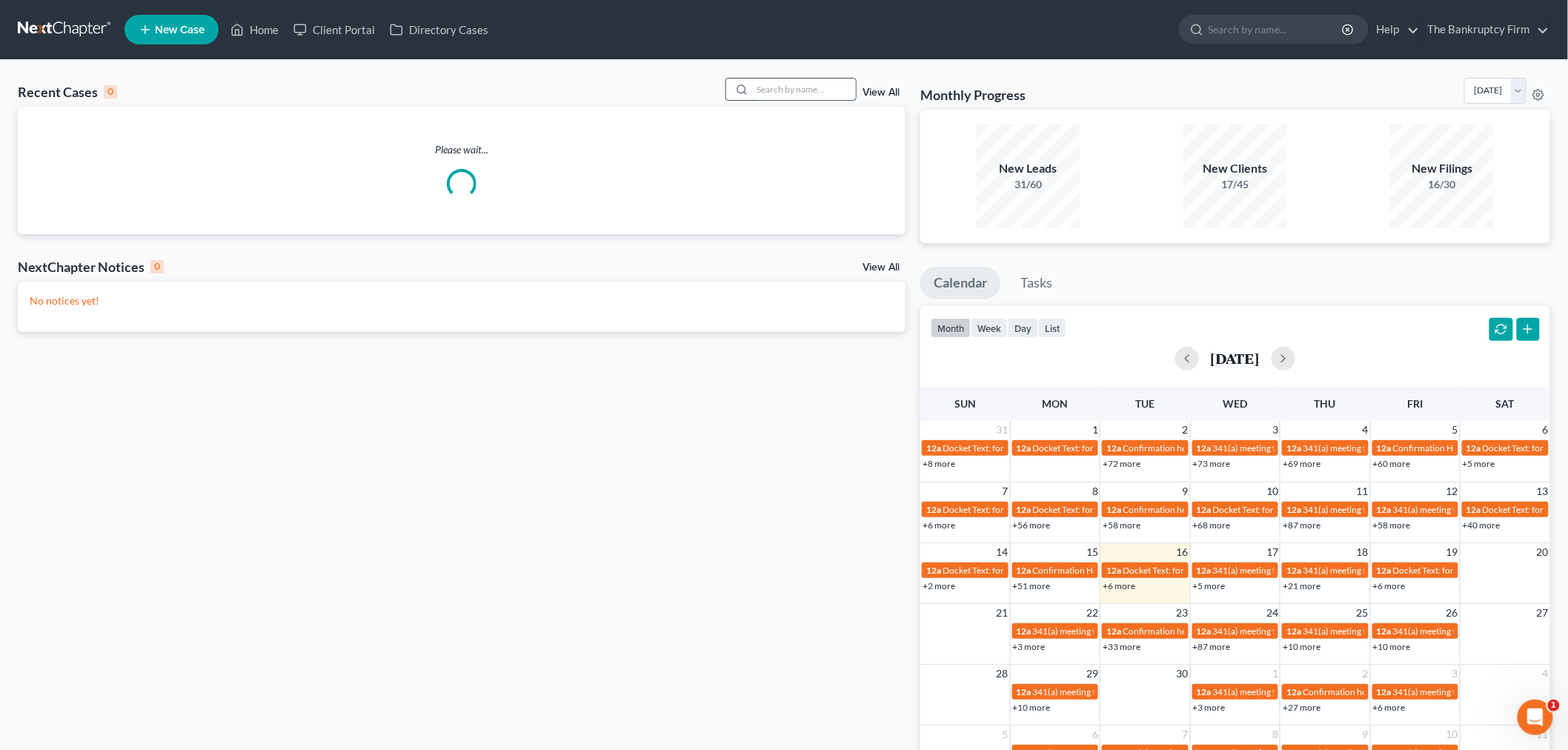
click at [815, 95] on input "search" at bounding box center [804, 89] width 103 height 21
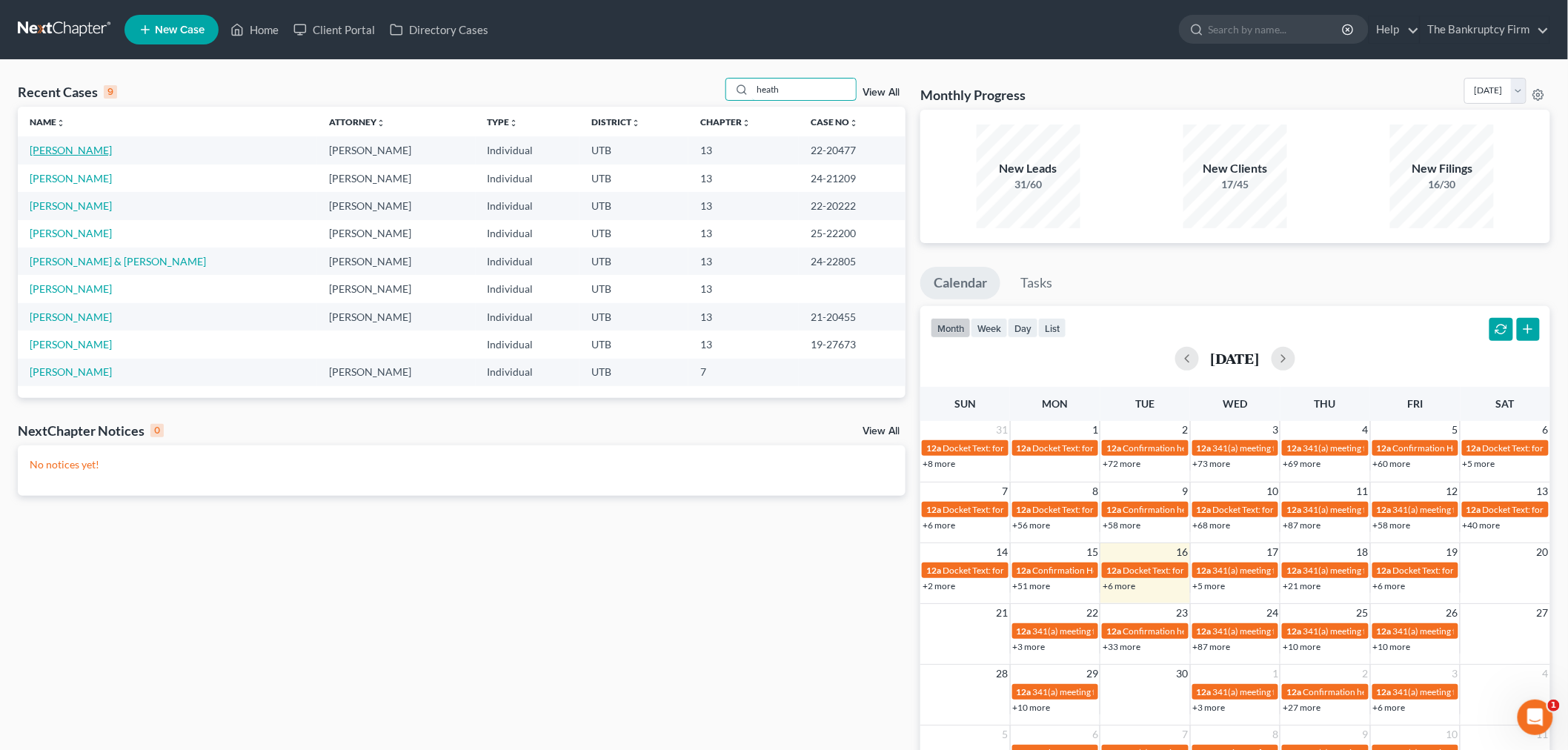
type input "heath"
click at [72, 146] on link "[PERSON_NAME]" at bounding box center [70, 150] width 82 height 12
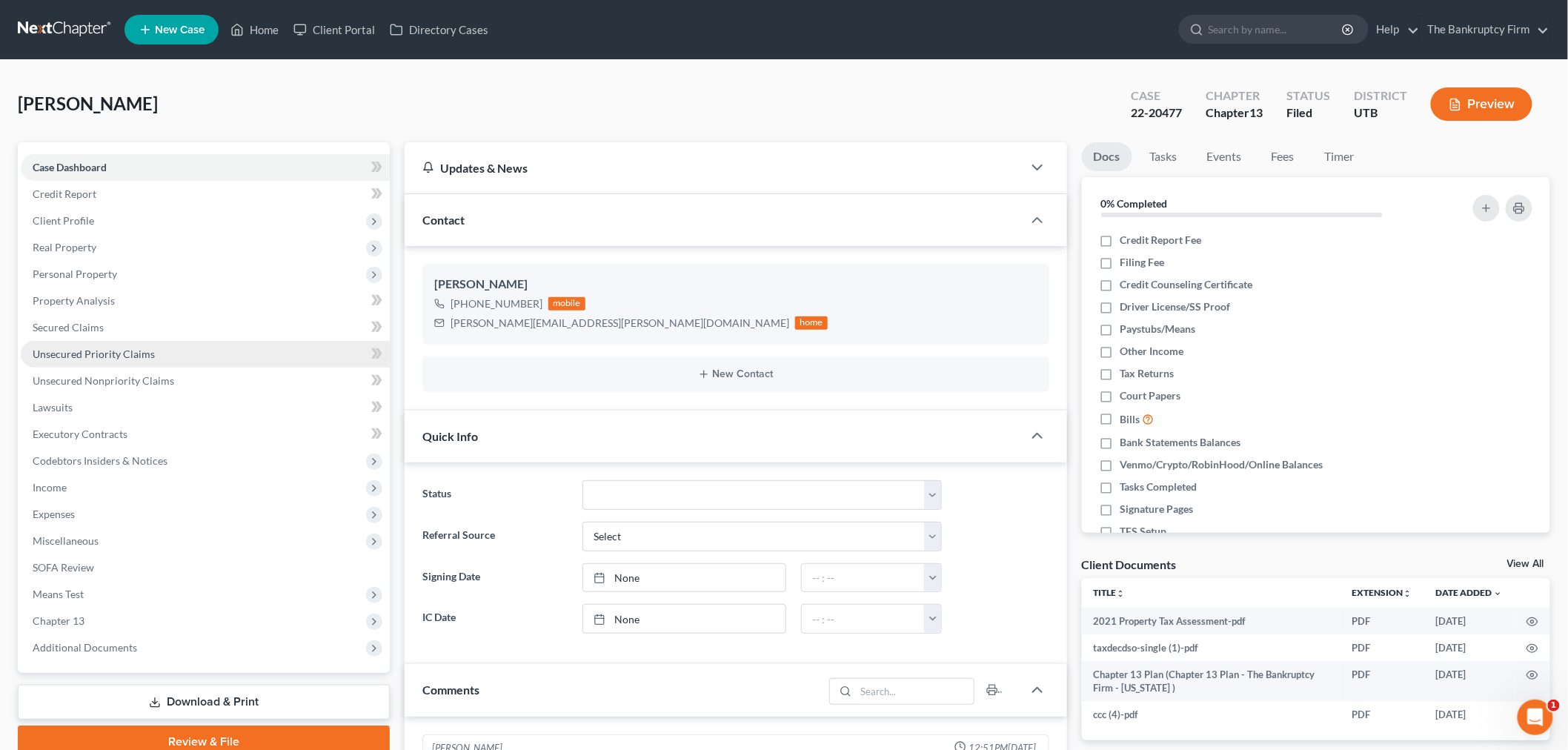
click at [164, 348] on link "Unsecured Priority Claims" at bounding box center [205, 354] width 369 height 27
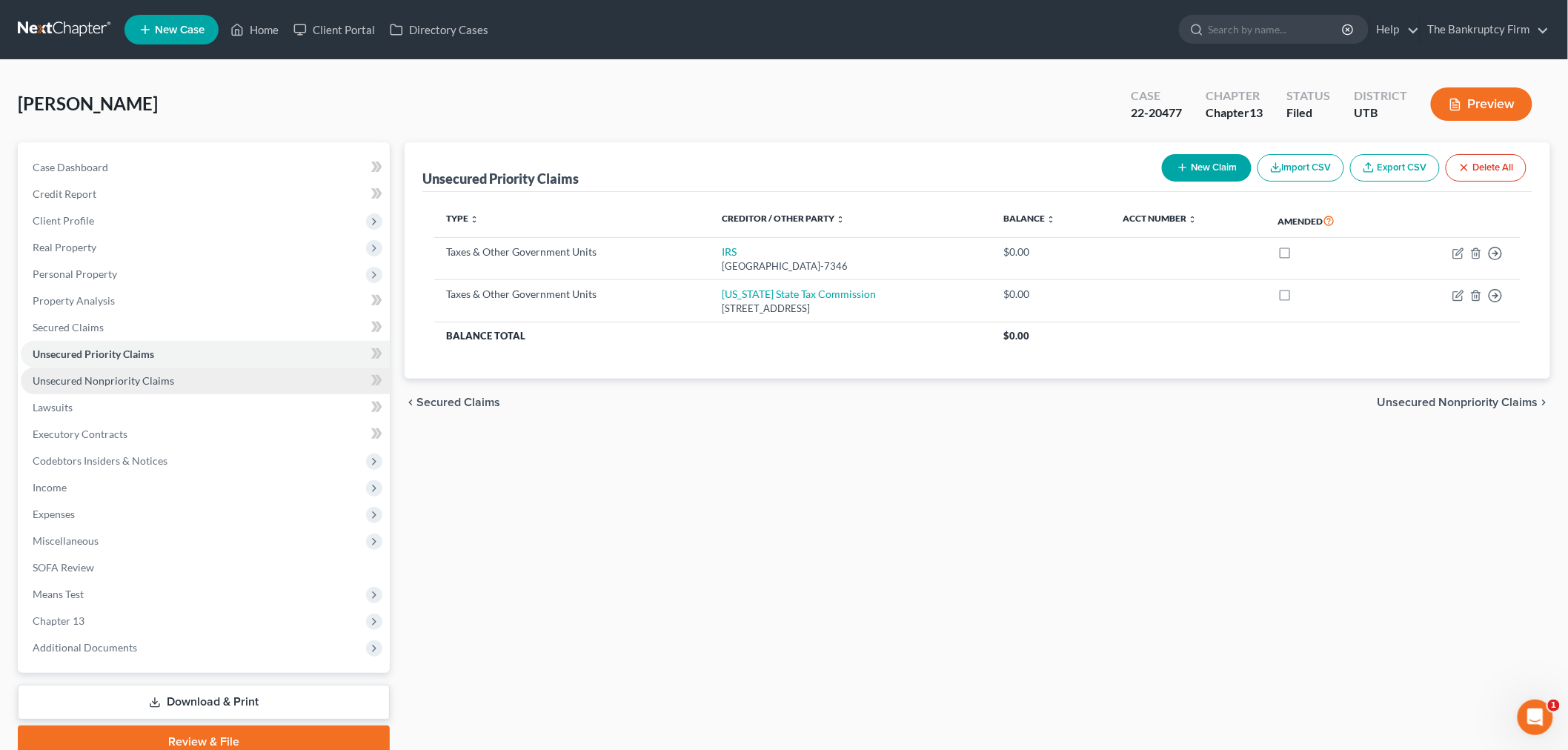
click at [168, 375] on span "Unsecured Nonpriority Claims" at bounding box center [103, 380] width 142 height 12
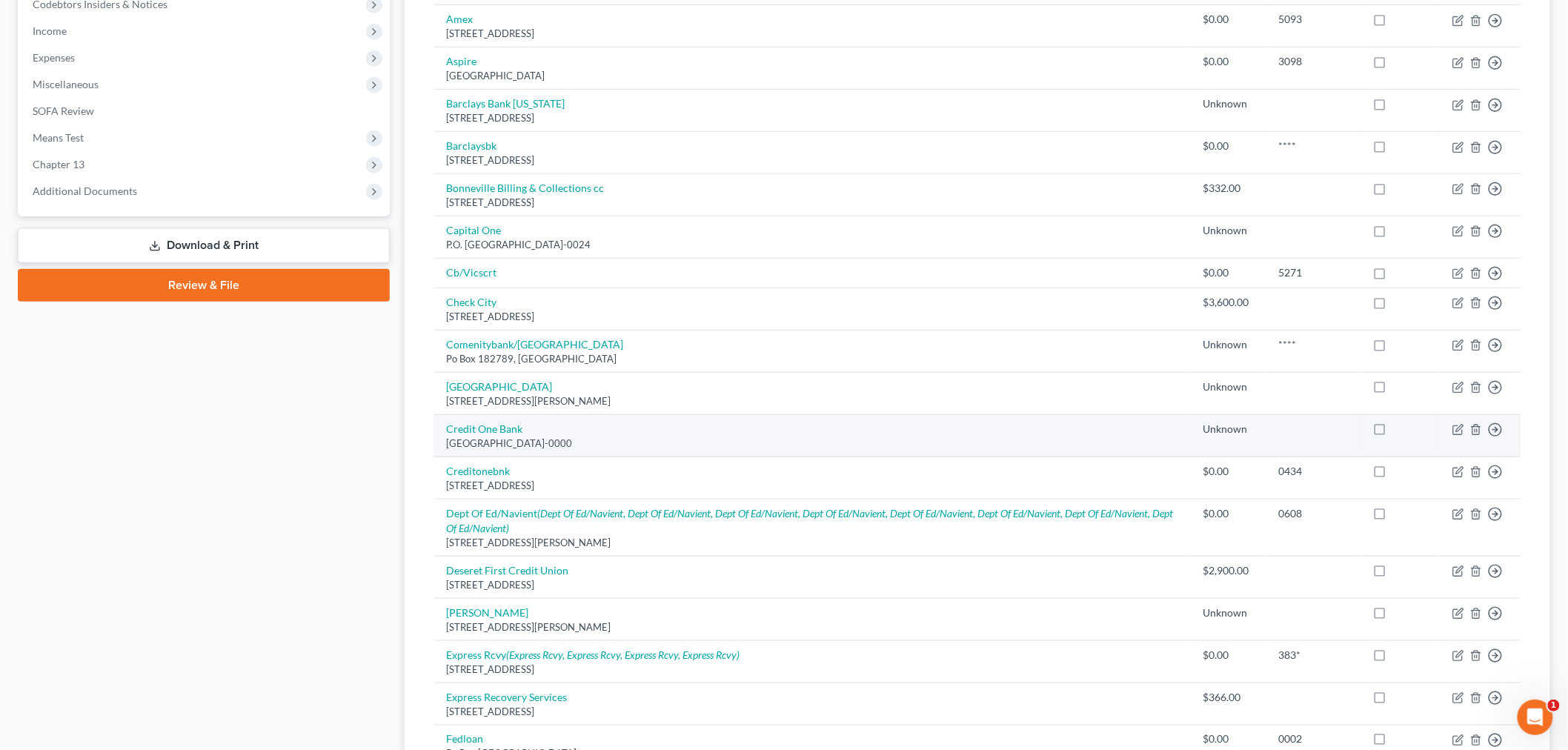
scroll to position [493, 0]
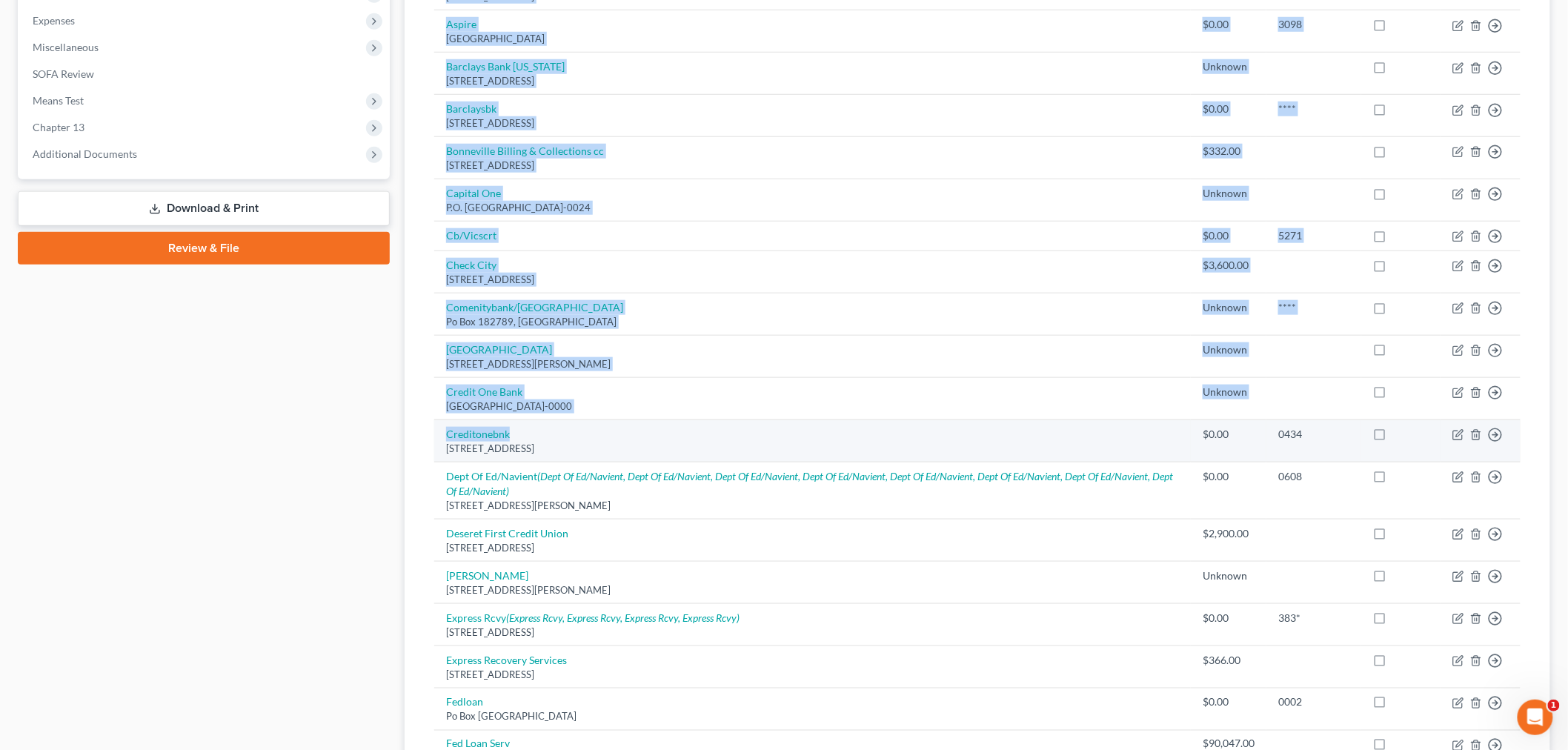
drag, startPoint x: 423, startPoint y: 439, endPoint x: 524, endPoint y: 427, distance: 101.7
click at [524, 427] on div "Creditor expand_more expand_less unfold_more Balance expand_more expand_less un…" at bounding box center [977, 391] width 1110 height 1384
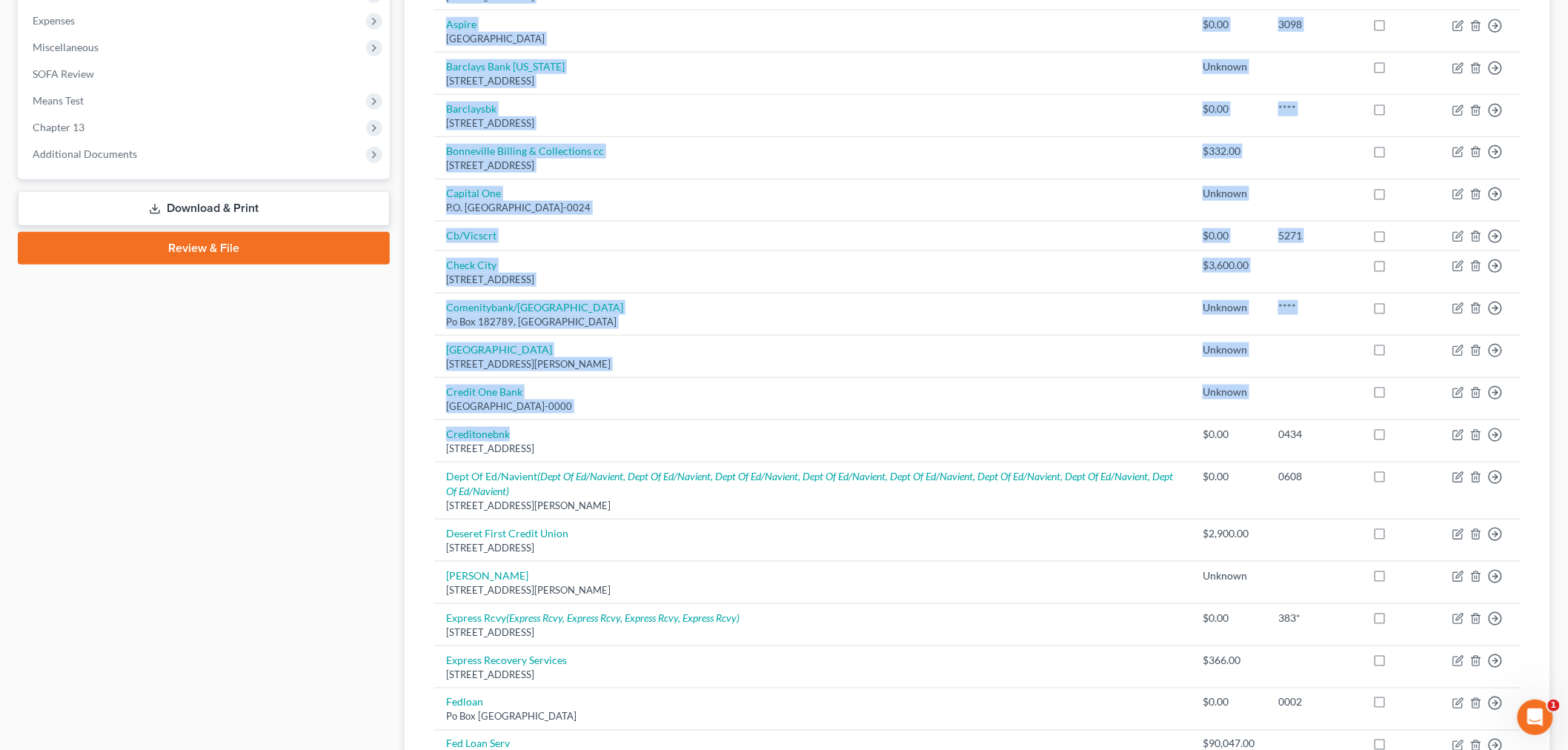
click at [422, 386] on div "Creditor expand_more expand_less unfold_more Balance expand_more expand_less un…" at bounding box center [977, 391] width 1110 height 1384
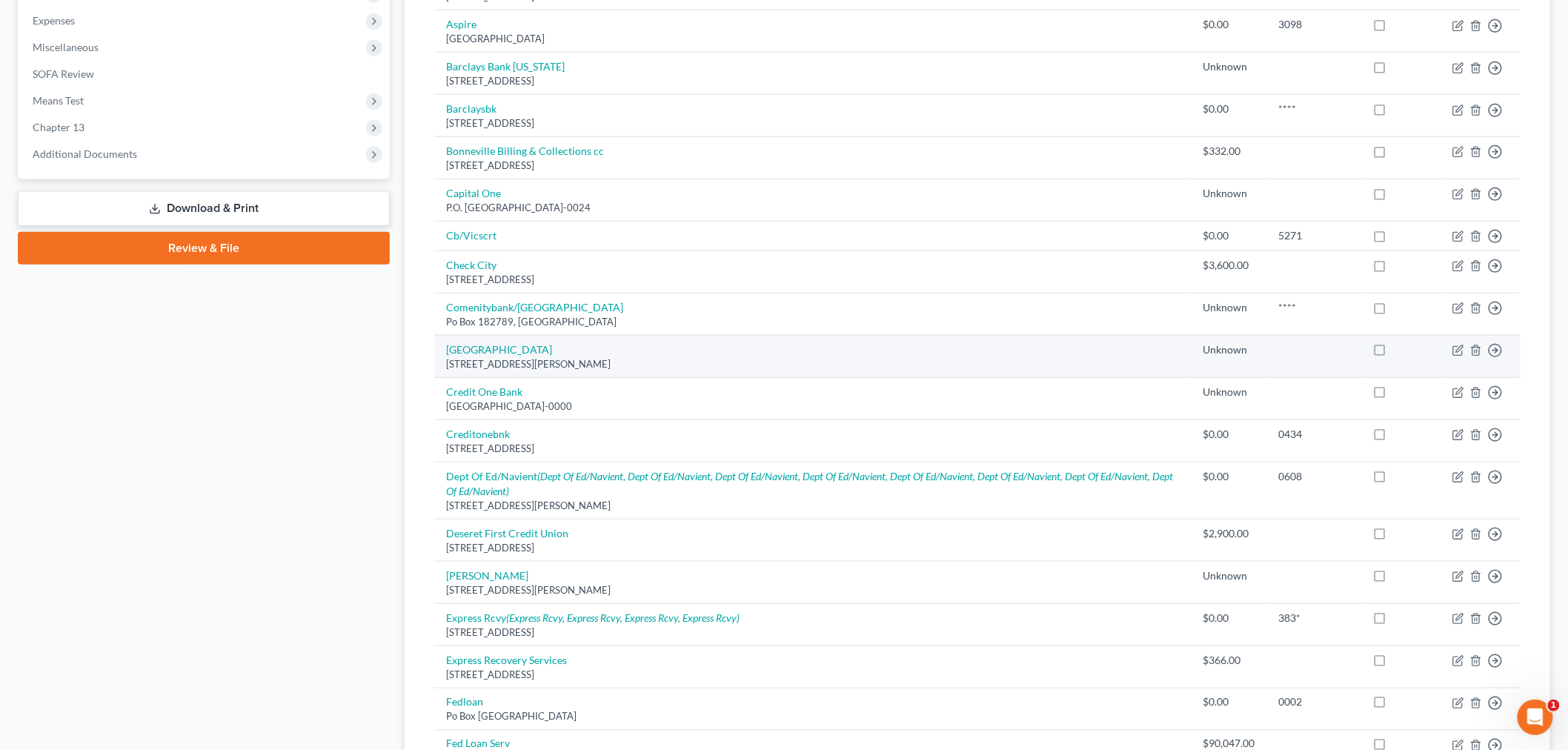
drag, startPoint x: 425, startPoint y: 174, endPoint x: 554, endPoint y: 334, distance: 205.5
click at [554, 334] on div "Creditor expand_more expand_less unfold_more Balance expand_more expand_less un…" at bounding box center [977, 391] width 1110 height 1384
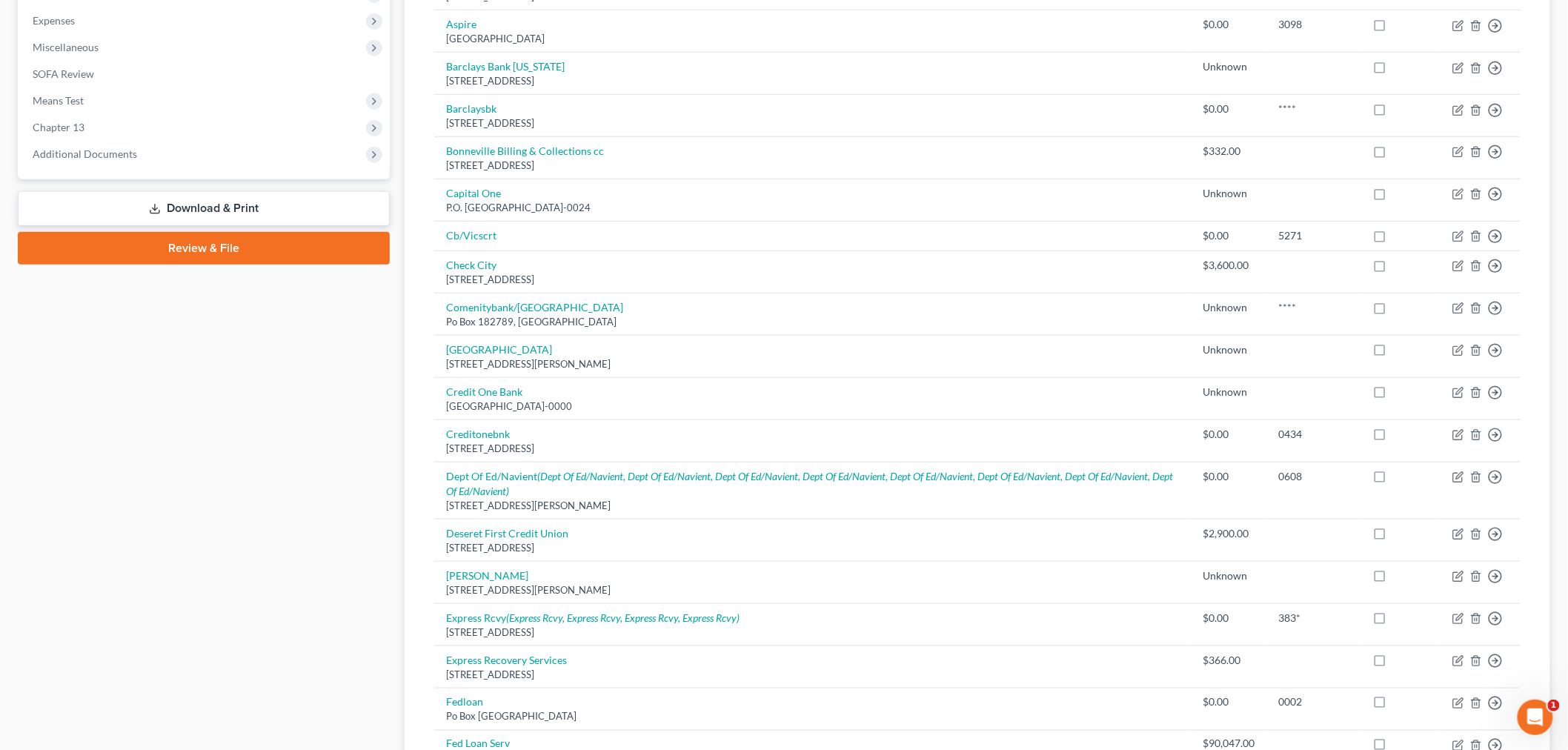
click at [422, 210] on div "Creditor expand_more expand_less unfold_more Balance expand_more expand_less un…" at bounding box center [977, 391] width 1110 height 1384
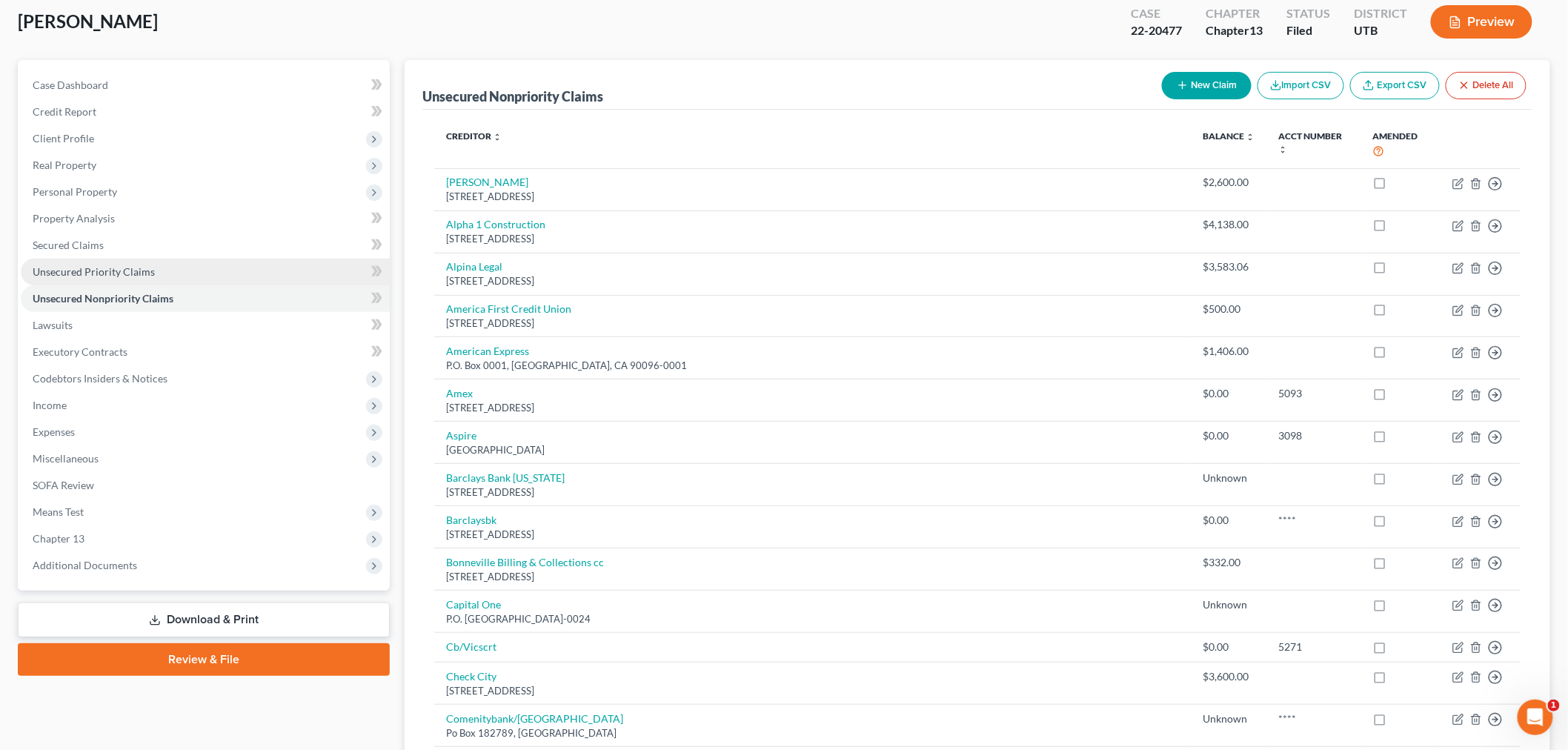
click at [272, 268] on link "Unsecured Priority Claims" at bounding box center [205, 272] width 369 height 27
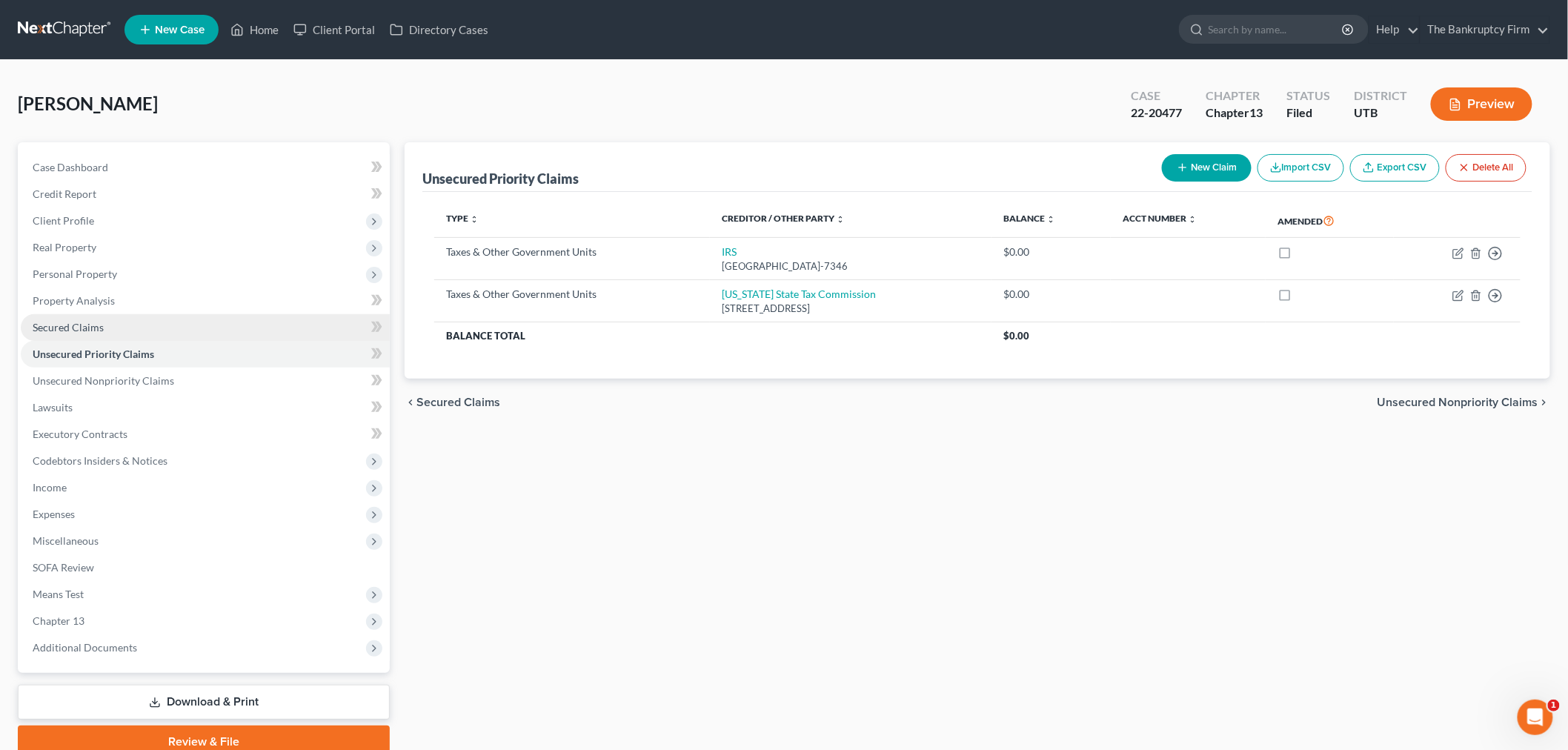
click at [292, 319] on link "Secured Claims" at bounding box center [205, 327] width 369 height 27
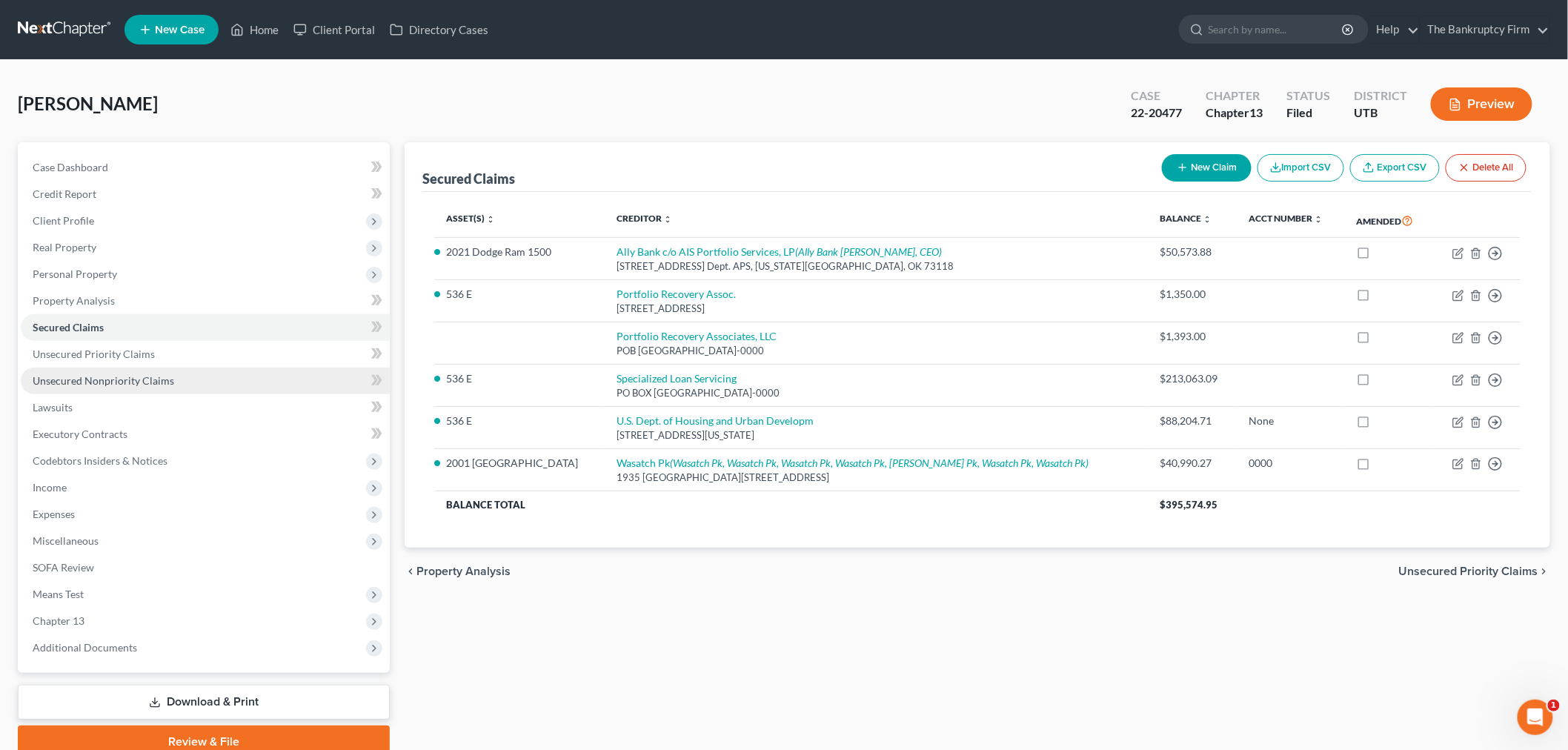
click at [339, 378] on link "Unsecured Nonpriority Claims" at bounding box center [205, 381] width 369 height 27
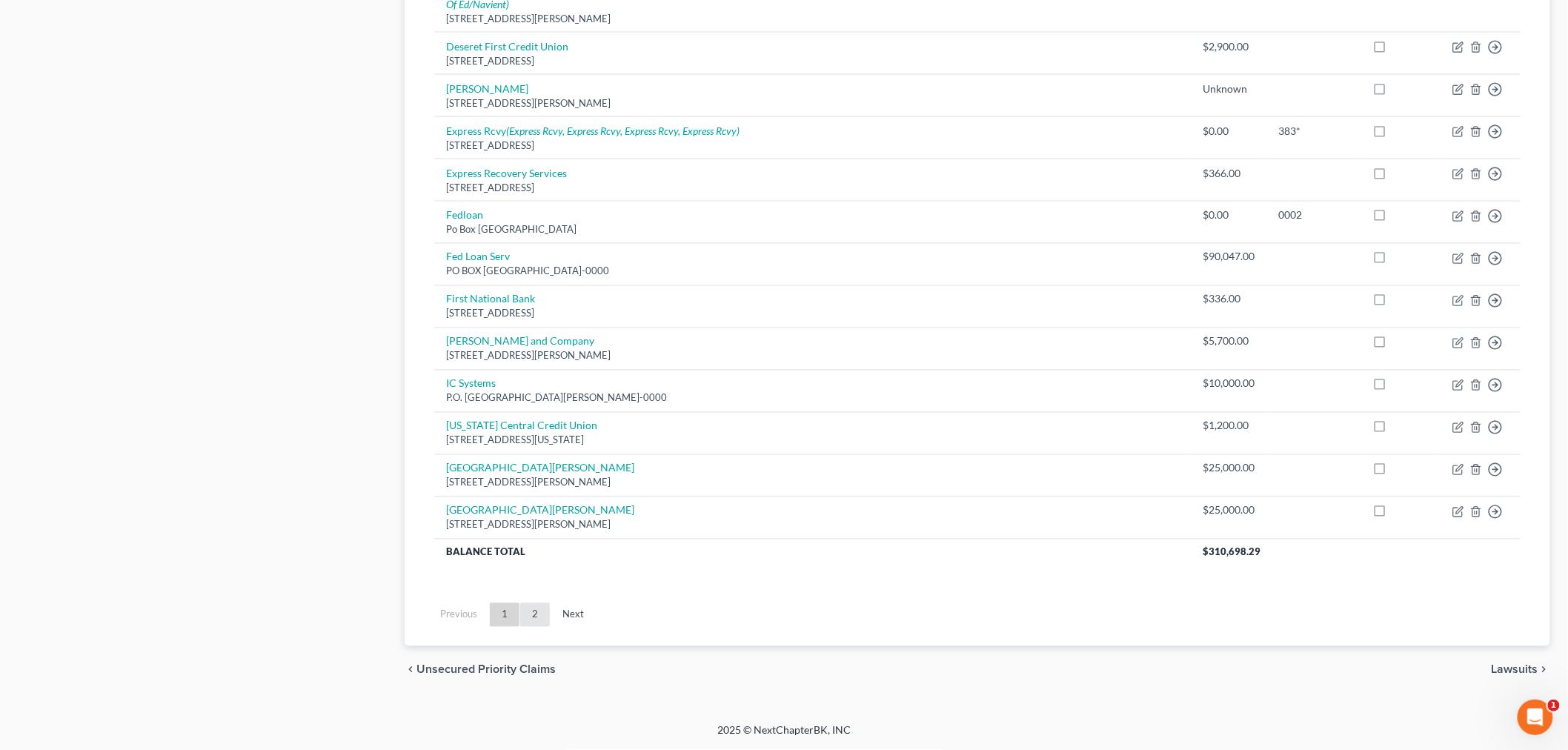
click at [536, 603] on link "2" at bounding box center [534, 614] width 29 height 24
